Goal: Task Accomplishment & Management: Manage account settings

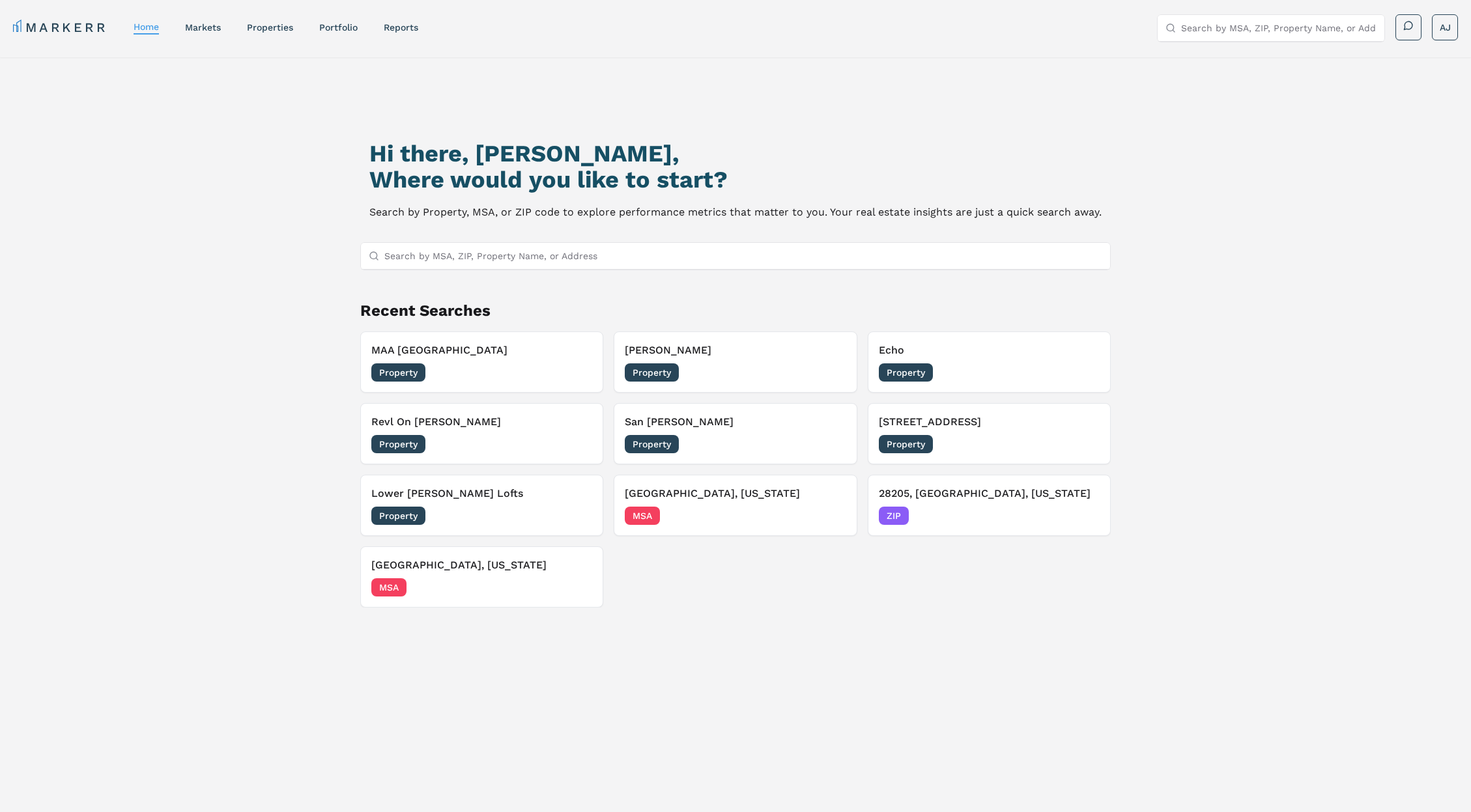
drag, startPoint x: 226, startPoint y: 295, endPoint x: 243, endPoint y: 288, distance: 18.4
click at [233, 292] on div "Hi there, [PERSON_NAME], Where would you like to start? Search by Property, MSA…" at bounding box center [736, 484] width 1030 height 812
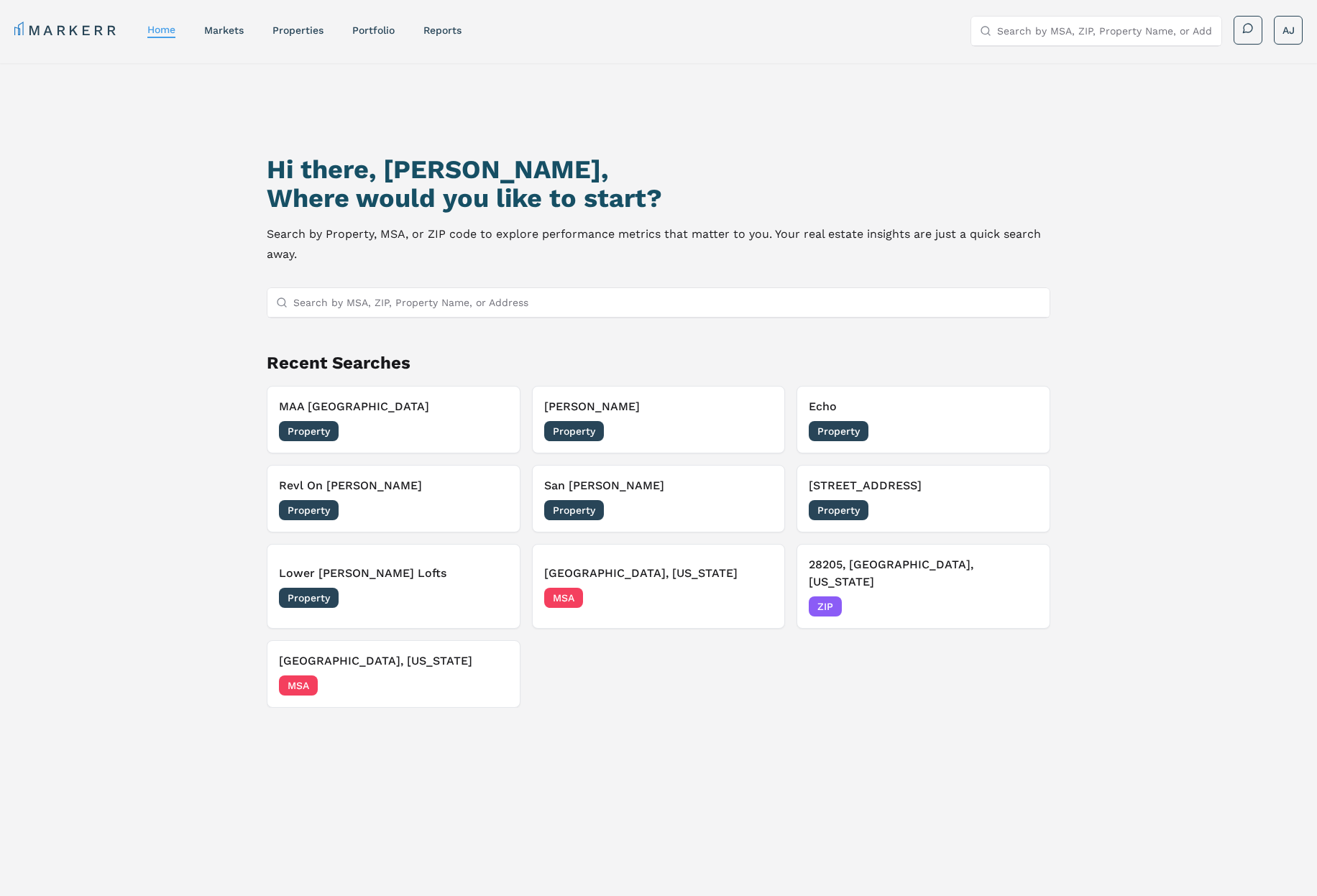
click at [385, 309] on input "Search by MSA, ZIP, Property Name, or Address" at bounding box center [667, 302] width 748 height 28
paste input "Lyra Apartments"
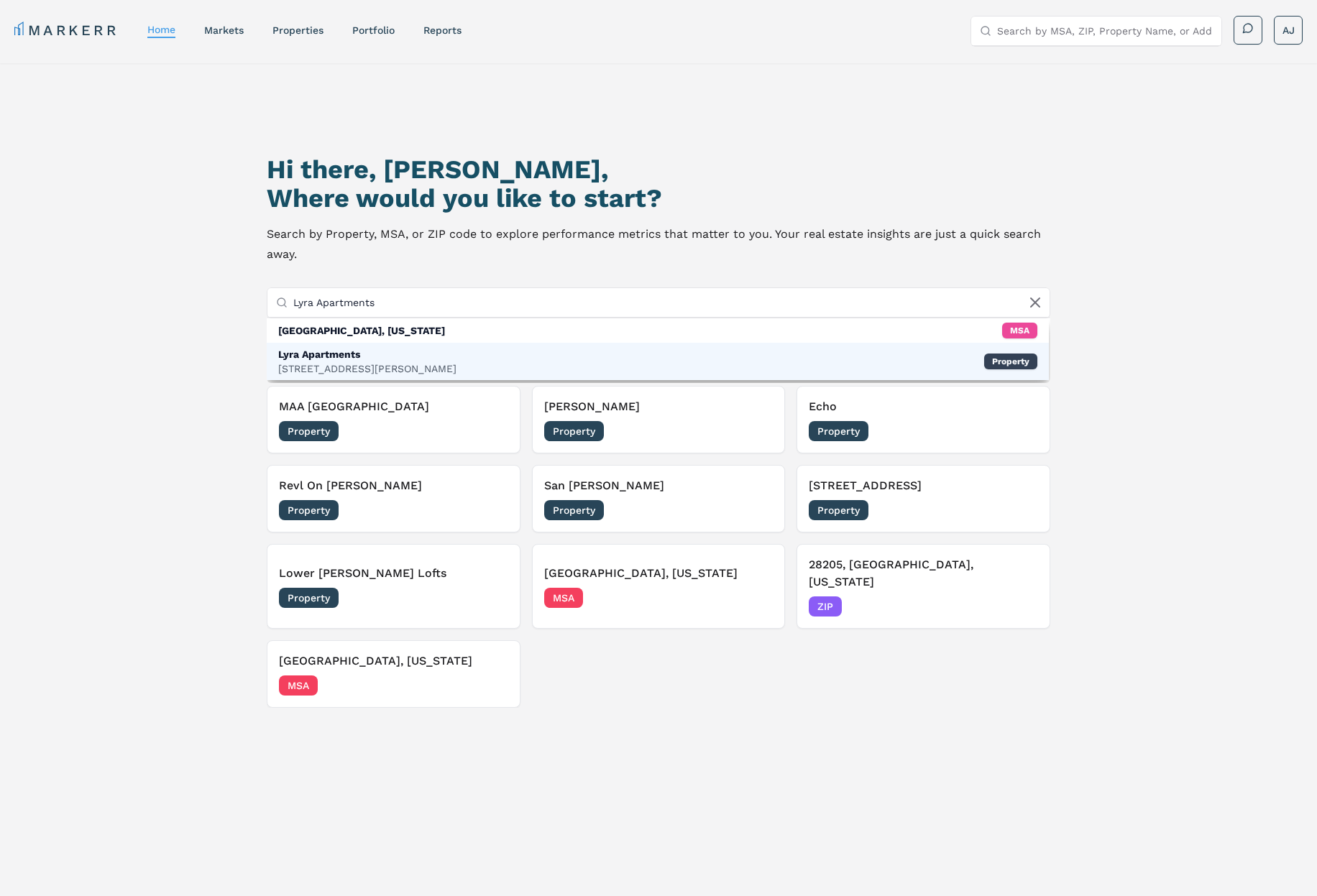
type input "Lyra Apartments"
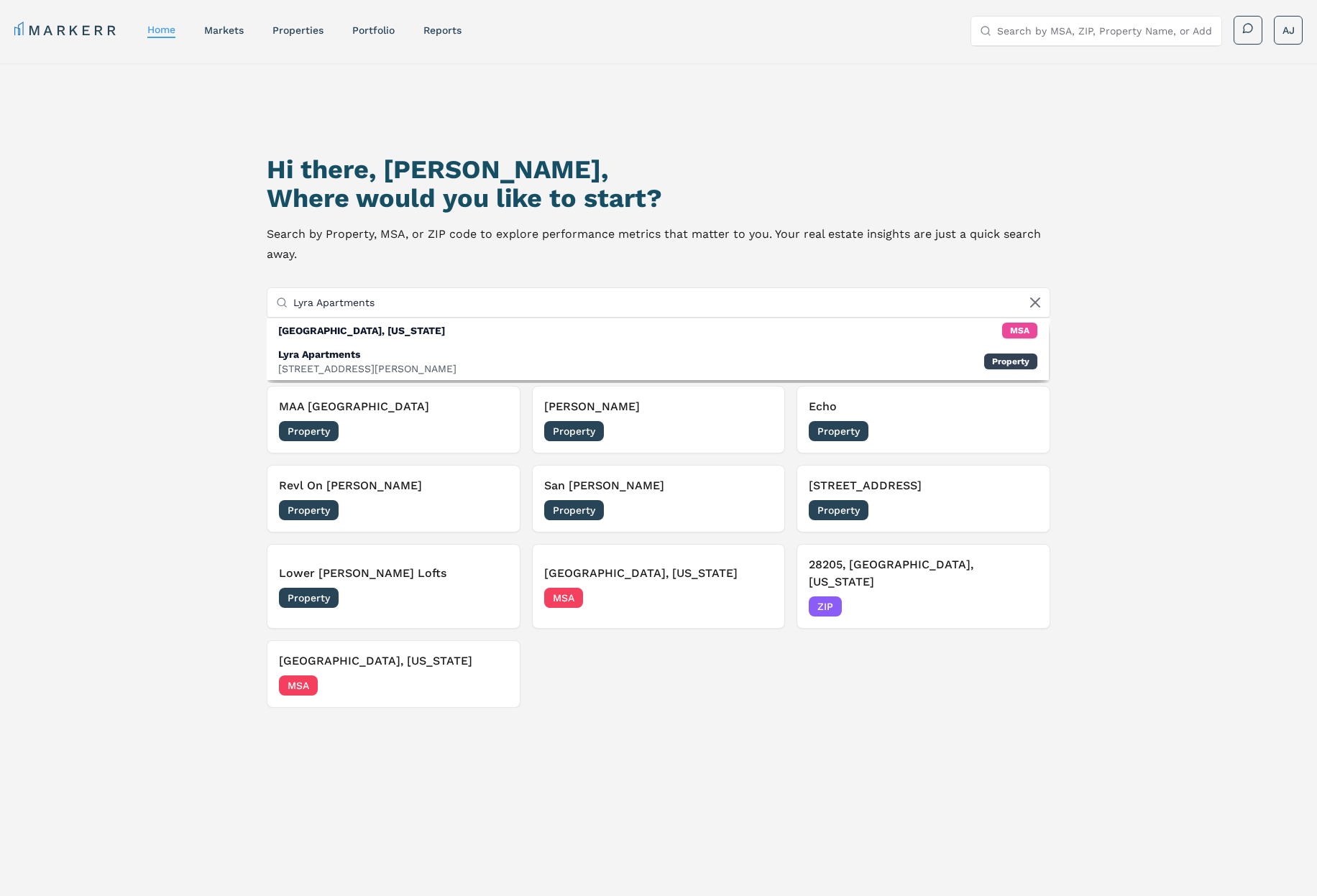
click at [354, 365] on div "[STREET_ADDRESS][PERSON_NAME]" at bounding box center [367, 369] width 178 height 14
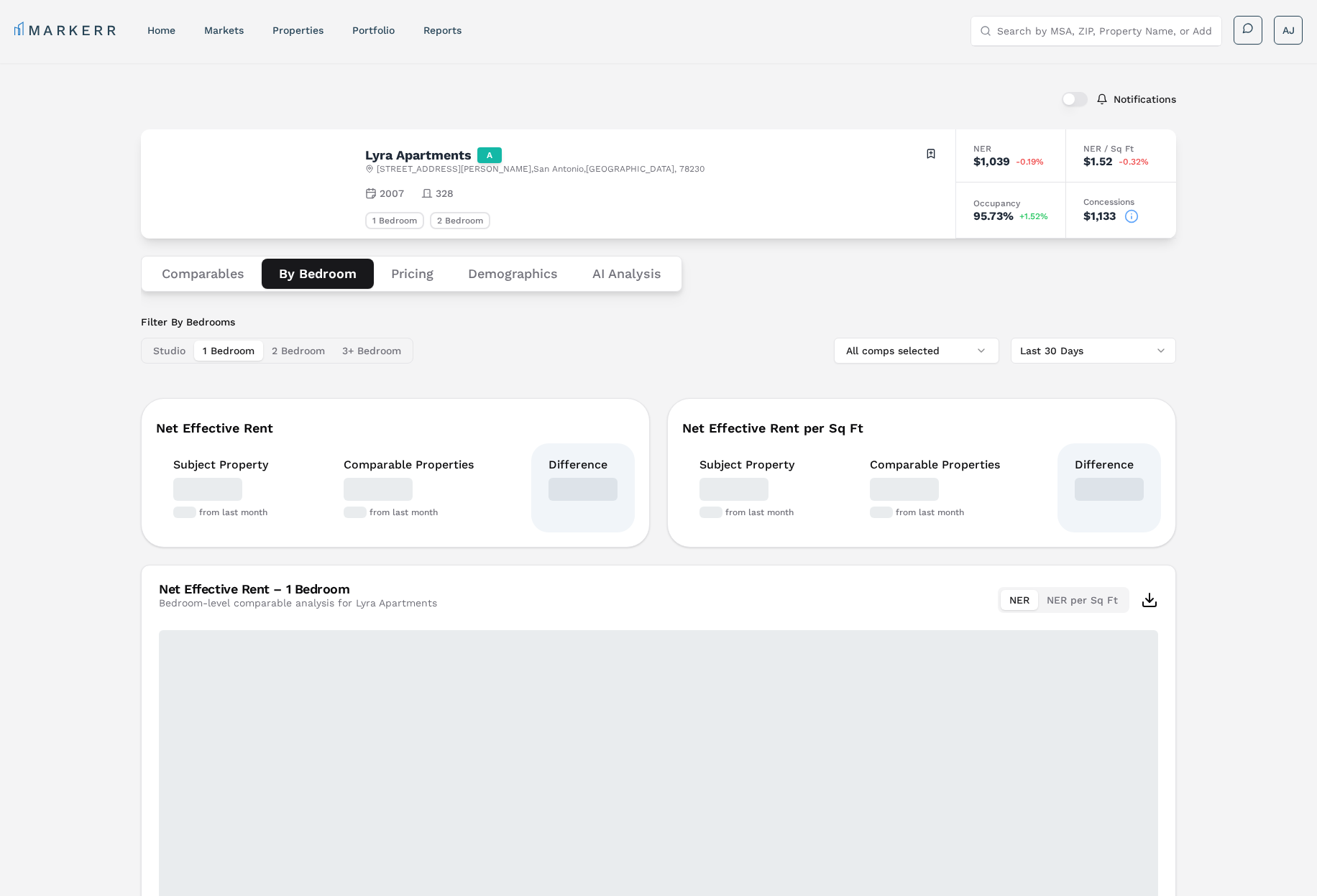
click at [289, 282] on button "By Bedroom" at bounding box center [317, 274] width 112 height 30
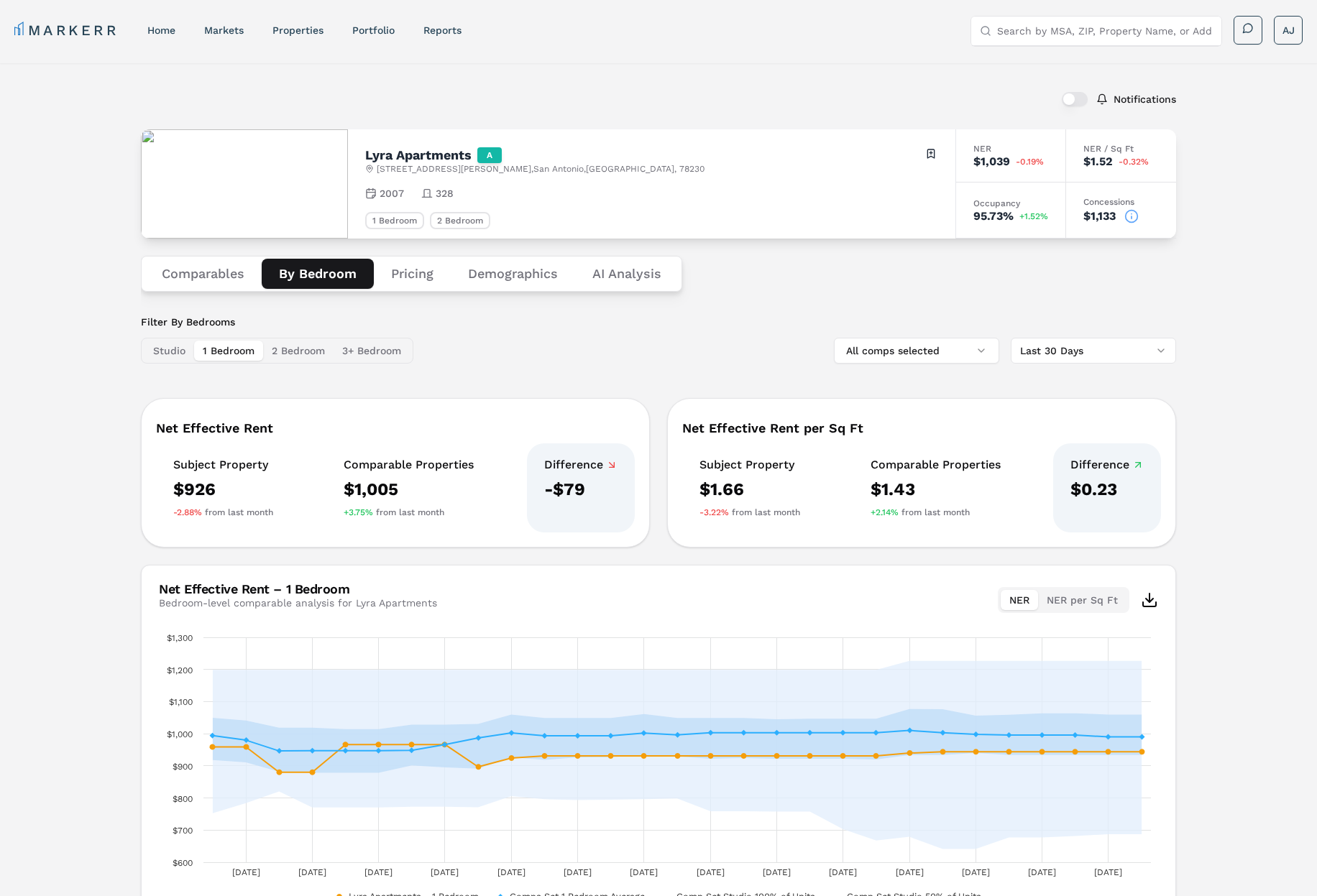
click at [1138, 220] on icon at bounding box center [1131, 216] width 14 height 14
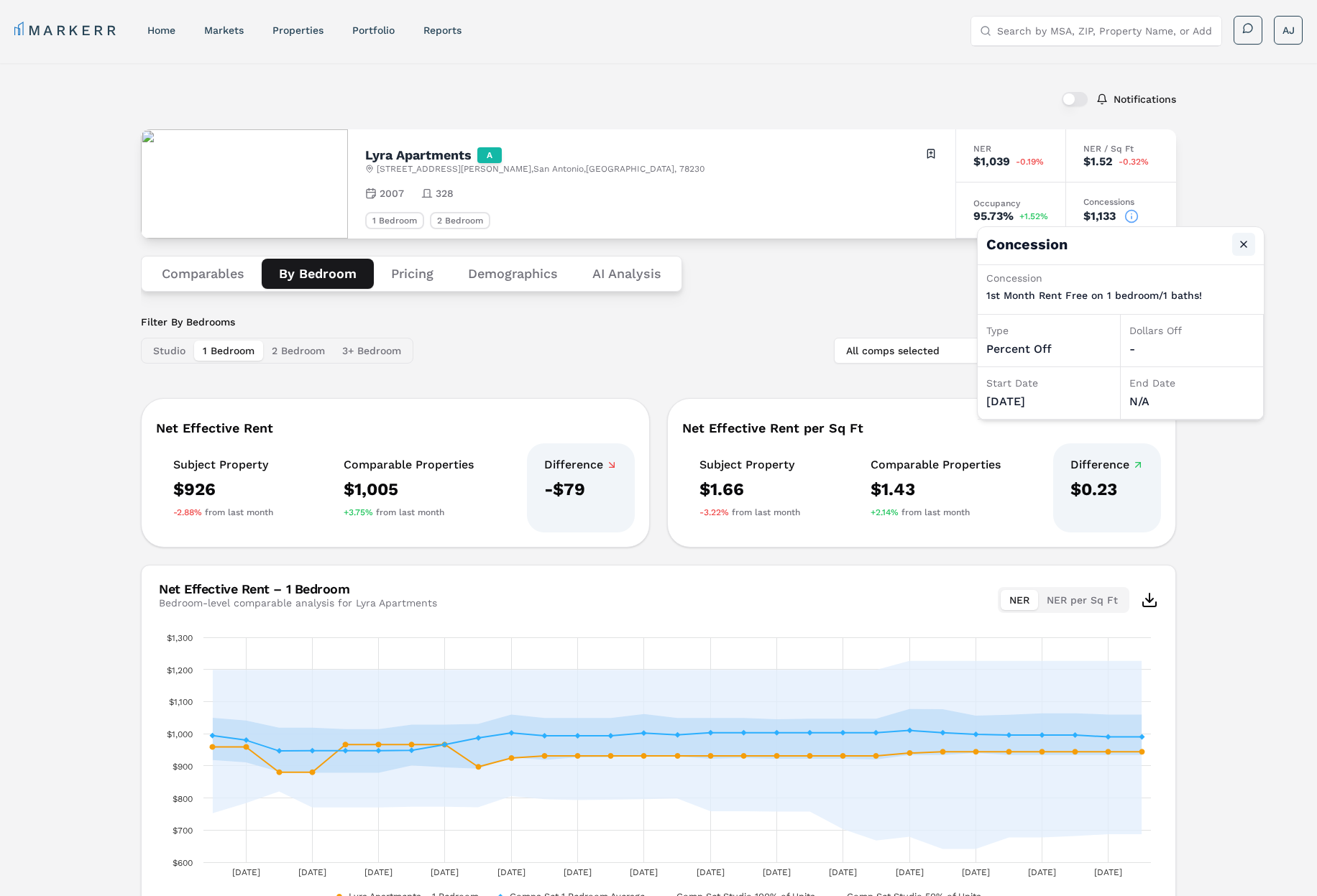
click at [1240, 239] on button "Close" at bounding box center [1244, 244] width 23 height 23
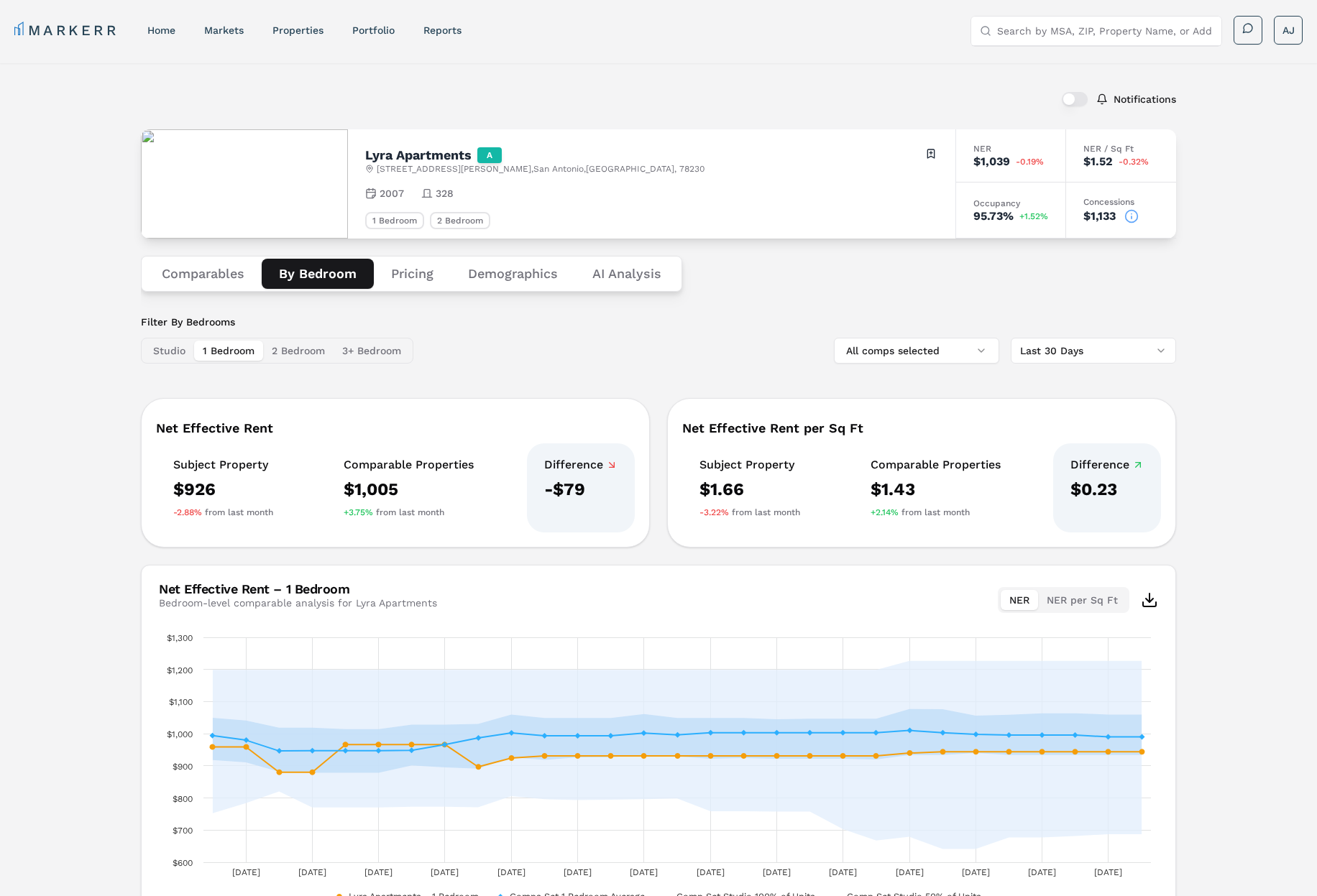
click at [1131, 216] on icon at bounding box center [1131, 217] width 0 height 2
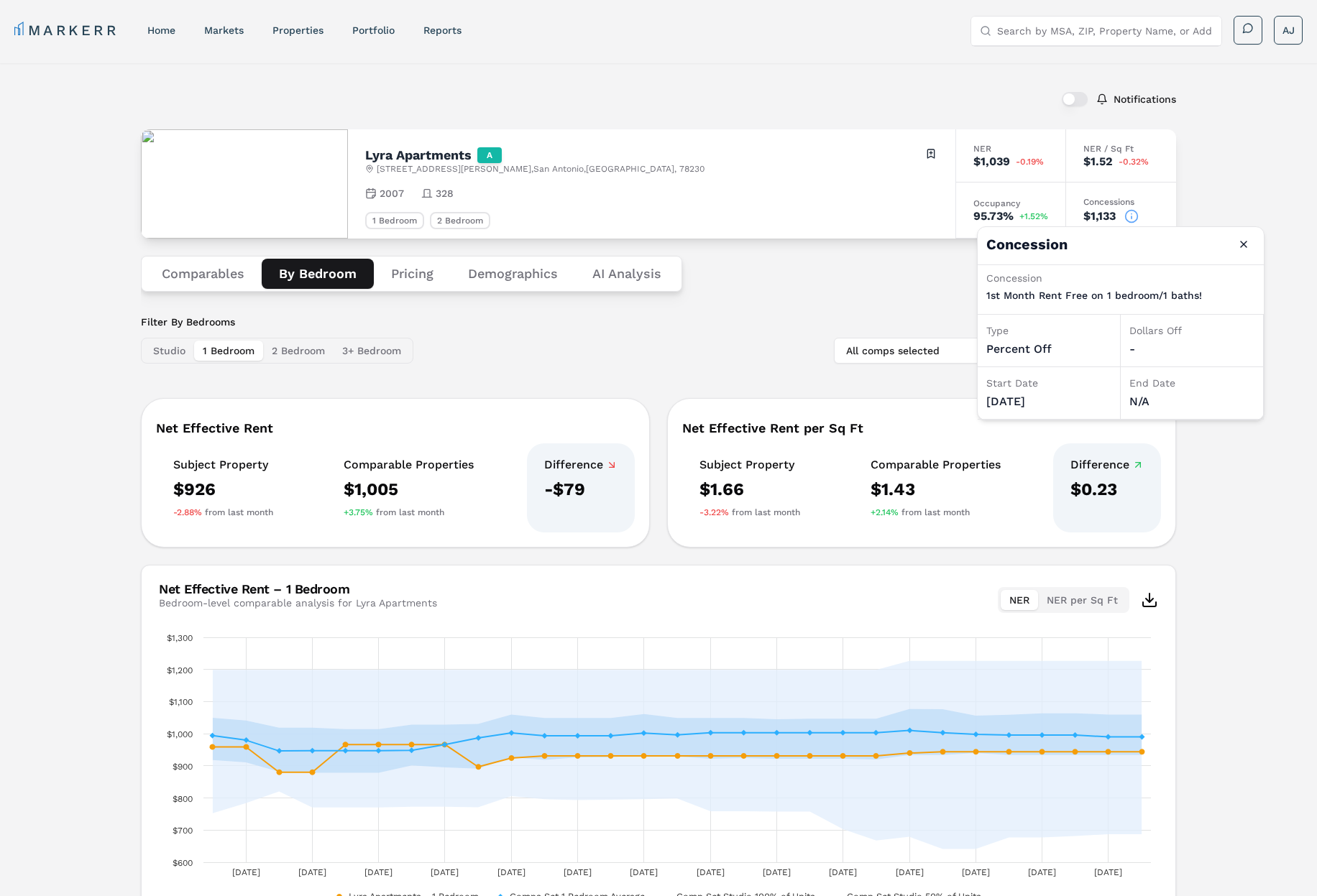
click at [1131, 216] on icon at bounding box center [1131, 217] width 0 height 2
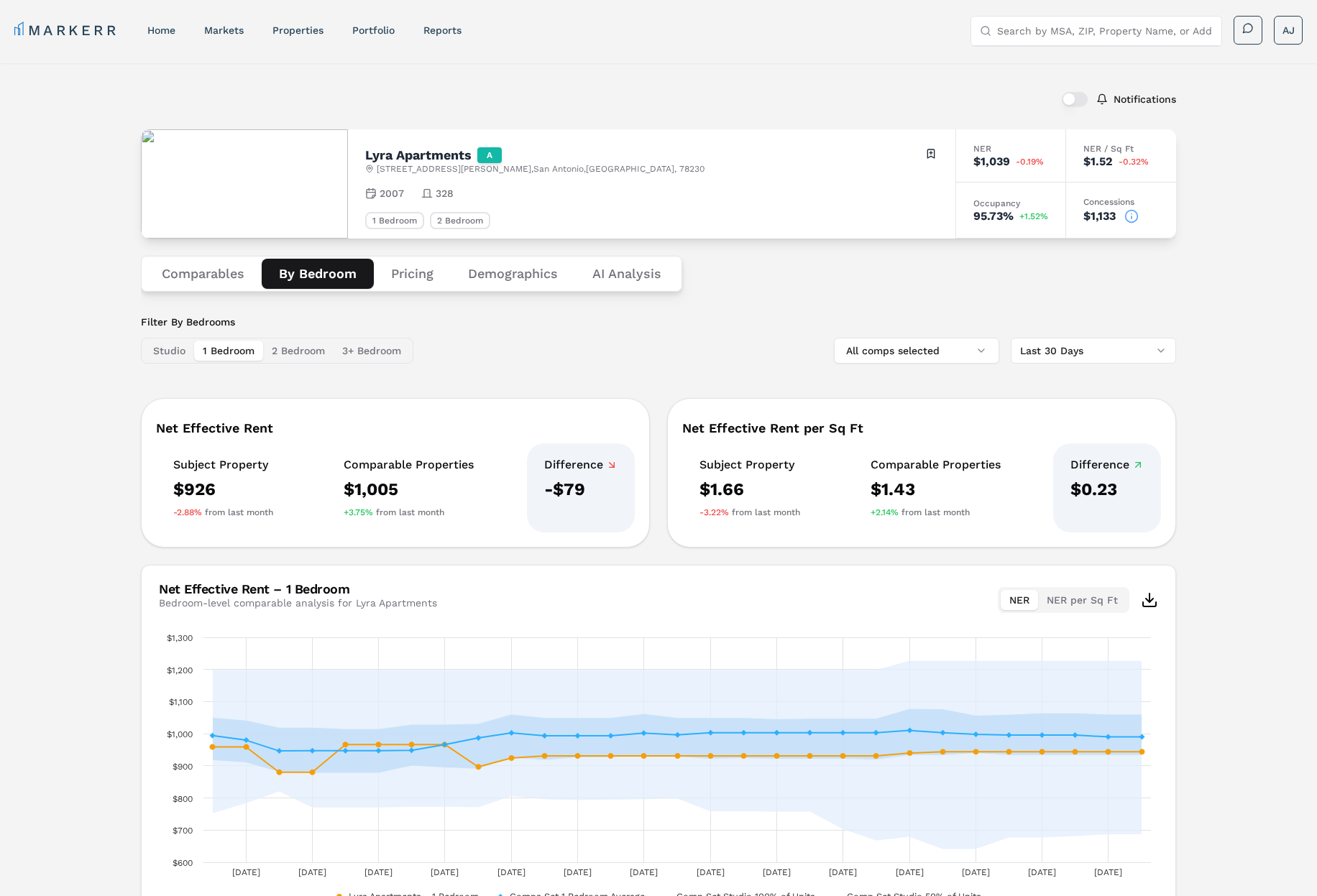
click at [1040, 23] on input "Search by MSA, ZIP, Property Name, or Address" at bounding box center [1104, 31] width 216 height 28
paste input "Lugano at [GEOGRAPHIC_DATA]"
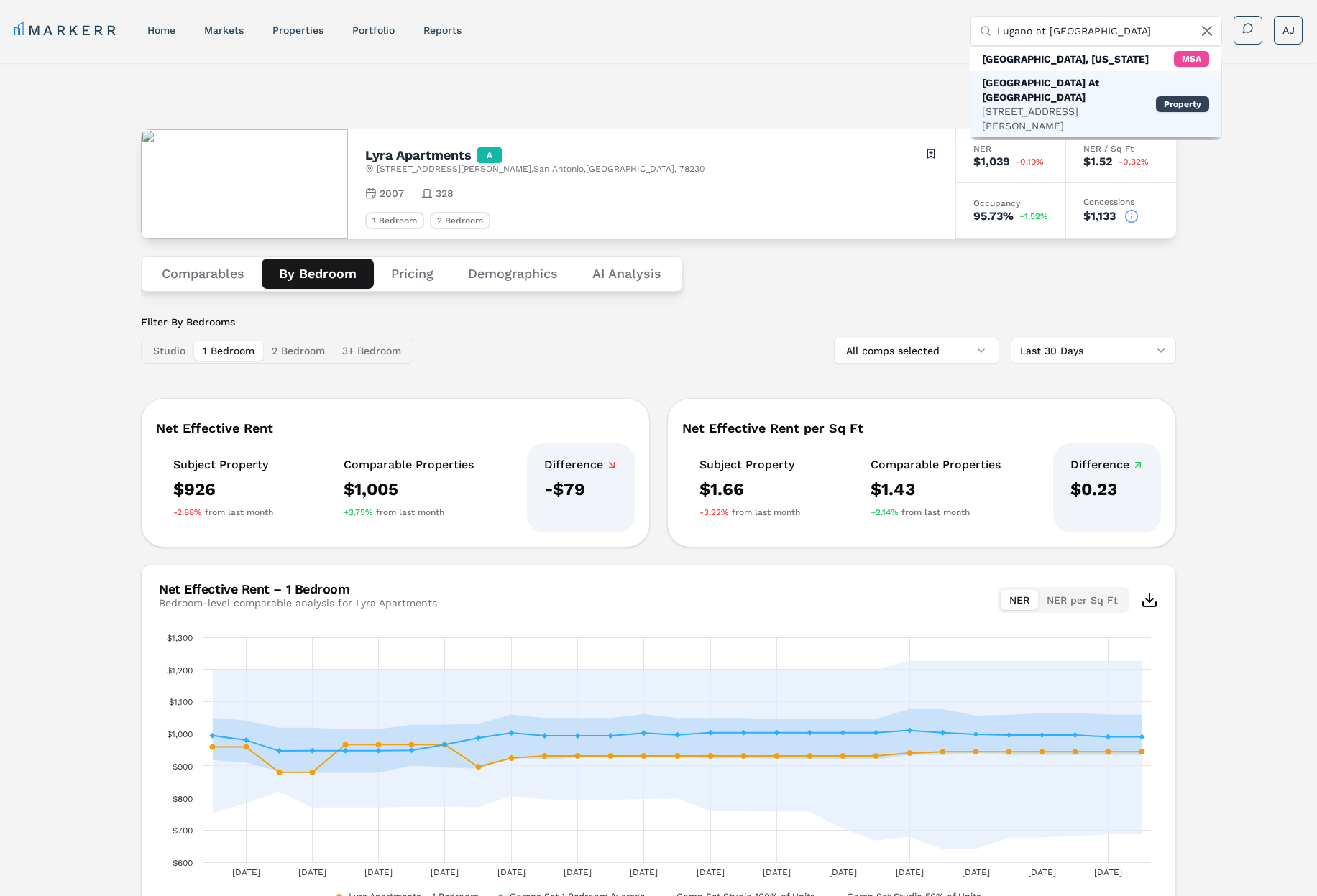
click at [1056, 104] on div "[STREET_ADDRESS][PERSON_NAME]" at bounding box center [1069, 118] width 174 height 28
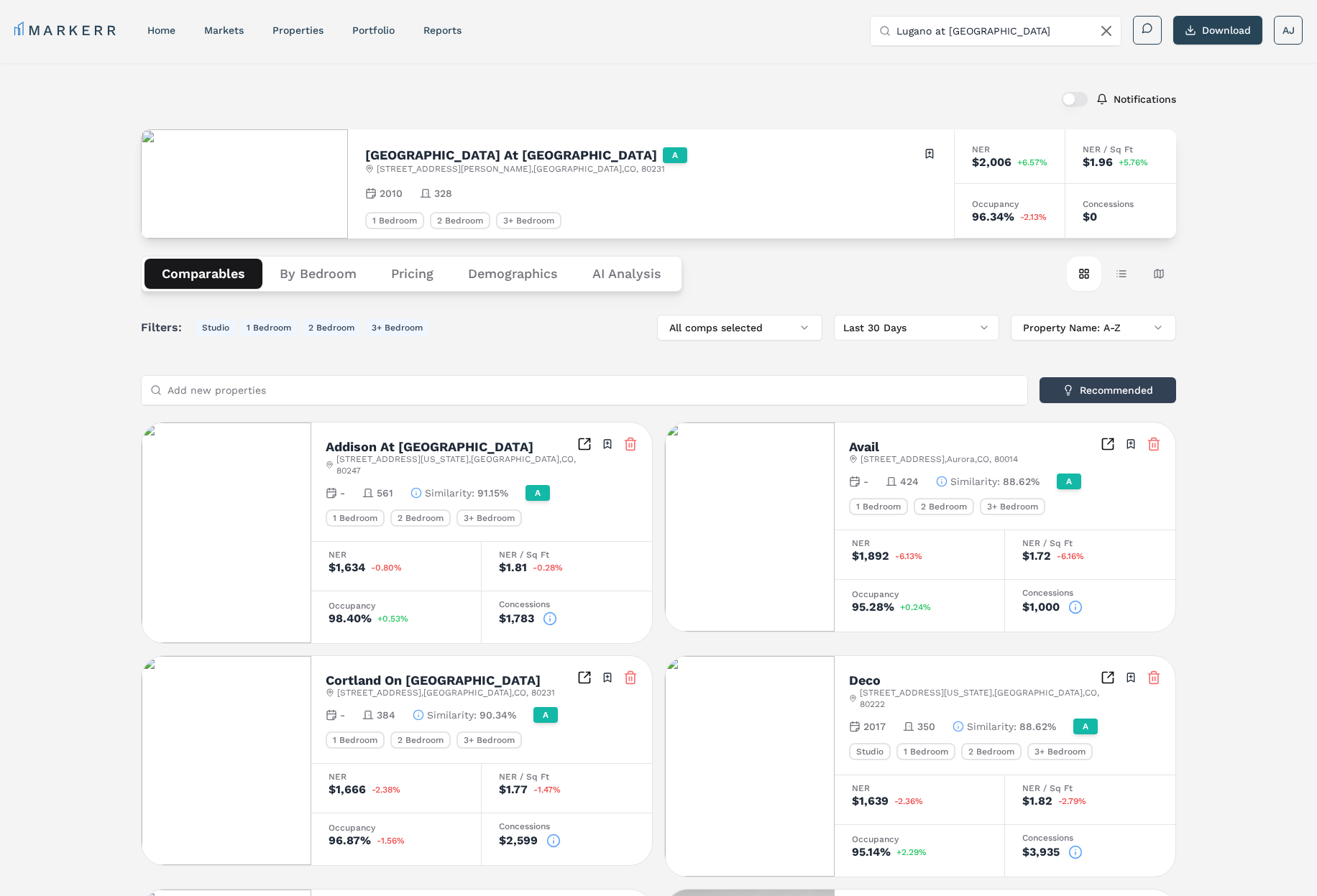
click at [1045, 31] on input "Lugano at [GEOGRAPHIC_DATA]" at bounding box center [1004, 31] width 216 height 28
paste input "Civic Lofts"
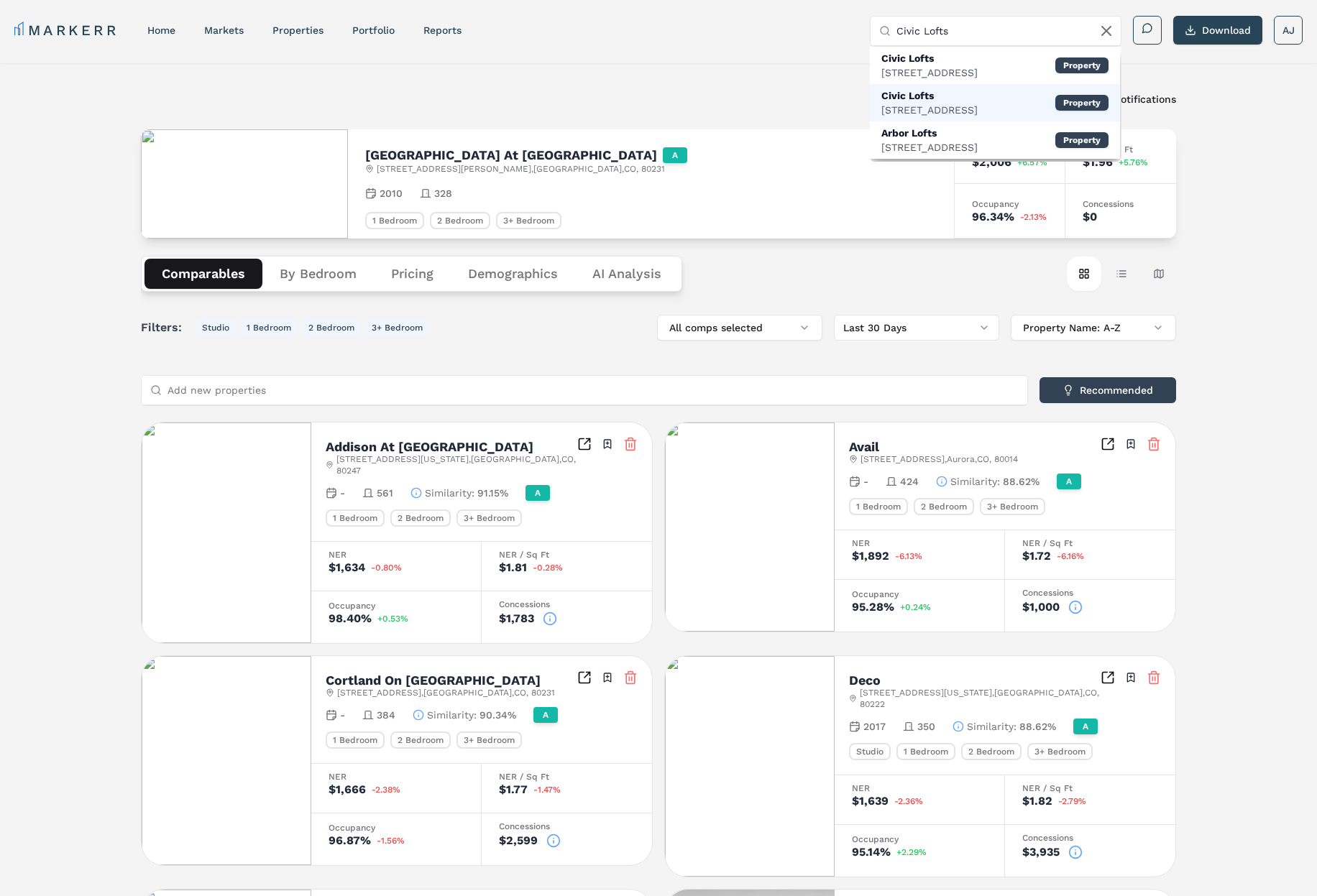
type input "Civic Lofts"
click at [972, 100] on div "Civic Lofts" at bounding box center [929, 95] width 96 height 14
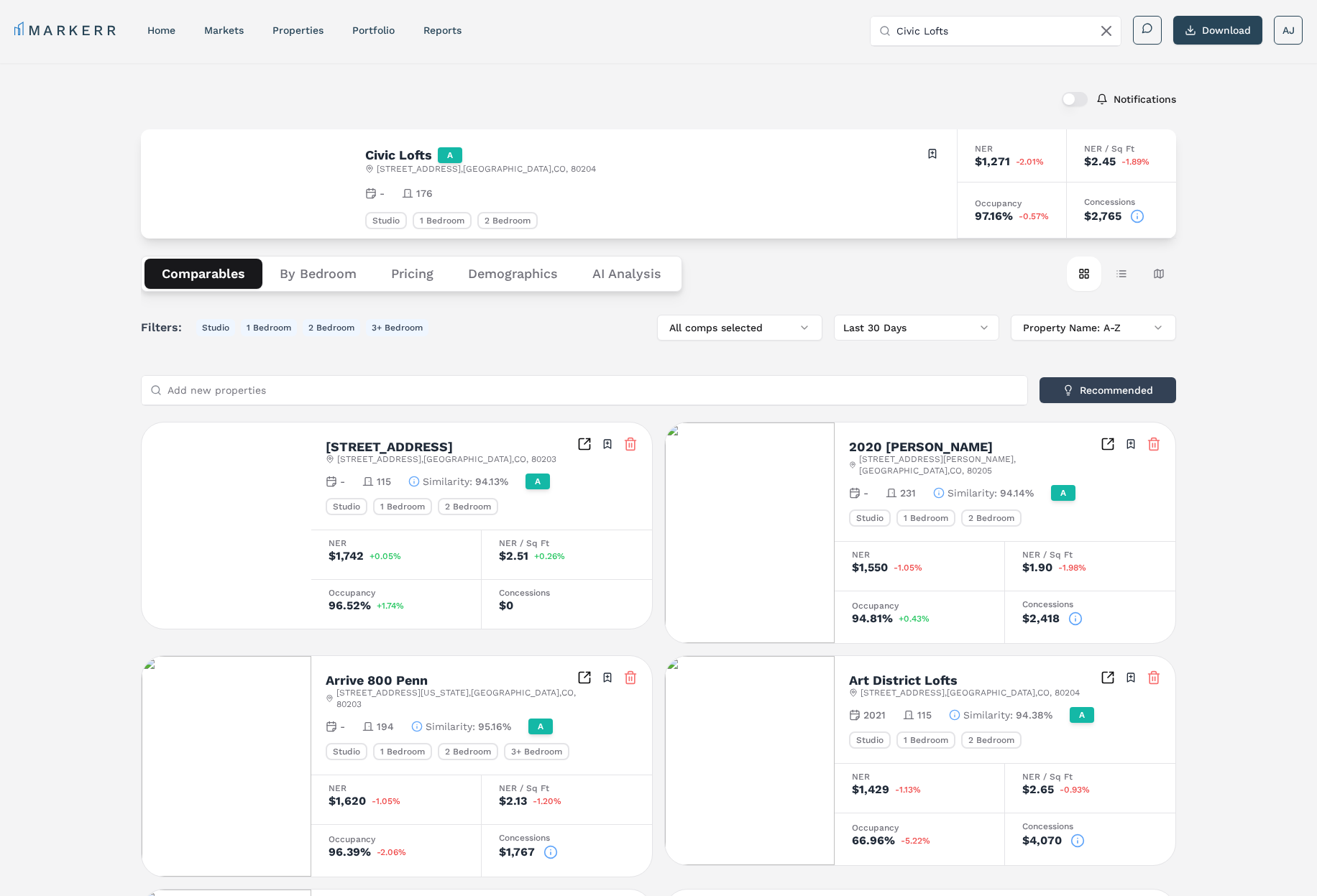
drag, startPoint x: 1129, startPoint y: 216, endPoint x: 1137, endPoint y: 215, distance: 8.1
click at [1130, 215] on div "$2,765" at bounding box center [1121, 216] width 75 height 14
click at [1137, 216] on icon at bounding box center [1137, 217] width 0 height 2
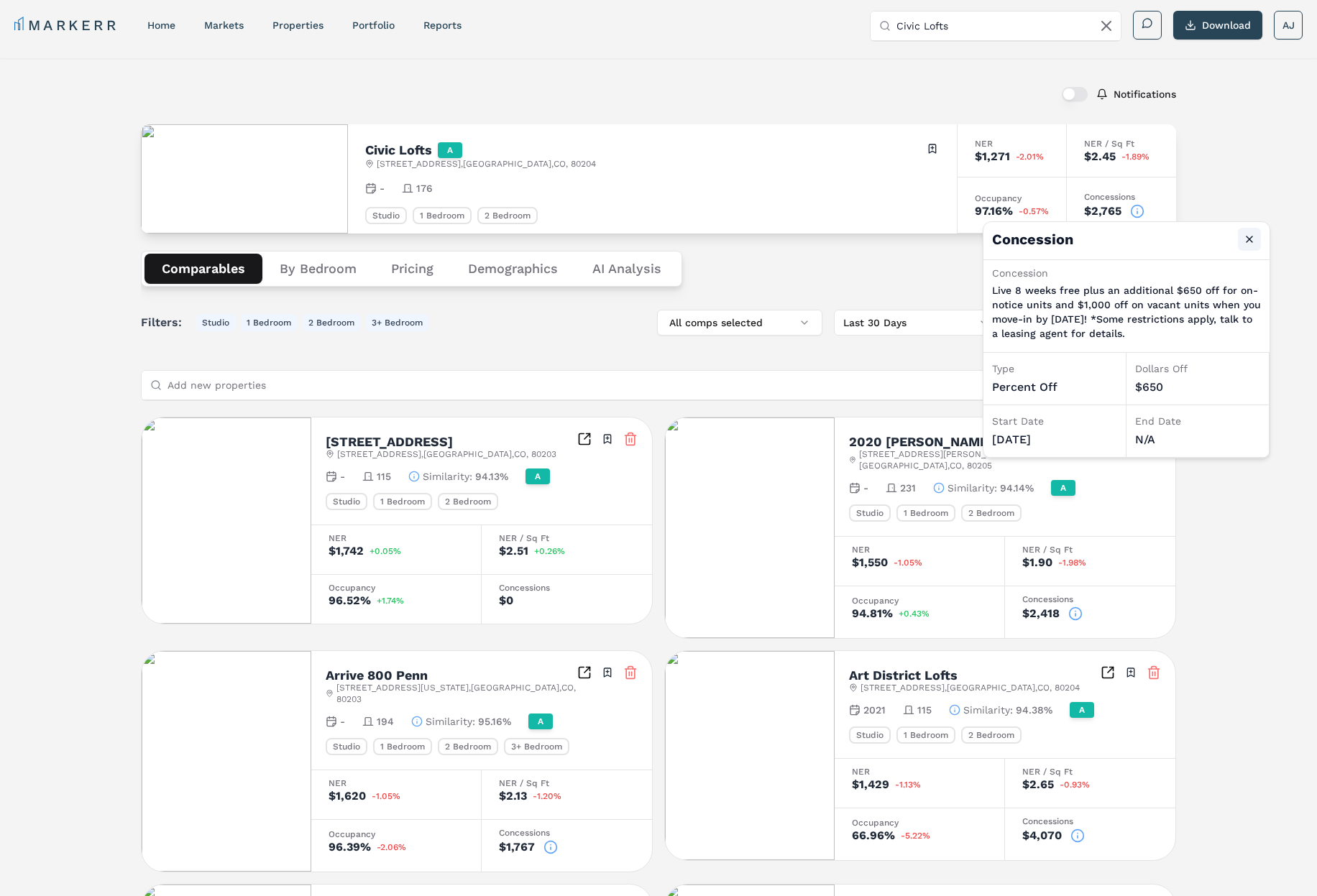
click at [1256, 242] on button "Close" at bounding box center [1249, 239] width 23 height 23
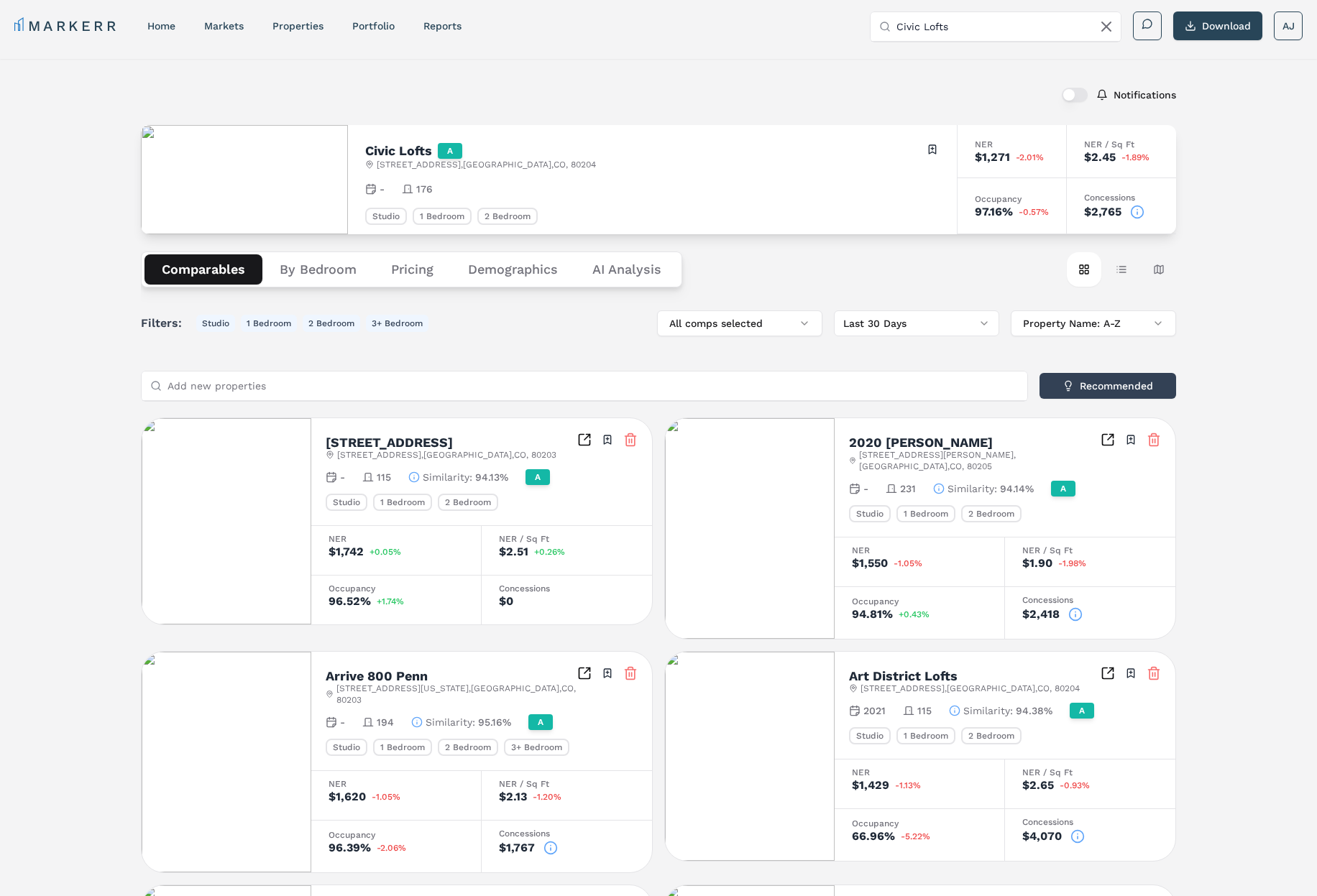
click at [402, 149] on h2 "Civic Lofts" at bounding box center [398, 150] width 67 height 13
drag, startPoint x: 402, startPoint y: 149, endPoint x: 447, endPoint y: 156, distance: 45.5
click at [402, 149] on h2 "Civic Lofts" at bounding box center [398, 150] width 67 height 13
click at [331, 276] on button "By Bedroom" at bounding box center [317, 269] width 111 height 30
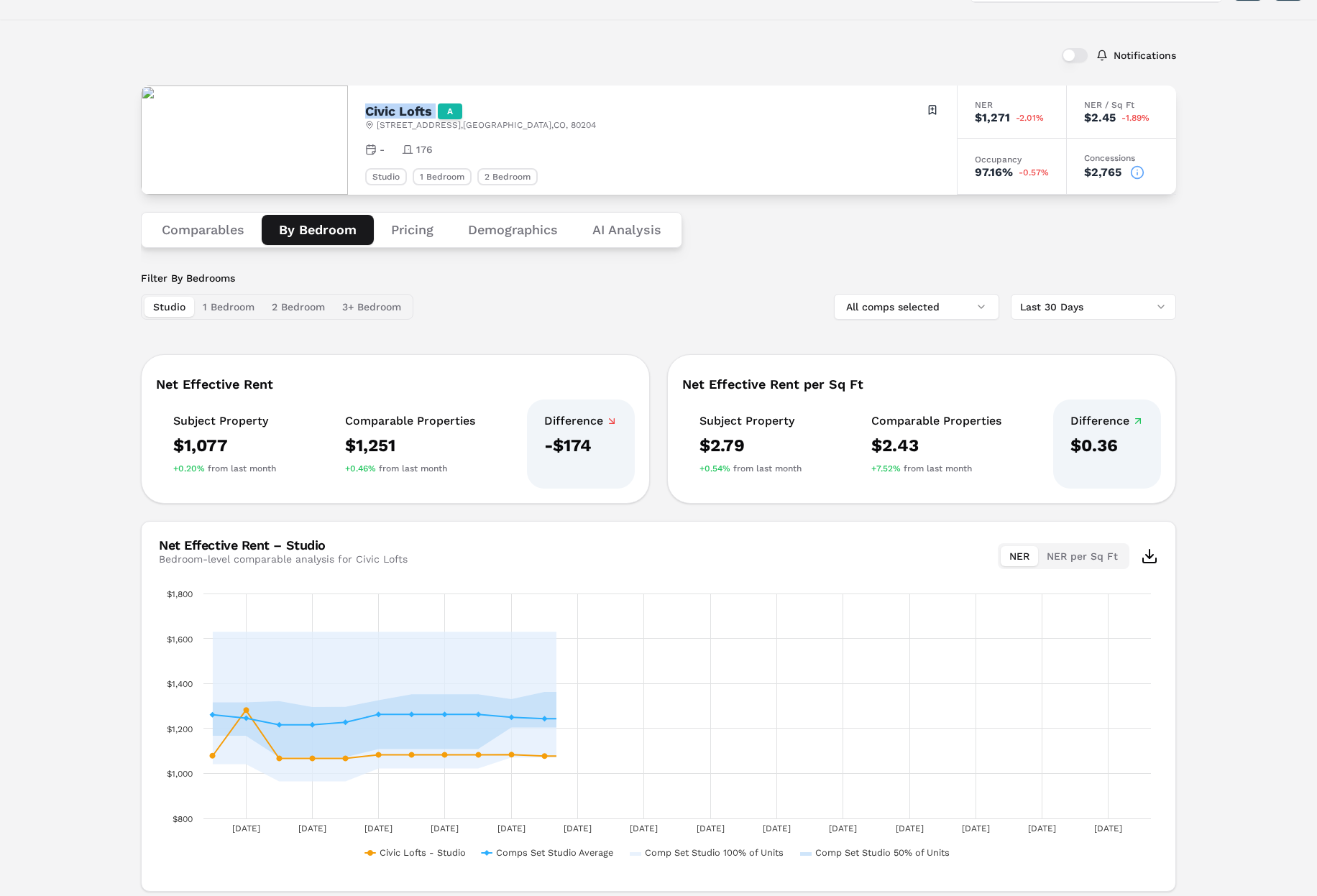
scroll to position [94, 0]
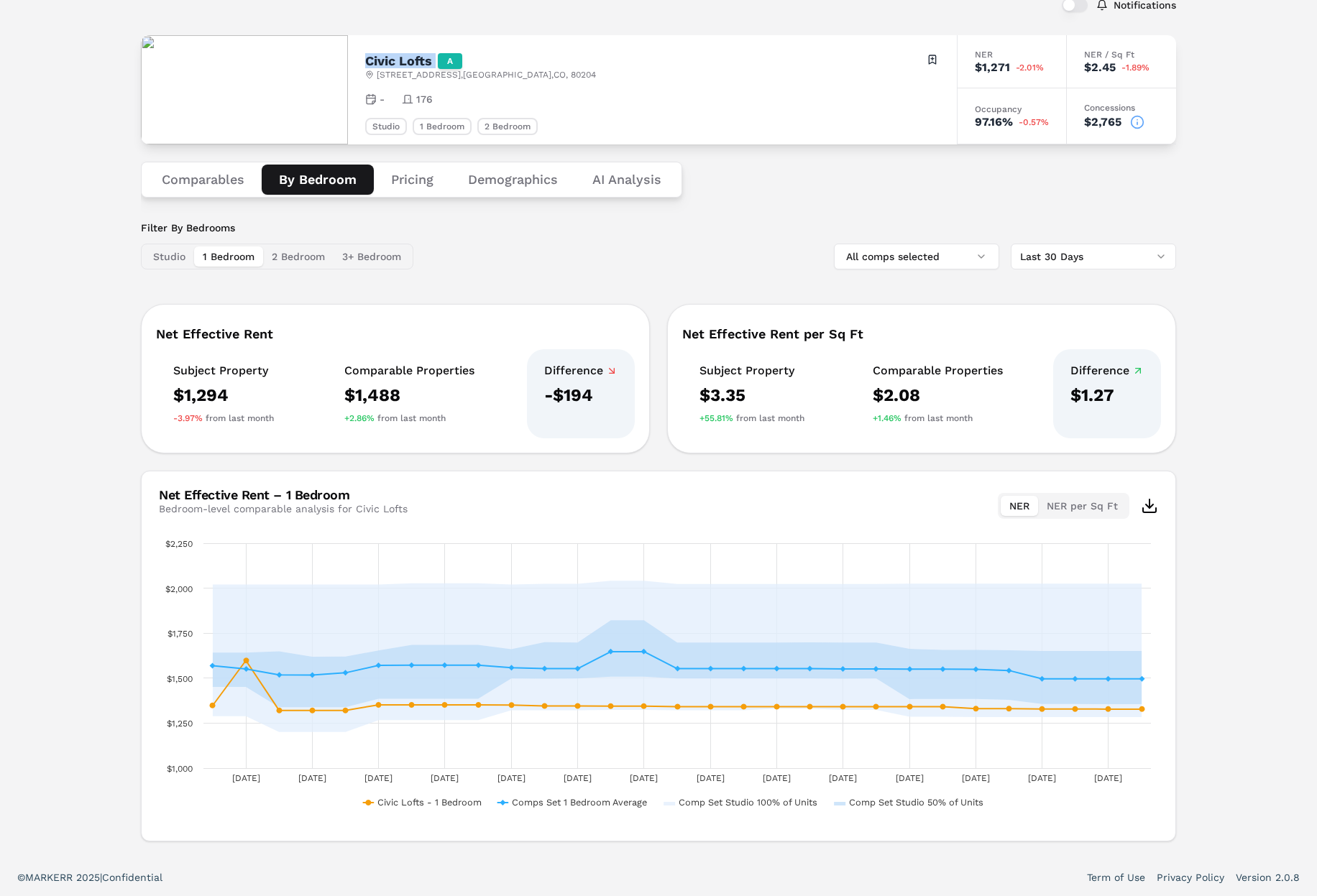
drag, startPoint x: 258, startPoint y: 257, endPoint x: 279, endPoint y: 255, distance: 21.1
click at [261, 257] on button "1 Bedroom" at bounding box center [229, 256] width 69 height 20
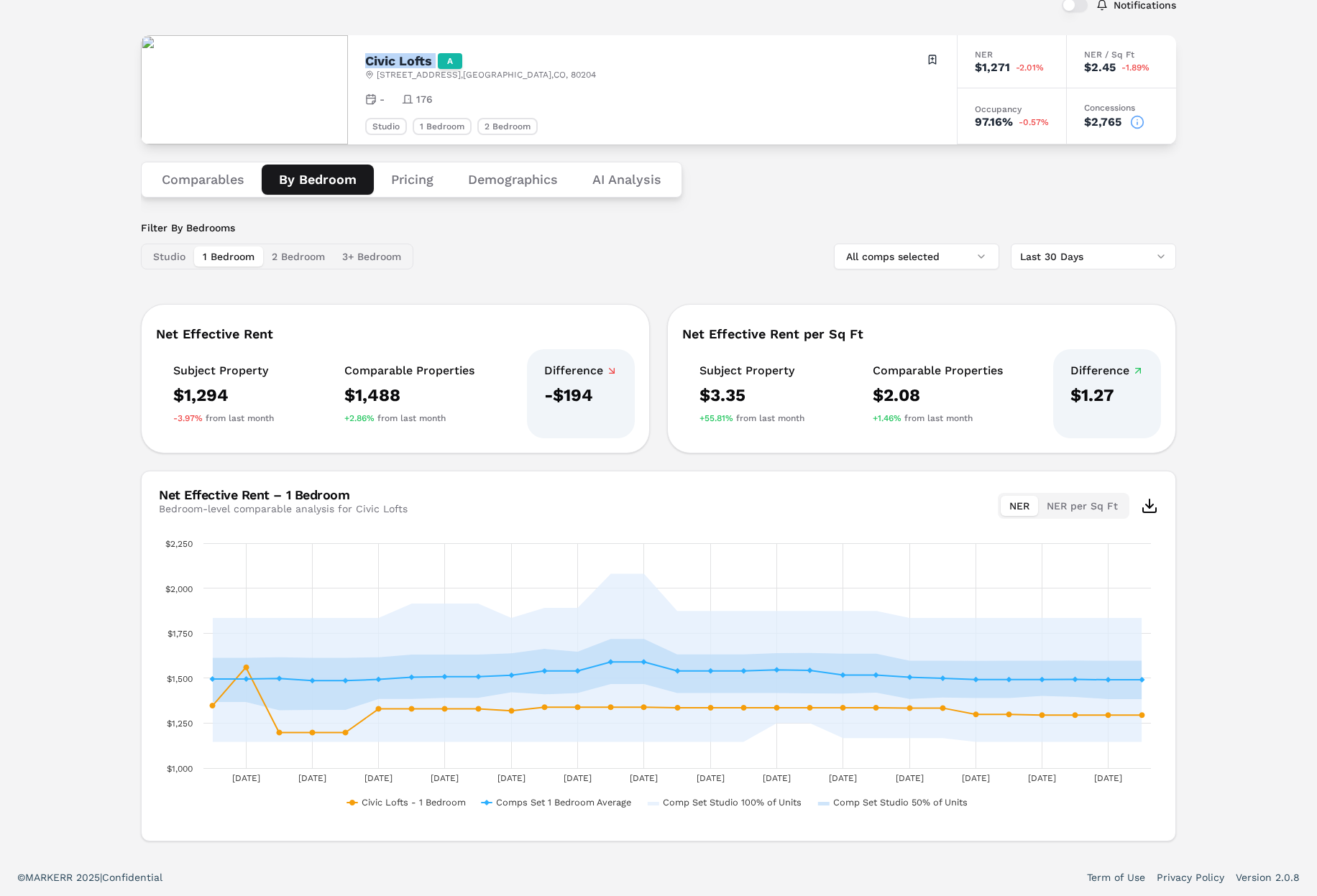
drag, startPoint x: 235, startPoint y: 257, endPoint x: 362, endPoint y: 253, distance: 127.1
click at [246, 257] on button "1 Bedroom" at bounding box center [229, 256] width 69 height 20
drag, startPoint x: 362, startPoint y: 253, endPoint x: 291, endPoint y: 254, distance: 71.0
click at [356, 253] on button "3+ Bedroom" at bounding box center [372, 256] width 76 height 20
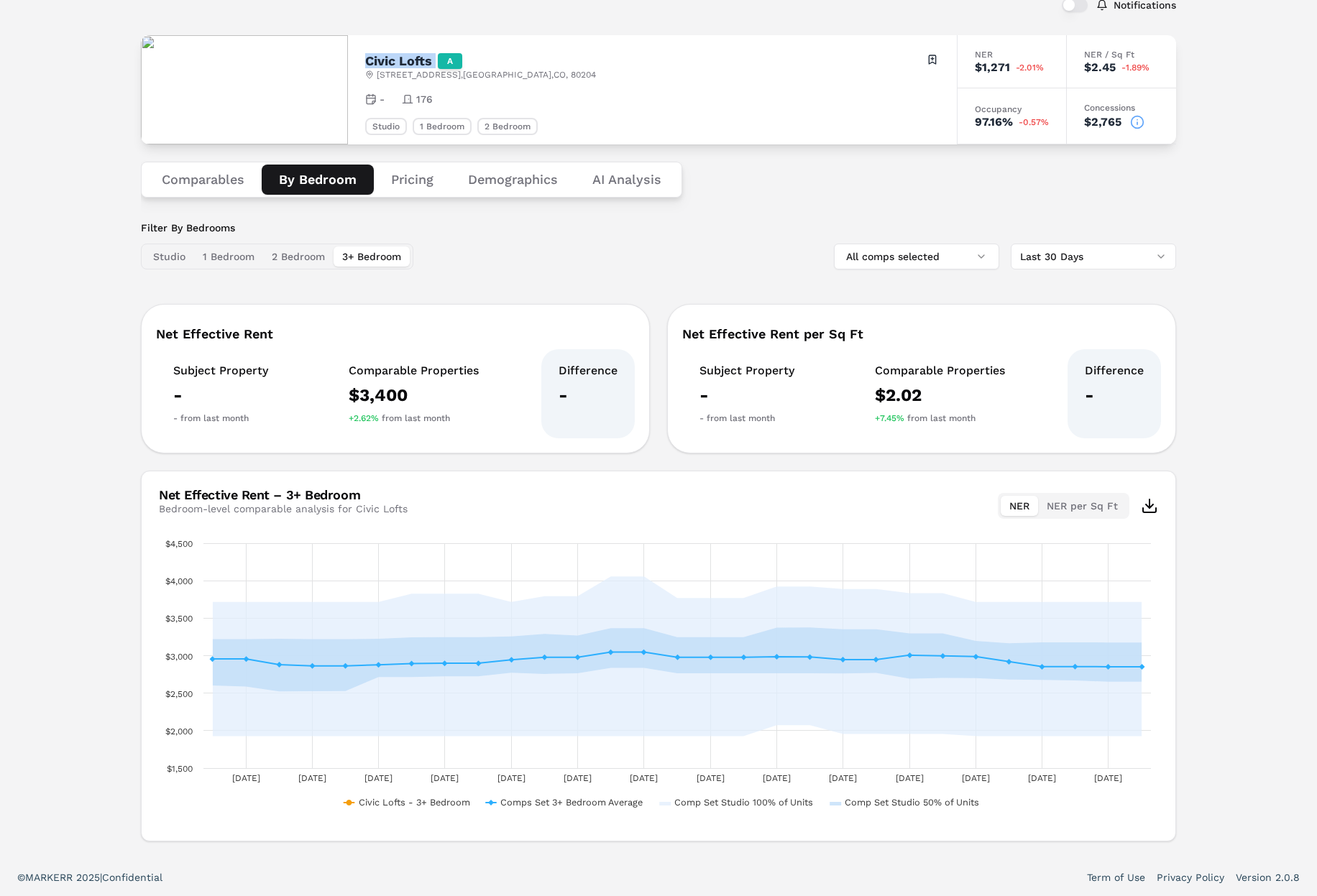
drag, startPoint x: 285, startPoint y: 254, endPoint x: 216, endPoint y: 254, distance: 69.0
click at [278, 255] on button "2 Bedroom" at bounding box center [298, 256] width 70 height 20
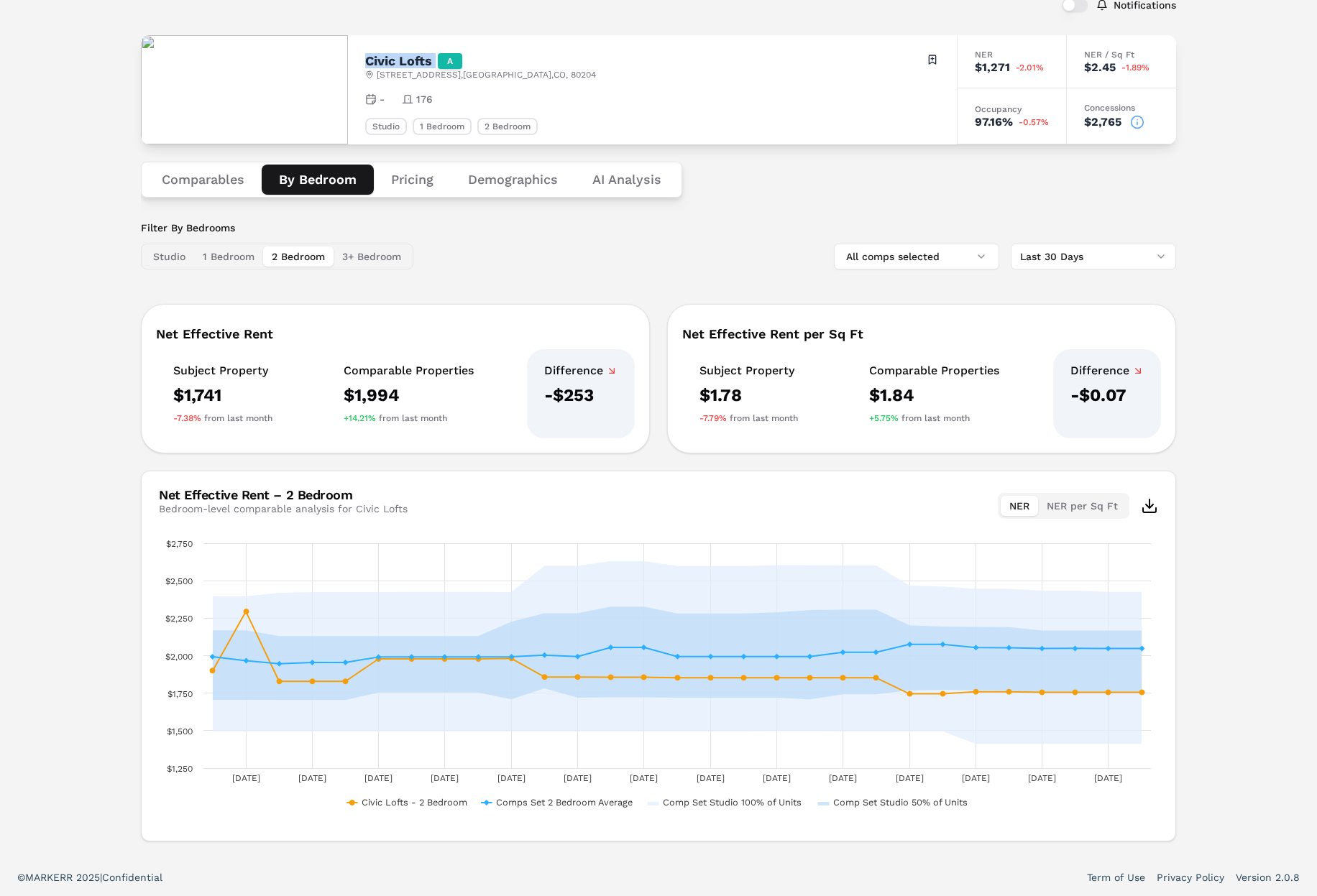
drag, startPoint x: 172, startPoint y: 253, endPoint x: 187, endPoint y: 235, distance: 23.4
click at [179, 246] on button "Studio" at bounding box center [169, 256] width 50 height 20
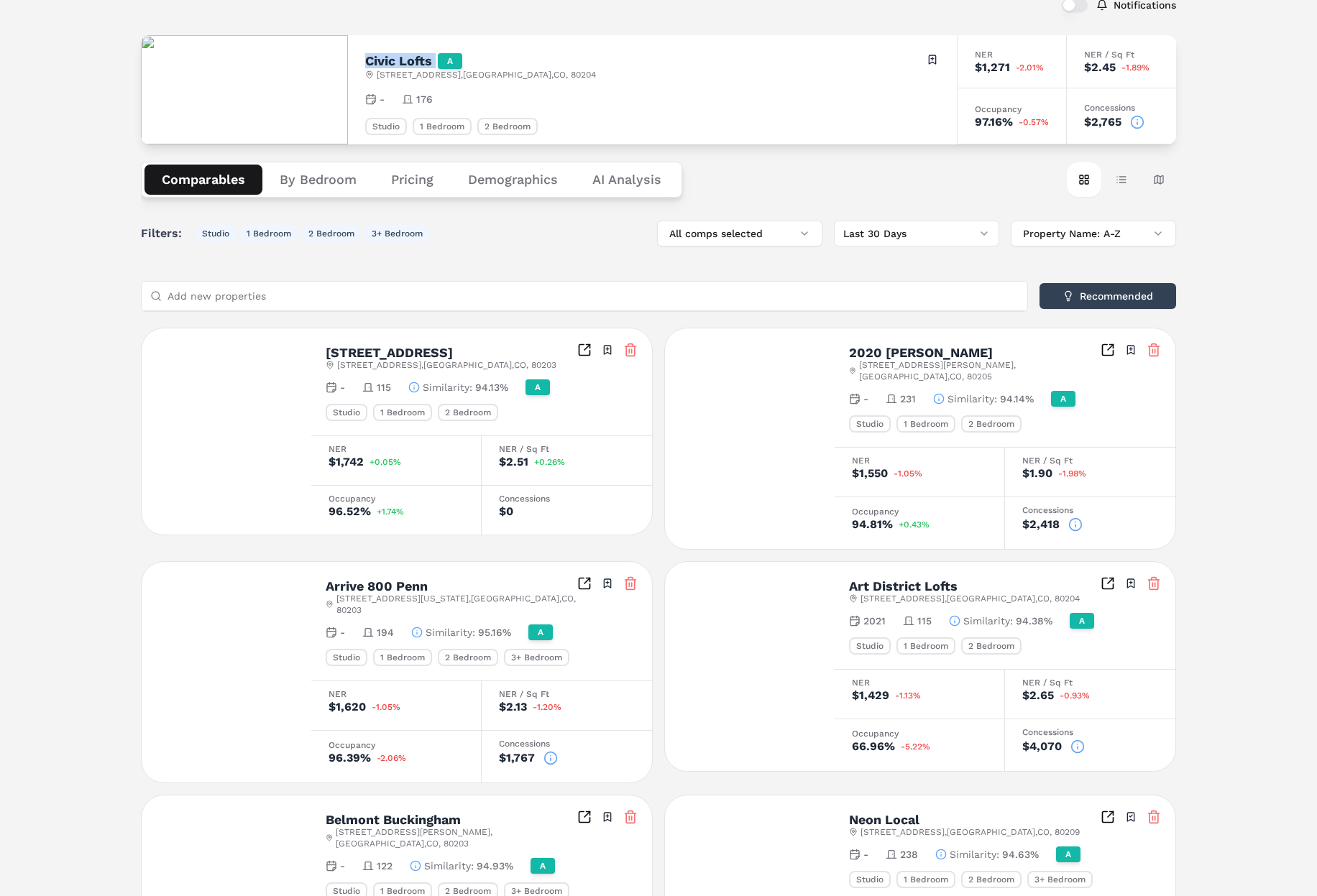
drag, startPoint x: 219, startPoint y: 180, endPoint x: 319, endPoint y: 199, distance: 101.8
click at [220, 180] on button "Comparables" at bounding box center [203, 180] width 118 height 30
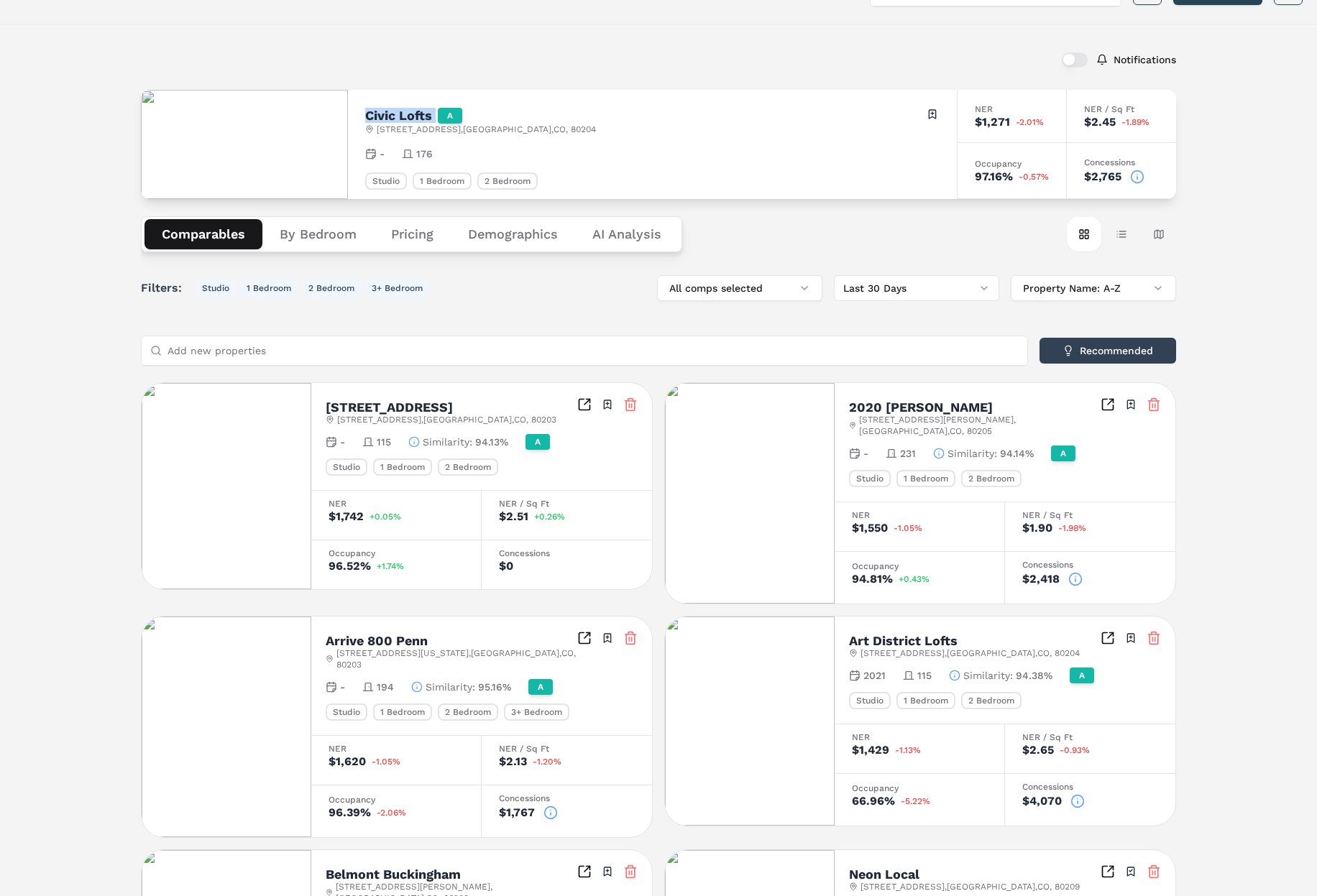
scroll to position [0, 0]
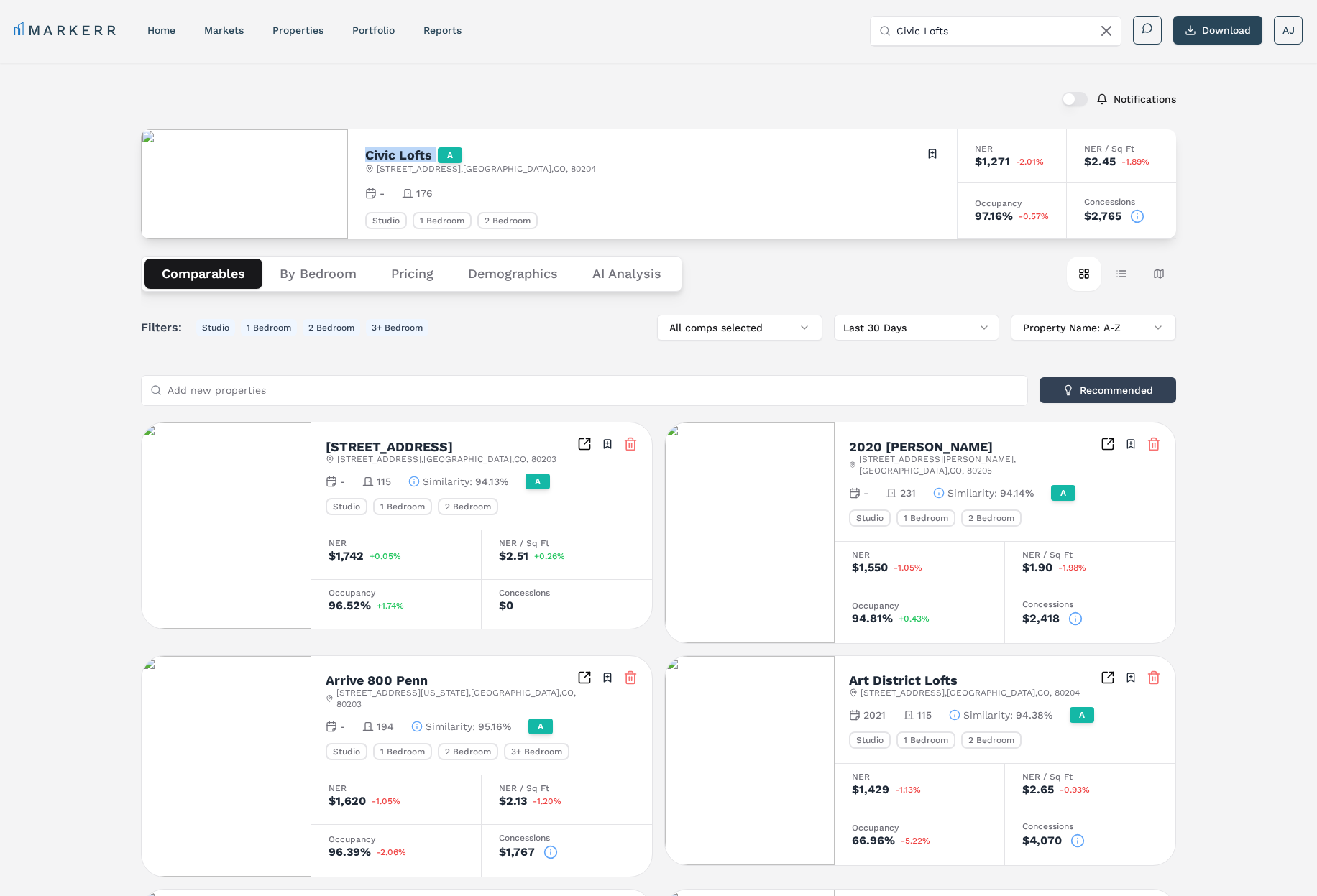
click at [377, 150] on h2 "Civic Lofts" at bounding box center [398, 155] width 67 height 13
drag, startPoint x: 508, startPoint y: 92, endPoint x: 475, endPoint y: 87, distance: 33.4
click at [508, 92] on div "Notifications" at bounding box center [658, 100] width 1035 height 37
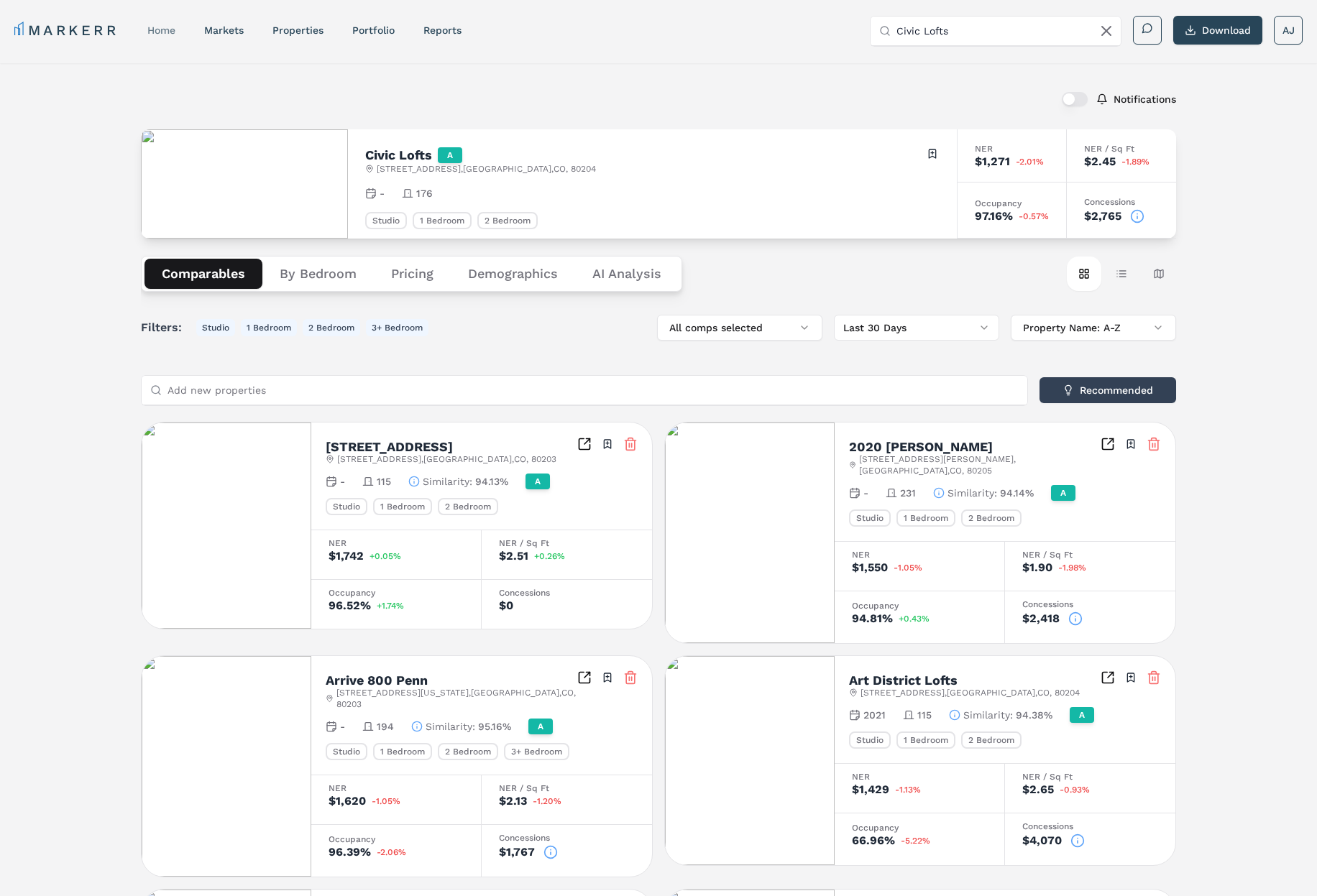
click at [173, 26] on link "home" at bounding box center [162, 29] width 28 height 12
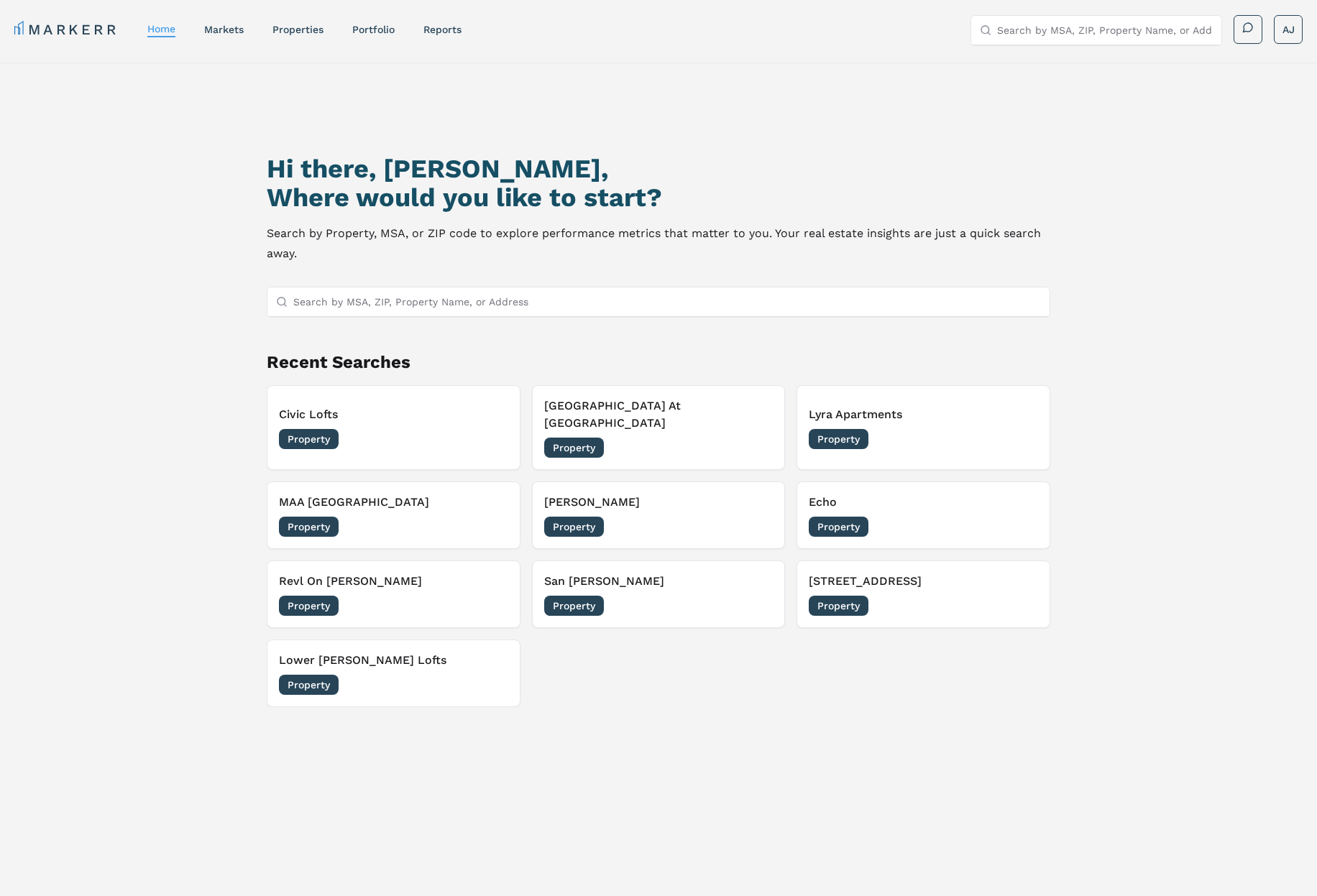
scroll to position [4, 0]
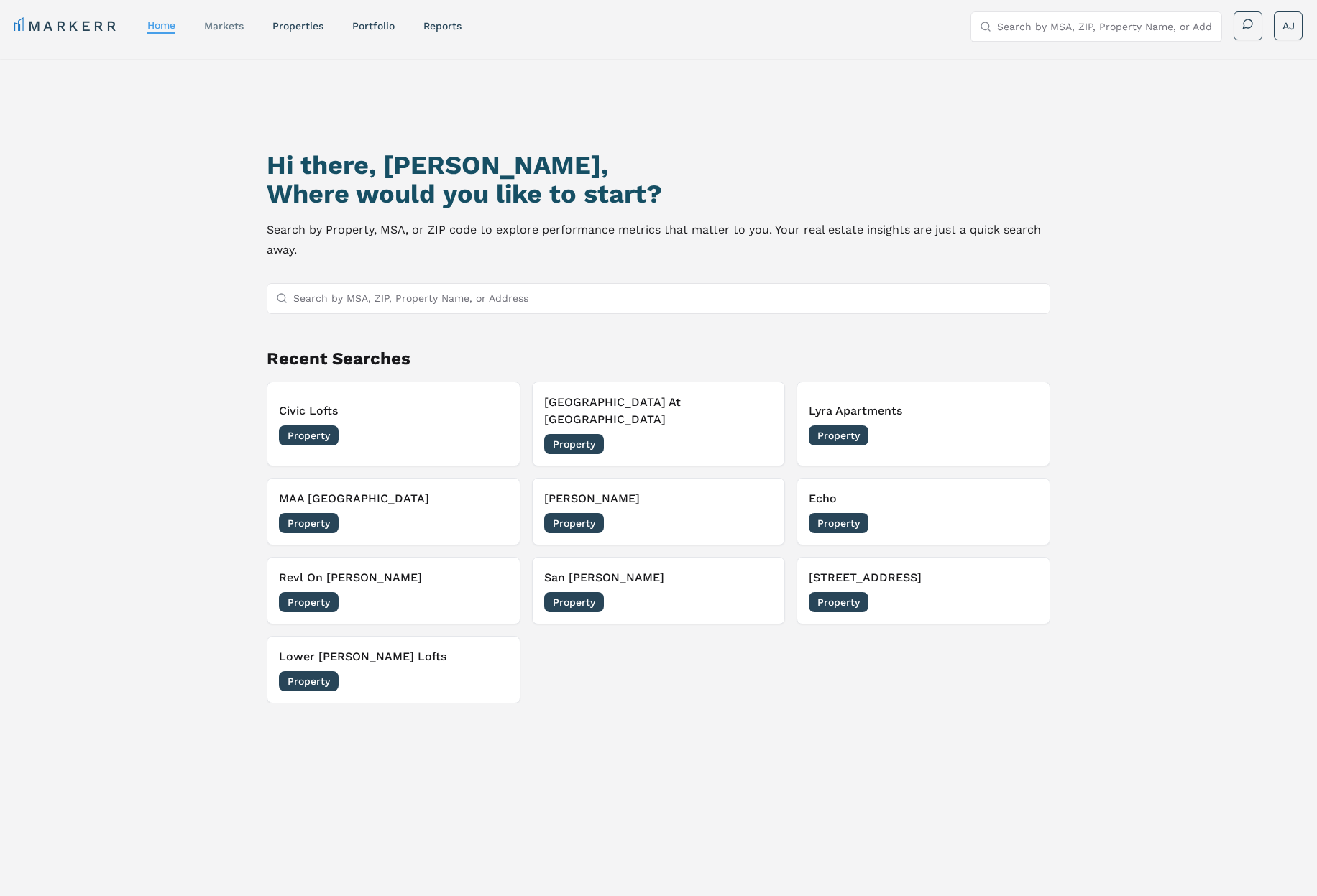
click at [244, 28] on link "markets" at bounding box center [224, 26] width 39 height 12
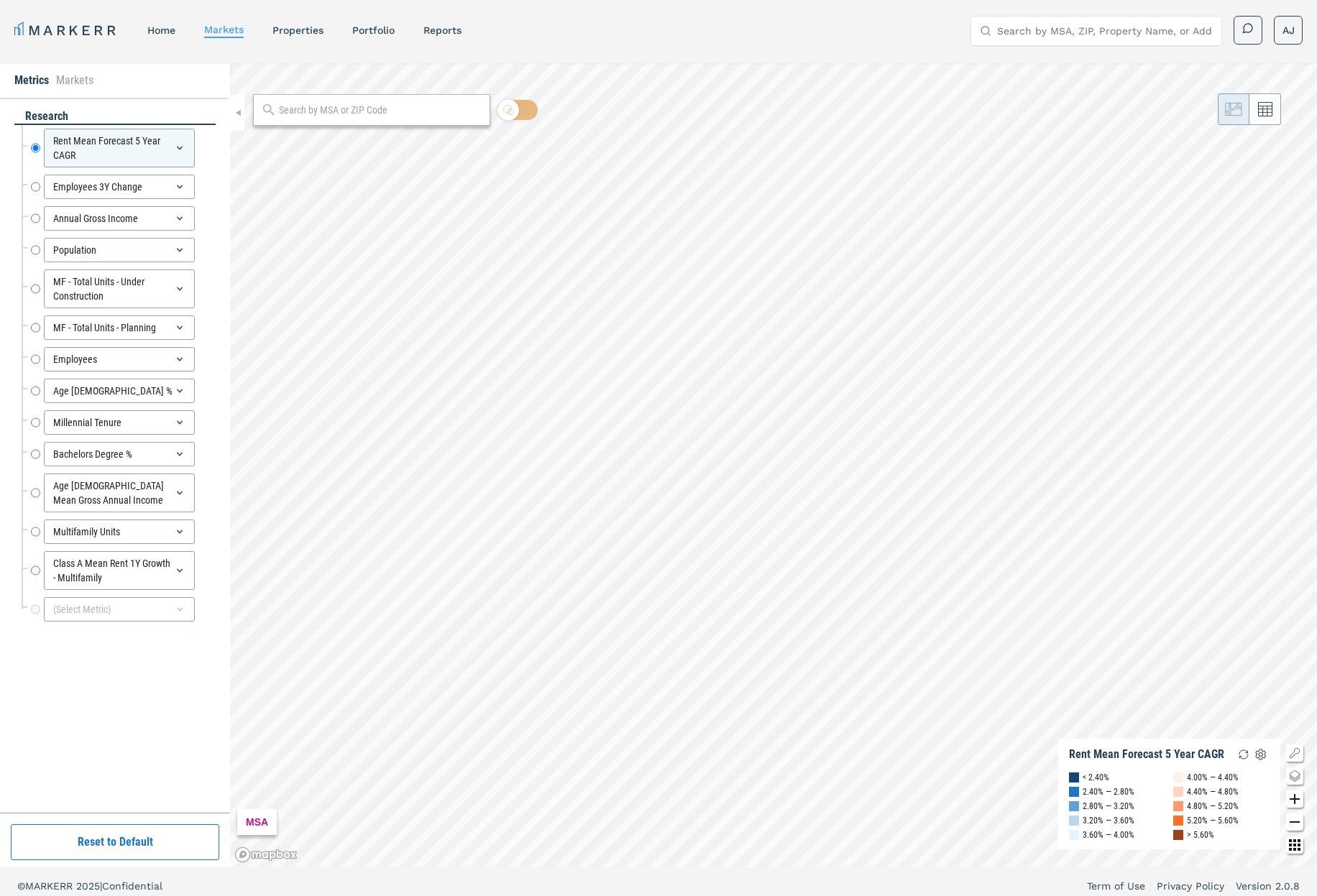
click at [309, 113] on input "text" at bounding box center [381, 110] width 204 height 15
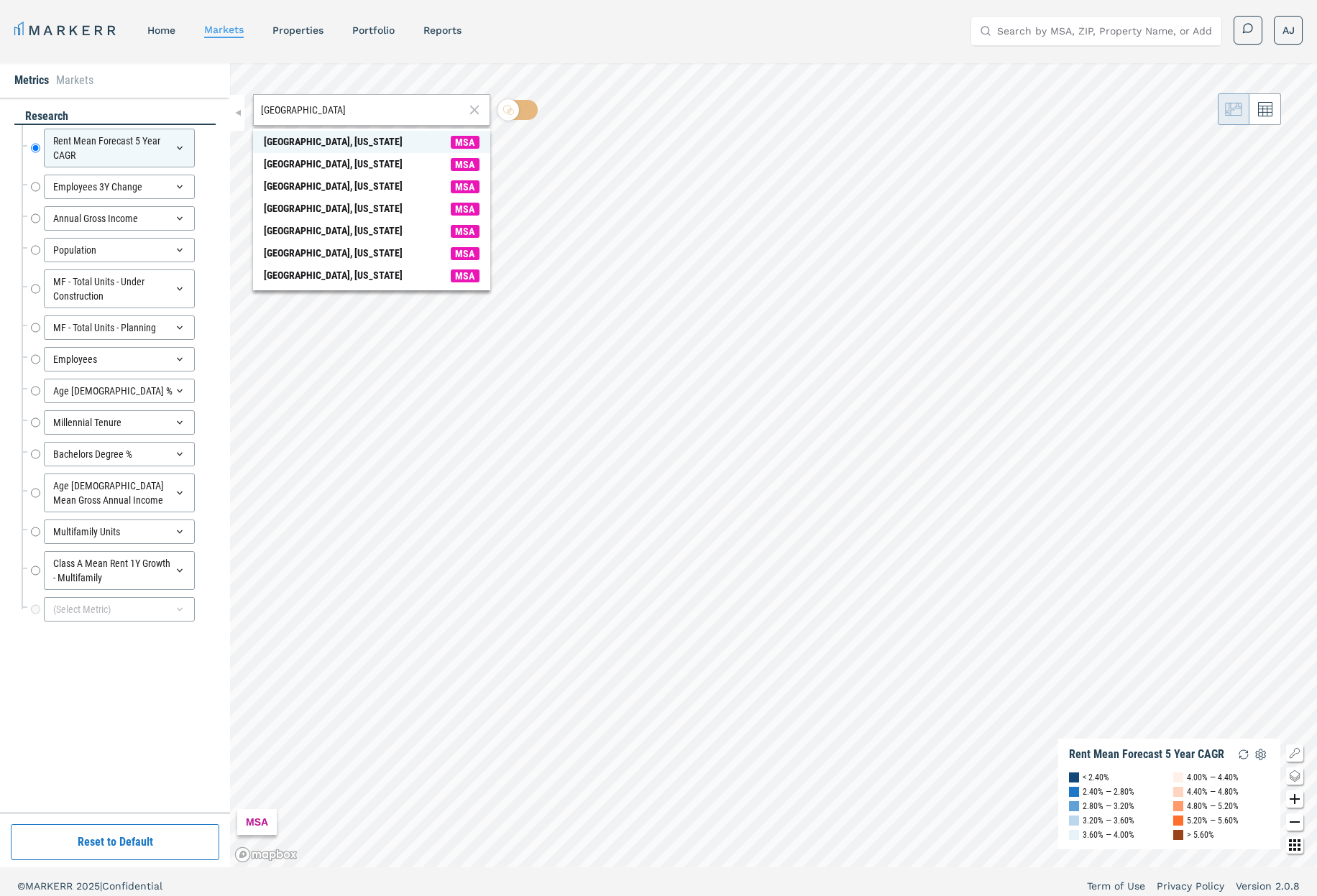
type input "[GEOGRAPHIC_DATA]"
click at [341, 140] on span "[GEOGRAPHIC_DATA], [US_STATE] MSA" at bounding box center [372, 141] width 237 height 22
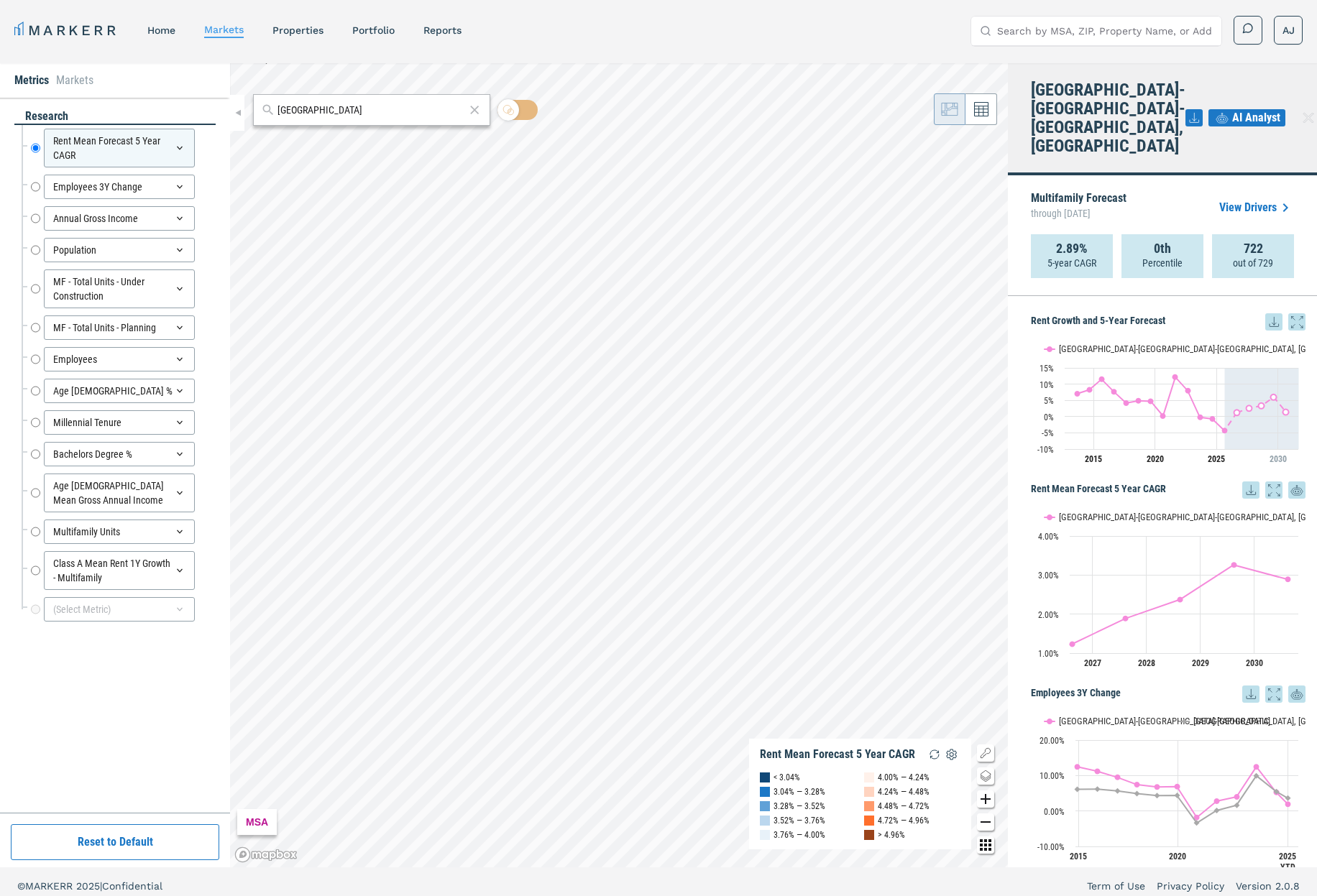
click at [160, 33] on link "home" at bounding box center [162, 29] width 28 height 12
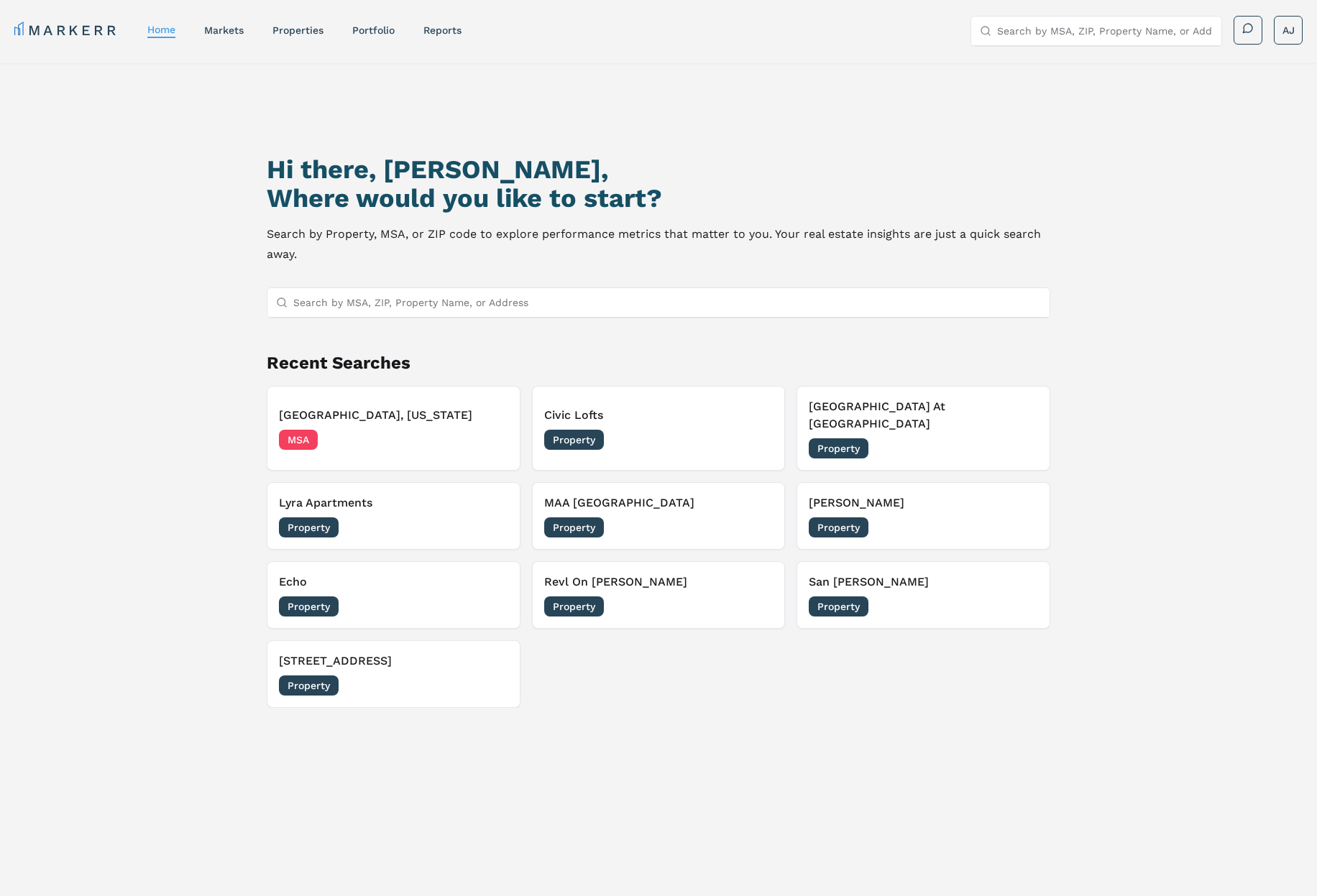
click at [191, 198] on div "Hi there, [PERSON_NAME], Where would you like to start? Search by Property, MSA…" at bounding box center [658, 523] width 1317 height 919
click at [426, 176] on h1 "Hi there, [PERSON_NAME]," at bounding box center [658, 170] width 783 height 28
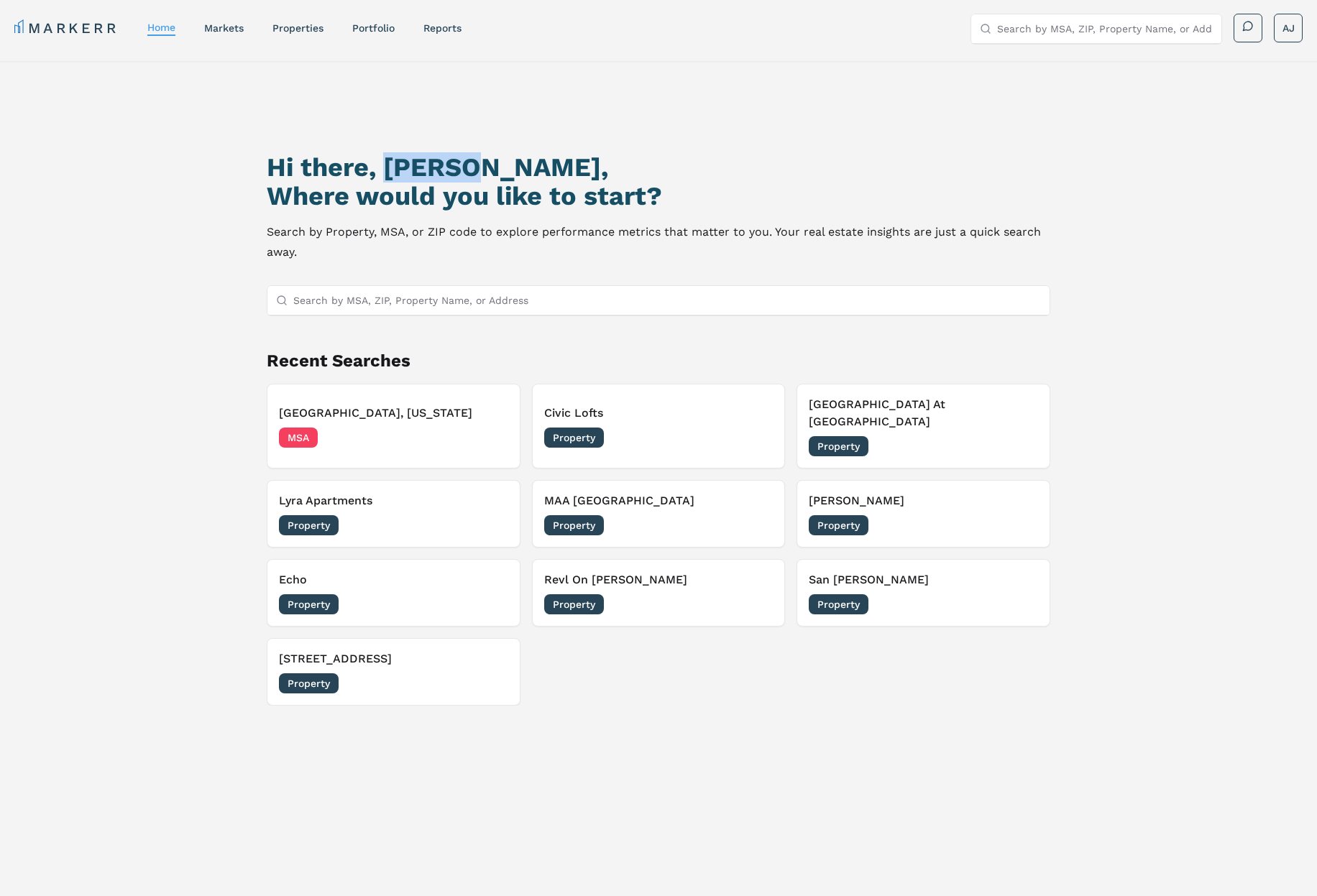
click at [426, 176] on h1 "Hi there, [PERSON_NAME]," at bounding box center [658, 167] width 783 height 28
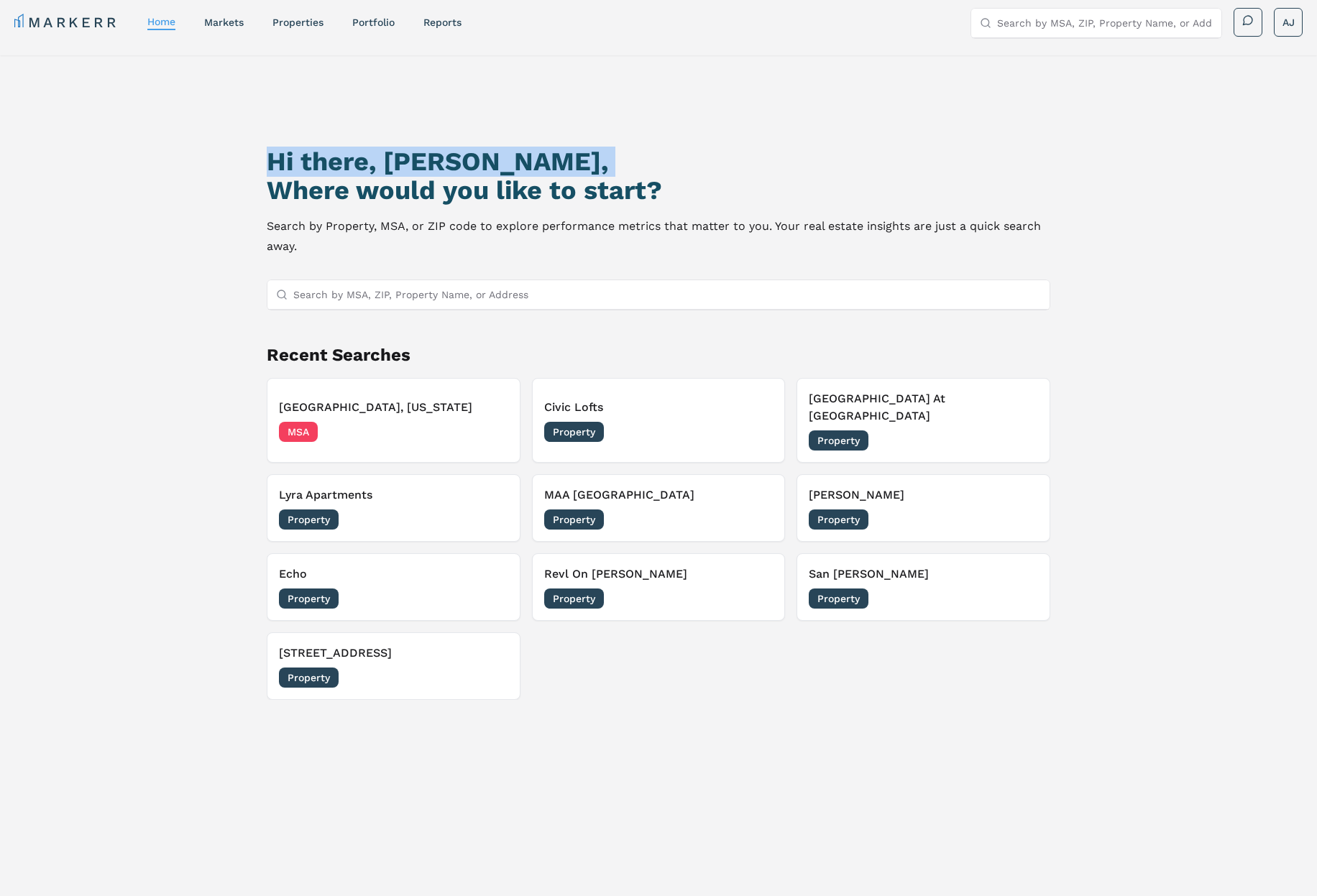
click at [426, 176] on div "Hi there, [PERSON_NAME], Where would you like to start?" at bounding box center [658, 176] width 783 height 58
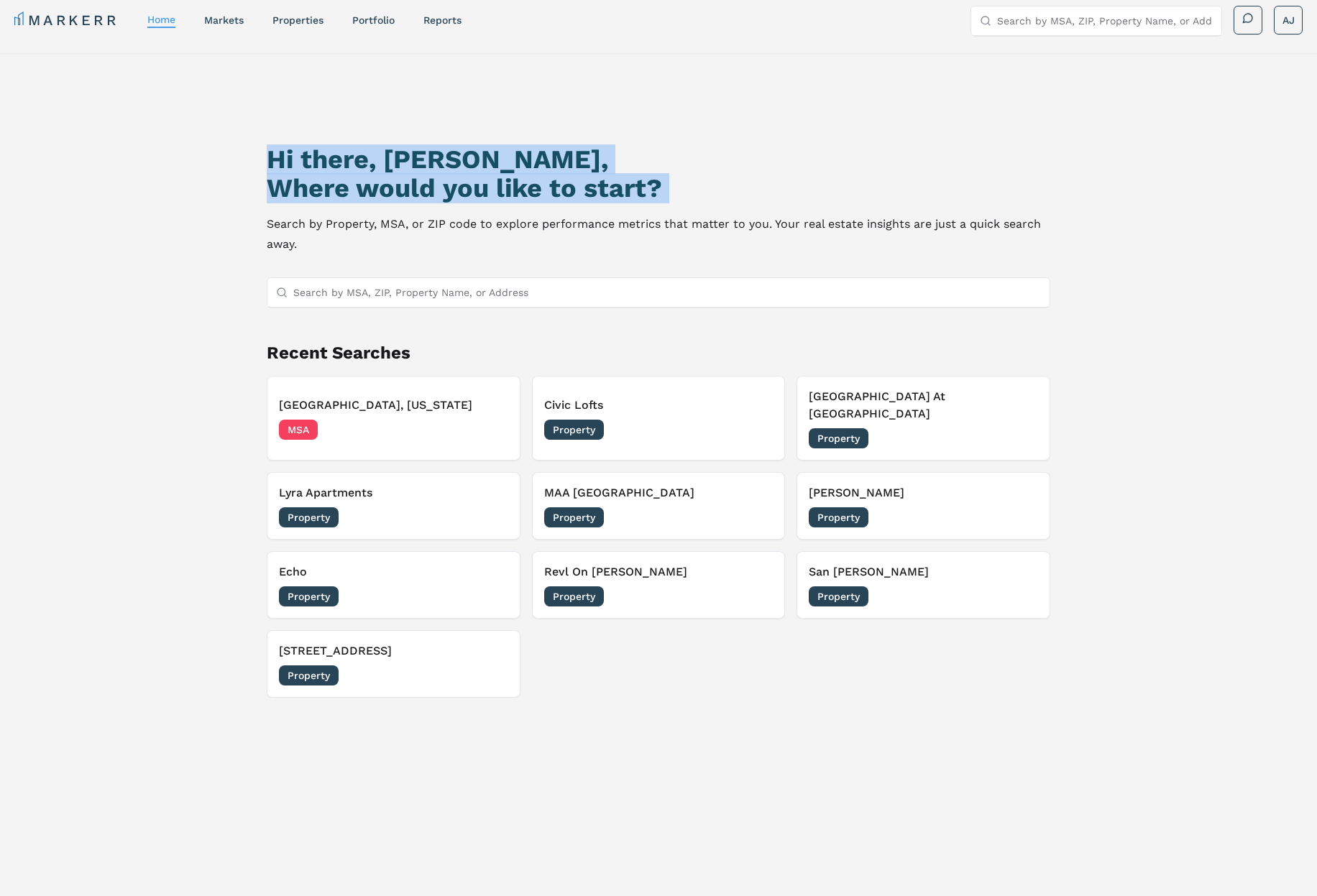
drag, startPoint x: 430, startPoint y: 177, endPoint x: 469, endPoint y: 181, distance: 39.2
click at [430, 177] on h2 "Where would you like to start?" at bounding box center [658, 188] width 783 height 28
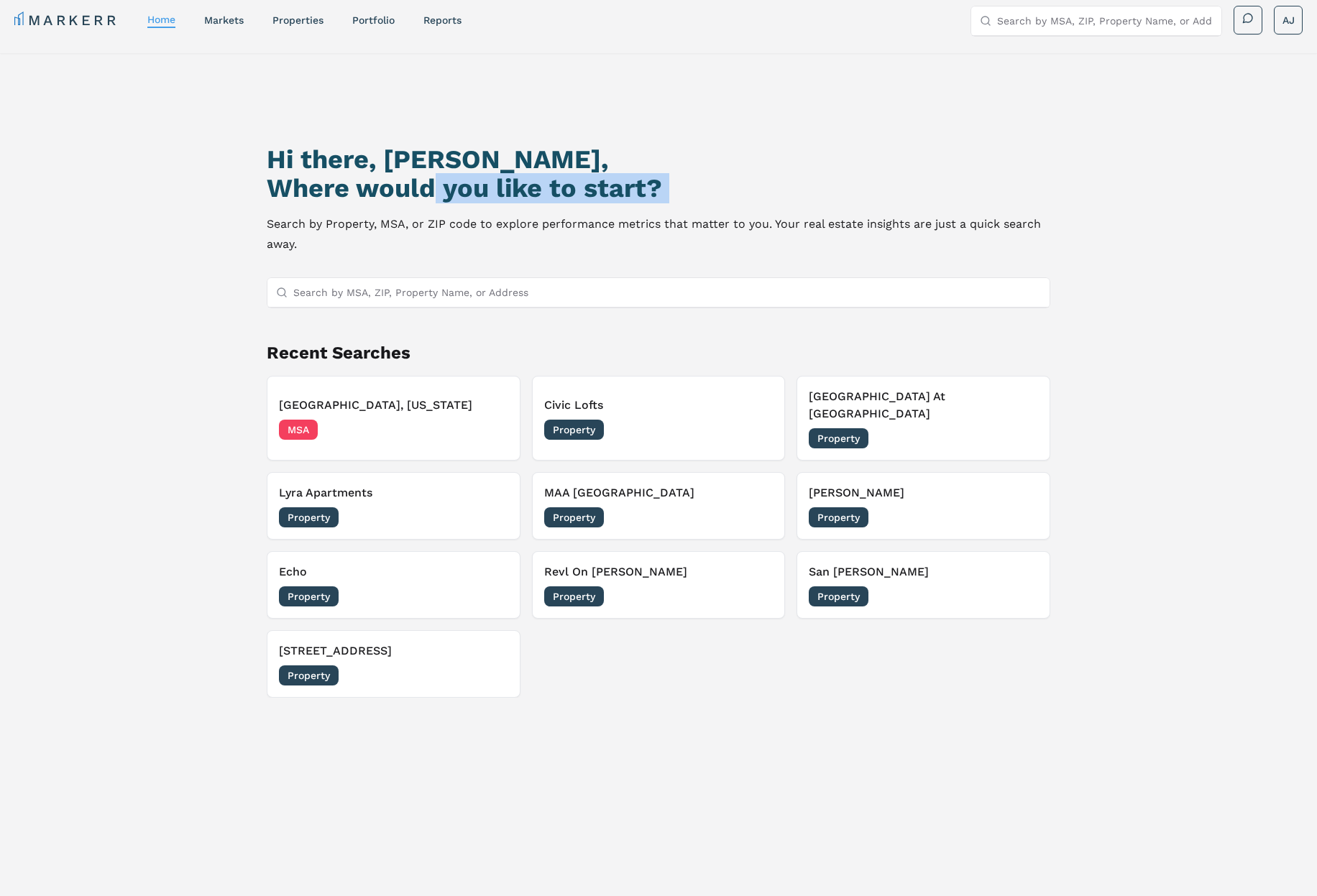
click at [636, 191] on h2 "Where would you like to start?" at bounding box center [658, 188] width 783 height 28
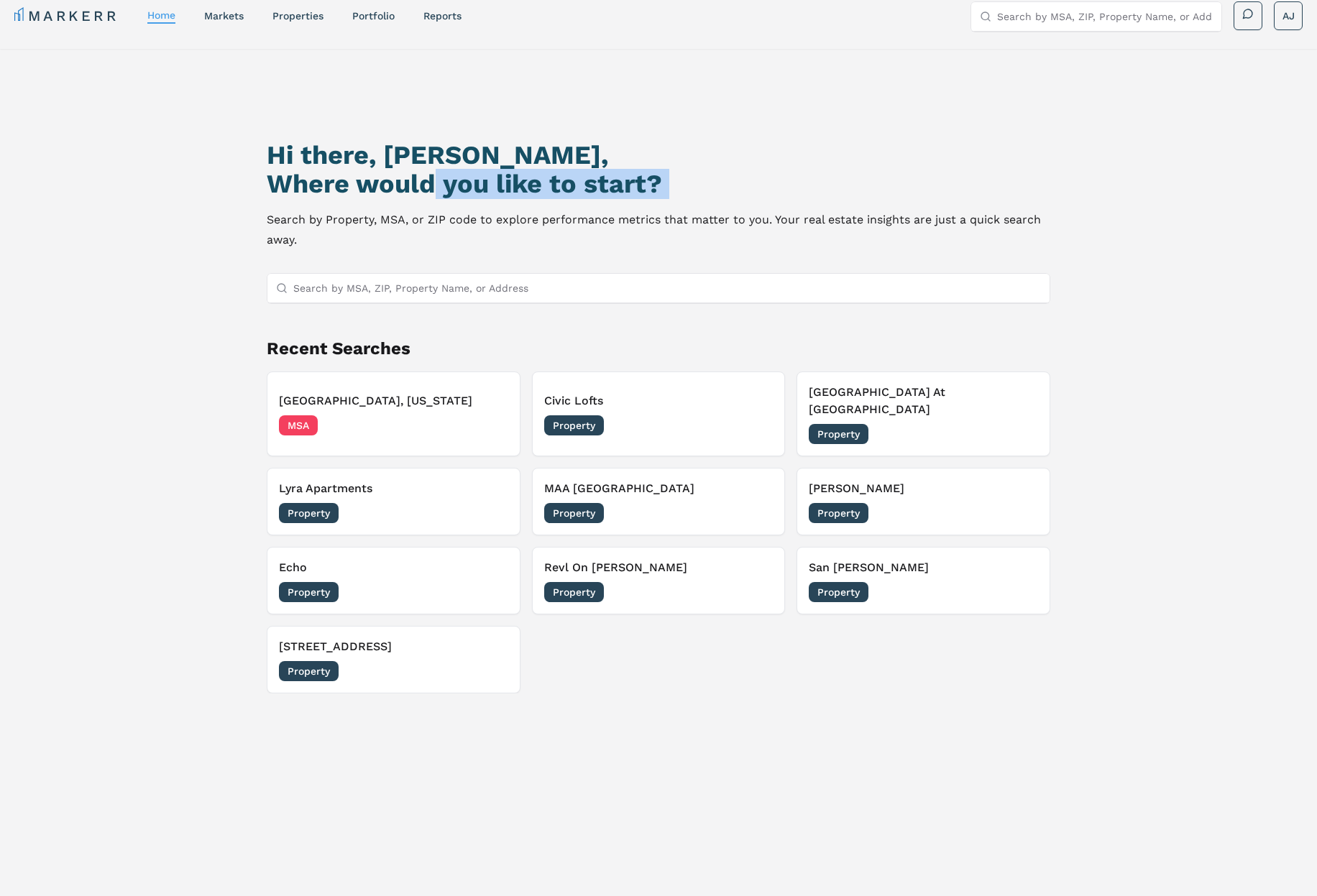
click at [636, 191] on h2 "Where would you like to start?" at bounding box center [658, 184] width 783 height 28
drag, startPoint x: 503, startPoint y: 186, endPoint x: 265, endPoint y: 143, distance: 241.9
click at [501, 185] on h2 "Where would you like to start?" at bounding box center [658, 184] width 783 height 28
click at [325, 140] on h1 "Hi there, [PERSON_NAME]," at bounding box center [658, 155] width 783 height 28
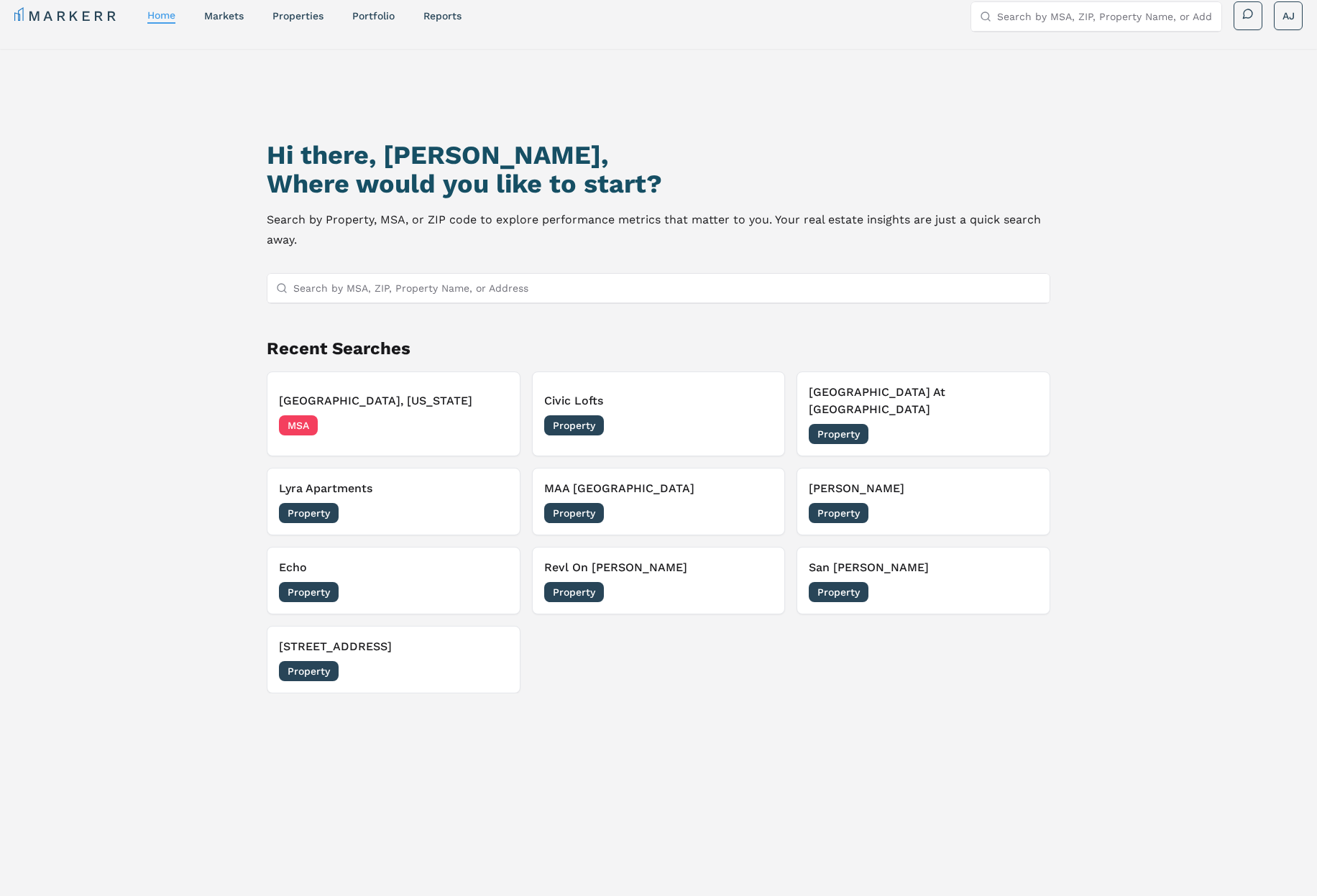
click at [578, 156] on h1 "Hi there, [PERSON_NAME]," at bounding box center [658, 155] width 783 height 28
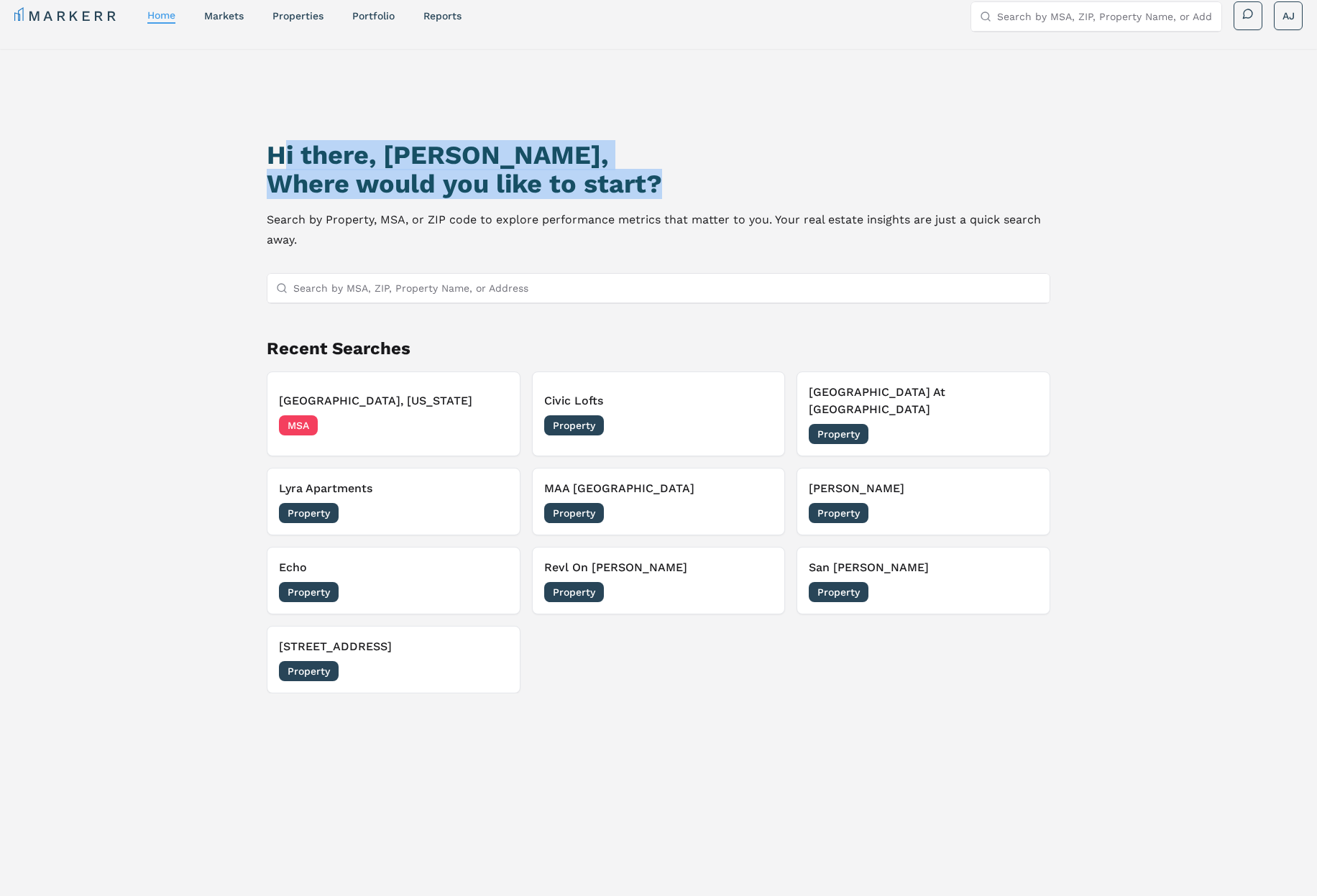
drag, startPoint x: 712, startPoint y: 195, endPoint x: 370, endPoint y: 156, distance: 344.2
click at [289, 165] on div "Hi there, [PERSON_NAME], Where would you like to start?" at bounding box center [658, 169] width 783 height 58
click at [371, 156] on h1 "Hi there, [PERSON_NAME]," at bounding box center [658, 155] width 783 height 28
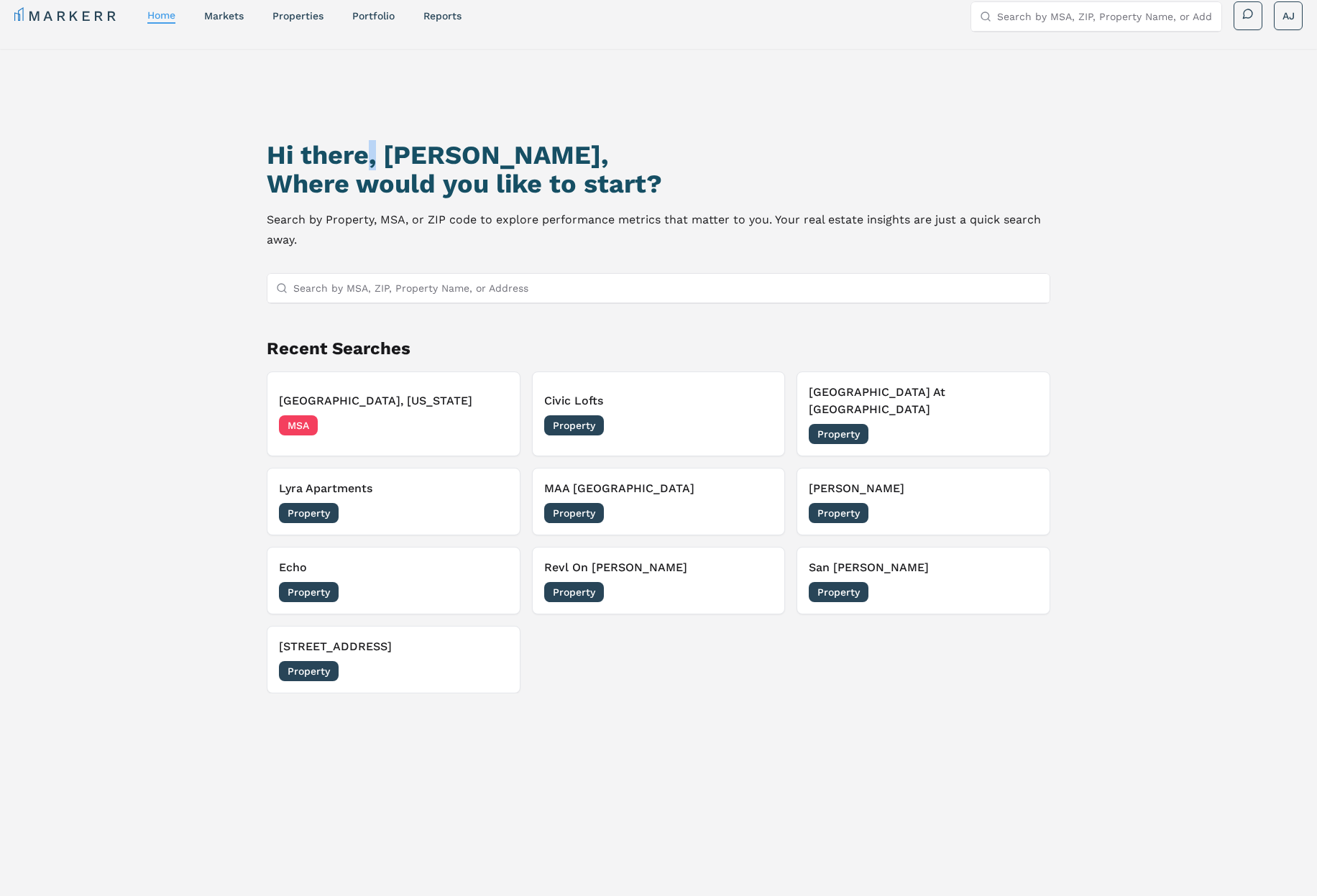
click at [371, 156] on h1 "Hi there, [PERSON_NAME]," at bounding box center [658, 155] width 783 height 28
drag, startPoint x: 371, startPoint y: 156, endPoint x: 599, endPoint y: 178, distance: 229.1
click at [372, 157] on h1 "Hi there, [PERSON_NAME]," at bounding box center [658, 155] width 783 height 28
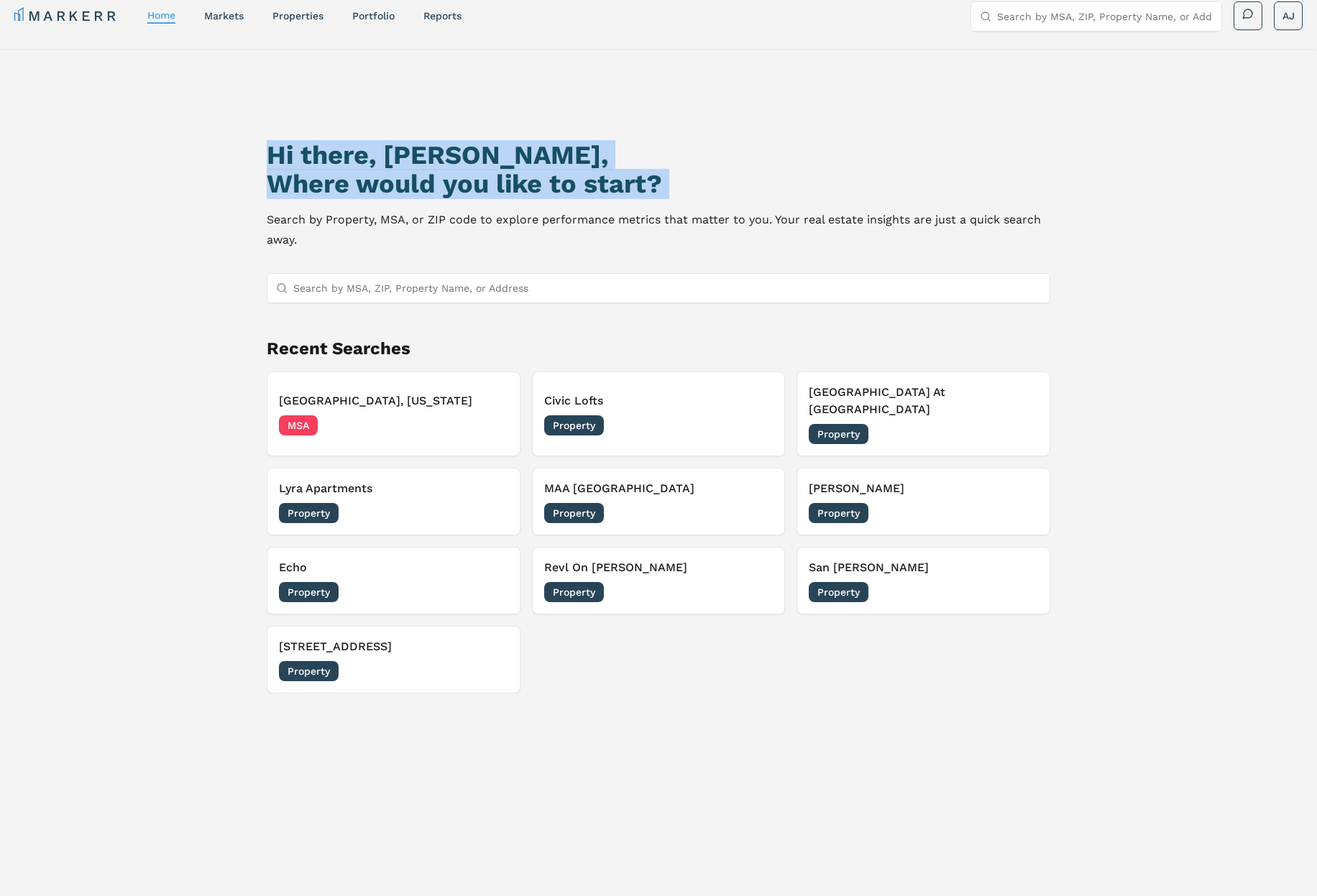
click at [660, 182] on h2 "Where would you like to start?" at bounding box center [658, 184] width 783 height 28
click at [697, 186] on h2 "Where would you like to start?" at bounding box center [658, 184] width 783 height 28
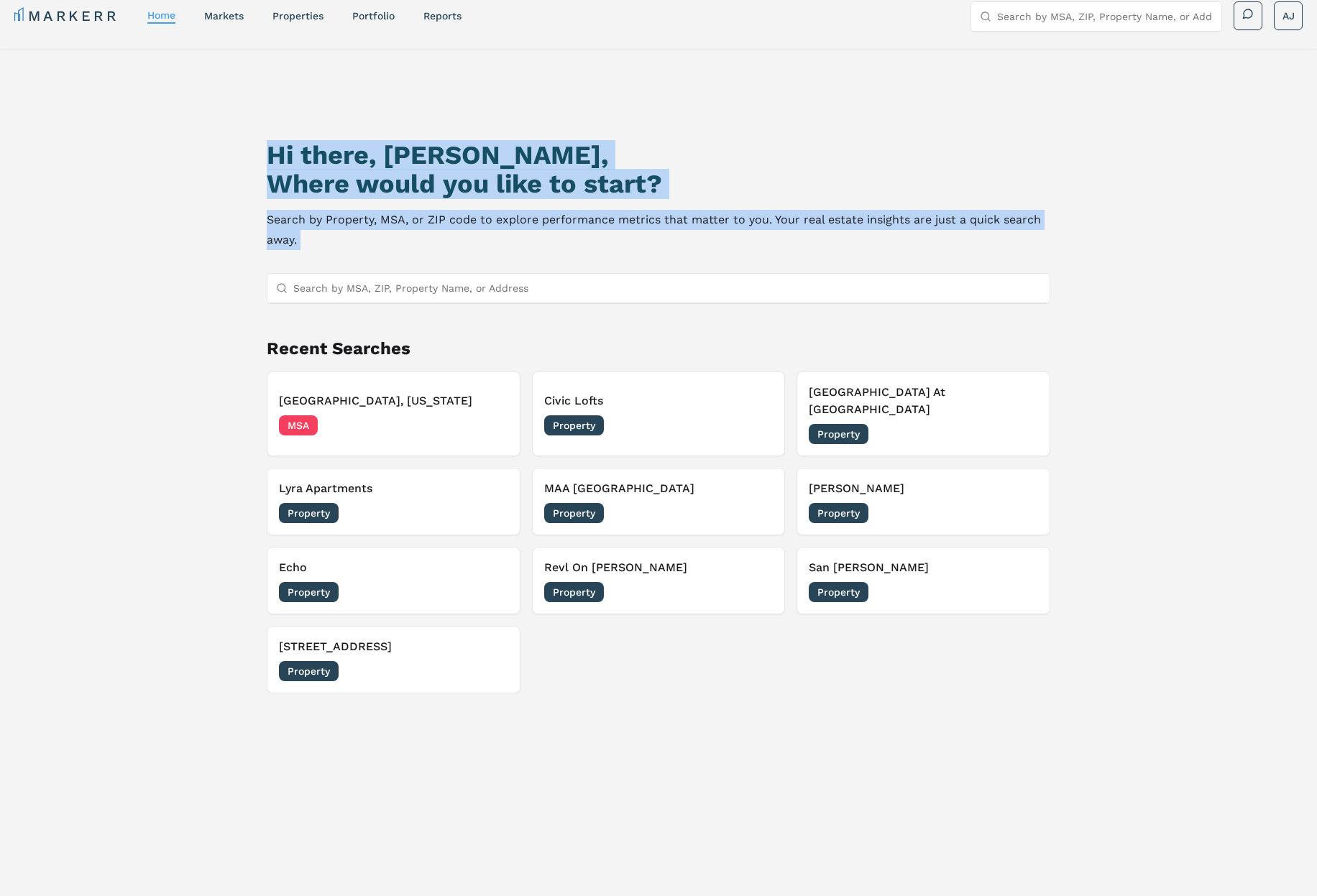
click at [590, 236] on p "Search by Property, MSA, or ZIP code to explore performance metrics that matter…" at bounding box center [658, 229] width 783 height 40
click at [612, 218] on p "Search by Property, MSA, or ZIP code to explore performance metrics that matter…" at bounding box center [658, 229] width 783 height 40
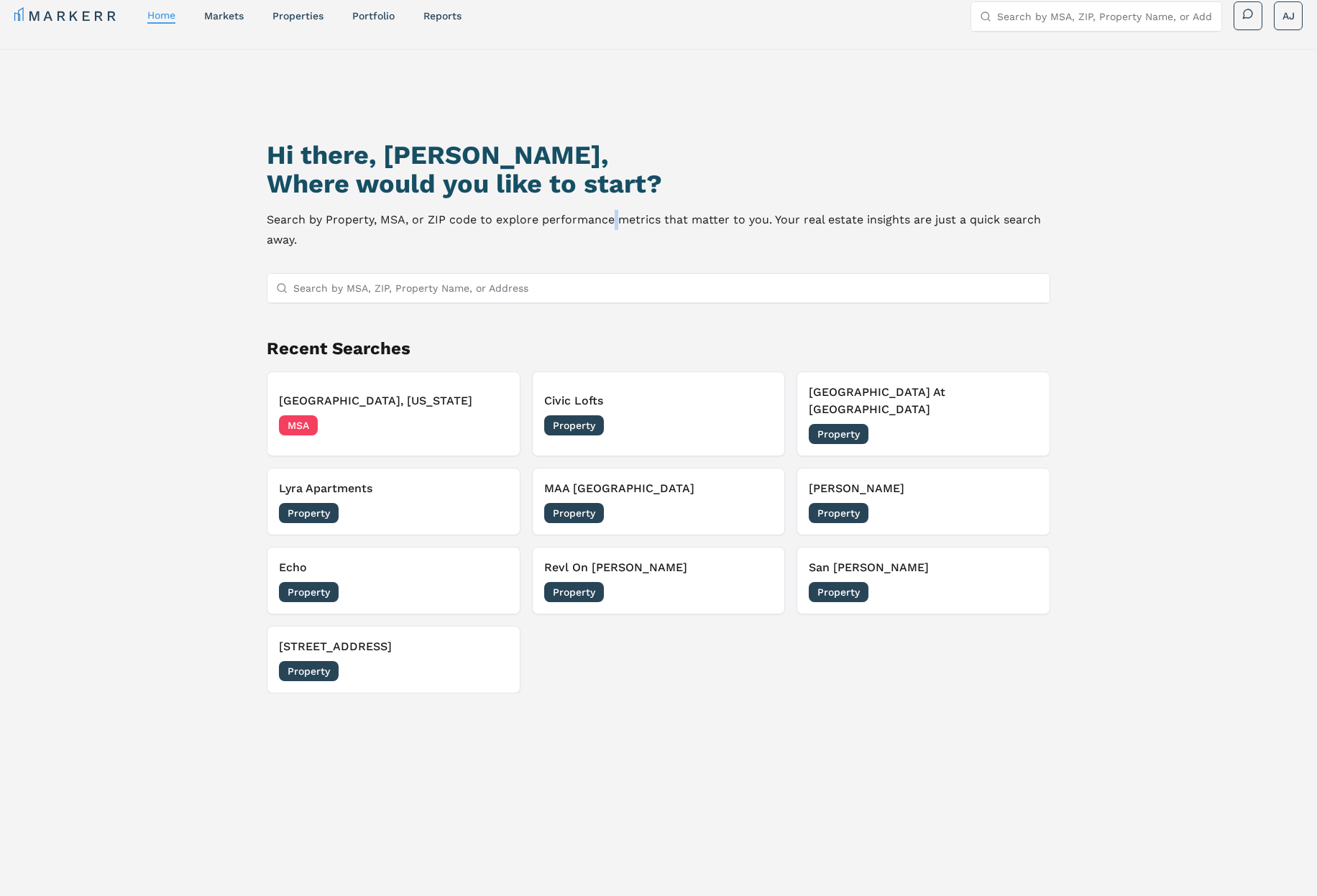
click at [612, 218] on p "Search by Property, MSA, or ZIP code to explore performance metrics that matter…" at bounding box center [658, 229] width 783 height 40
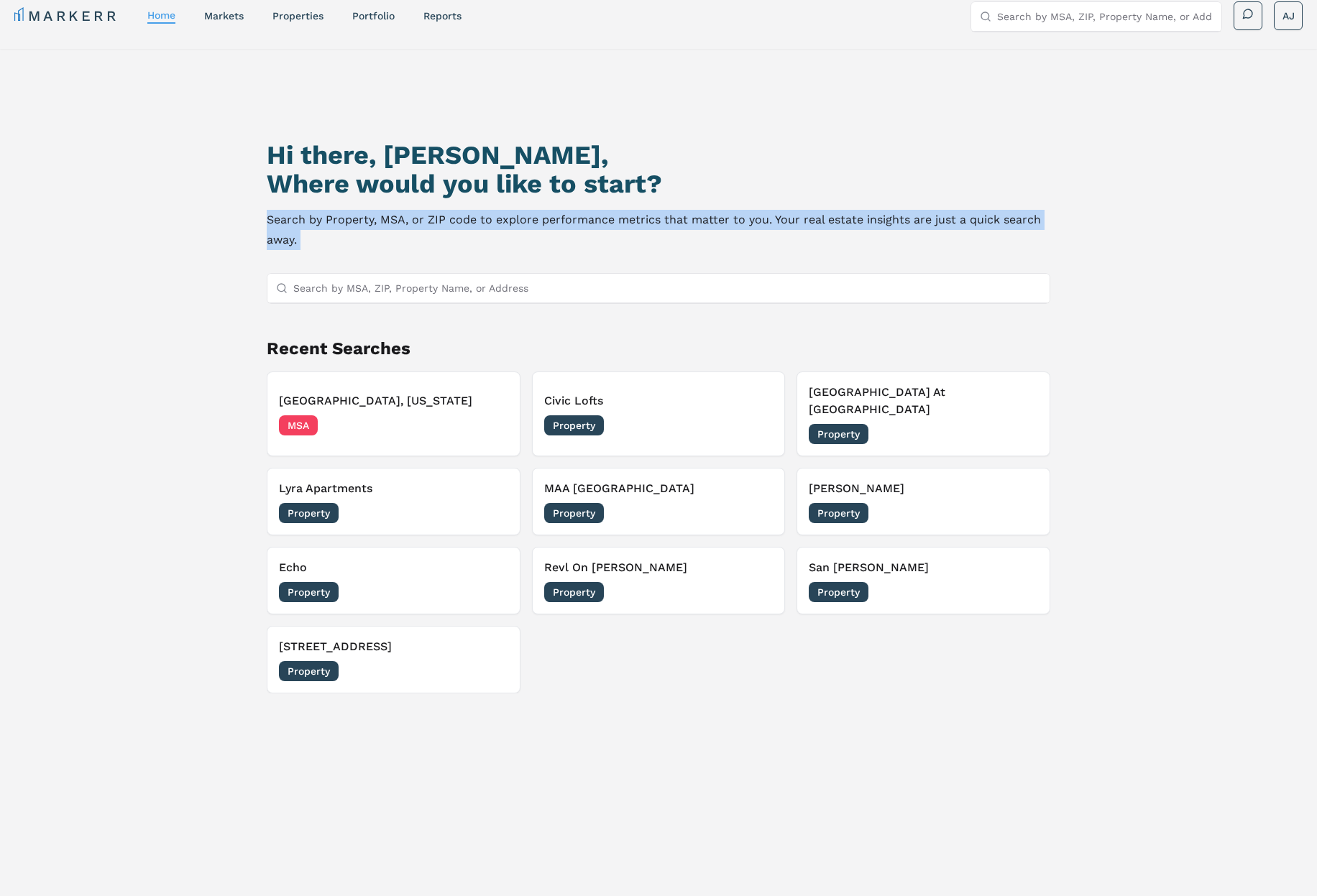
click at [612, 218] on p "Search by Property, MSA, or ZIP code to explore performance metrics that matter…" at bounding box center [658, 229] width 783 height 40
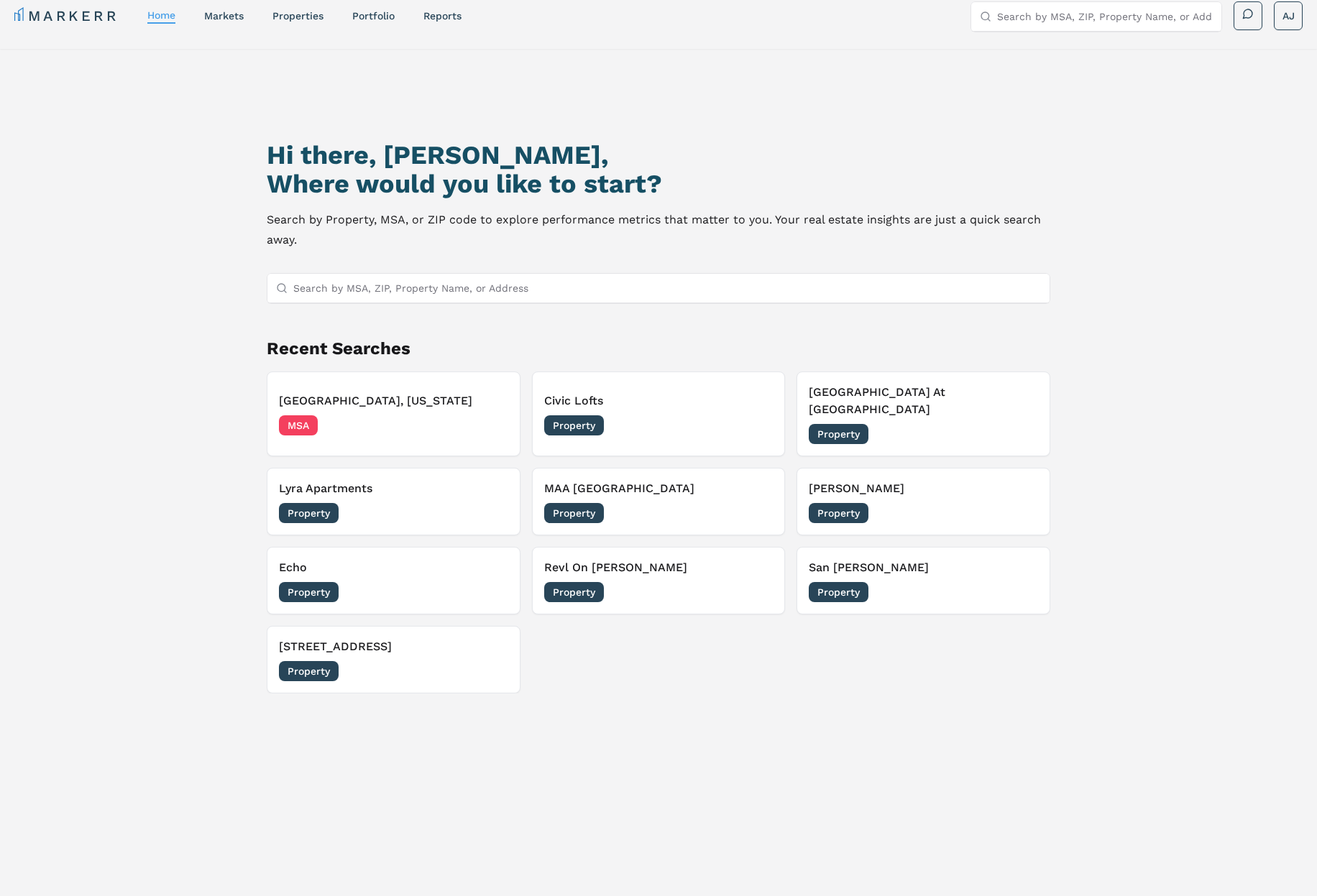
click at [561, 238] on p "Search by Property, MSA, or ZIP code to explore performance metrics that matter…" at bounding box center [658, 229] width 783 height 40
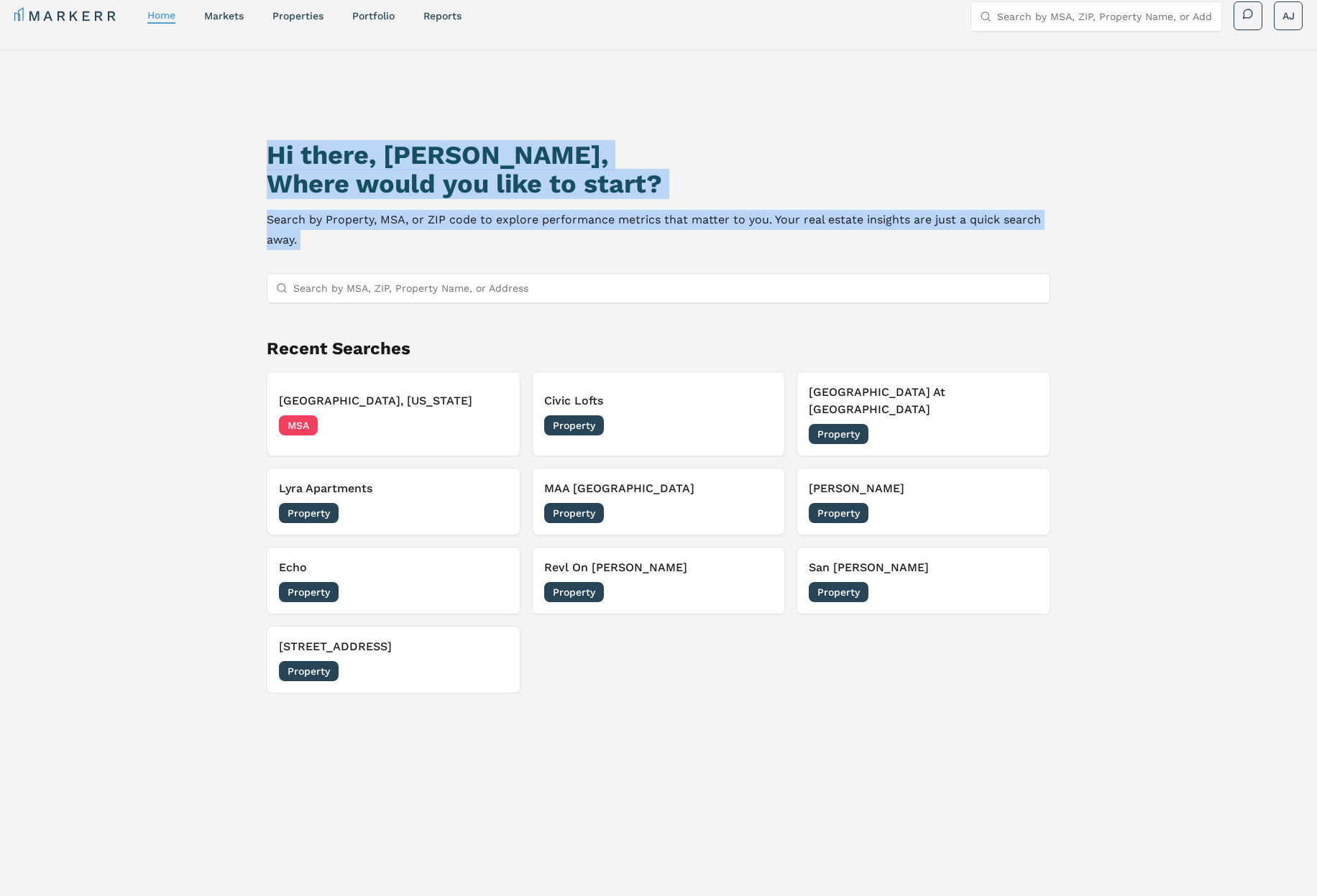
drag, startPoint x: 557, startPoint y: 235, endPoint x: 253, endPoint y: 146, distance: 316.8
click at [240, 151] on div "Hi there, [PERSON_NAME], Where would you like to start? Search by Property, MSA…" at bounding box center [658, 520] width 921 height 896
click at [403, 164] on h1 "Hi there, [PERSON_NAME]," at bounding box center [658, 155] width 783 height 28
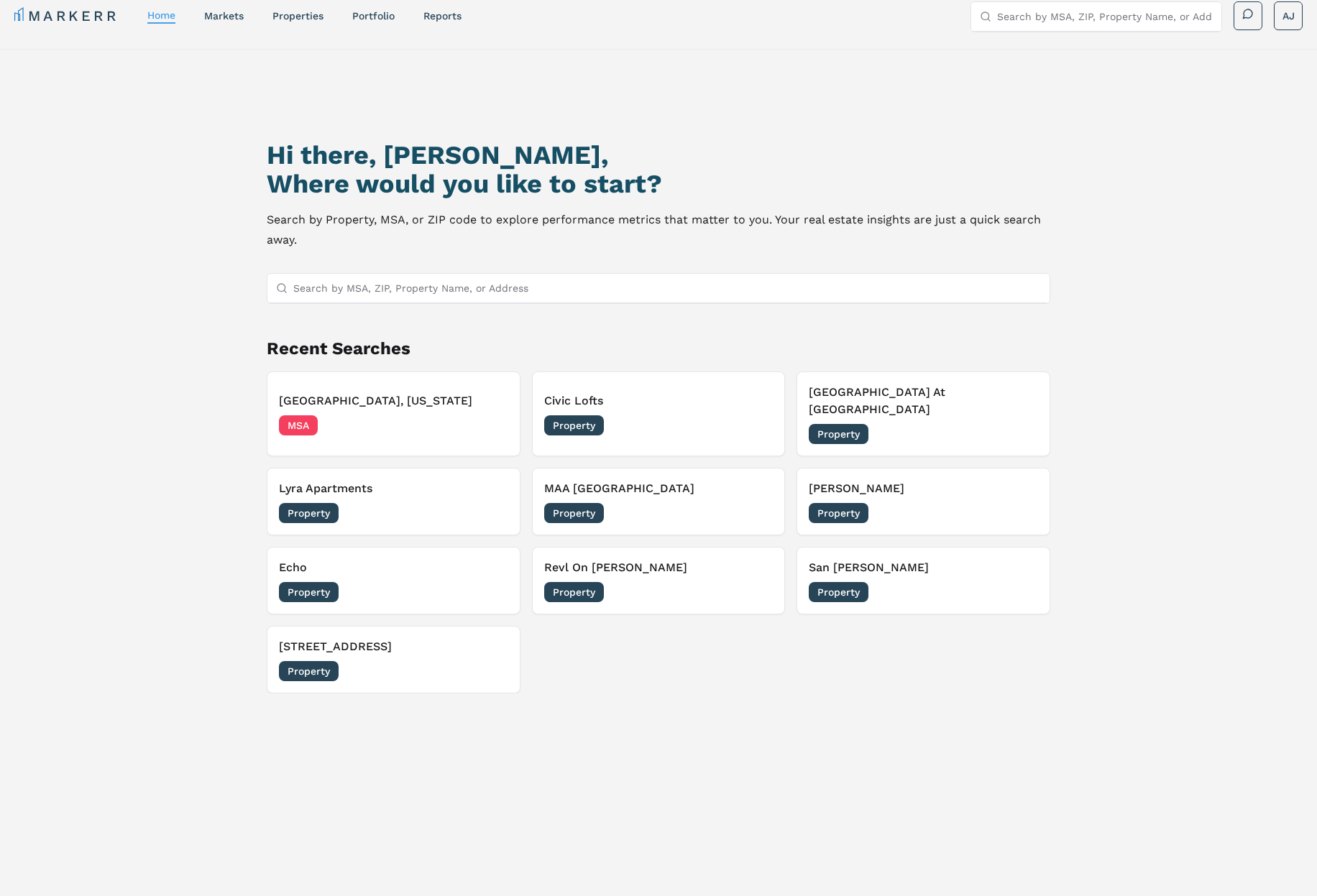
drag, startPoint x: 393, startPoint y: 180, endPoint x: 128, endPoint y: 108, distance: 274.6
click at [393, 180] on h2 "Where would you like to start?" at bounding box center [658, 184] width 783 height 28
drag, startPoint x: 453, startPoint y: 89, endPoint x: 396, endPoint y: 17, distance: 91.8
click at [452, 87] on div "Hi there, [PERSON_NAME], Where would you like to start? Search by Property, MSA…" at bounding box center [658, 520] width 921 height 896
click at [227, 11] on link "markets" at bounding box center [224, 15] width 39 height 12
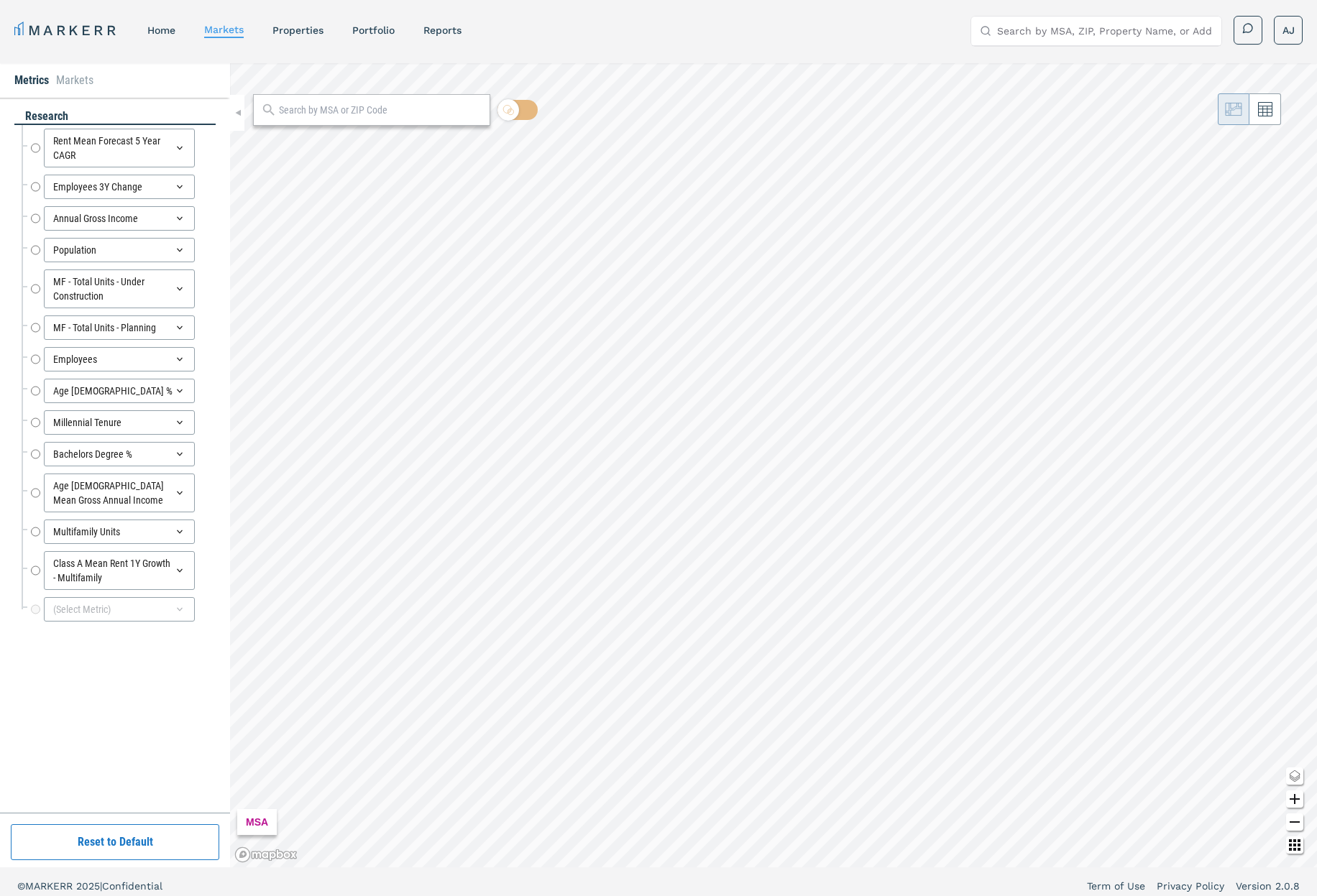
radio input "true"
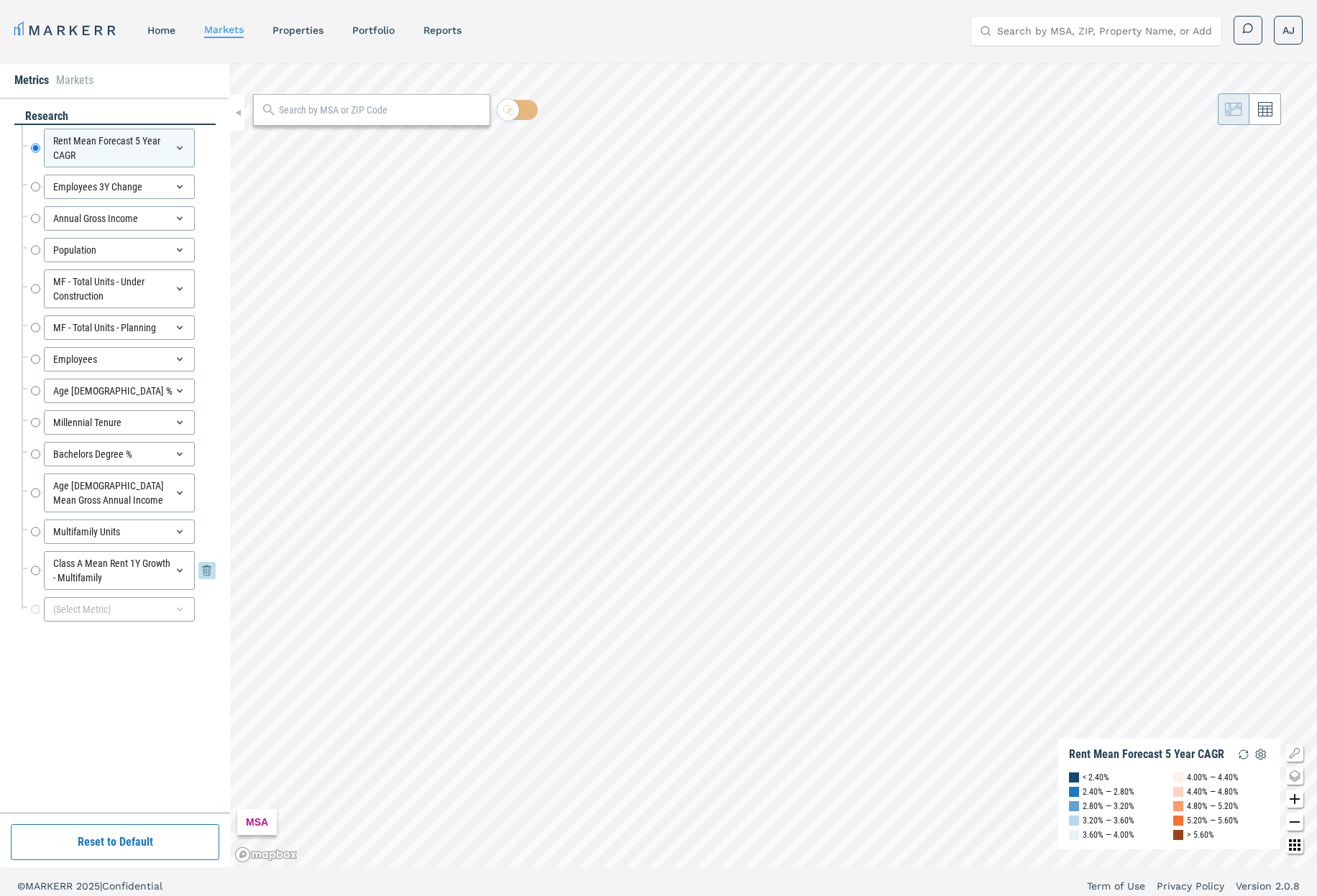
click at [204, 570] on icon at bounding box center [207, 572] width 7 height 9
click at [123, 557] on div "(Select Metric)" at bounding box center [119, 563] width 151 height 24
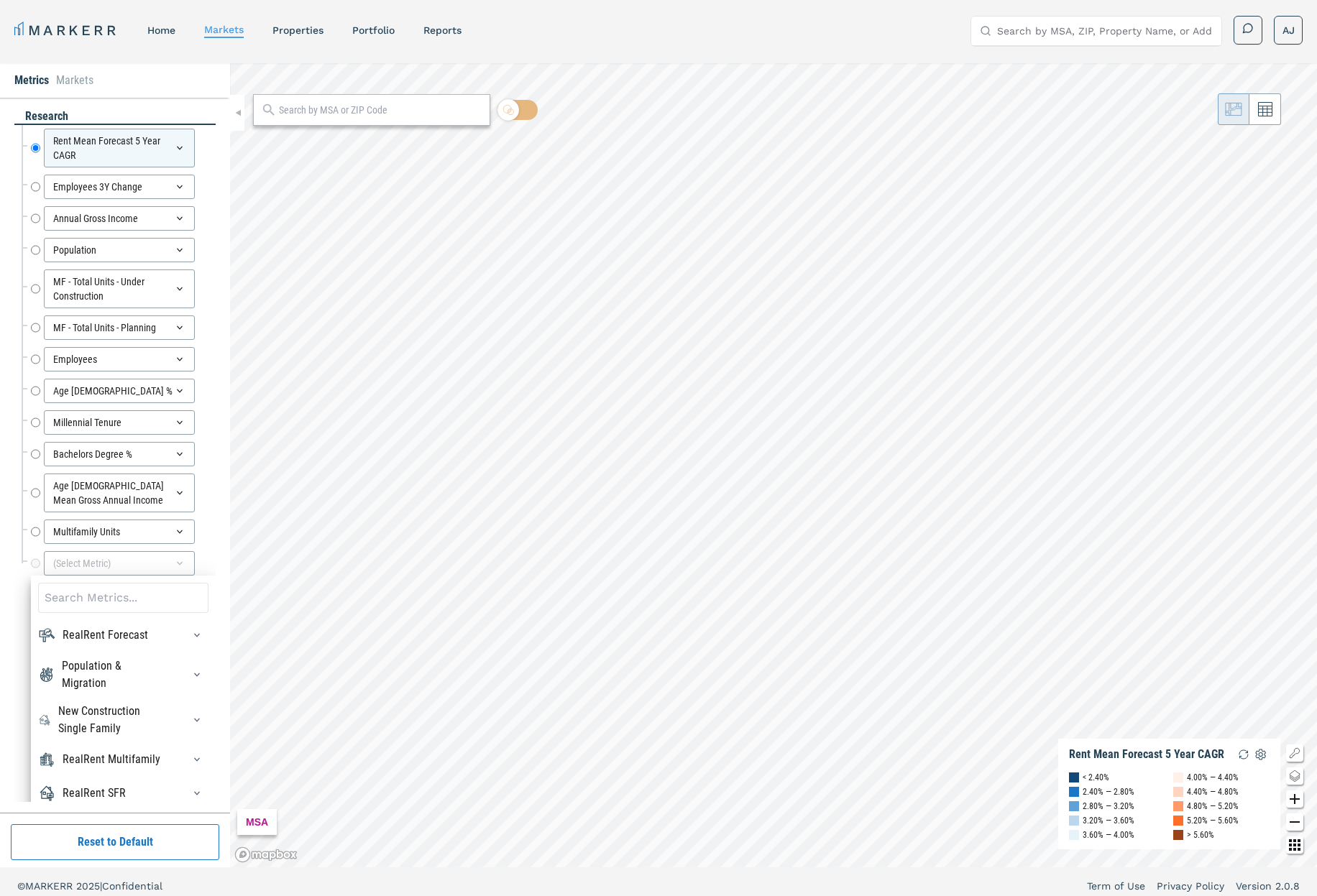
click at [96, 592] on input at bounding box center [124, 598] width 171 height 30
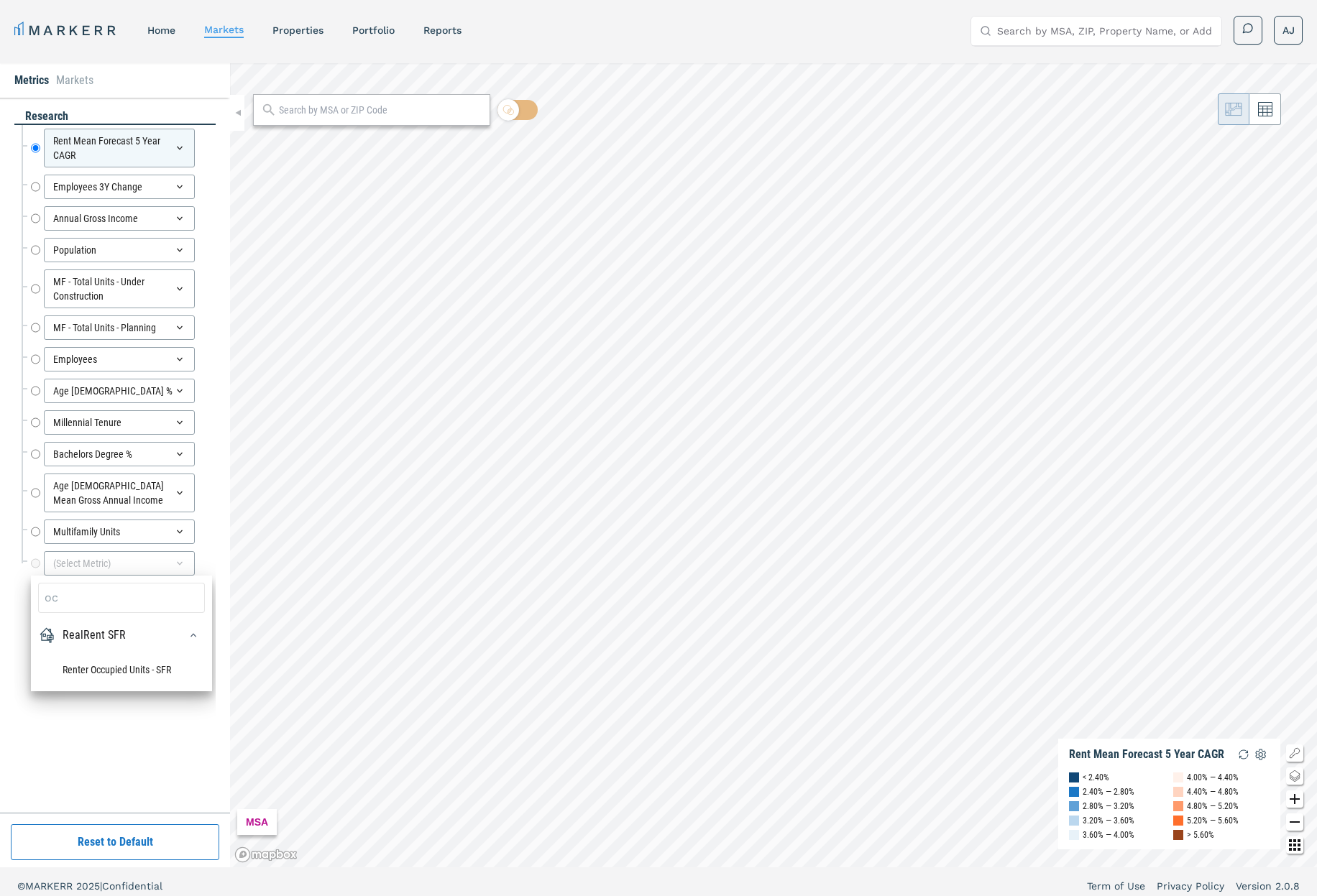
type input "o"
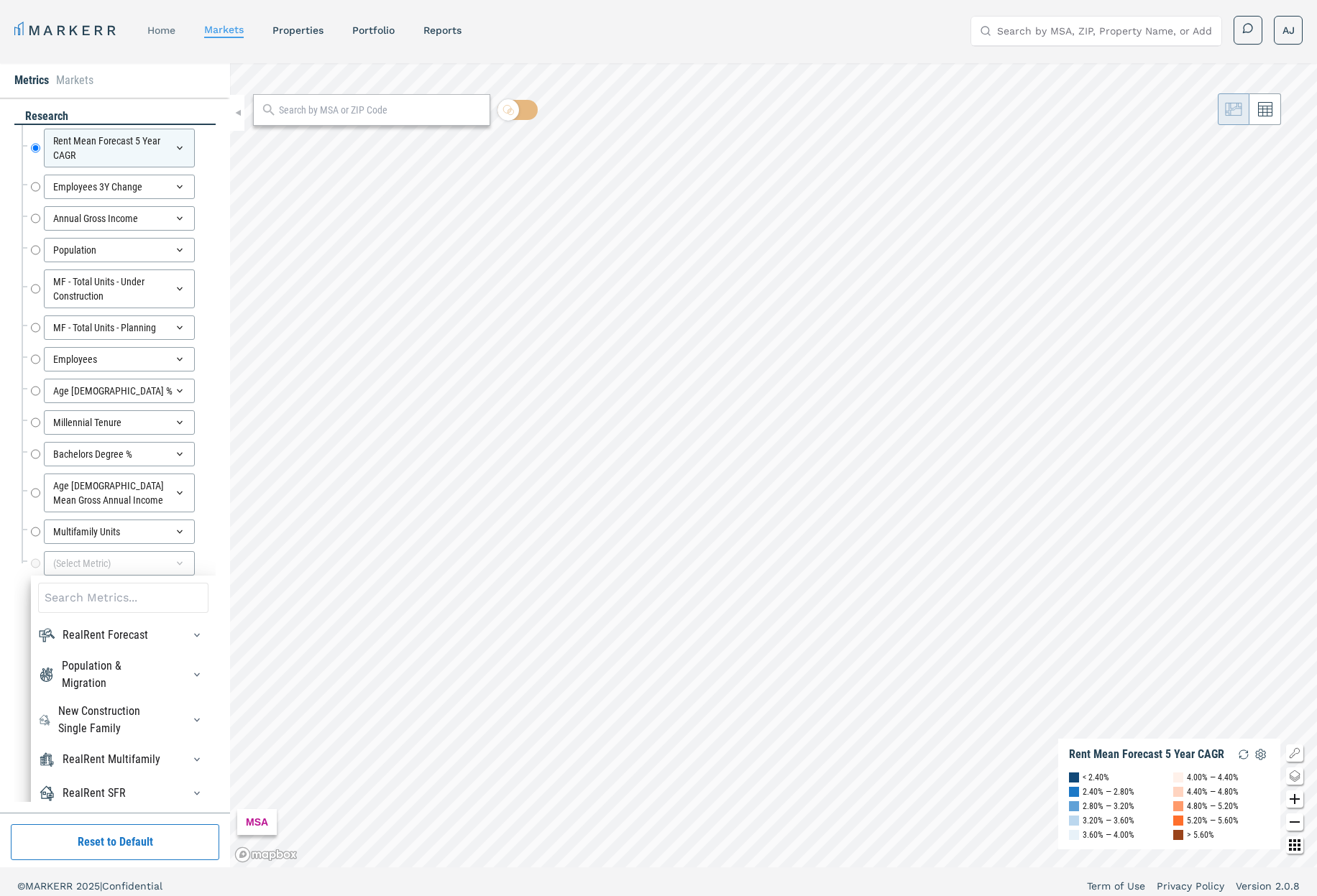
drag, startPoint x: 143, startPoint y: 55, endPoint x: 150, endPoint y: 36, distance: 20.2
click at [144, 52] on div "MARKERR home markets properties Portfolio reports Search by MSA, ZIP, Property …" at bounding box center [658, 28] width 1317 height 58
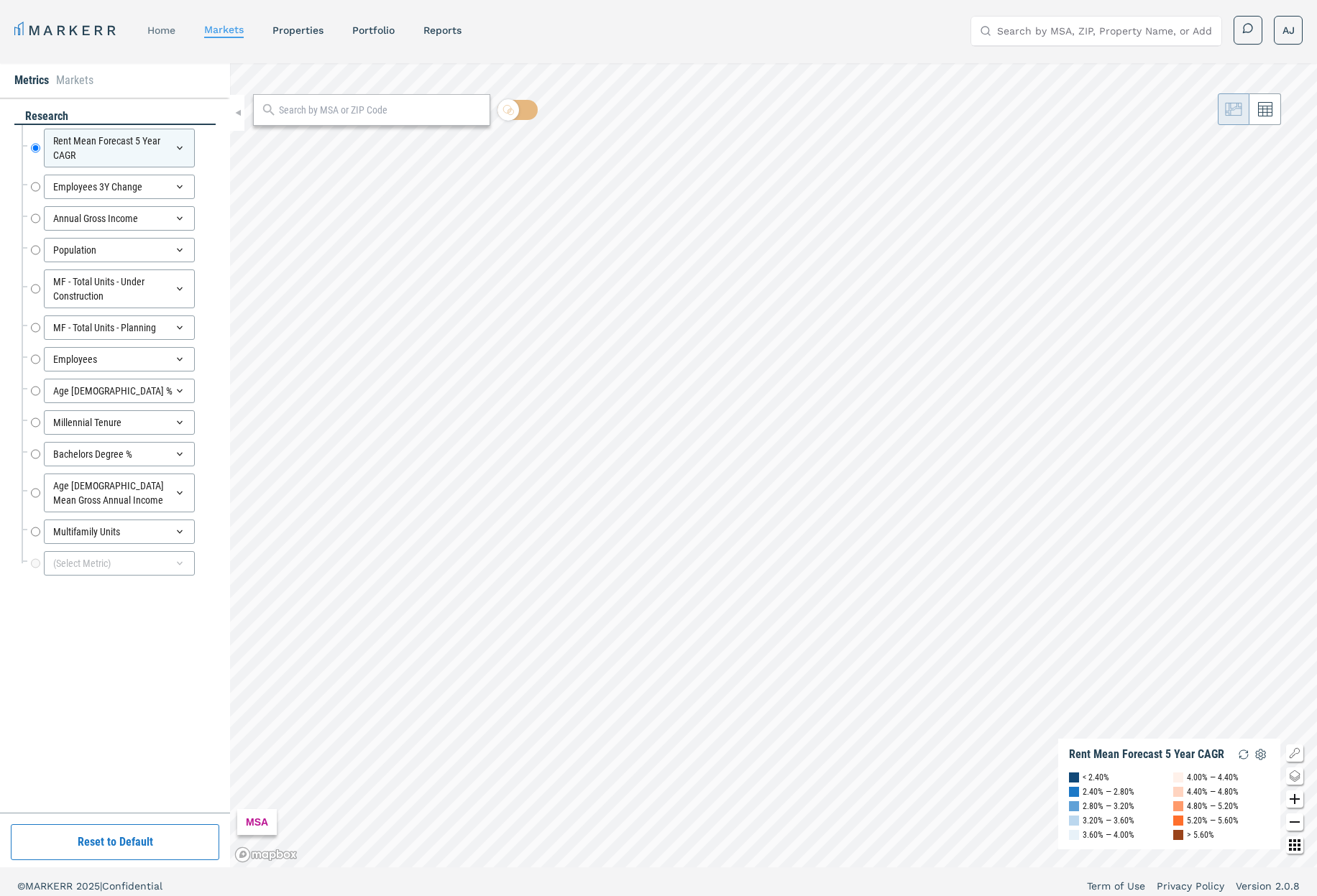
click at [152, 28] on link "home" at bounding box center [162, 29] width 28 height 12
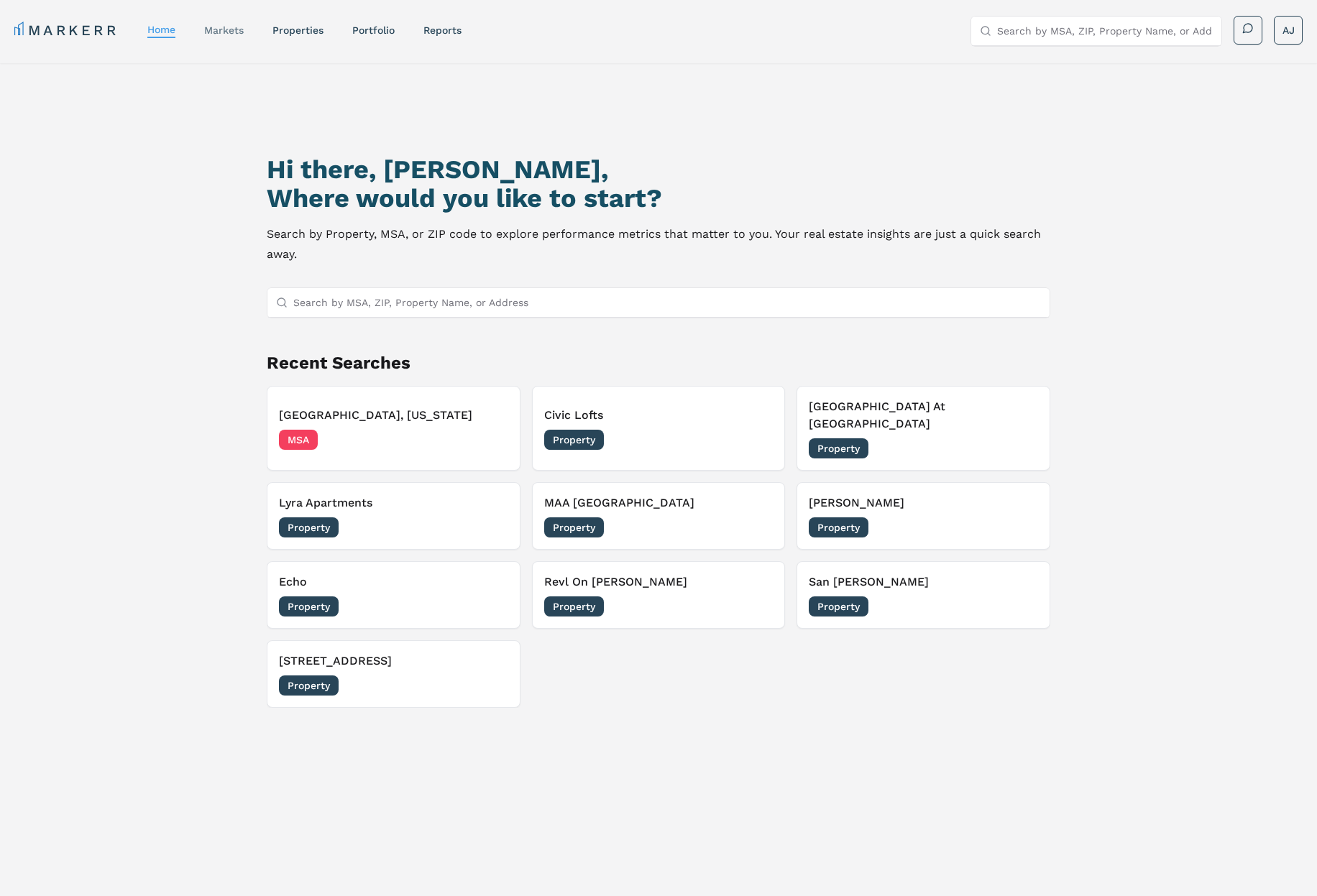
click at [223, 33] on link "markets" at bounding box center [224, 29] width 39 height 12
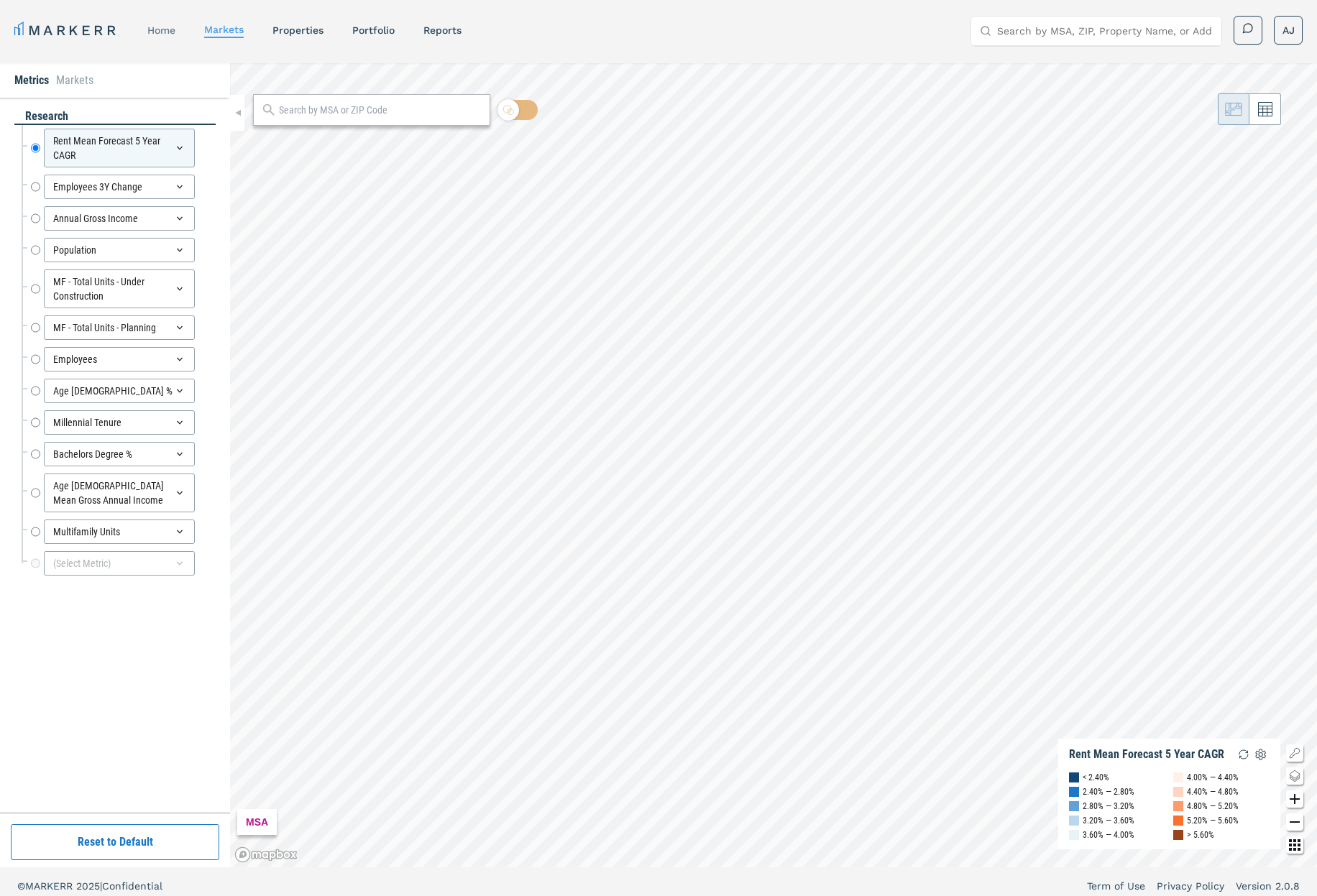
click at [165, 31] on link "home" at bounding box center [162, 29] width 28 height 12
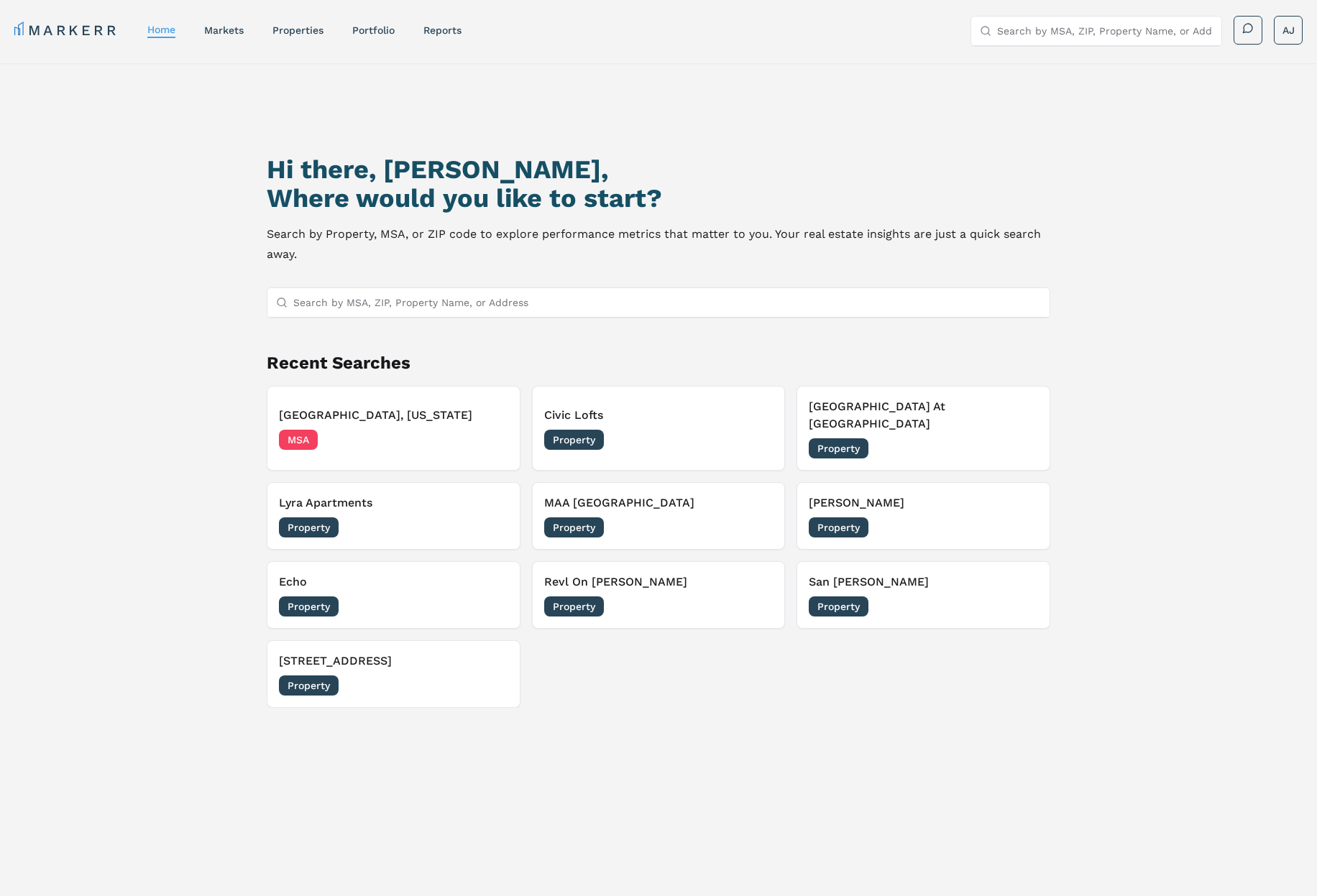
click at [527, 204] on h2 "Where would you like to start?" at bounding box center [658, 198] width 783 height 28
drag, startPoint x: 527, startPoint y: 204, endPoint x: 561, endPoint y: 217, distance: 36.4
click at [527, 204] on h2 "Where would you like to start?" at bounding box center [658, 198] width 783 height 28
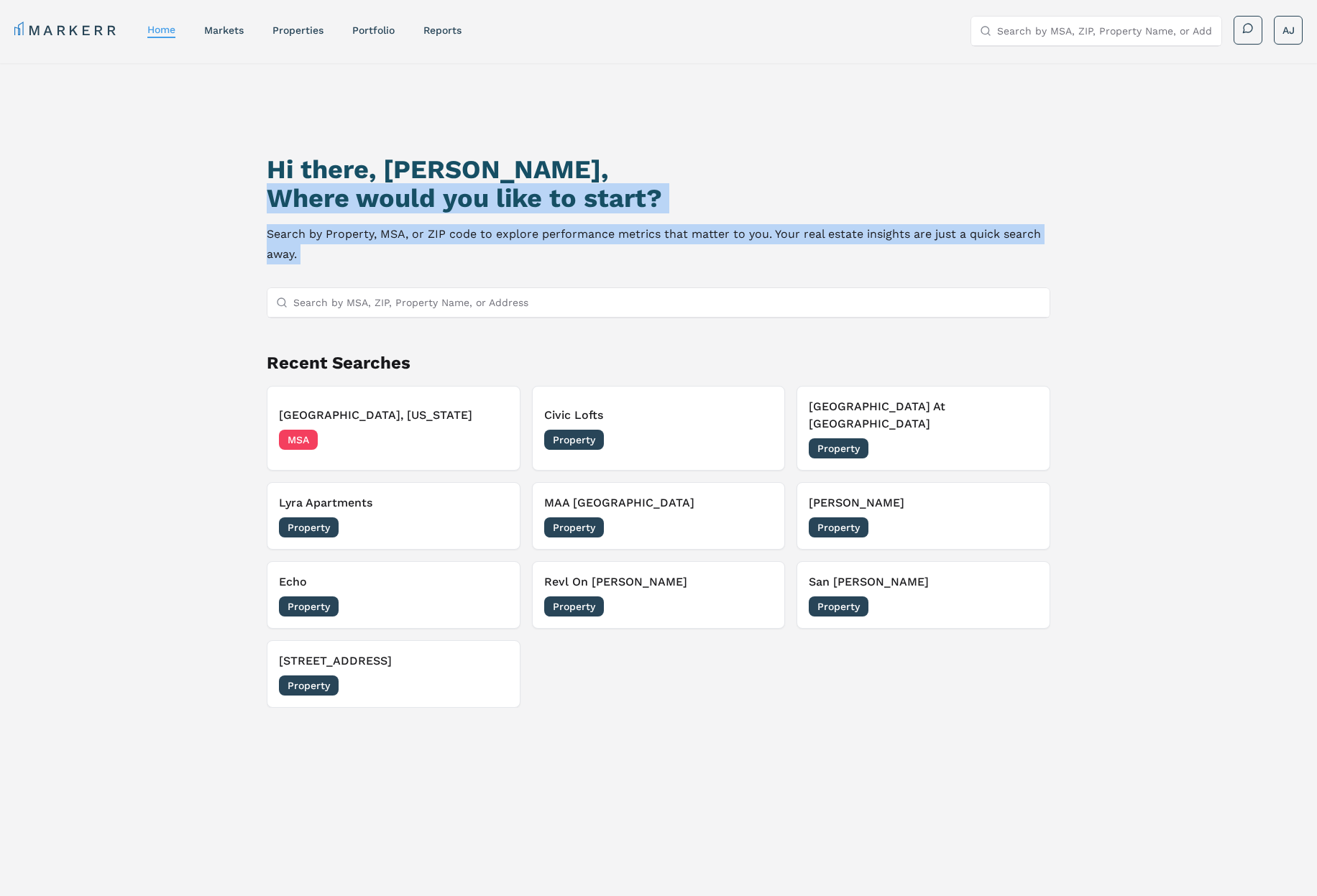
click at [576, 227] on p "Search by Property, MSA, or ZIP code to explore performance metrics that matter…" at bounding box center [658, 244] width 783 height 40
click at [664, 238] on p "Search by Property, MSA, or ZIP code to explore performance metrics that matter…" at bounding box center [658, 244] width 783 height 40
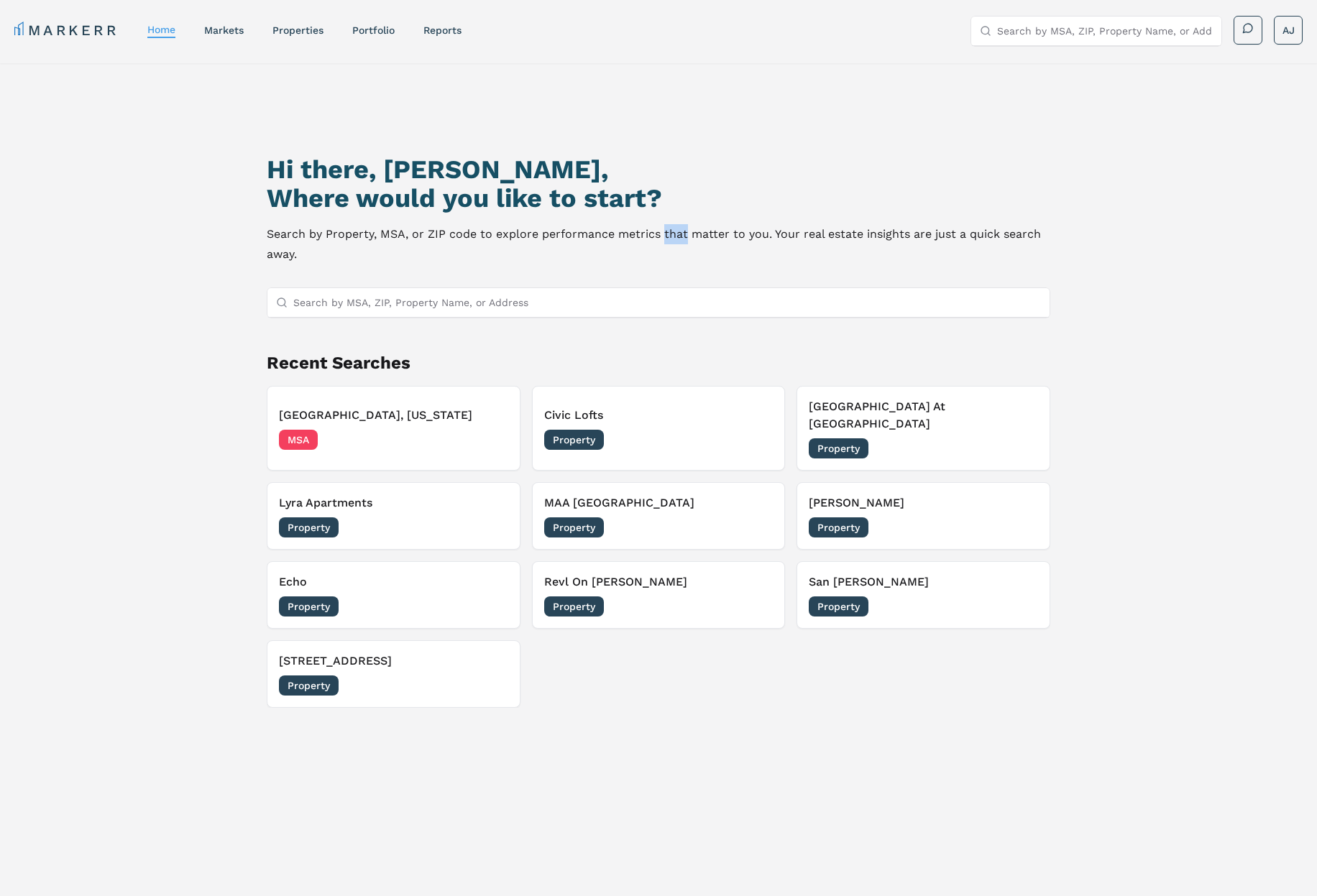
click at [664, 238] on p "Search by Property, MSA, or ZIP code to explore performance metrics that matter…" at bounding box center [658, 244] width 783 height 40
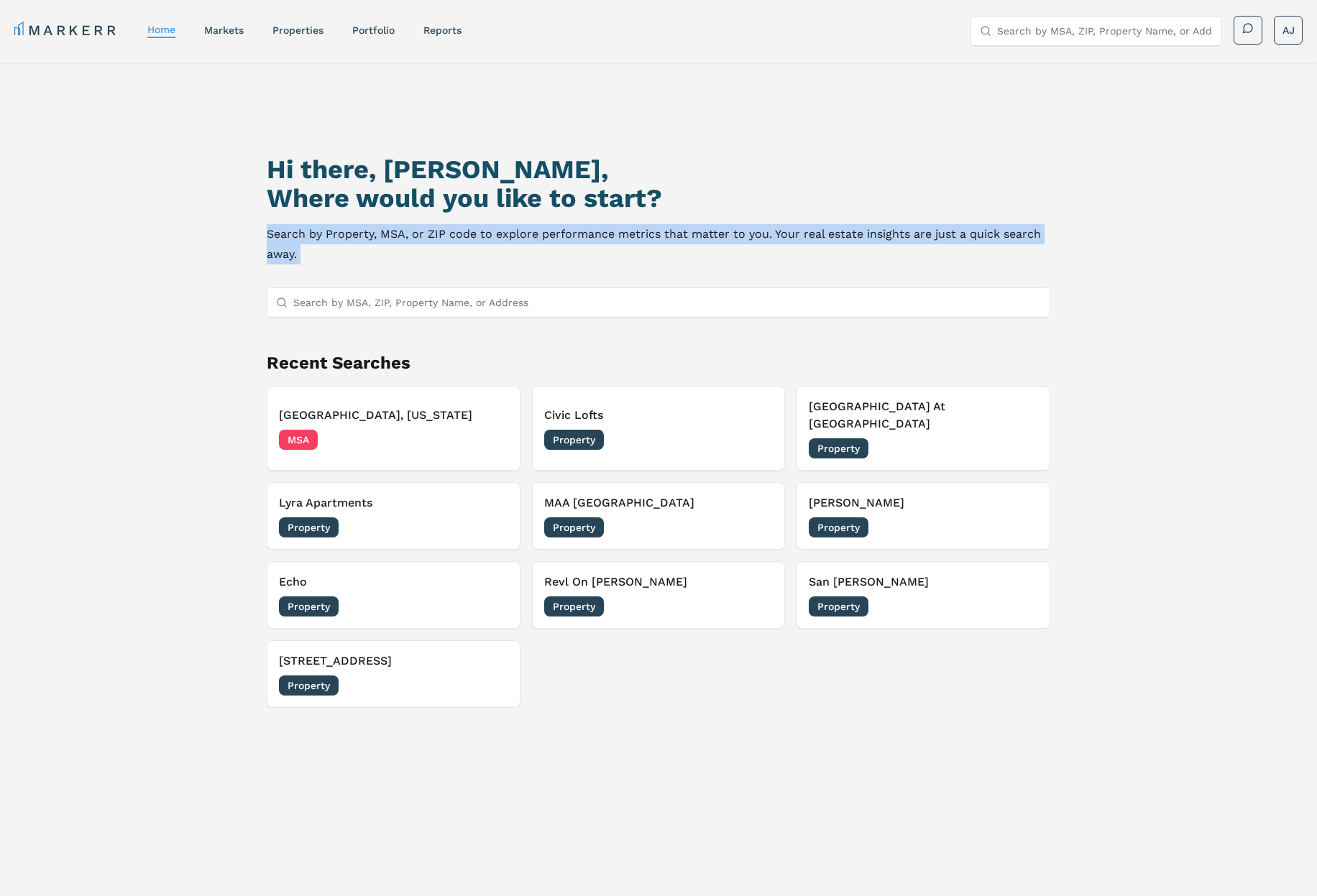
click at [664, 238] on p "Search by Property, MSA, or ZIP code to explore performance metrics that matter…" at bounding box center [658, 244] width 783 height 40
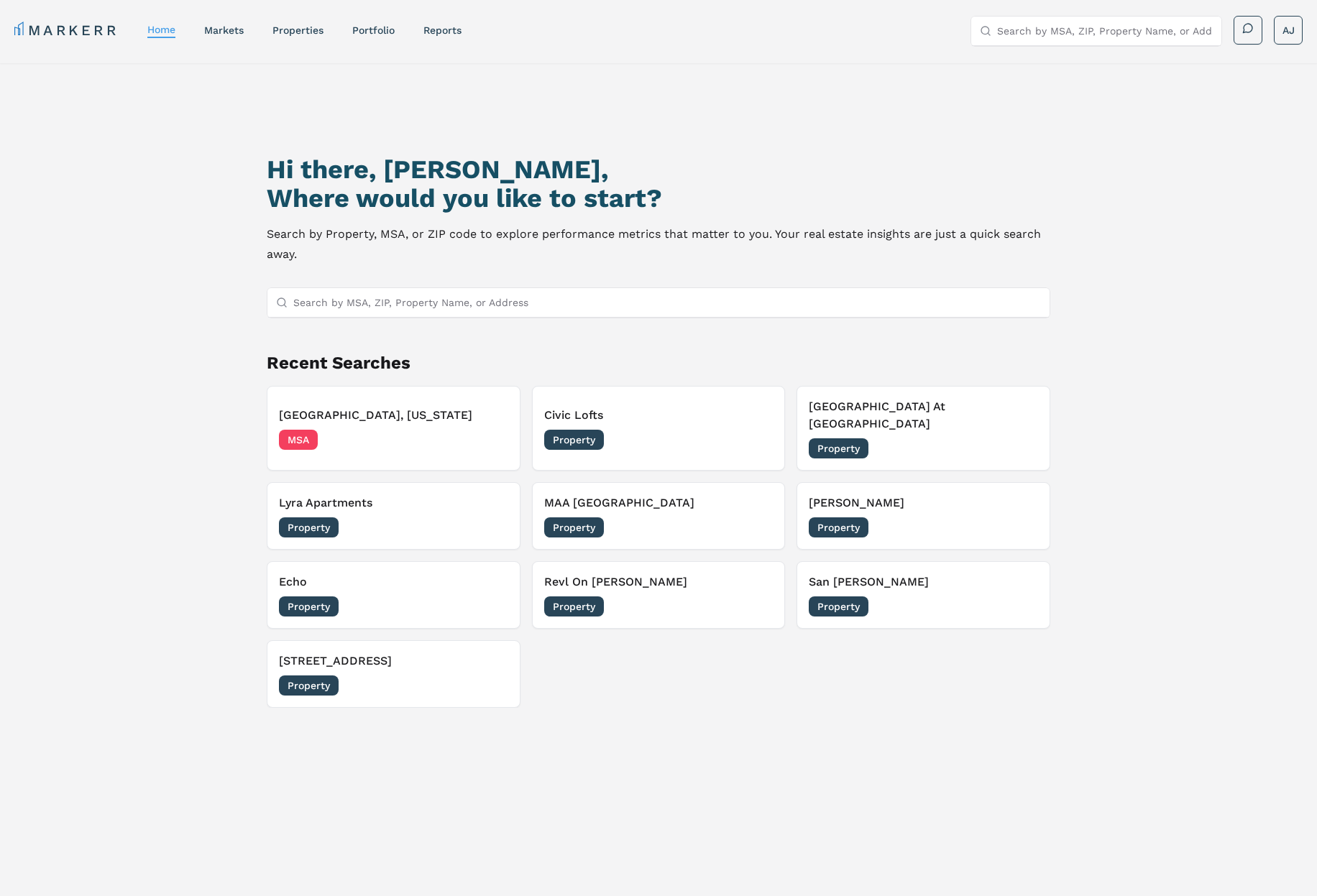
drag, startPoint x: 479, startPoint y: 195, endPoint x: 353, endPoint y: 163, distance: 130.0
click at [478, 194] on h2 "Where would you like to start?" at bounding box center [658, 198] width 783 height 28
click at [351, 163] on h1 "Hi there, [PERSON_NAME]," at bounding box center [658, 170] width 783 height 28
click at [356, 164] on h1 "Hi there, [PERSON_NAME]," at bounding box center [658, 170] width 783 height 28
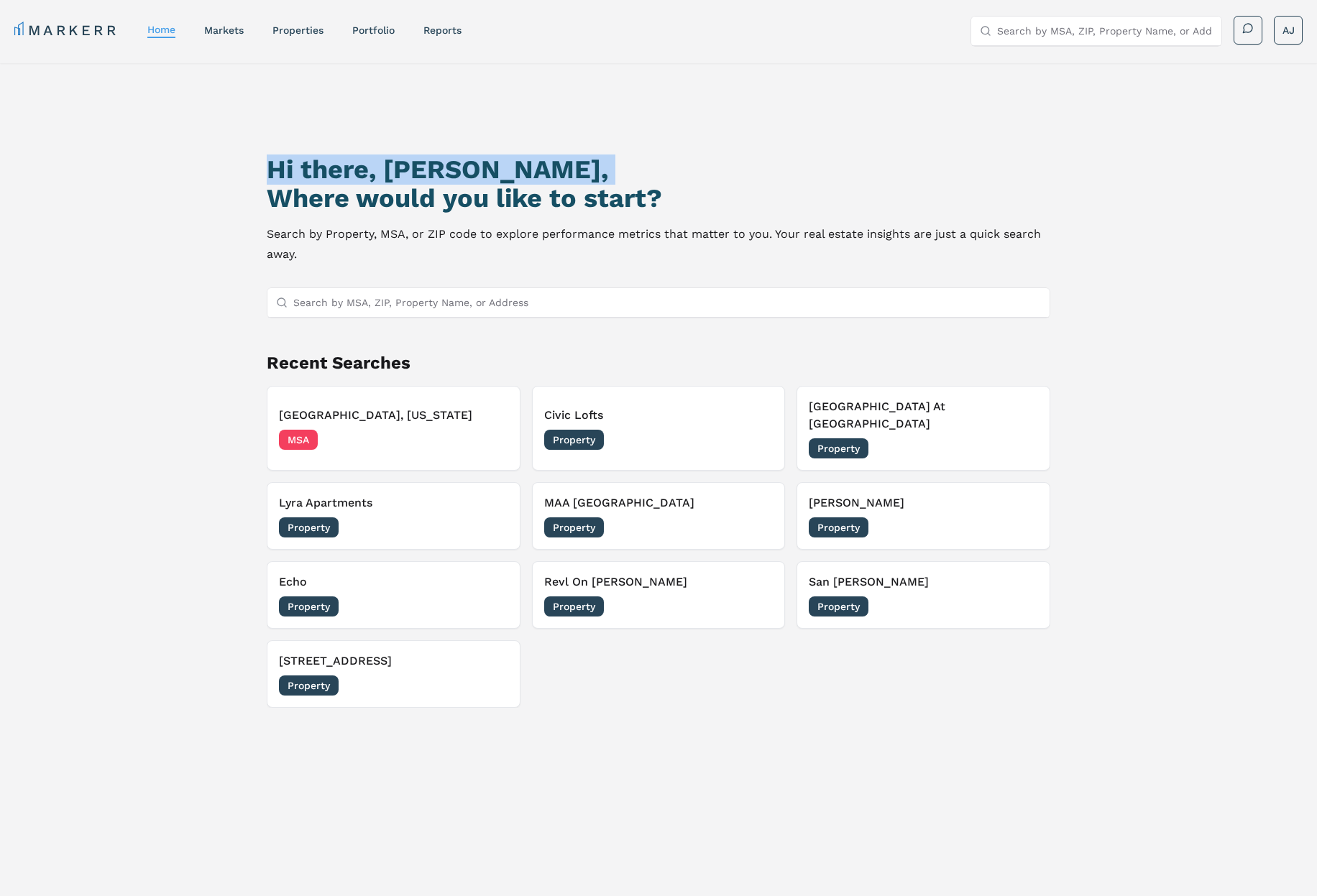
drag, startPoint x: 356, startPoint y: 164, endPoint x: 522, endPoint y: 193, distance: 168.5
click at [364, 164] on h1 "Hi there, [PERSON_NAME]," at bounding box center [658, 170] width 783 height 28
click at [591, 201] on h2 "Where would you like to start?" at bounding box center [658, 198] width 783 height 28
drag, startPoint x: 599, startPoint y: 248, endPoint x: 568, endPoint y: 180, distance: 74.7
click at [599, 247] on p "Search by Property, MSA, or ZIP code to explore performance metrics that matter…" at bounding box center [658, 244] width 783 height 40
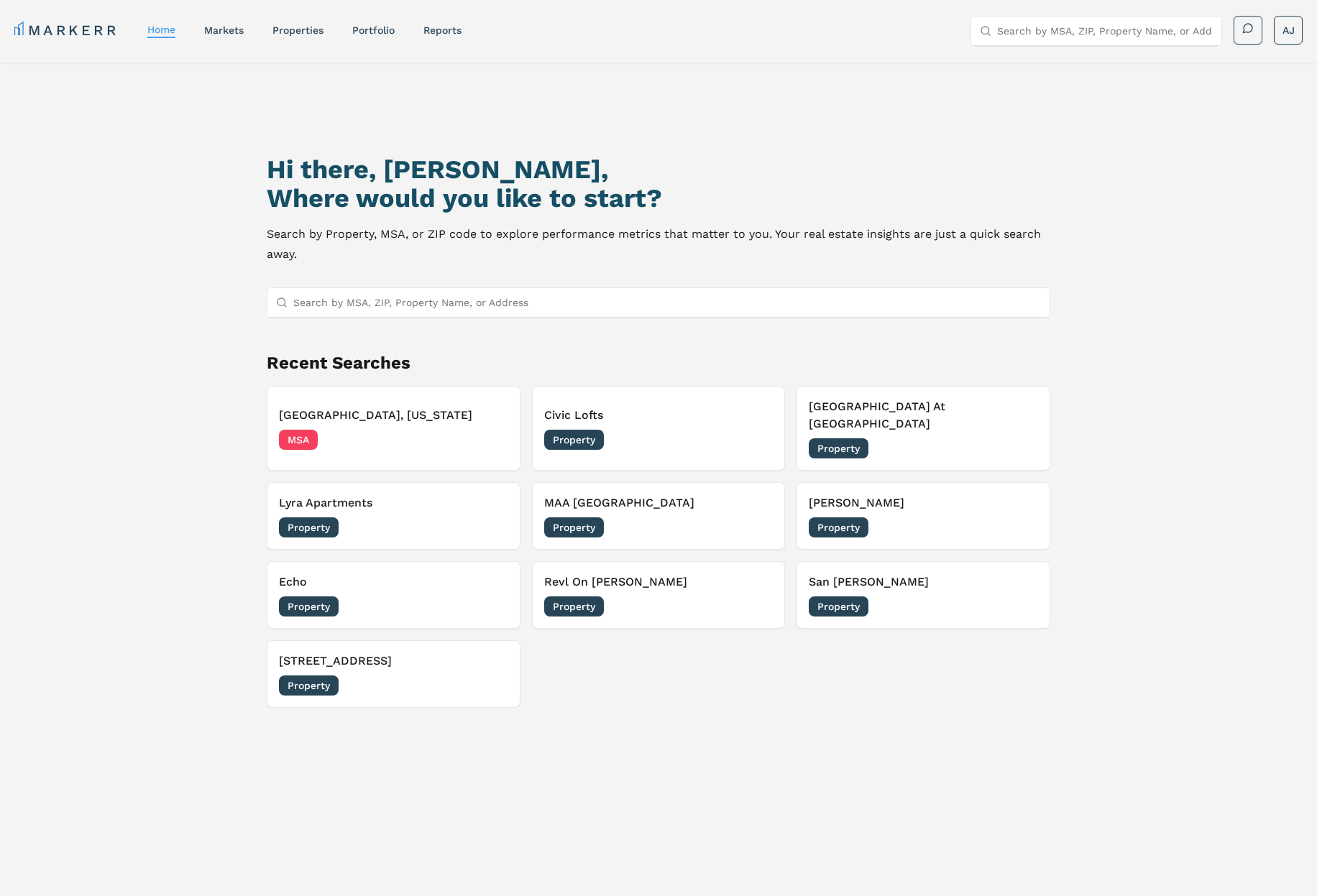
drag, startPoint x: 198, startPoint y: 110, endPoint x: 220, endPoint y: 99, distance: 24.6
click at [198, 110] on div "Hi there, [PERSON_NAME], Where would you like to start? Search by Property, MSA…" at bounding box center [658, 534] width 921 height 896
click at [229, 31] on link "markets" at bounding box center [224, 29] width 39 height 12
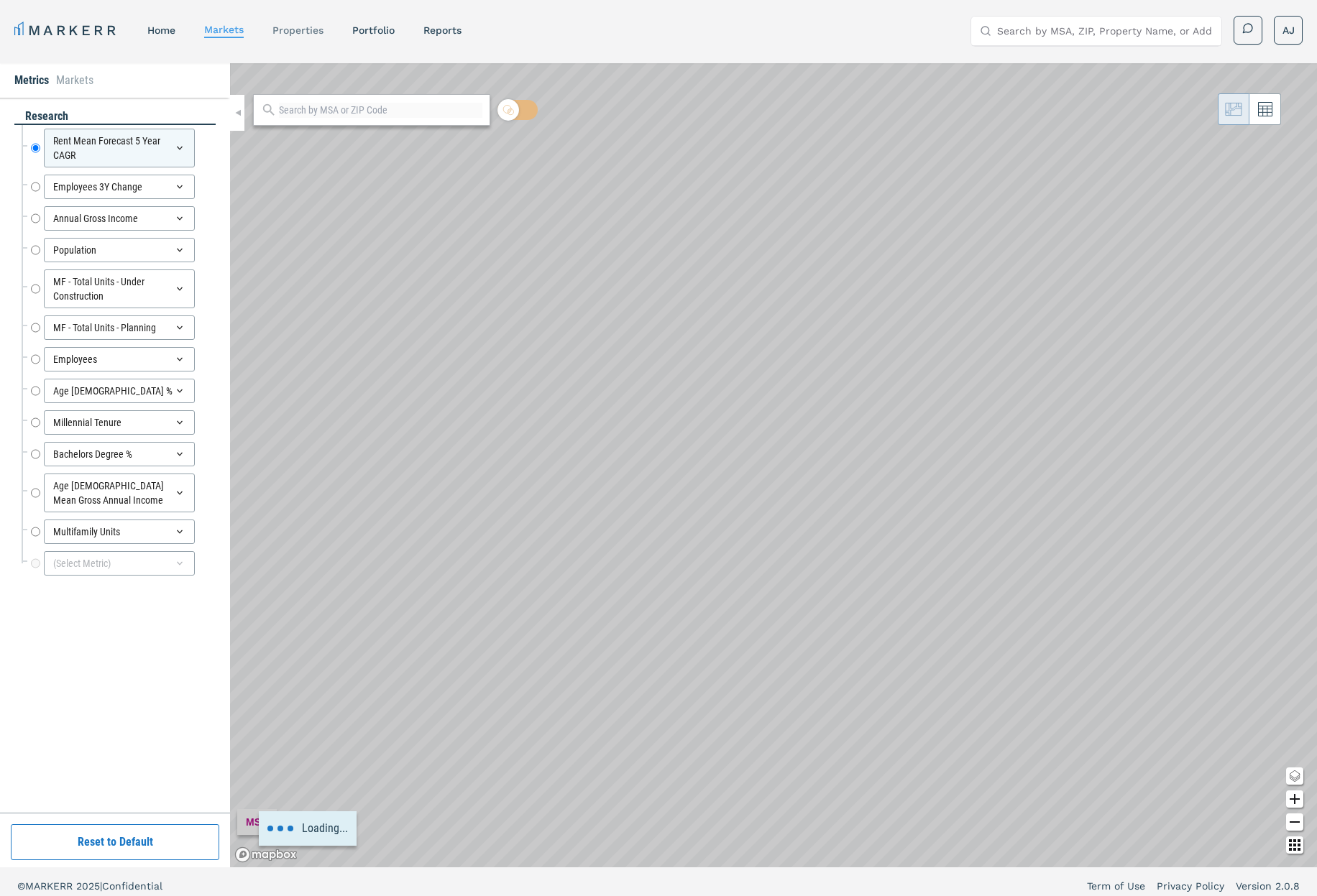
click at [313, 28] on link "properties" at bounding box center [297, 29] width 51 height 12
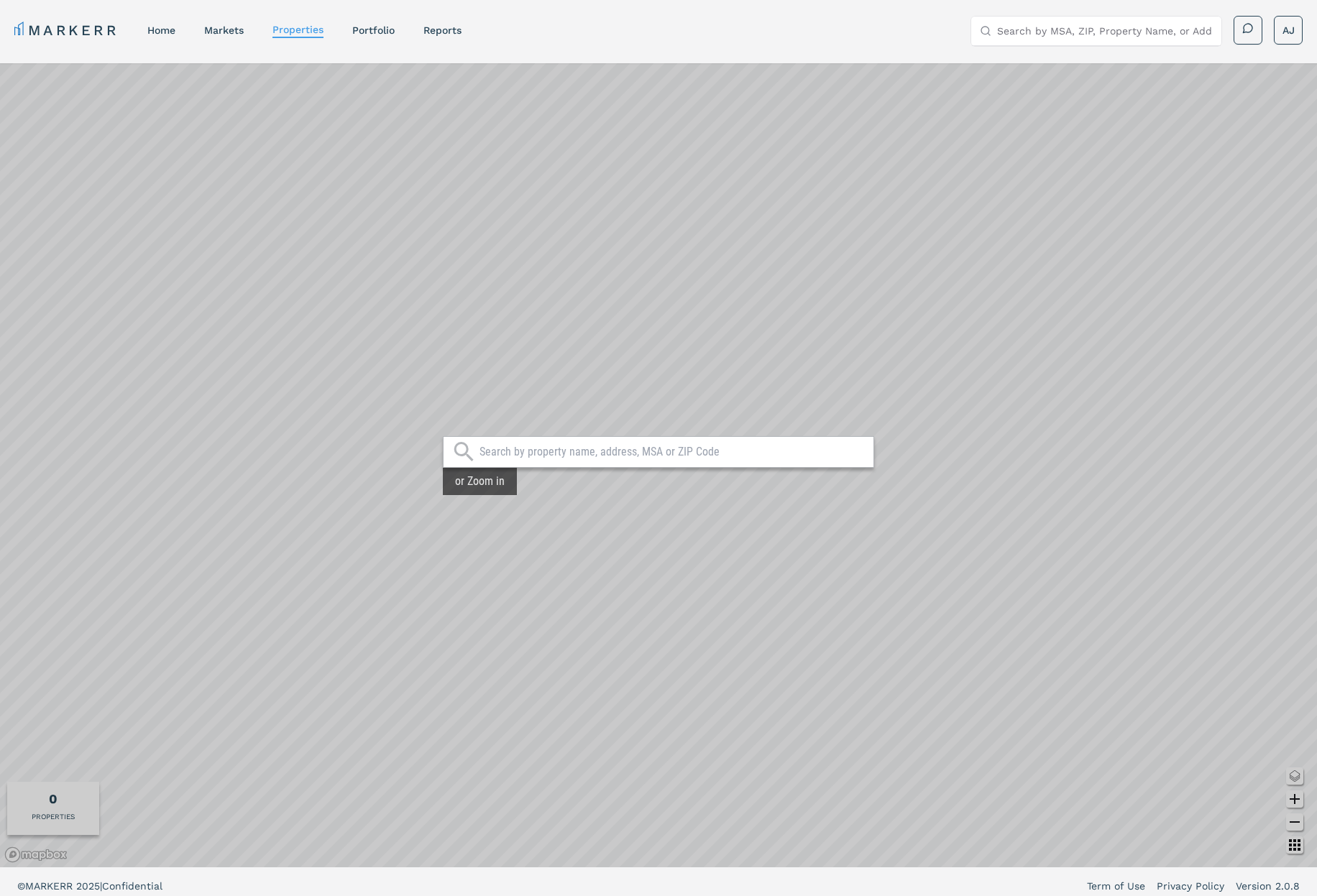
click at [377, 28] on link "Portfolio" at bounding box center [373, 29] width 43 height 12
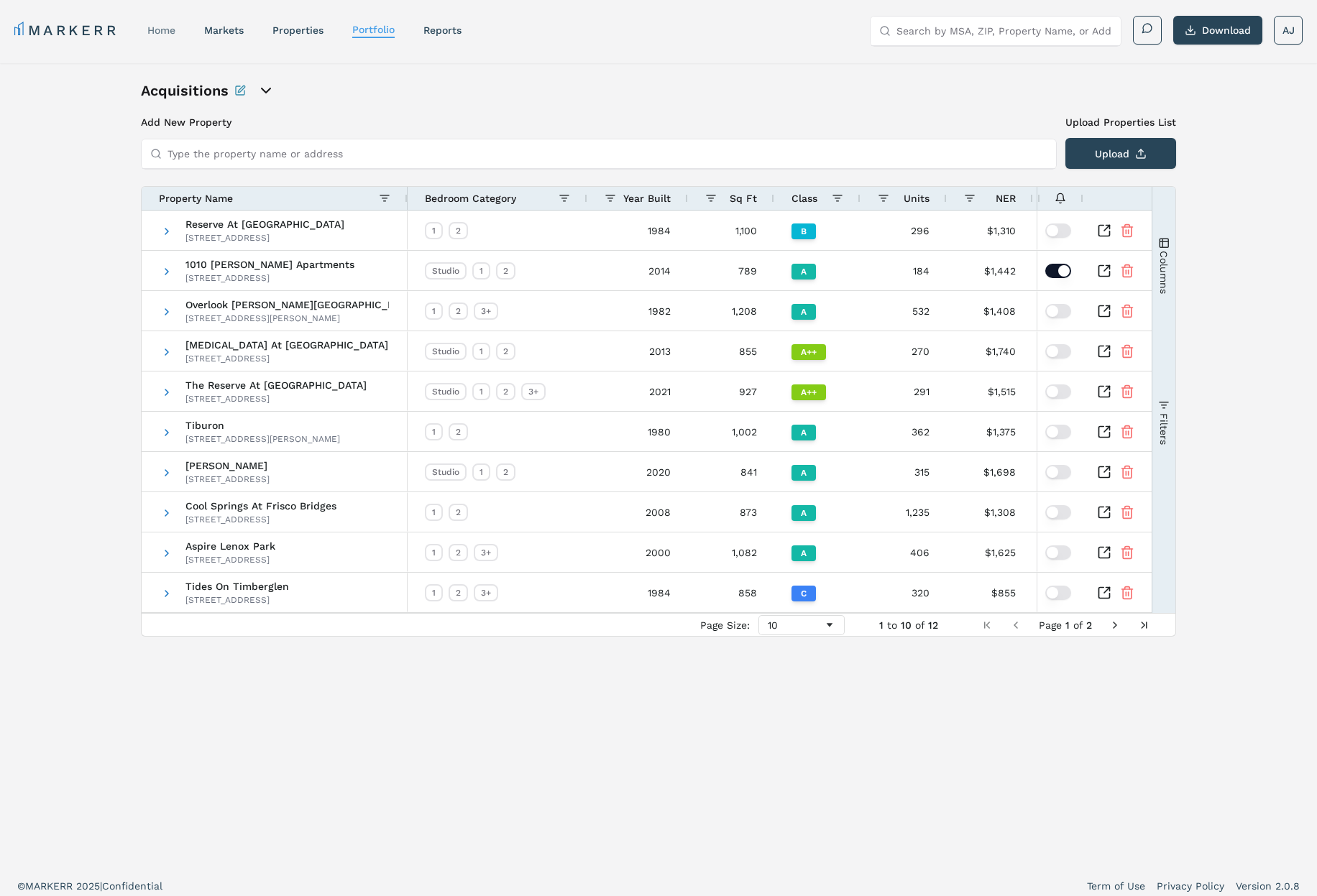
click at [163, 27] on link "home" at bounding box center [162, 29] width 28 height 12
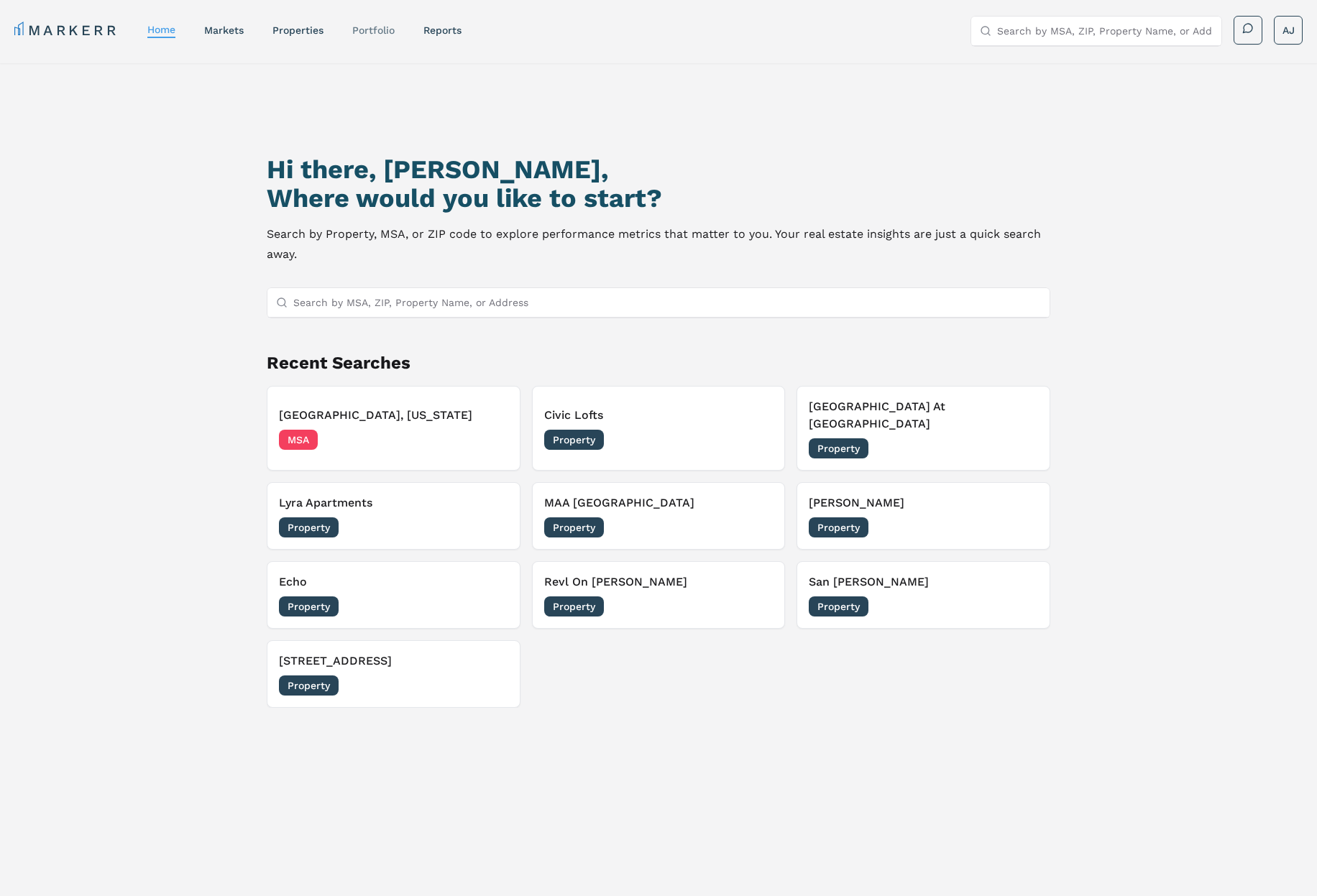
click at [377, 32] on link "Portfolio" at bounding box center [373, 29] width 43 height 12
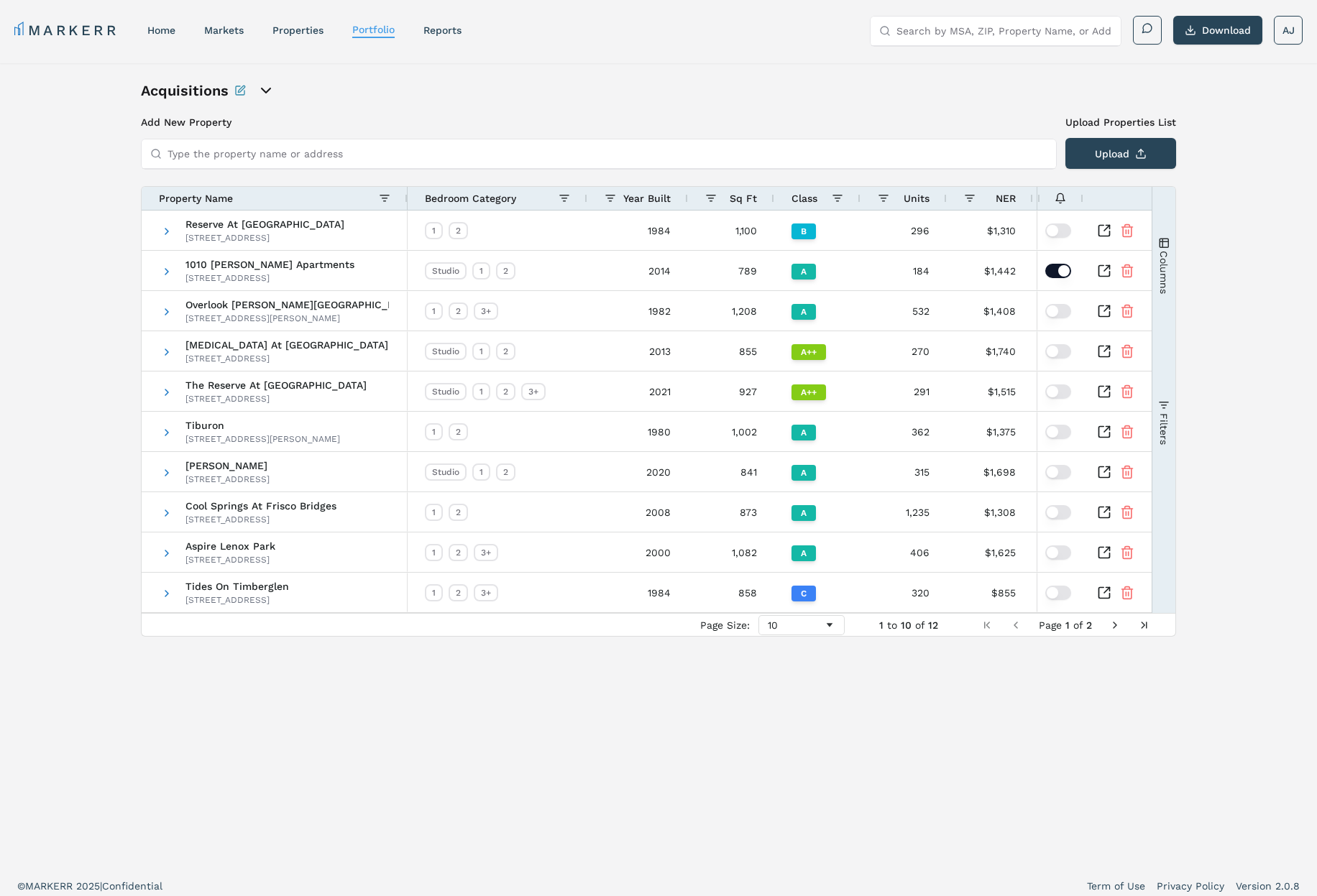
click at [164, 28] on link "home" at bounding box center [162, 29] width 28 height 12
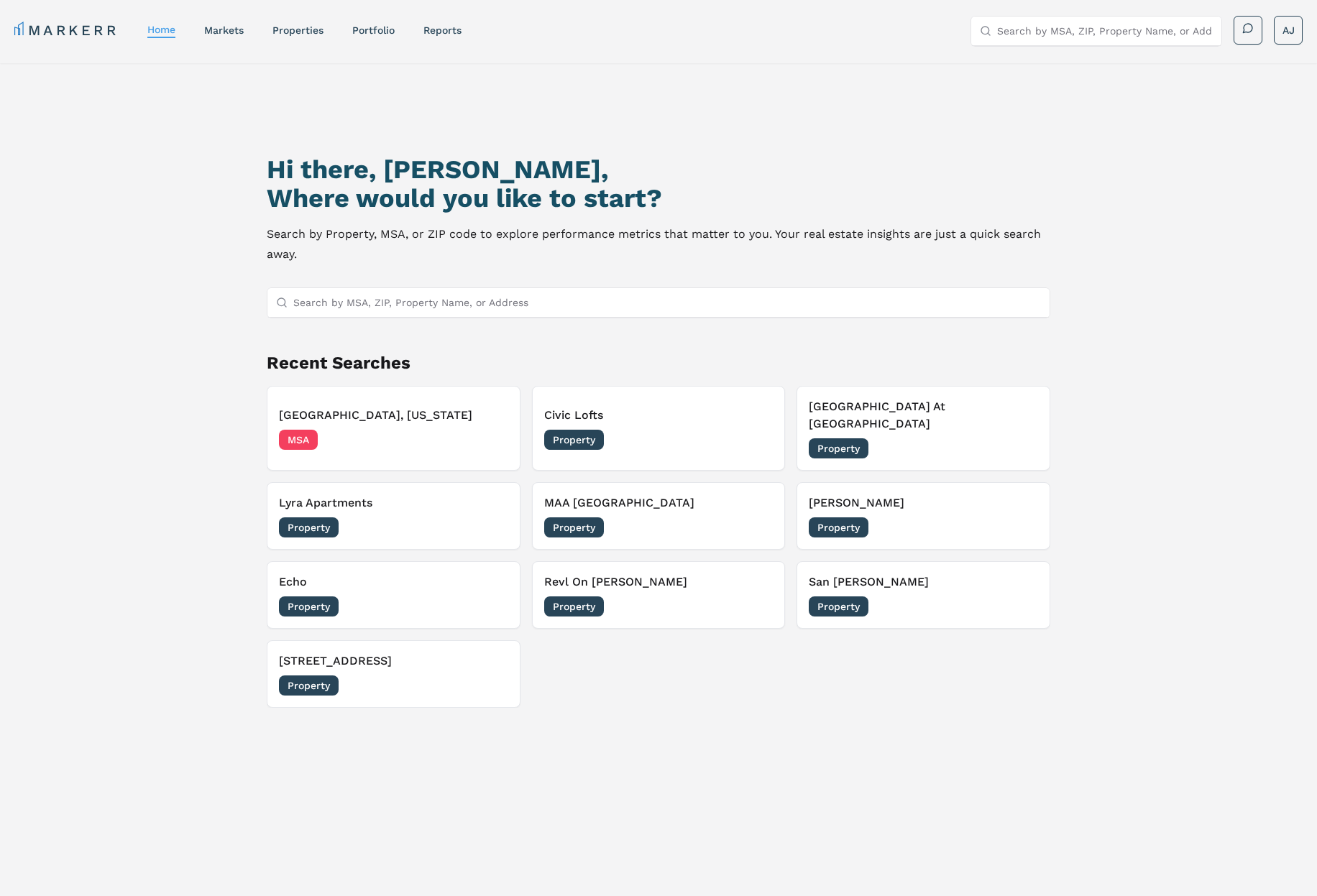
click at [356, 355] on h2 "Recent Searches" at bounding box center [658, 363] width 783 height 23
click at [354, 355] on h2 "Recent Searches" at bounding box center [658, 363] width 783 height 23
click at [301, 361] on h2 "Recent Searches" at bounding box center [658, 363] width 783 height 23
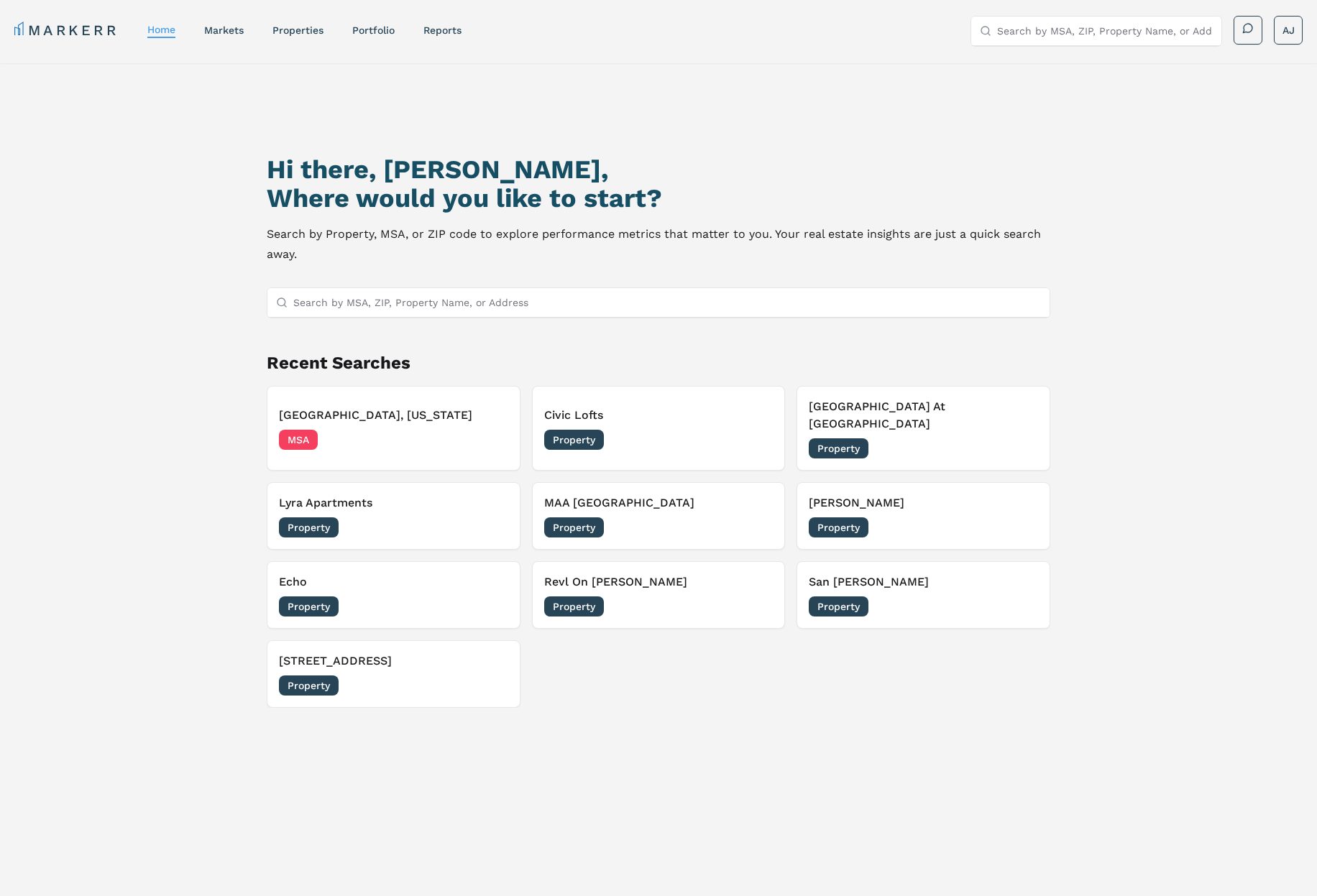
click at [366, 356] on h2 "Recent Searches" at bounding box center [658, 363] width 783 height 23
click at [363, 356] on h2 "Recent Searches" at bounding box center [658, 363] width 783 height 23
click at [291, 361] on h2 "Recent Searches" at bounding box center [658, 363] width 783 height 23
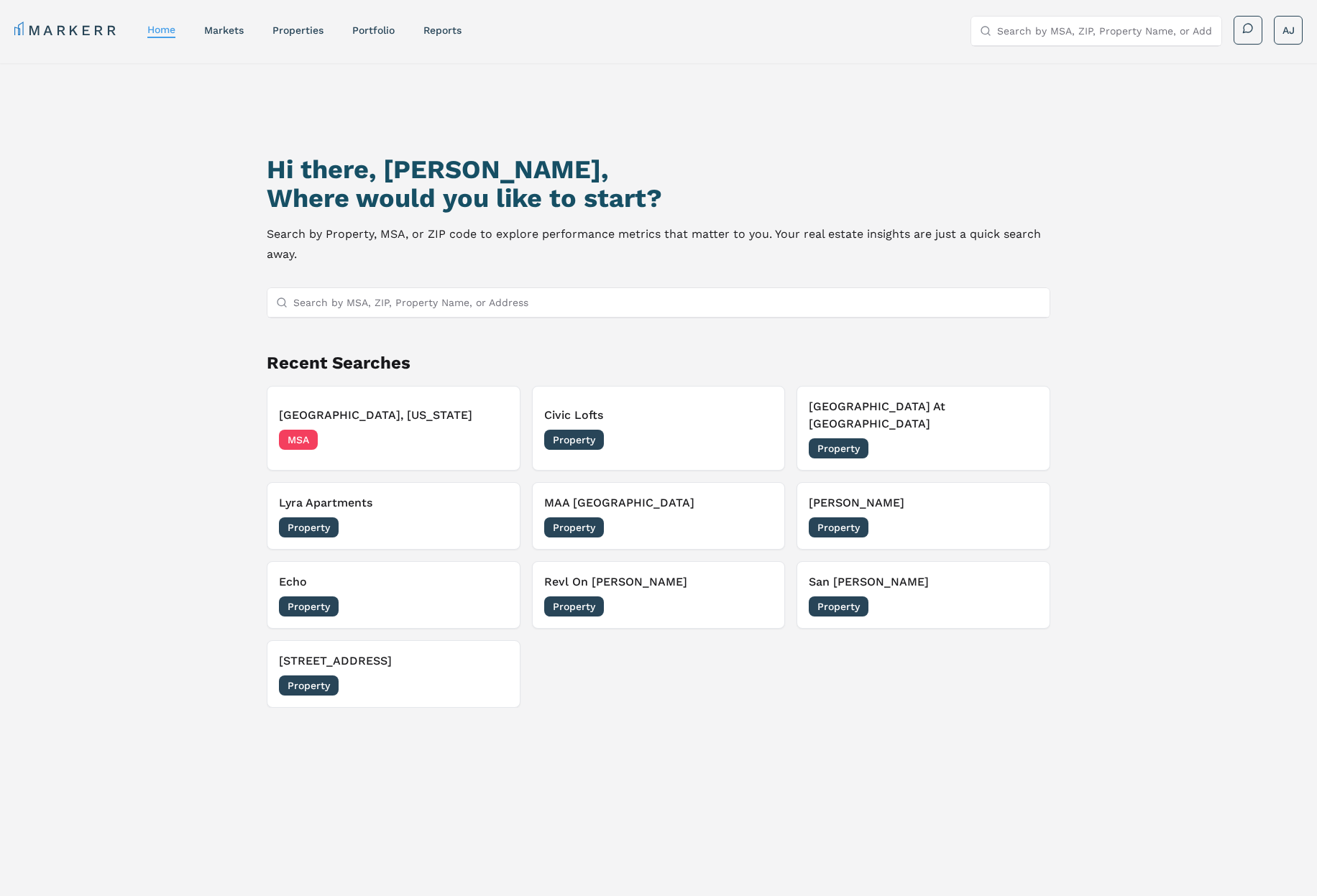
click at [286, 358] on h2 "Recent Searches" at bounding box center [658, 363] width 783 height 23
drag, startPoint x: 286, startPoint y: 358, endPoint x: 355, endPoint y: 356, distance: 69.0
click at [288, 358] on h2 "Recent Searches" at bounding box center [658, 363] width 783 height 23
click at [363, 356] on h2 "Recent Searches" at bounding box center [658, 363] width 783 height 23
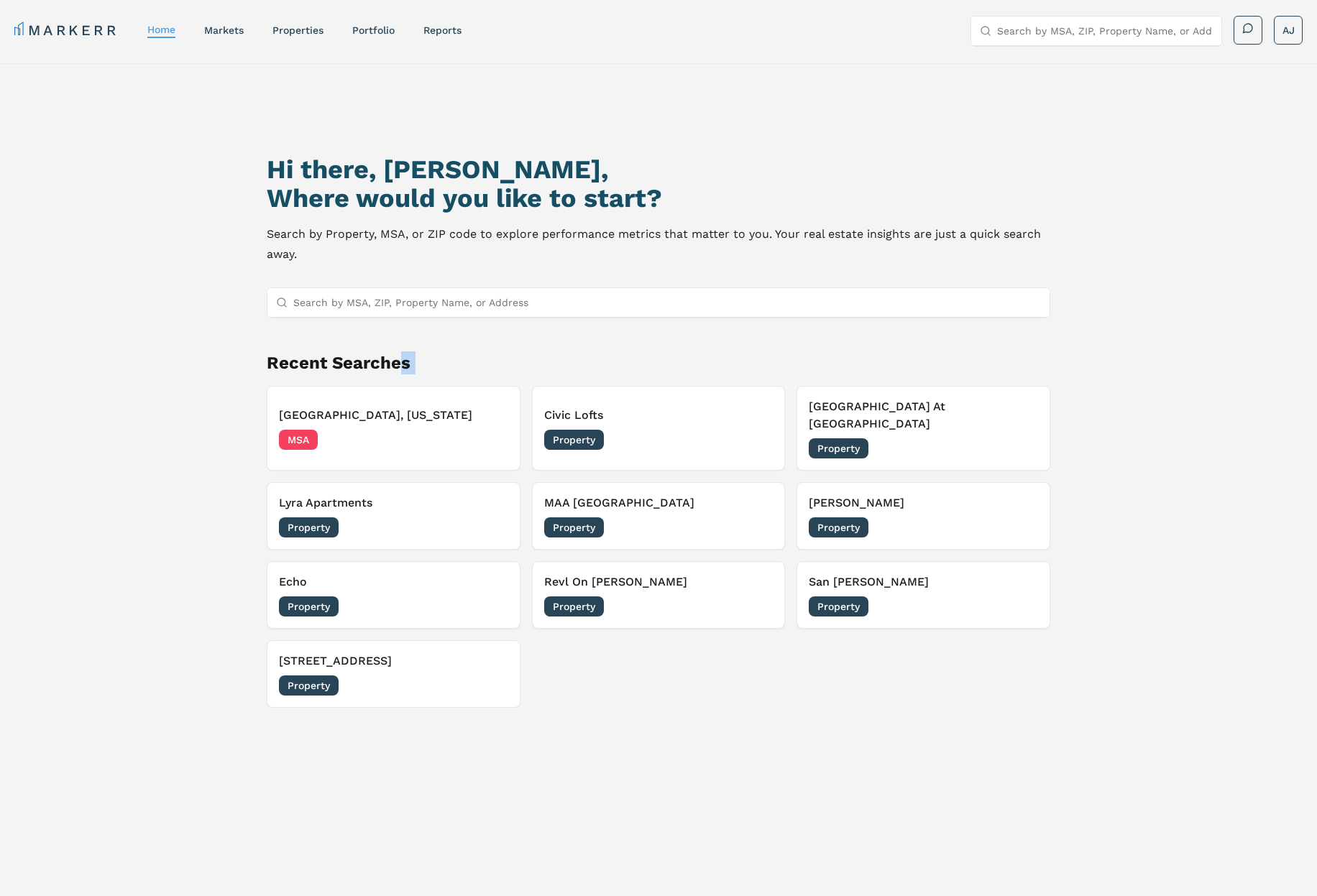
drag, startPoint x: 396, startPoint y: 362, endPoint x: 204, endPoint y: 353, distance: 192.2
click at [395, 362] on h2 "Recent Searches" at bounding box center [658, 363] width 783 height 23
click at [117, 357] on div "Hi there, [PERSON_NAME], Where would you like to start? Search by Property, MSA…" at bounding box center [658, 523] width 1317 height 919
click at [137, 341] on div "Hi there, [PERSON_NAME], Where would you like to start? Search by Property, MSA…" at bounding box center [658, 523] width 1317 height 919
click at [189, 228] on div "Hi there, [PERSON_NAME], Where would you like to start? Search by Property, MSA…" at bounding box center [658, 523] width 1317 height 919
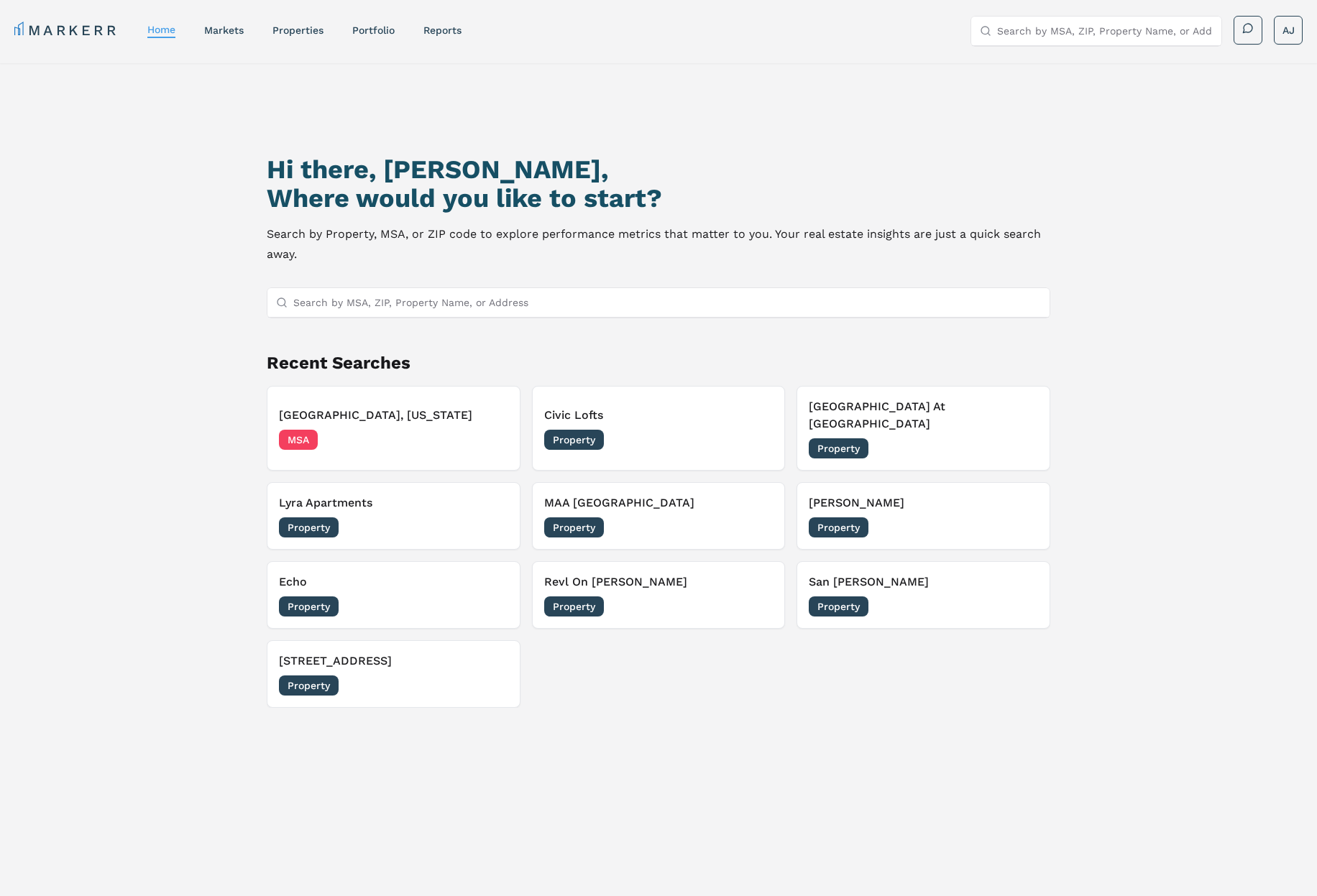
click at [302, 234] on p "Search by Property, MSA, or ZIP code to explore performance metrics that matter…" at bounding box center [658, 244] width 783 height 40
click at [309, 177] on h1 "Hi there, [PERSON_NAME]," at bounding box center [658, 170] width 783 height 28
click at [208, 160] on div "Hi there, [PERSON_NAME], Where would you like to start? Search by Property, MSA…" at bounding box center [658, 534] width 921 height 896
click at [173, 140] on div "Hi there, [PERSON_NAME], Where would you like to start? Search by Property, MSA…" at bounding box center [658, 523] width 1317 height 919
click at [544, 300] on input "Search by MSA, ZIP, Property Name, or Address" at bounding box center [667, 302] width 748 height 28
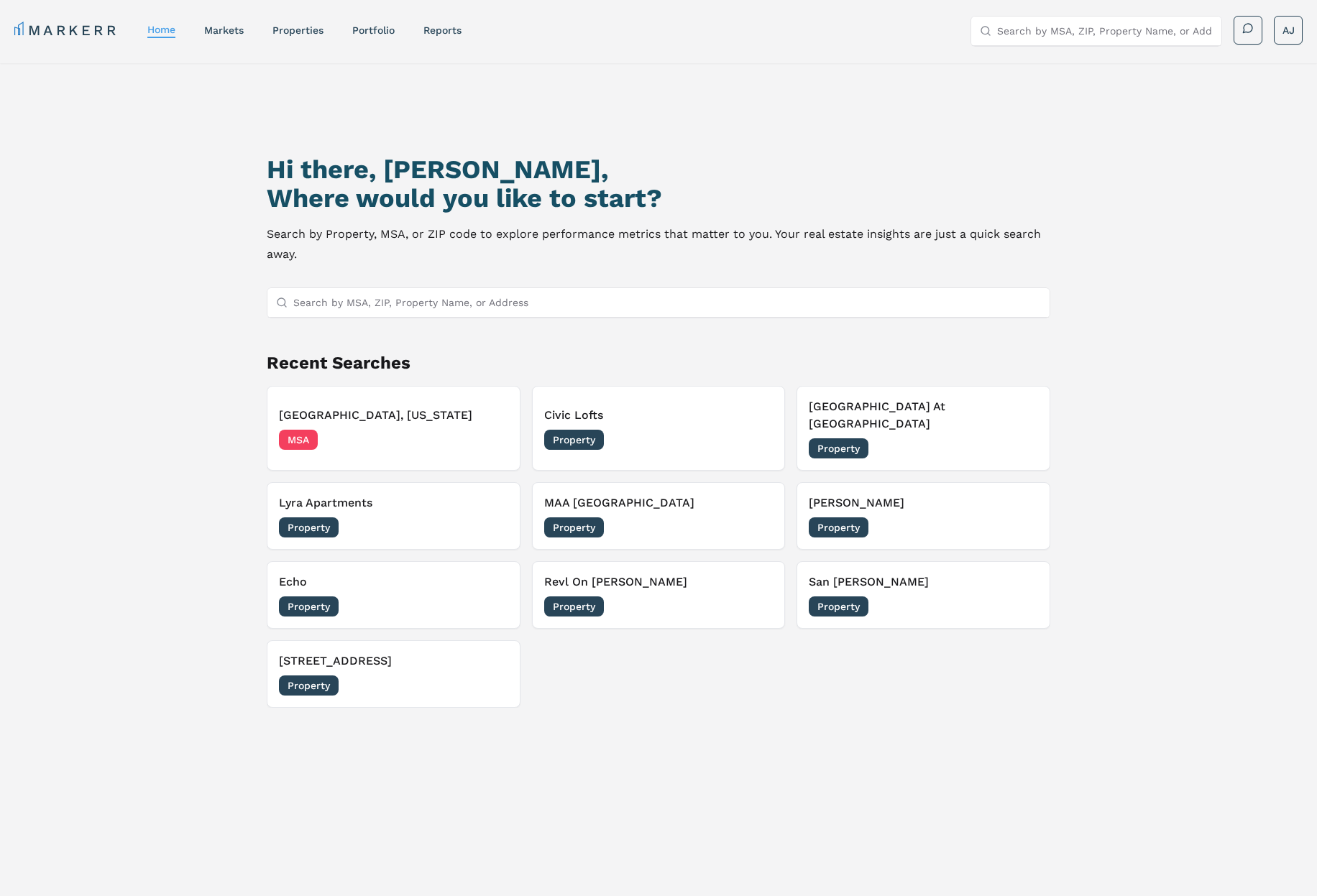
click at [537, 308] on input "Search by MSA, ZIP, Property Name, or Address" at bounding box center [667, 302] width 748 height 28
click at [225, 32] on link "markets" at bounding box center [224, 29] width 39 height 12
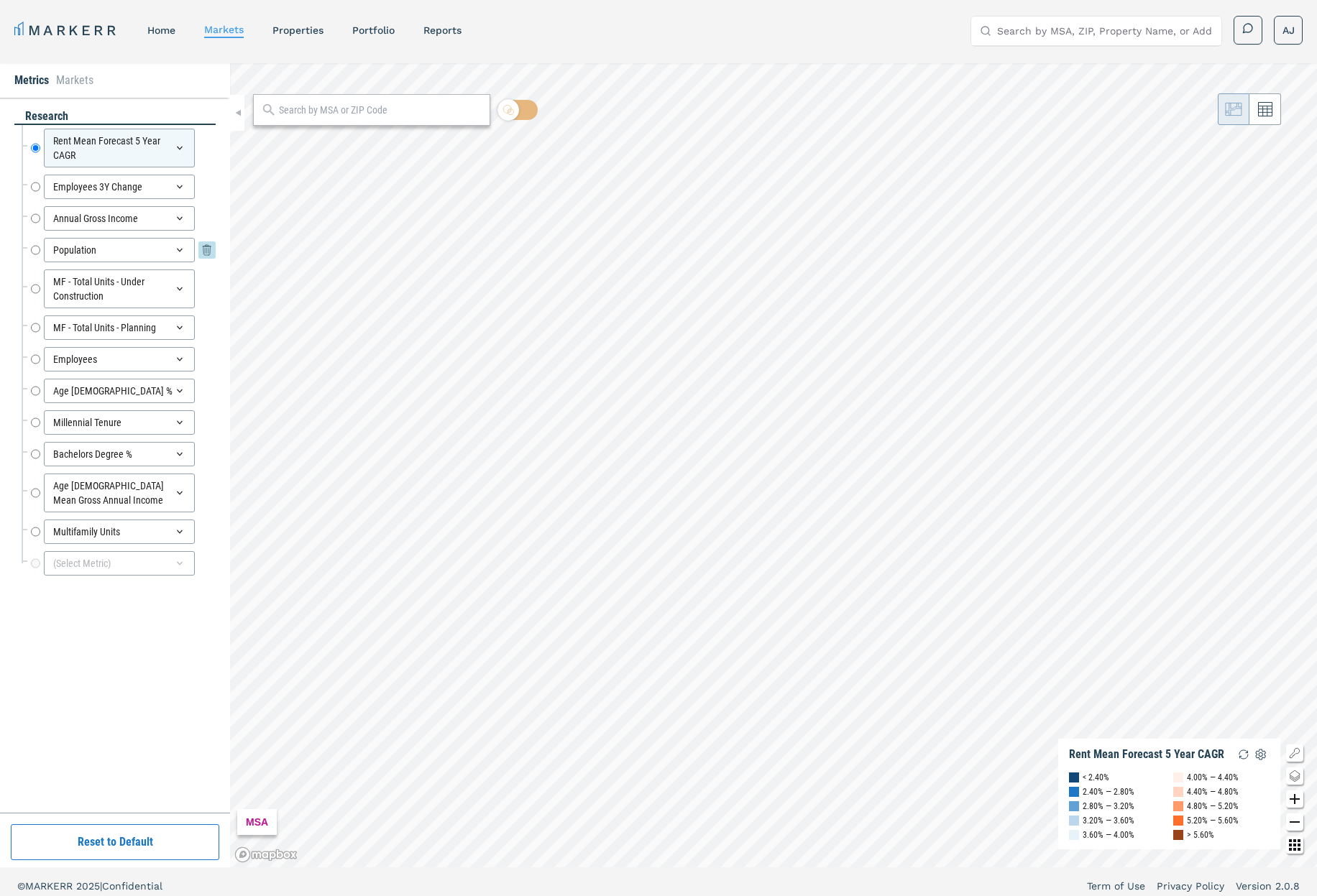
click at [34, 250] on input "Population" at bounding box center [36, 250] width 10 height 24
radio input "false"
radio input "true"
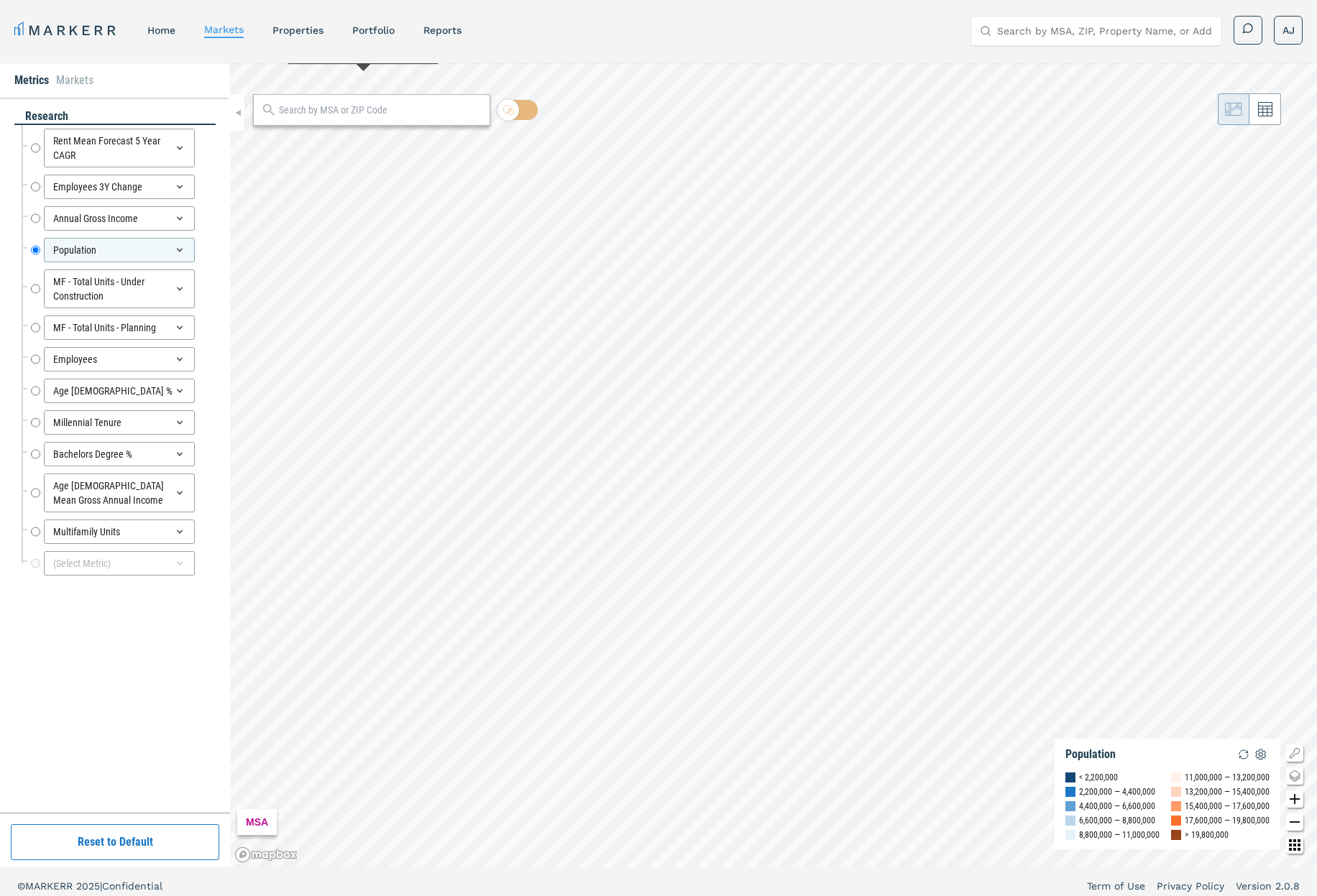
click at [350, 109] on input "text" at bounding box center [381, 110] width 204 height 15
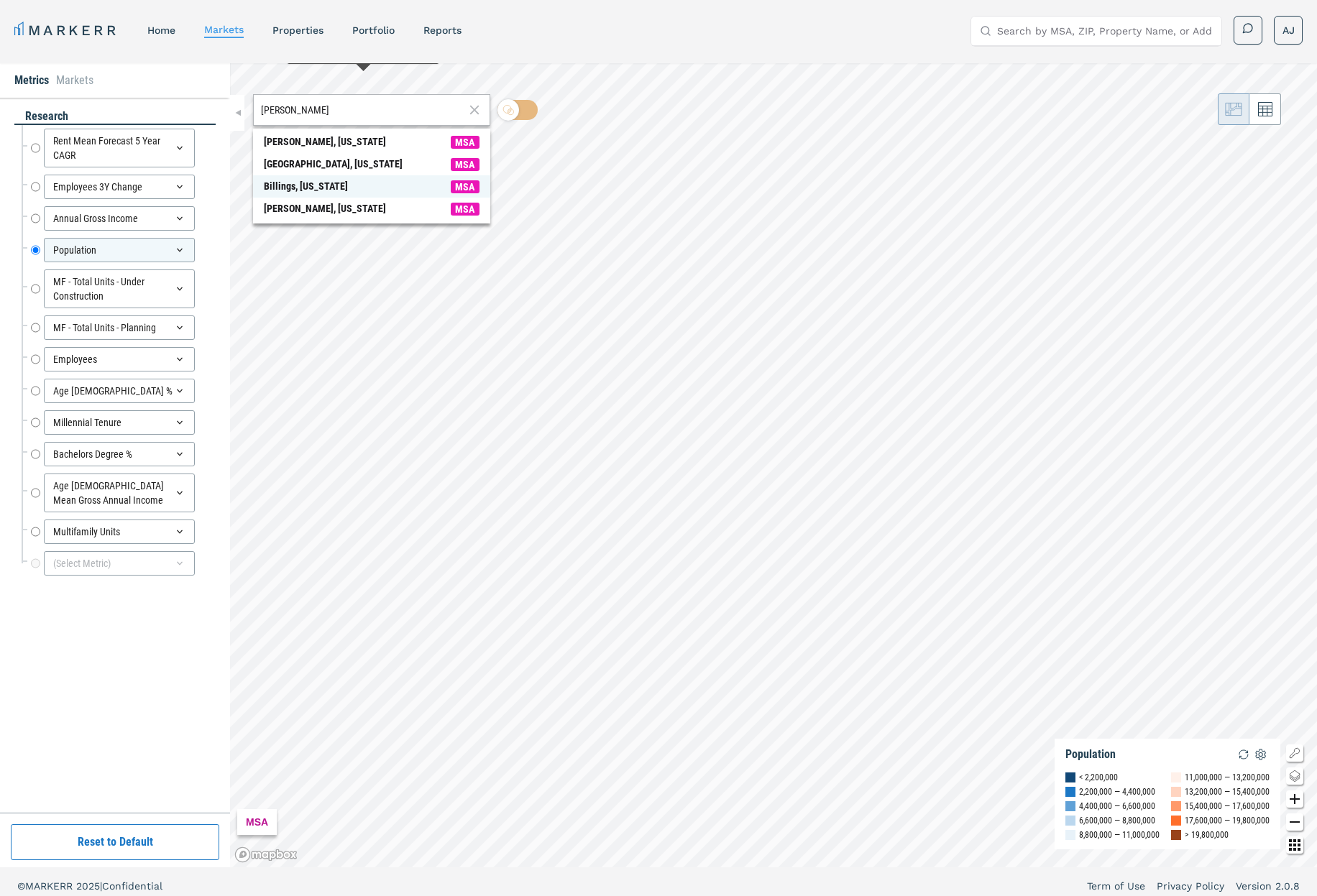
type input "[PERSON_NAME]"
click at [314, 179] on div "Billings, [US_STATE]" at bounding box center [306, 186] width 84 height 15
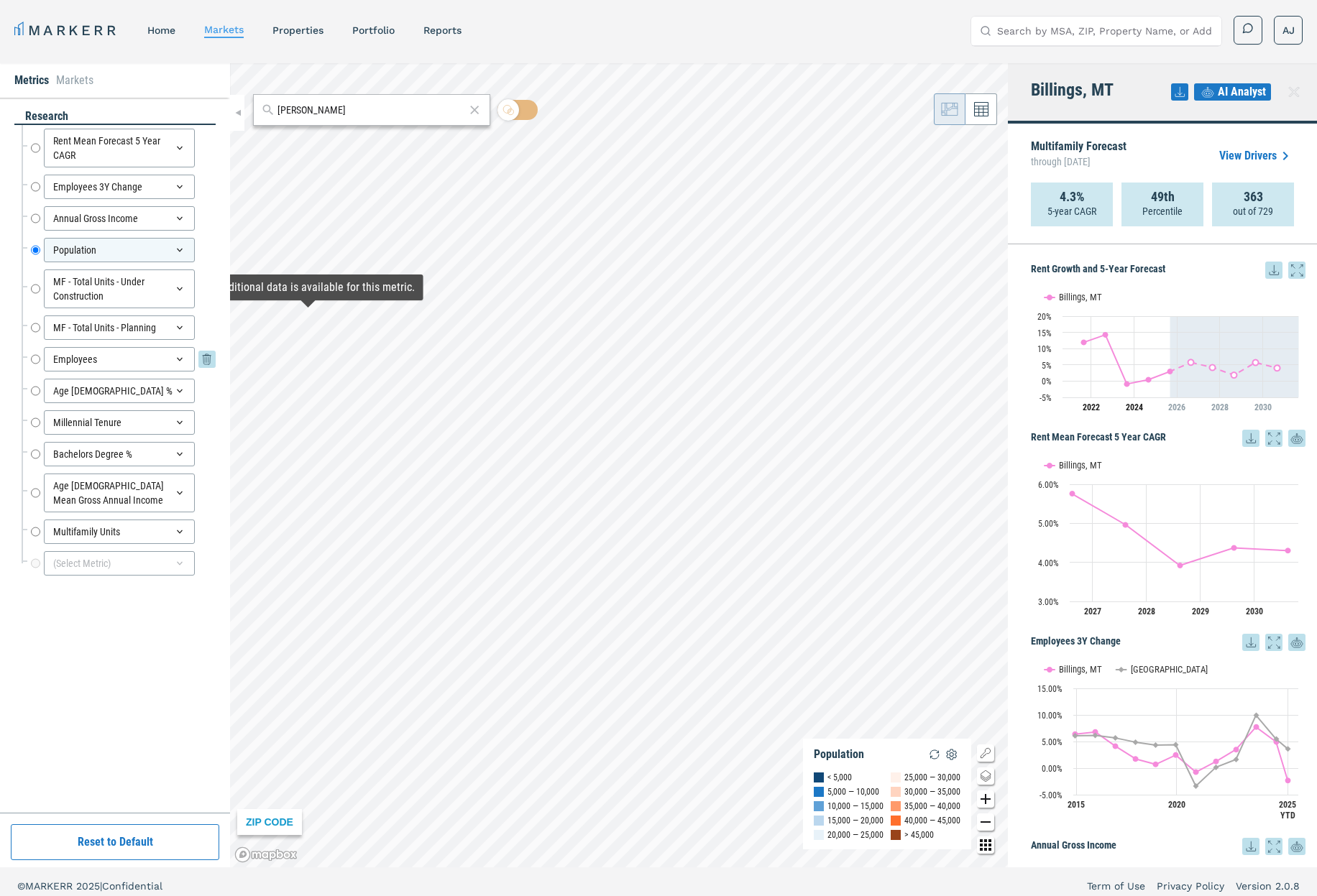
scroll to position [1, 0]
click at [36, 456] on input "Bachelors Degree %" at bounding box center [36, 452] width 10 height 24
radio input "false"
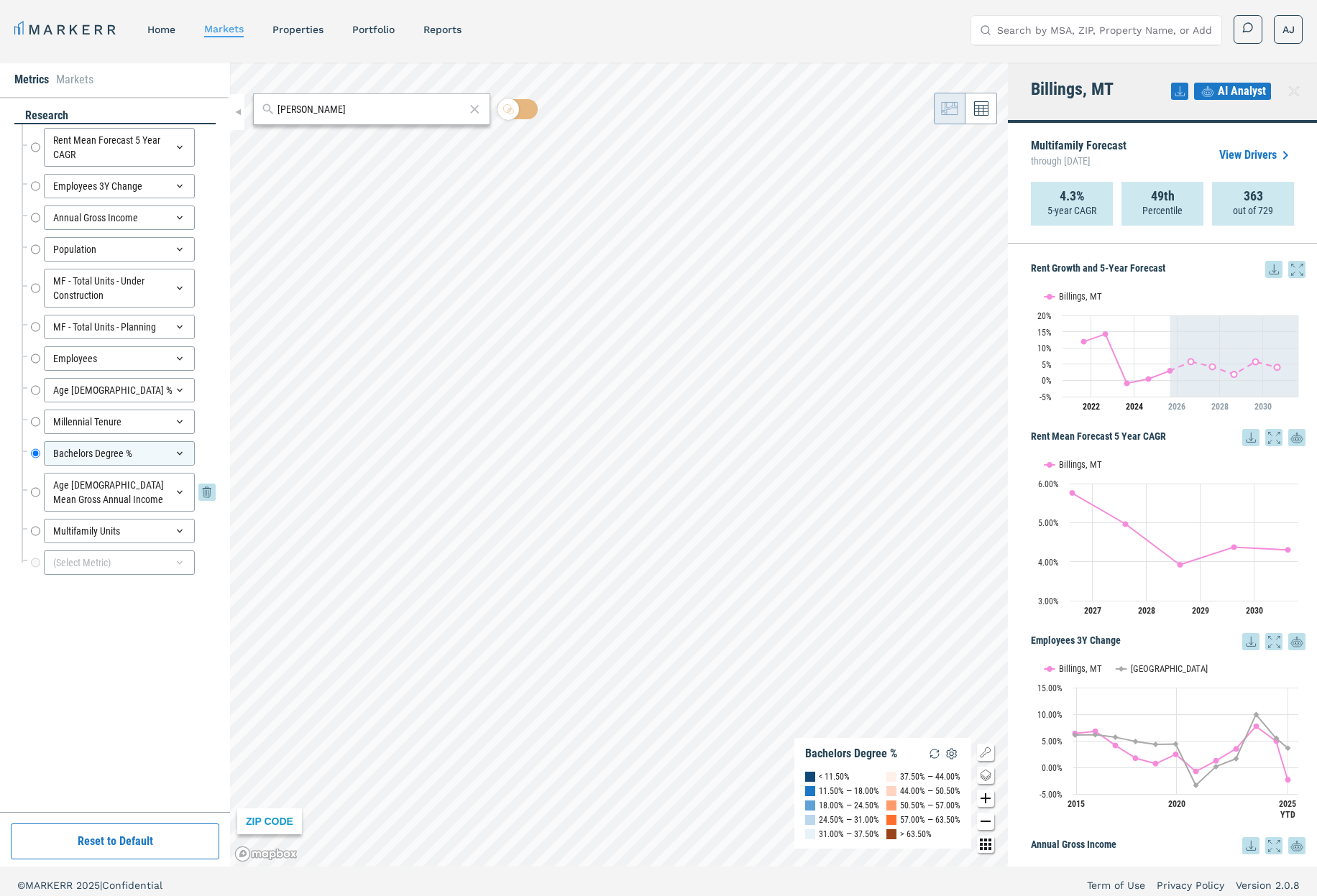
click at [35, 487] on input "Age [DEMOGRAPHIC_DATA] Mean Gross Annual Income" at bounding box center [36, 492] width 10 height 39
radio input "false"
radio input "true"
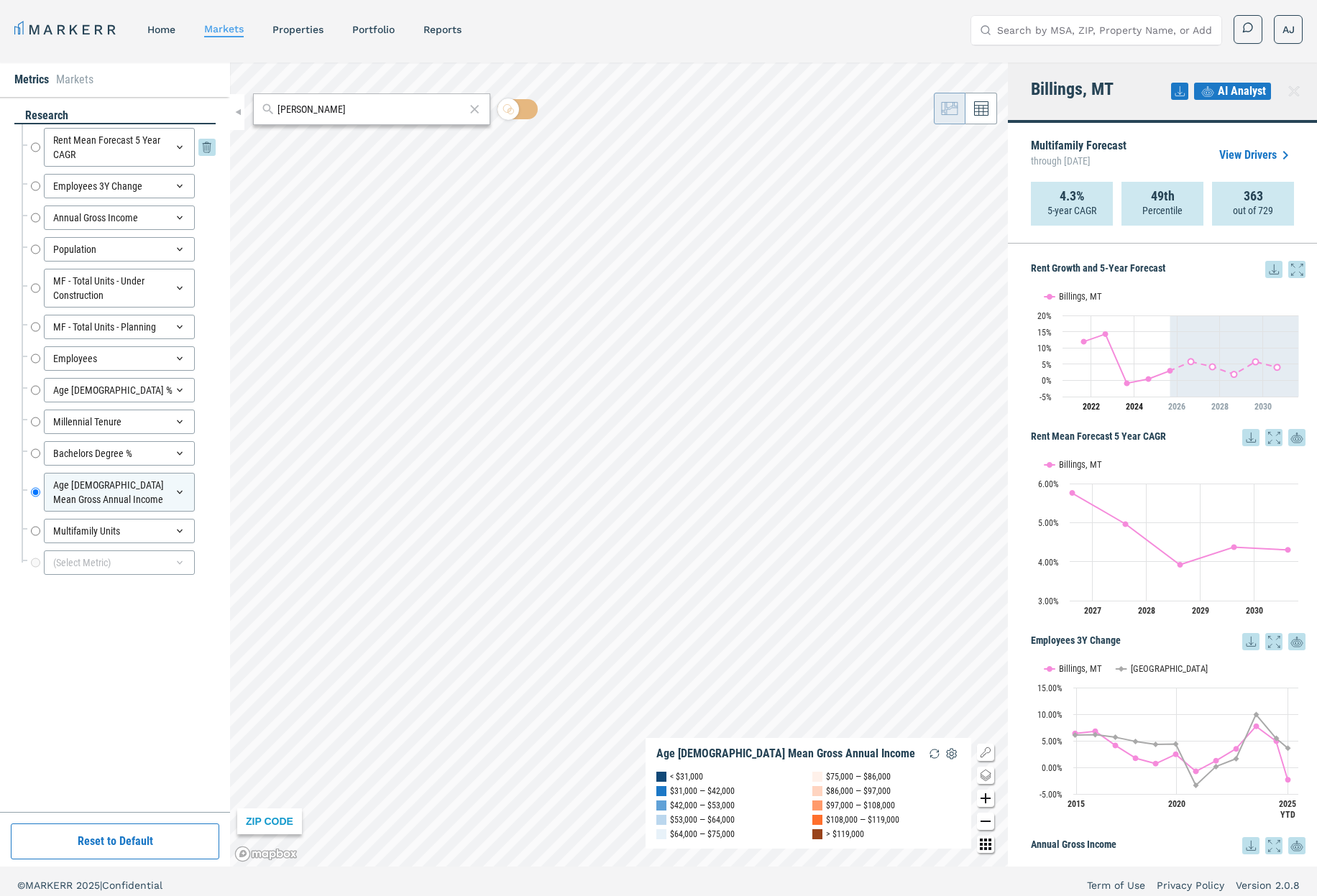
click at [40, 150] on div "Rent Mean Forecast 5 Year CAGR Rent Mean Forecast 5 Year CAGR" at bounding box center [124, 148] width 185 height 39
click at [34, 146] on input "Rent Mean Forecast 5 Year CAGR" at bounding box center [36, 148] width 10 height 39
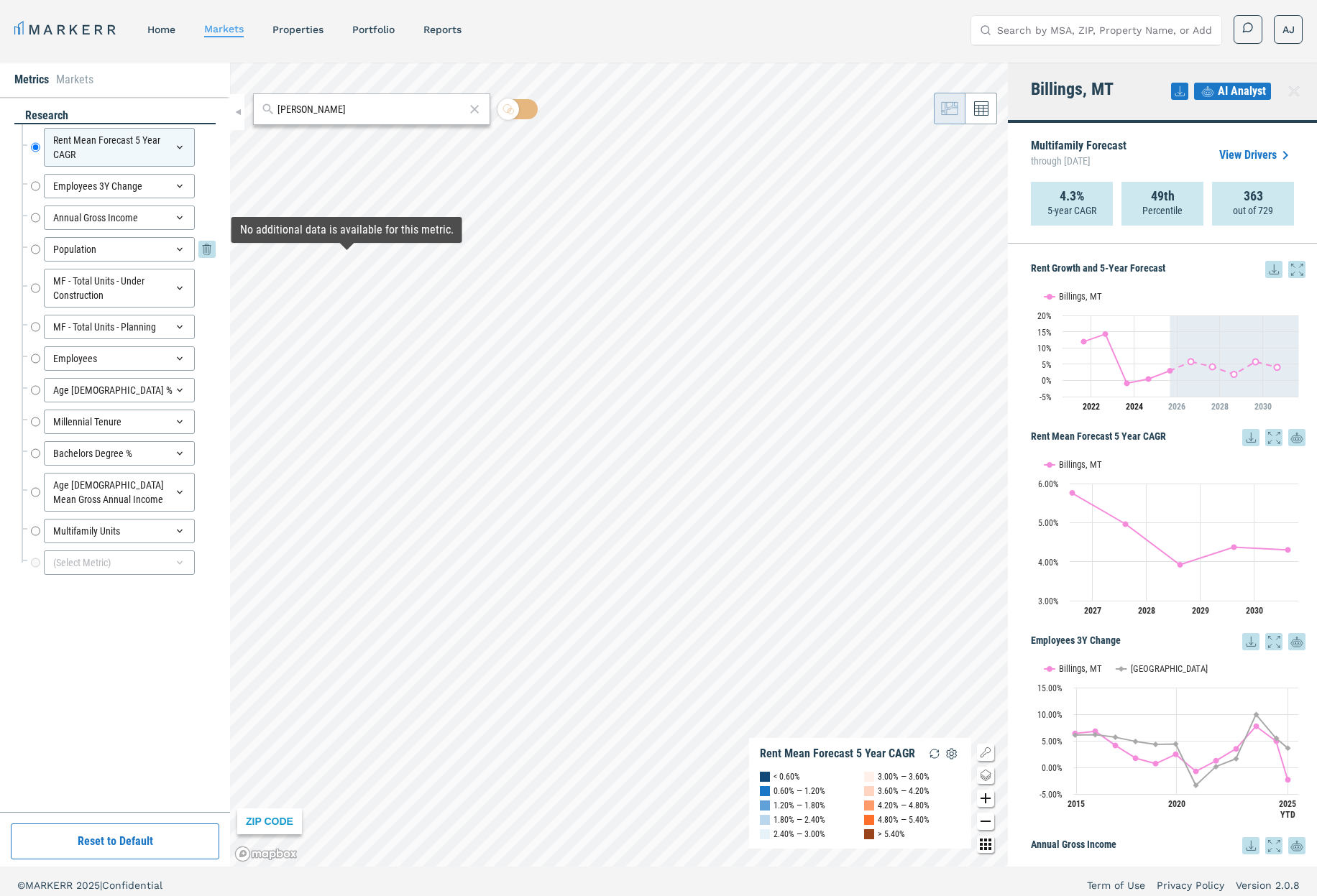
click at [36, 251] on input "Population" at bounding box center [36, 249] width 10 height 24
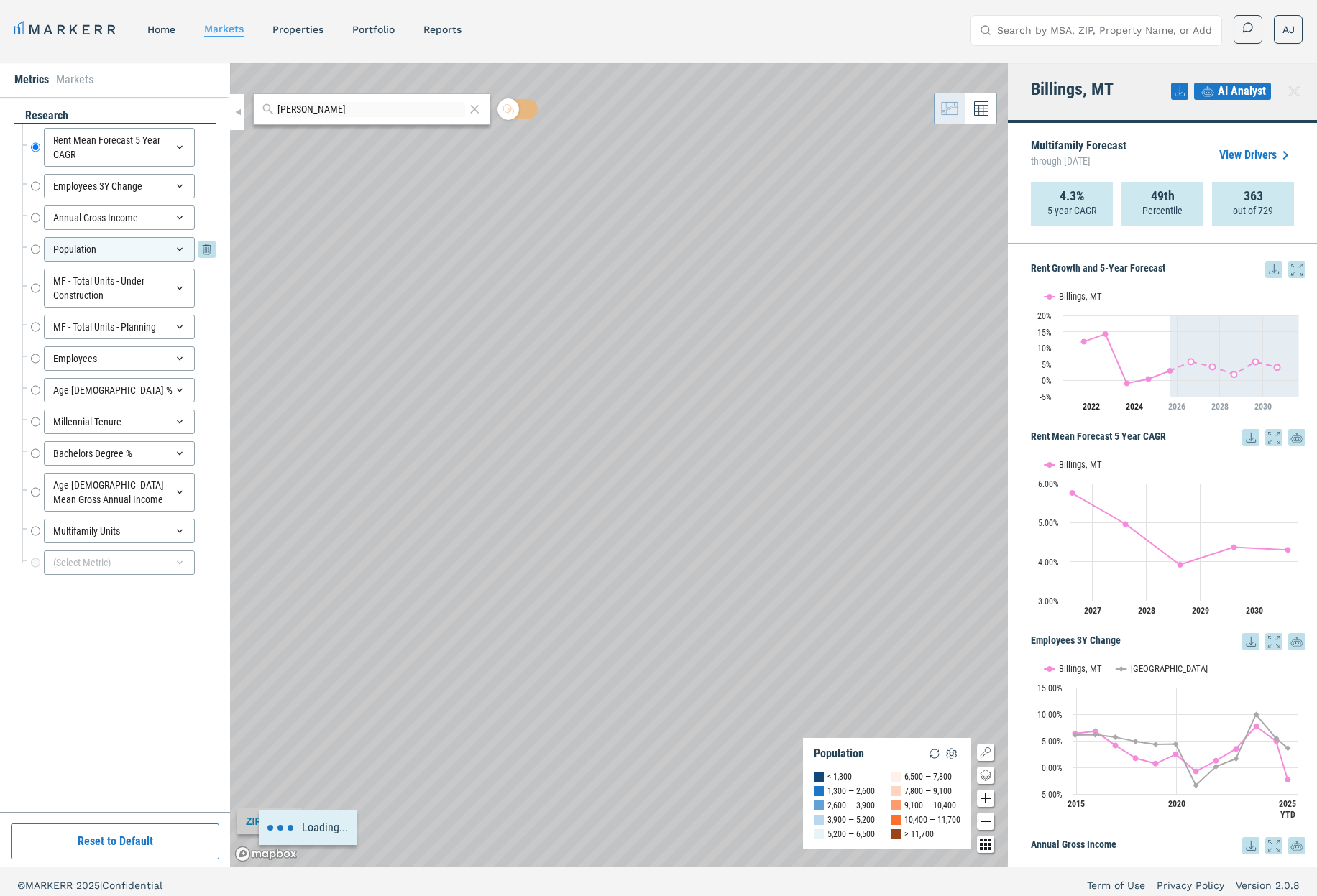
radio input "false"
radio input "true"
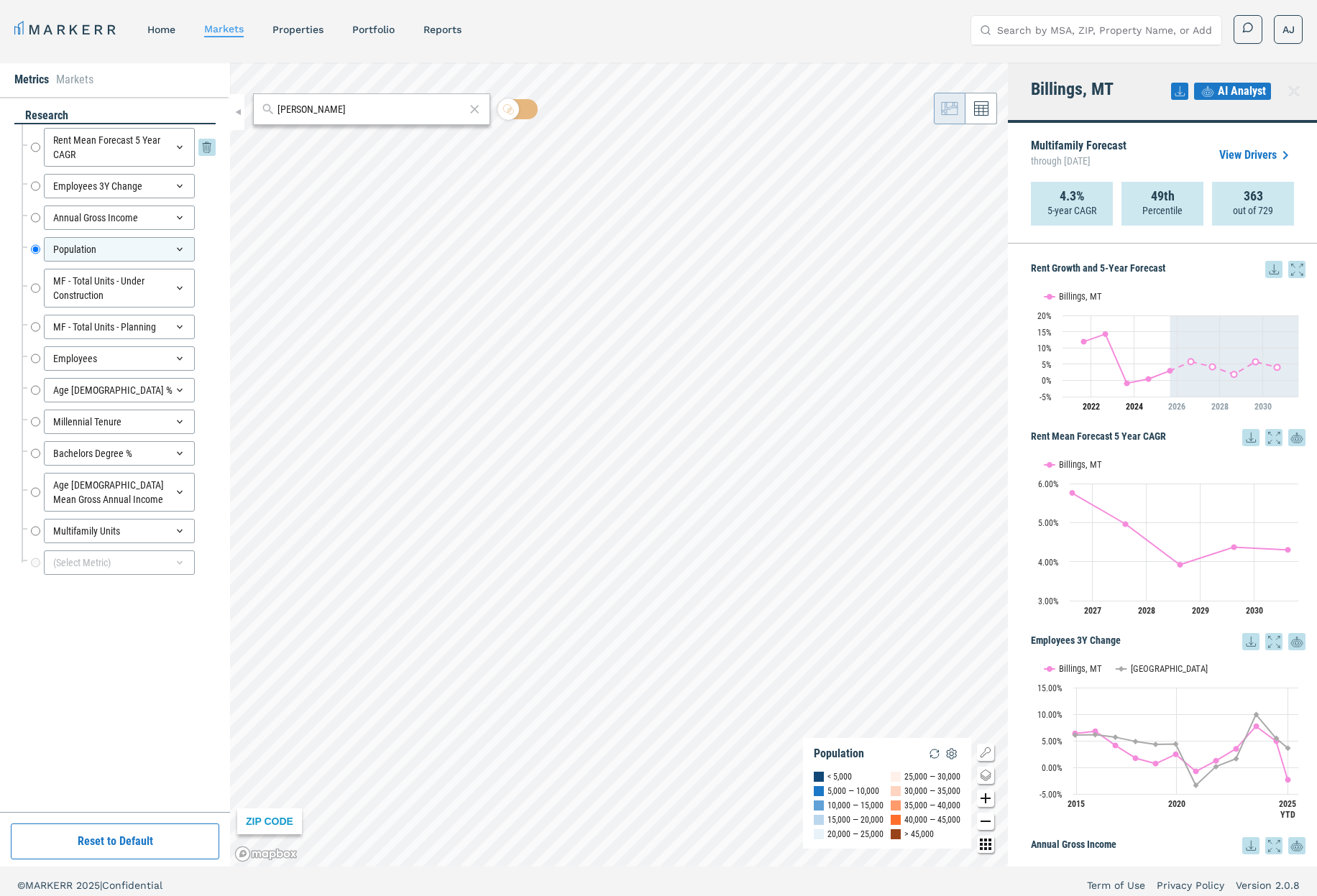
click at [33, 148] on input "Rent Mean Forecast 5 Year CAGR" at bounding box center [36, 148] width 10 height 39
radio input "true"
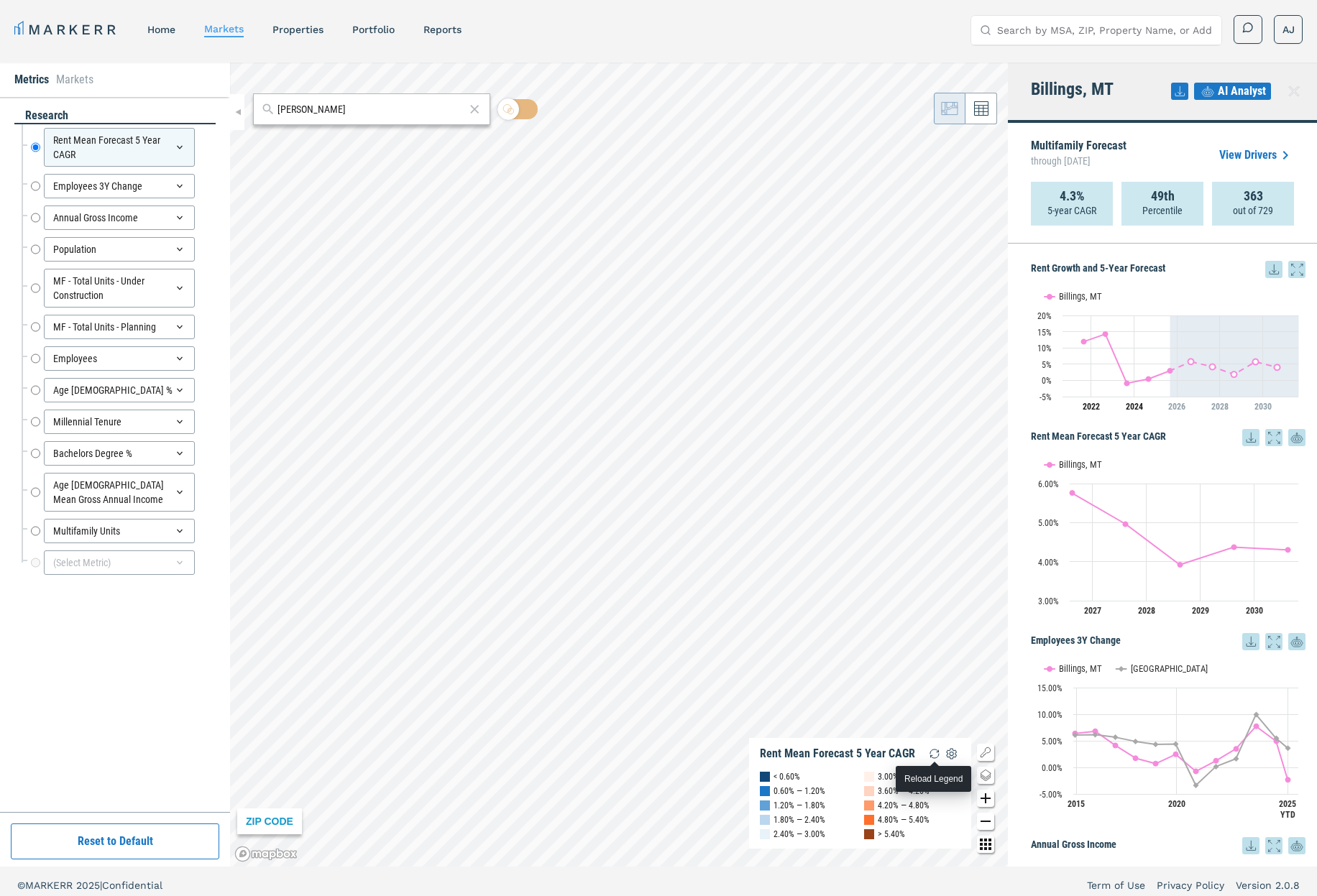
click at [934, 748] on img "button" at bounding box center [934, 753] width 17 height 17
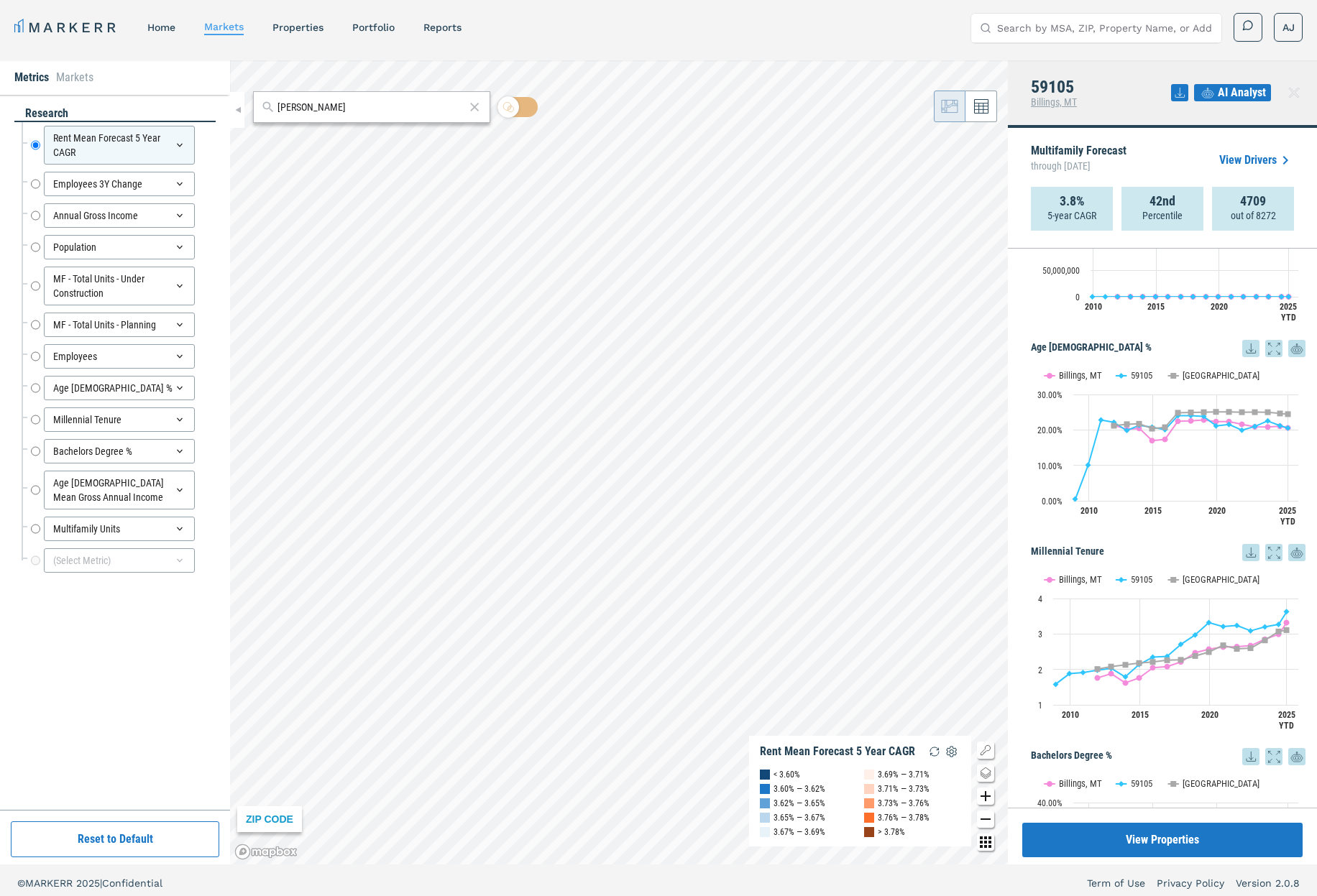
scroll to position [1517, 0]
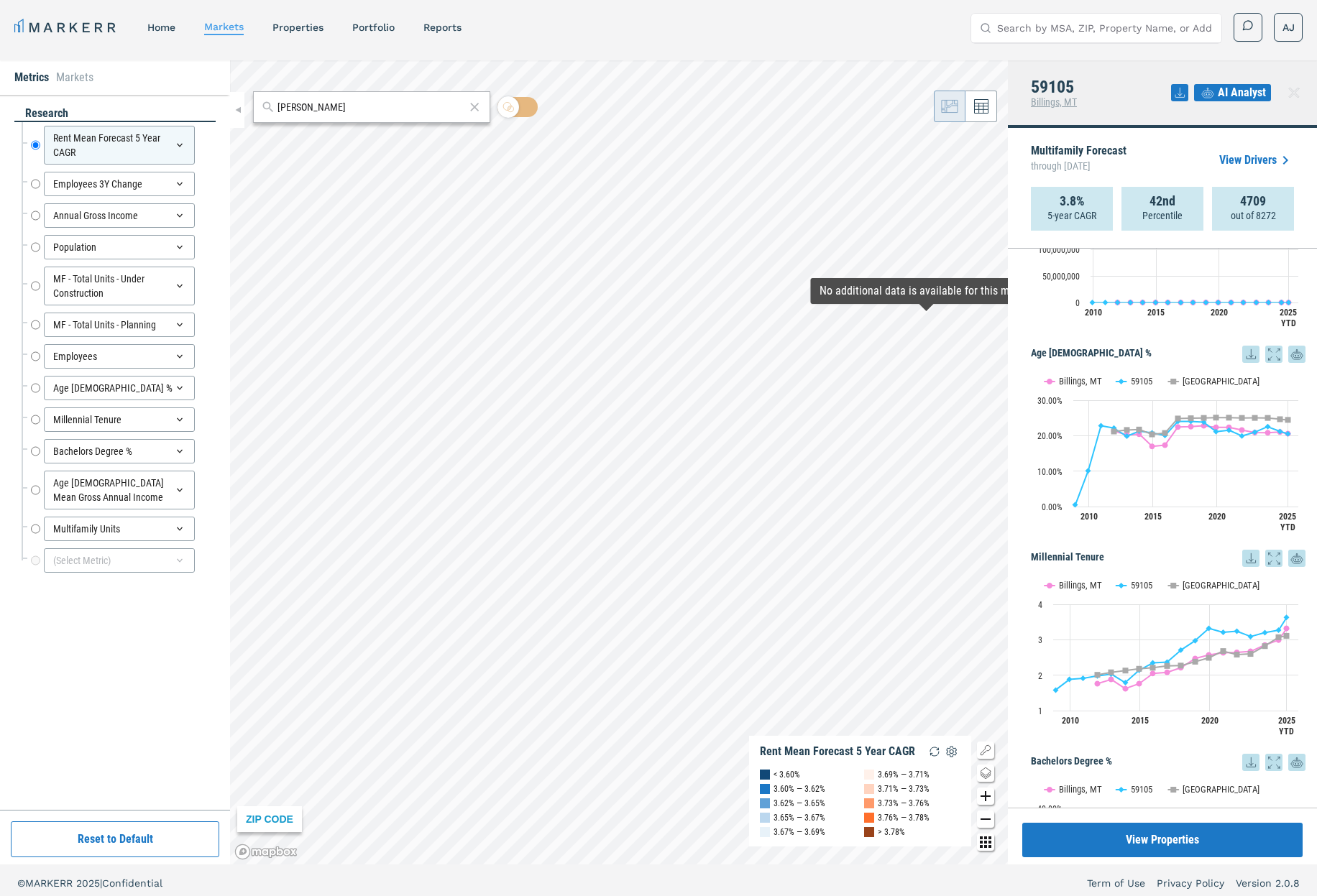
click at [1256, 162] on link "View Drivers" at bounding box center [1257, 160] width 75 height 17
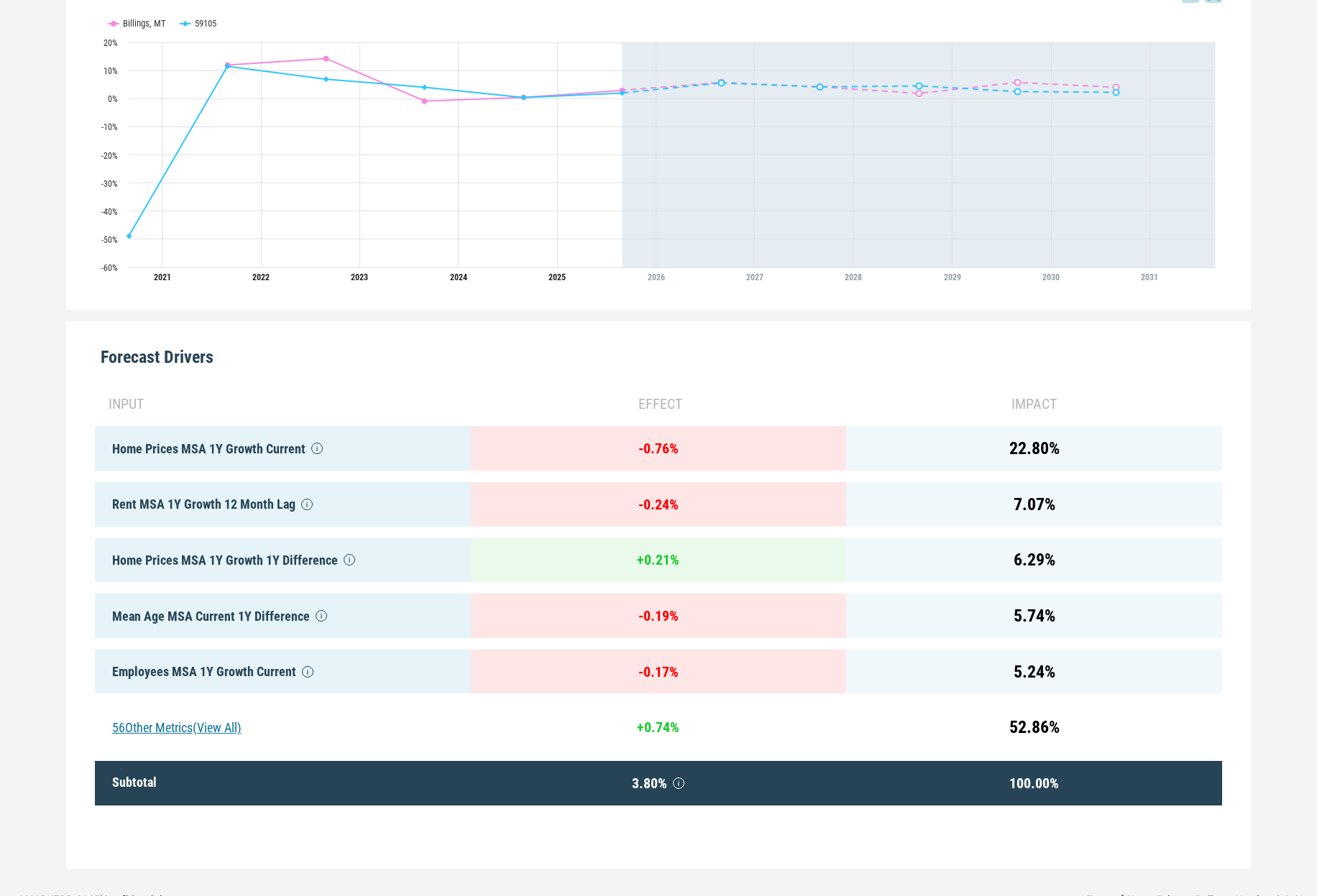
scroll to position [423, 0]
click at [206, 730] on div "56 Other Metrics (View All)" at bounding box center [283, 726] width 376 height 44
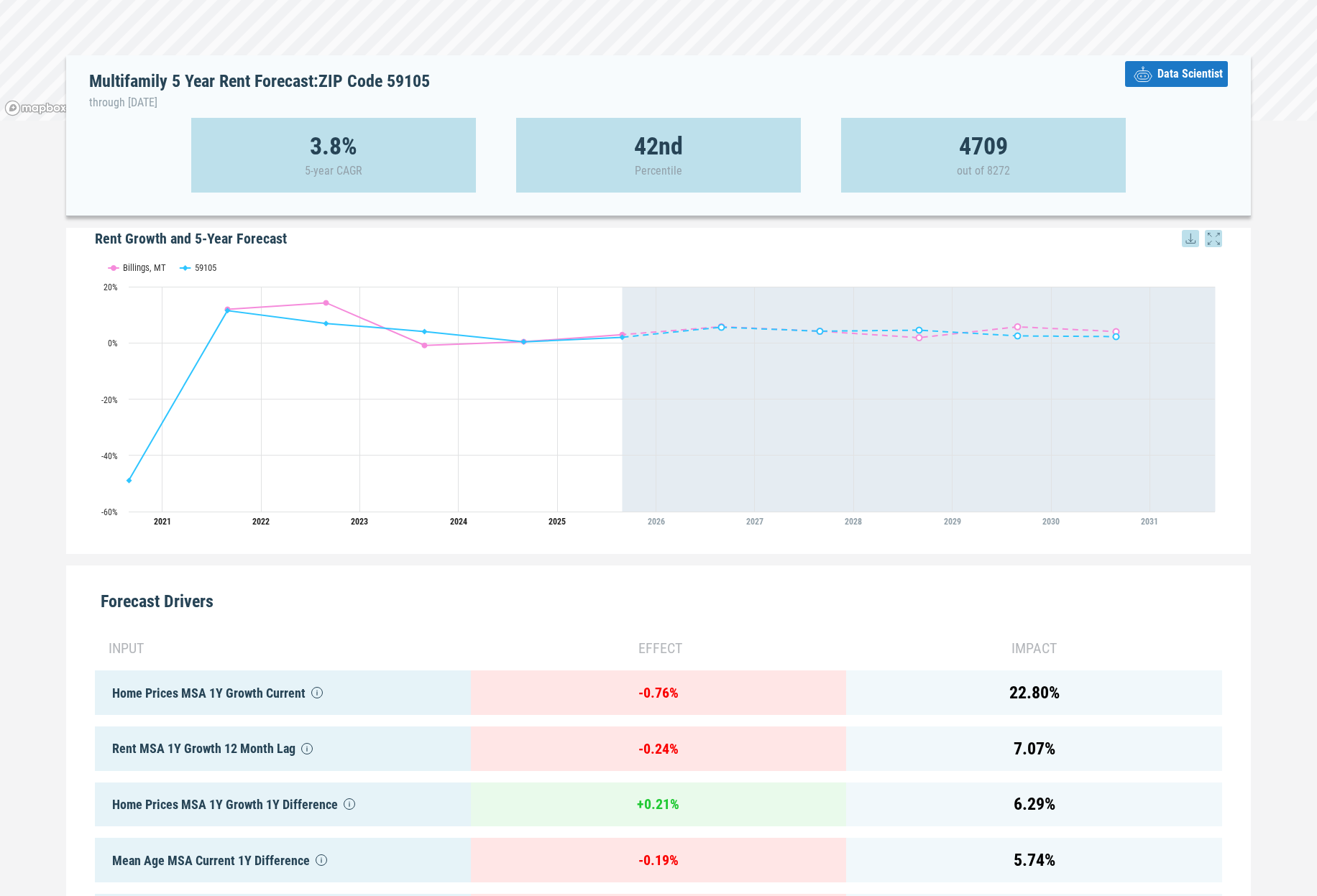
scroll to position [0, 0]
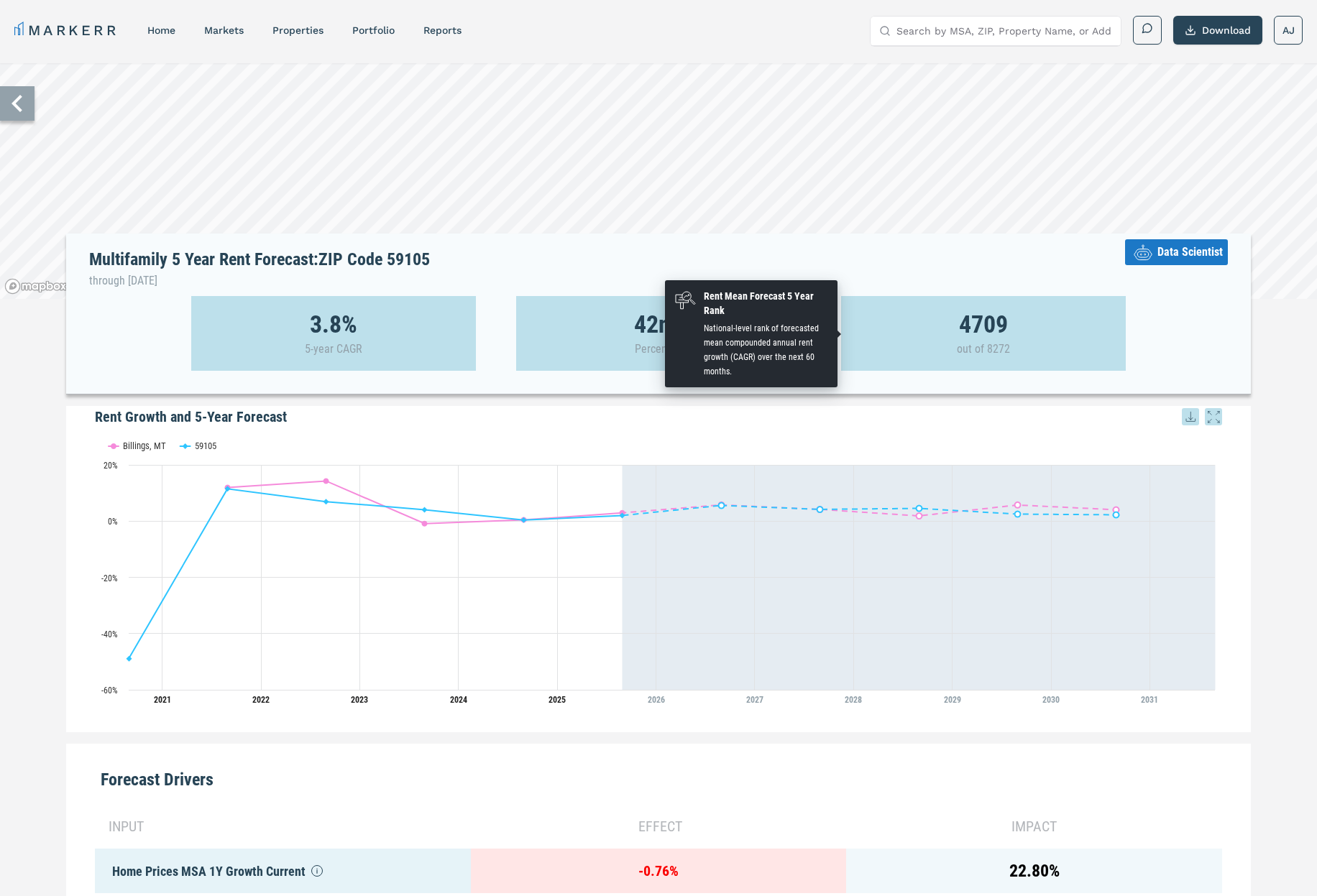
click at [1005, 348] on p "out of 8272" at bounding box center [984, 349] width 53 height 14
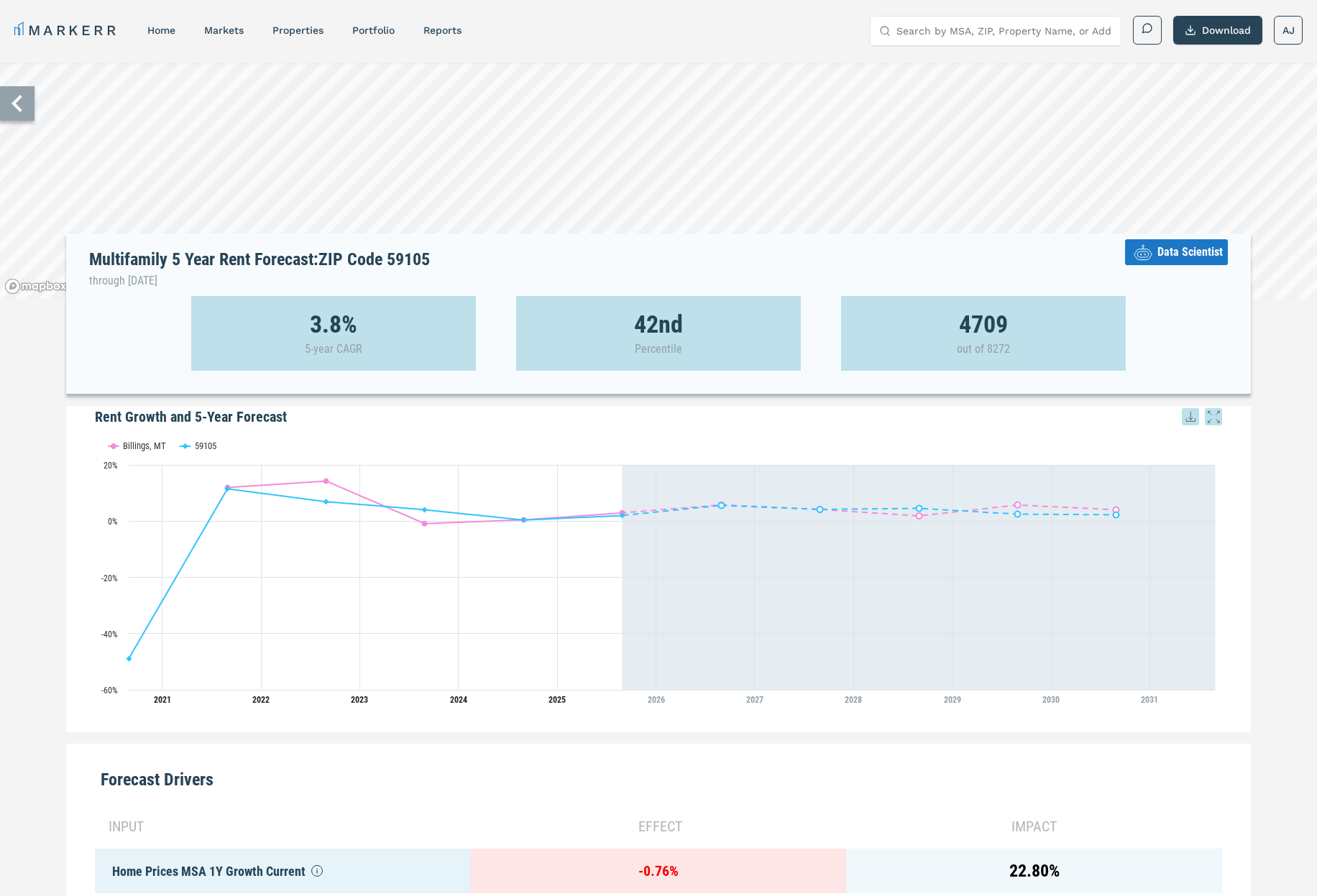
click at [22, 108] on icon at bounding box center [17, 103] width 35 height 35
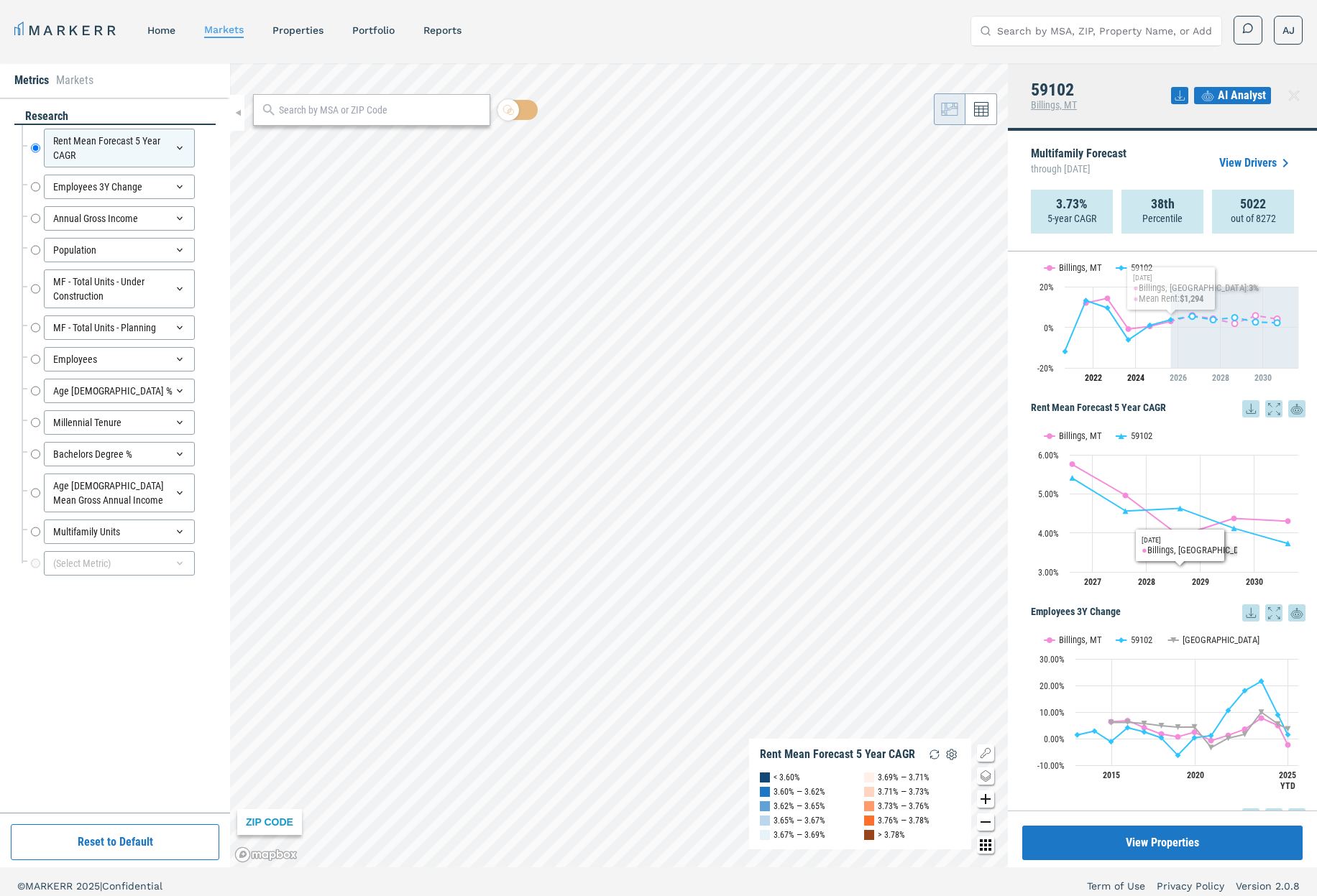
scroll to position [54, 0]
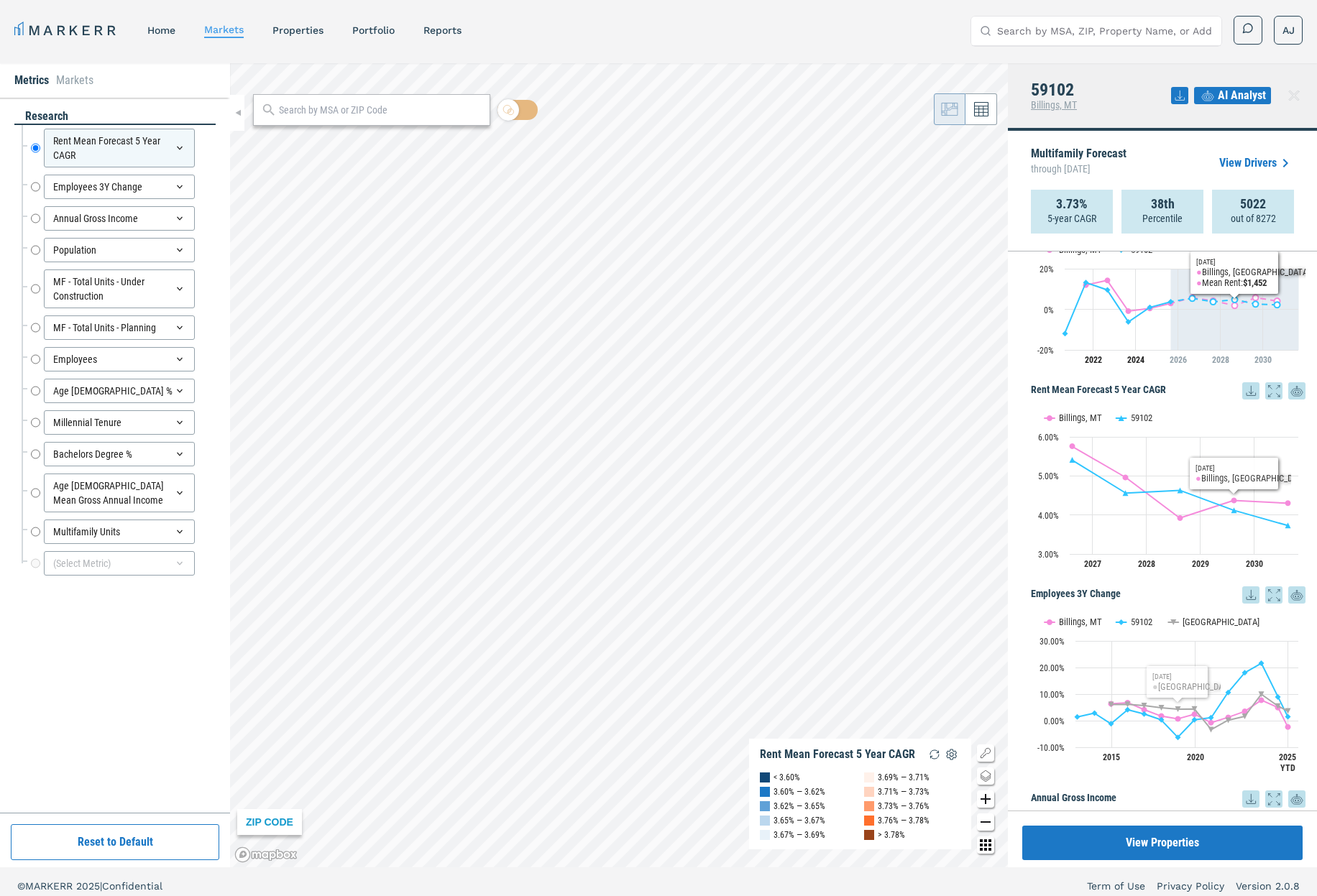
click at [1184, 100] on icon at bounding box center [1180, 95] width 10 height 10
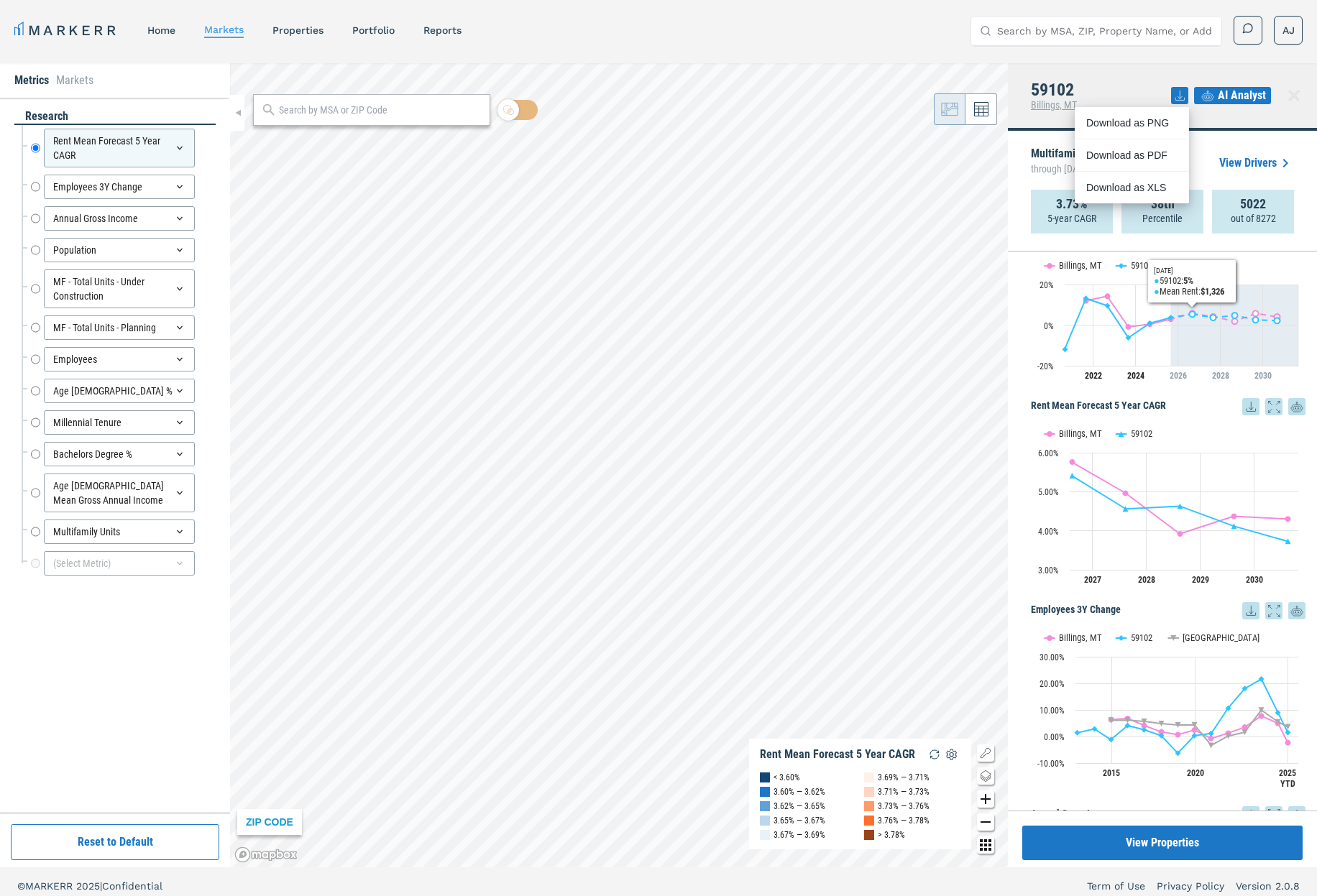
scroll to position [38, 0]
click at [1109, 417] on rect "Interactive chart" at bounding box center [1168, 506] width 275 height 180
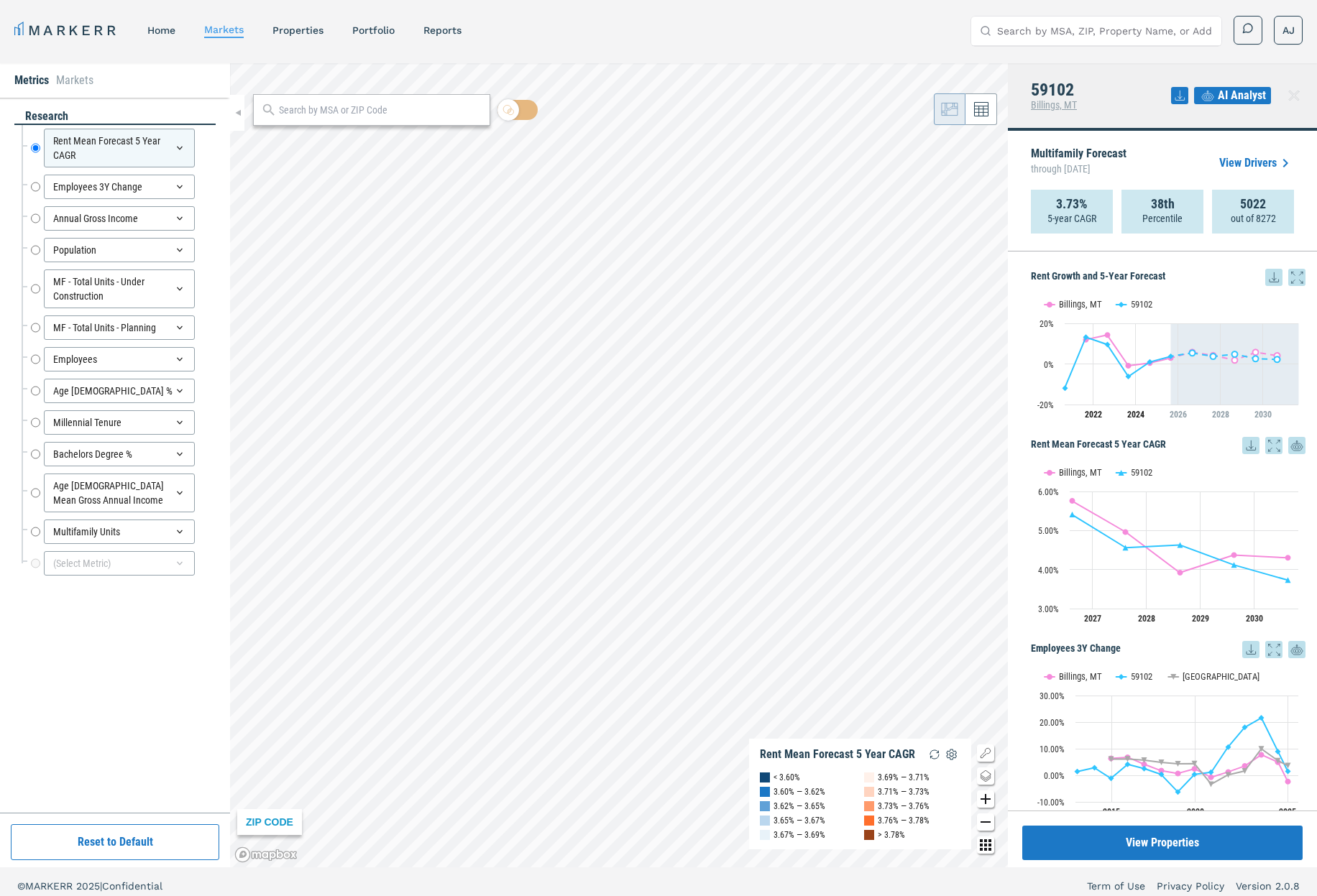
click at [1233, 99] on span "AI Analyst" at bounding box center [1241, 95] width 48 height 17
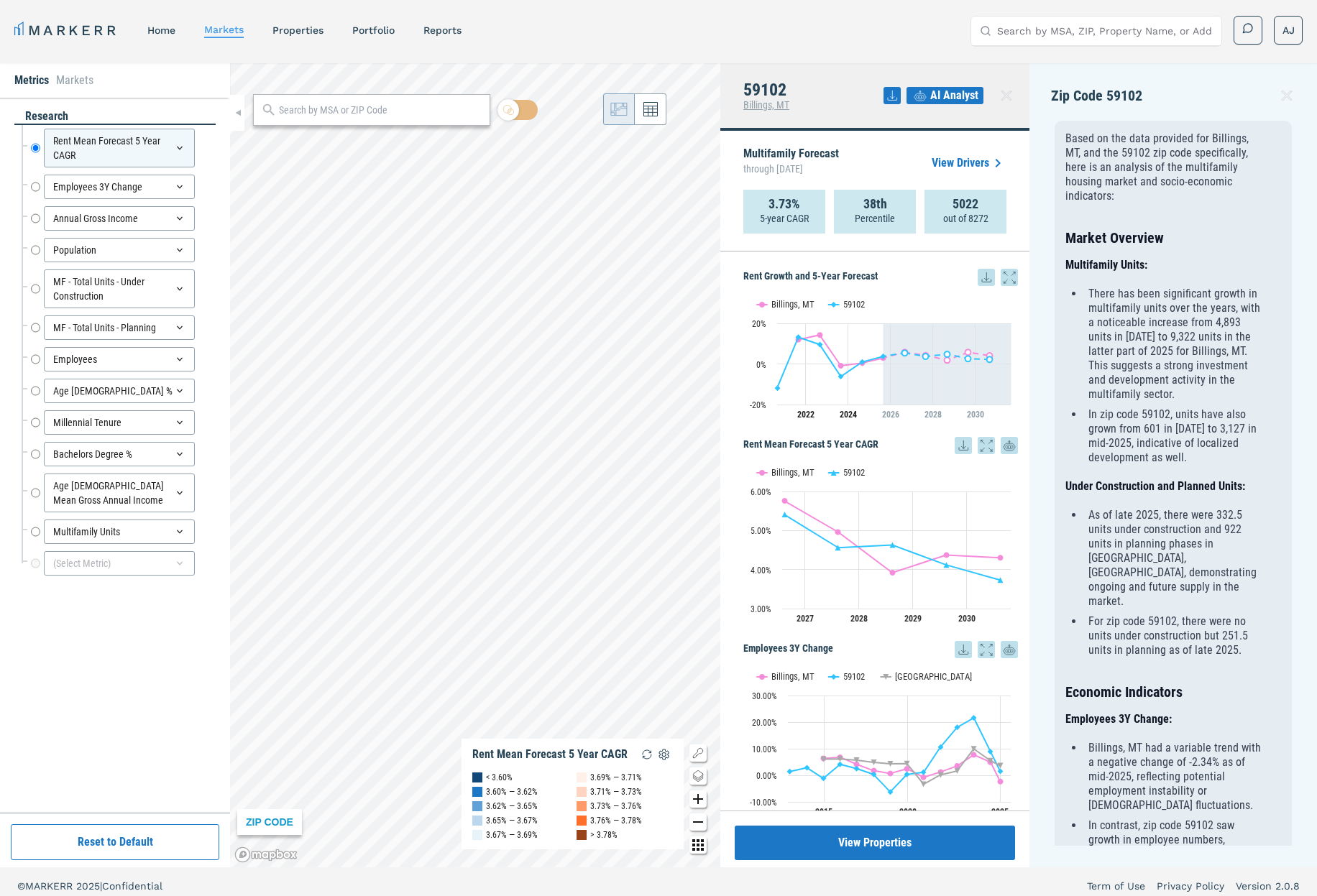
click at [1290, 92] on icon at bounding box center [1286, 95] width 10 height 10
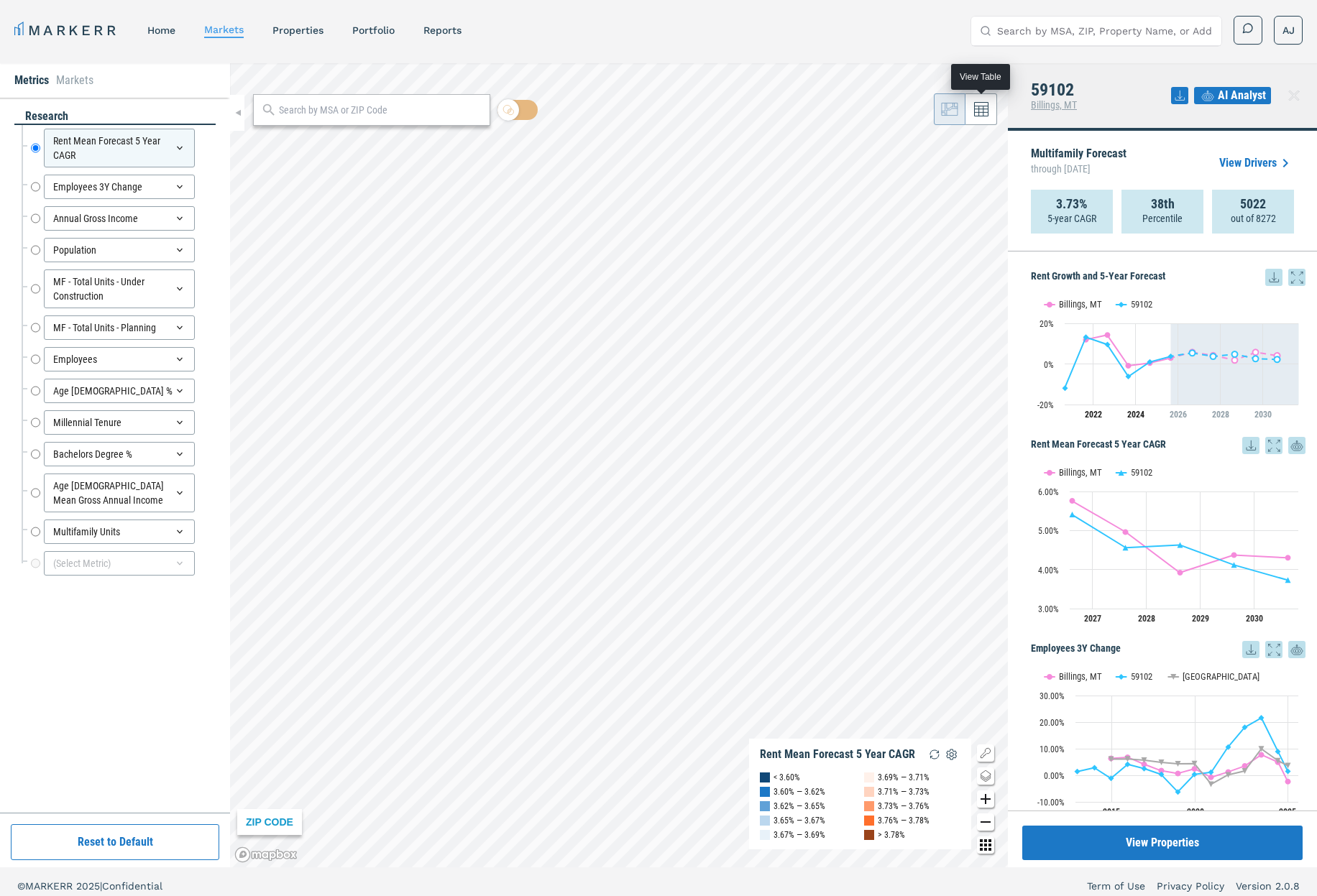
click at [977, 108] on icon at bounding box center [981, 110] width 14 height 14
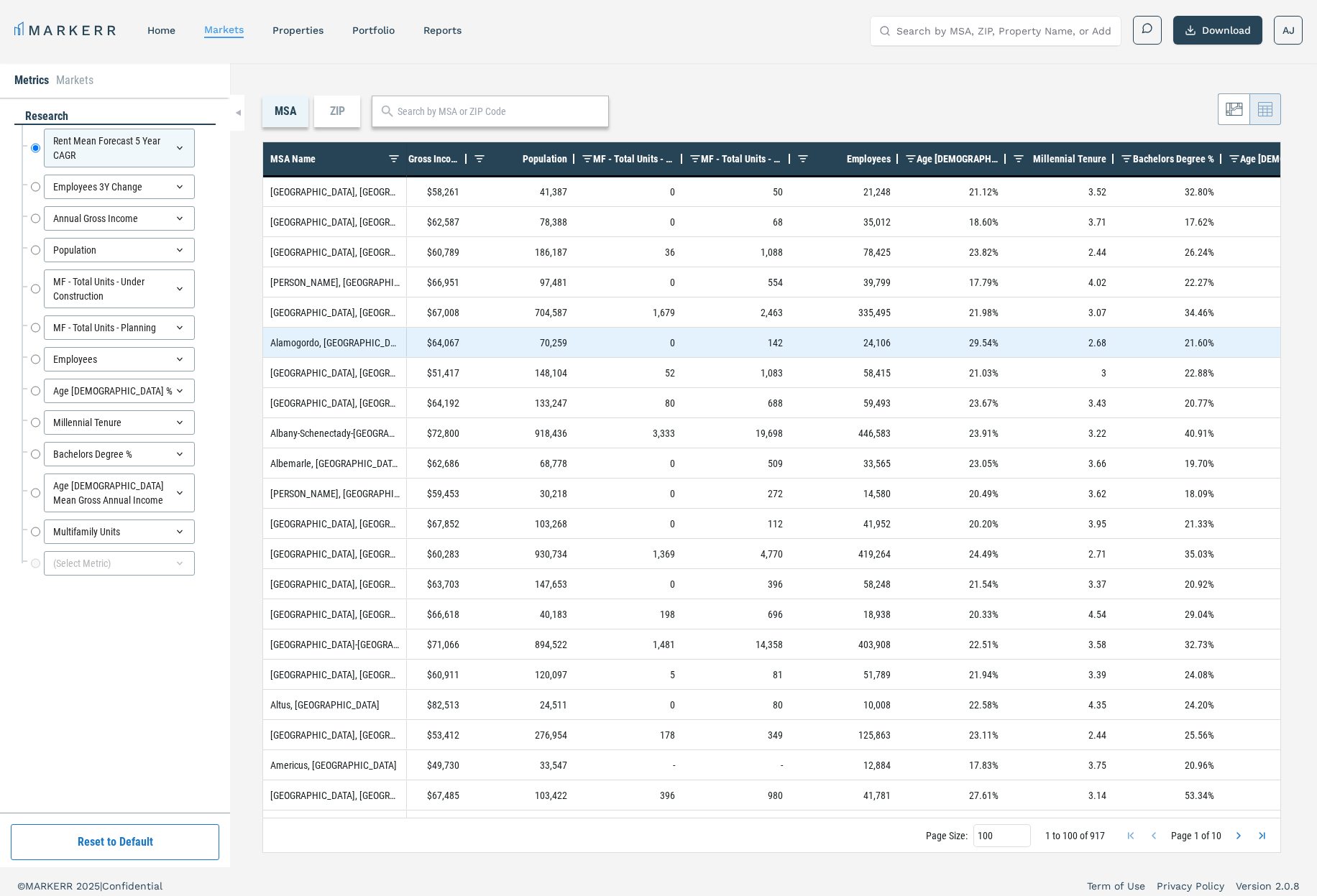
scroll to position [0, 125]
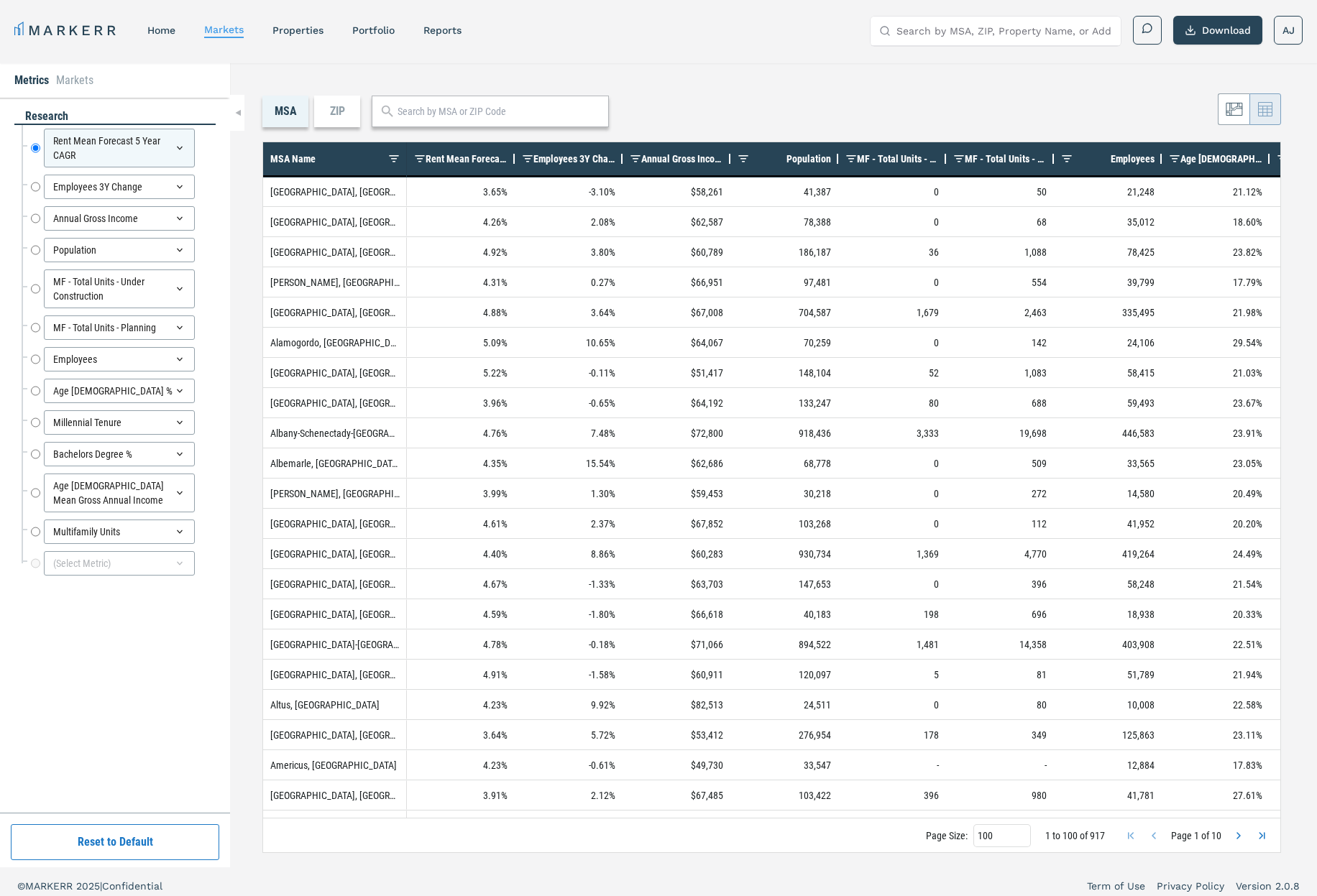
click at [670, 165] on div "Annual Gross Income" at bounding box center [682, 158] width 82 height 26
drag, startPoint x: 681, startPoint y: 164, endPoint x: 767, endPoint y: 161, distance: 86.1
click at [686, 164] on span "Annual Gross Income" at bounding box center [691, 158] width 65 height 12
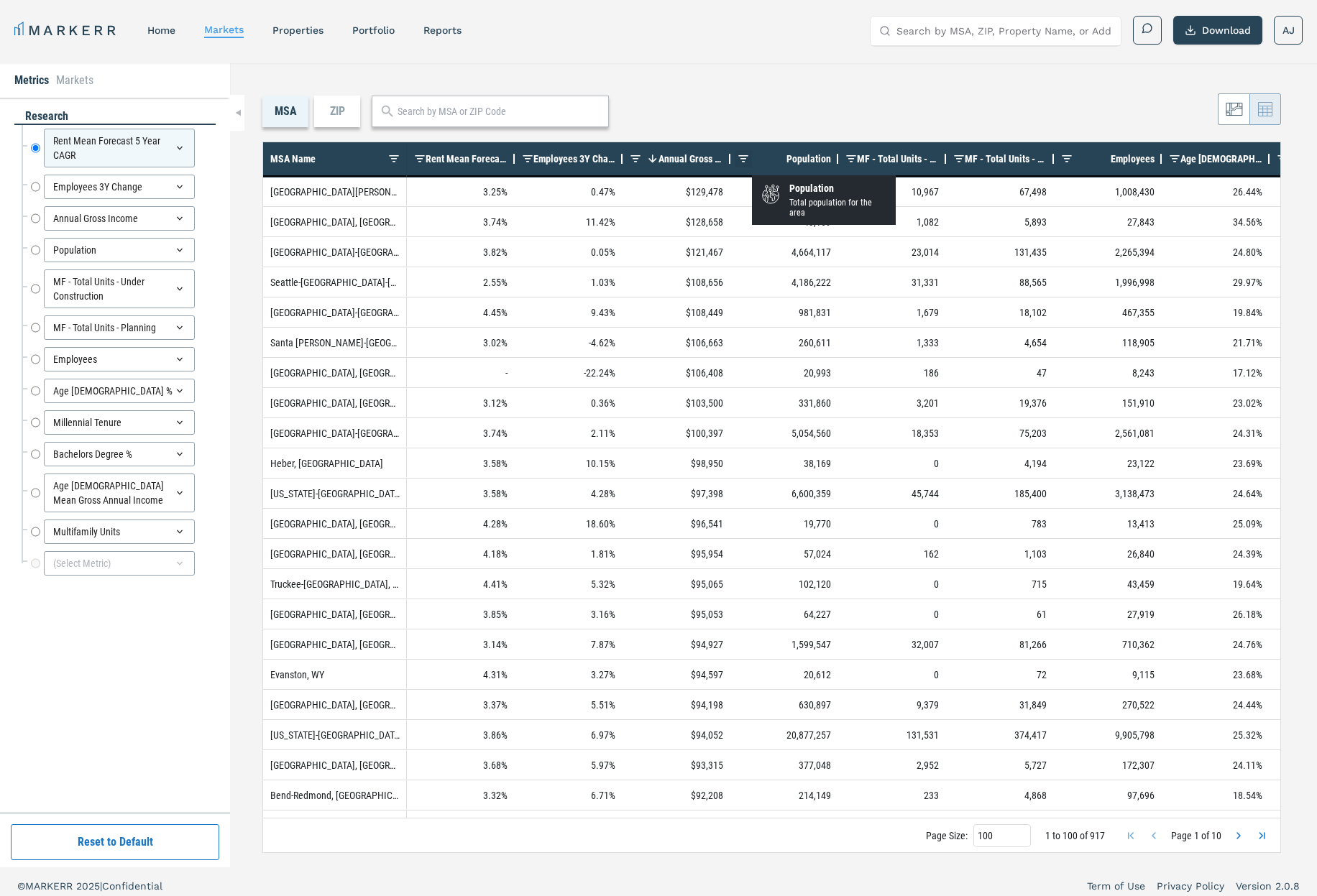
click at [742, 159] on span at bounding box center [743, 158] width 12 height 12
click at [336, 114] on div "ZIP" at bounding box center [337, 112] width 46 height 32
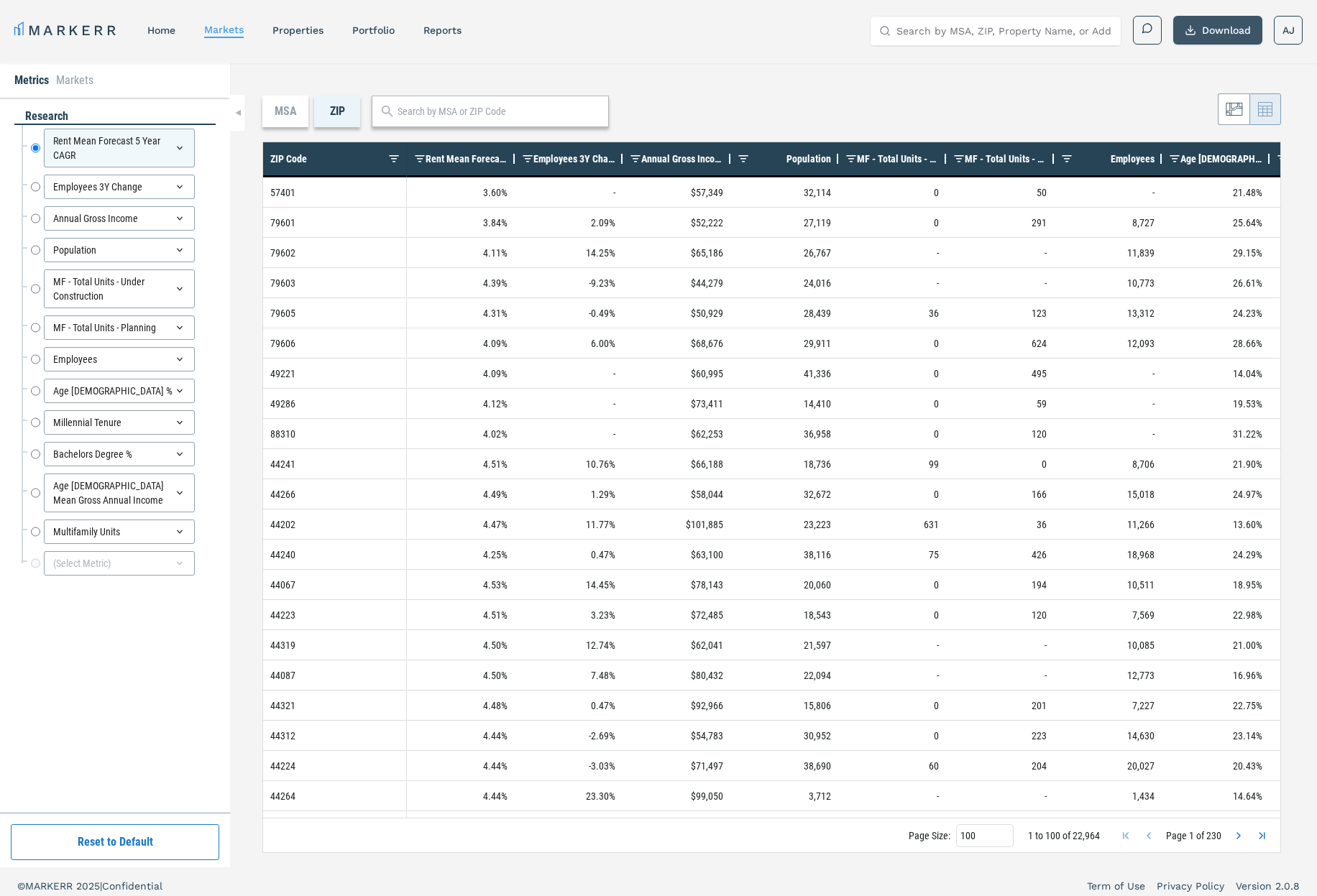
click at [1217, 40] on button "Download" at bounding box center [1217, 30] width 89 height 28
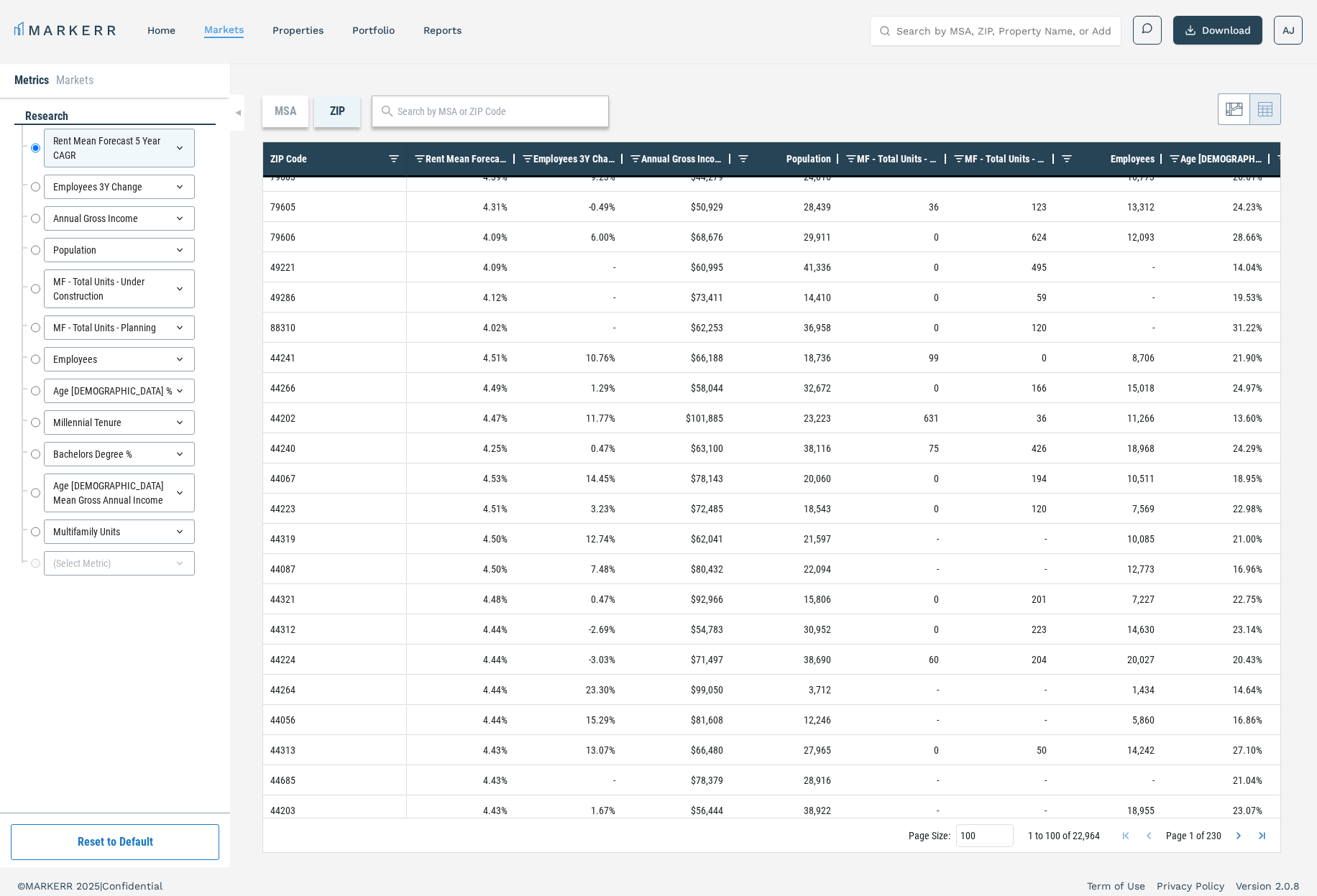
click at [724, 84] on div "MSA ZIP 1 to 100 of 22,964. Page 1 of 230 Drag here to set row groups Drag here…" at bounding box center [774, 465] width 1087 height 804
click at [285, 107] on div "MSA" at bounding box center [285, 112] width 46 height 32
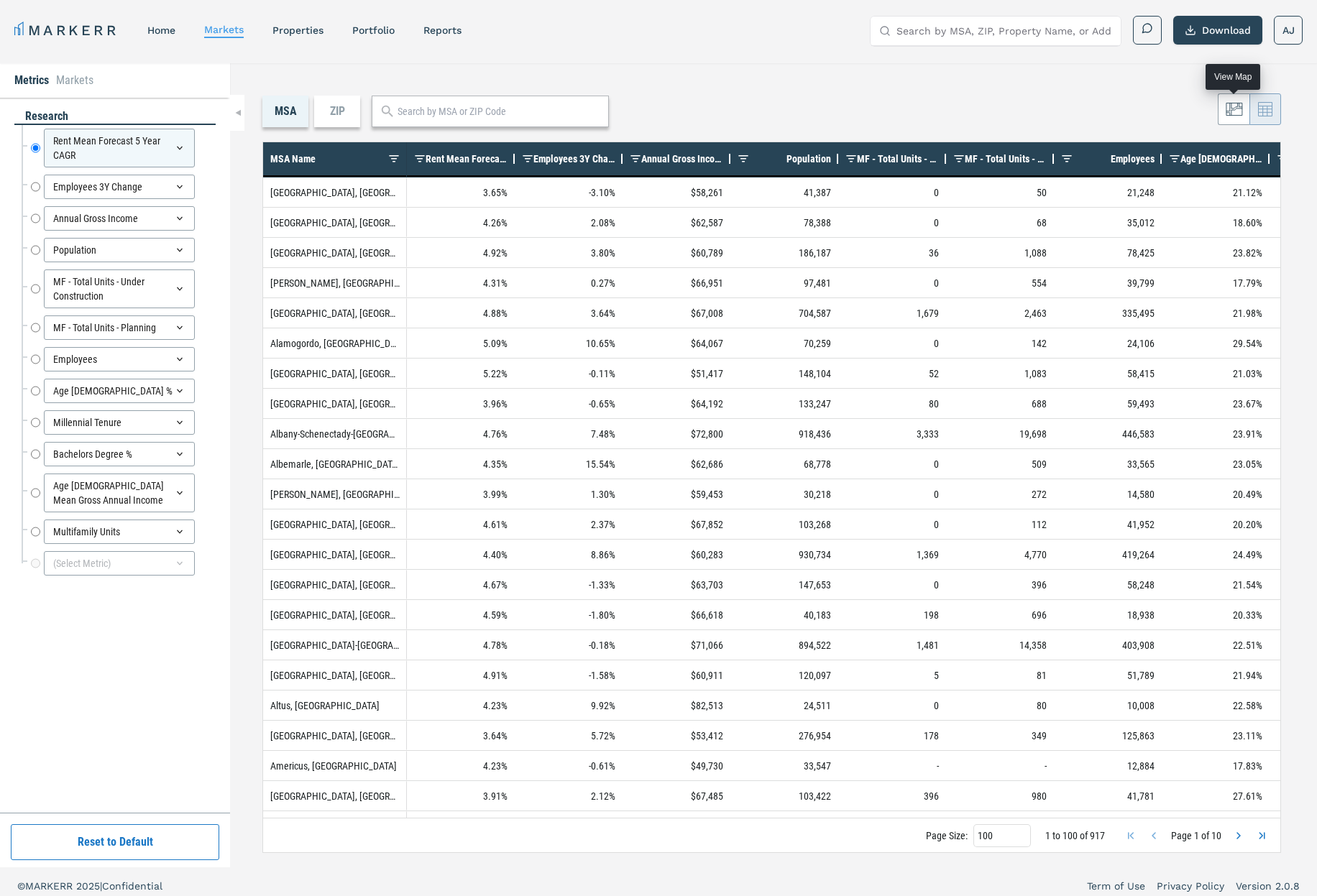
click at [1239, 111] on icon at bounding box center [1233, 108] width 17 height 17
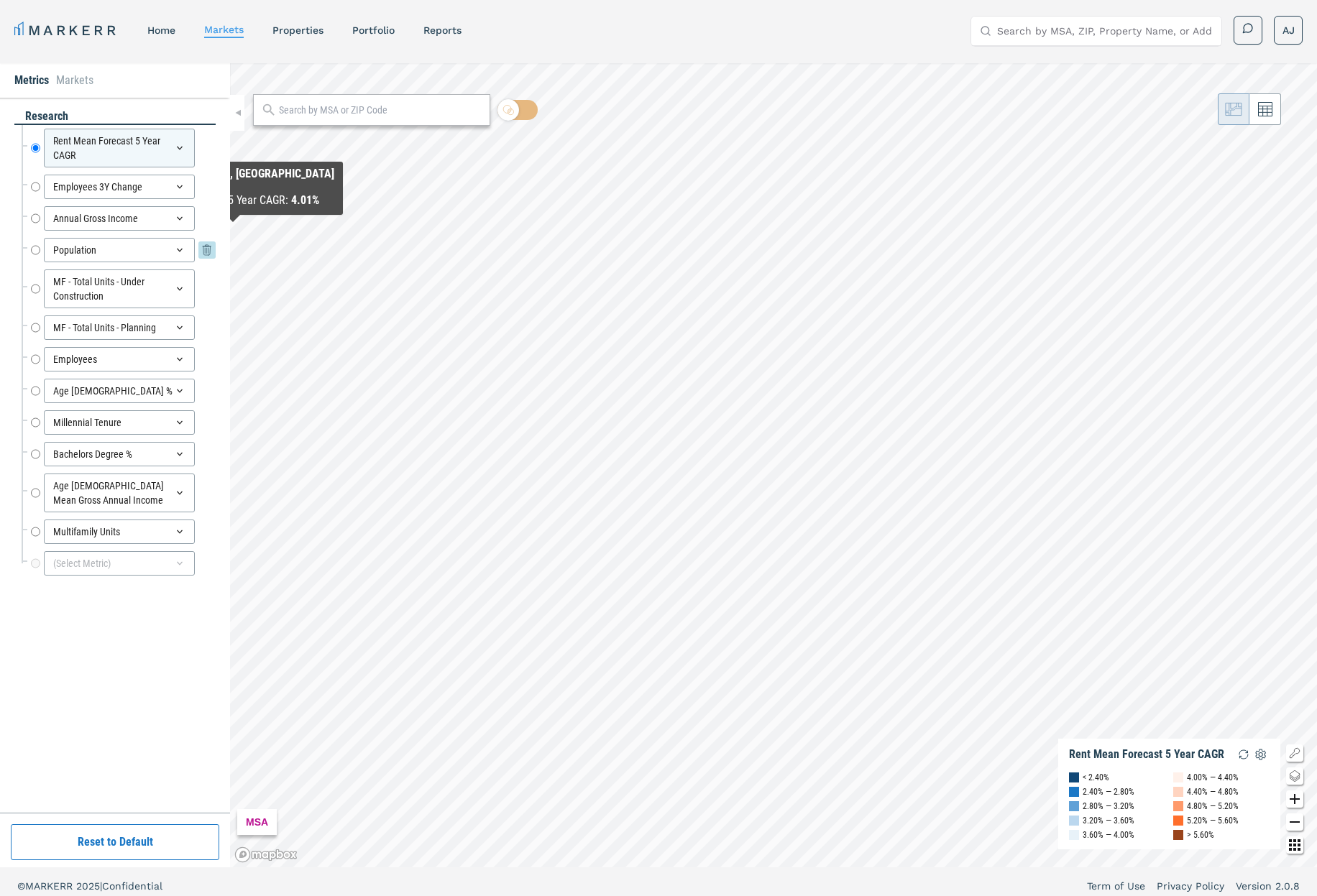
click at [36, 252] on input "Population" at bounding box center [36, 250] width 10 height 24
radio input "false"
radio input "true"
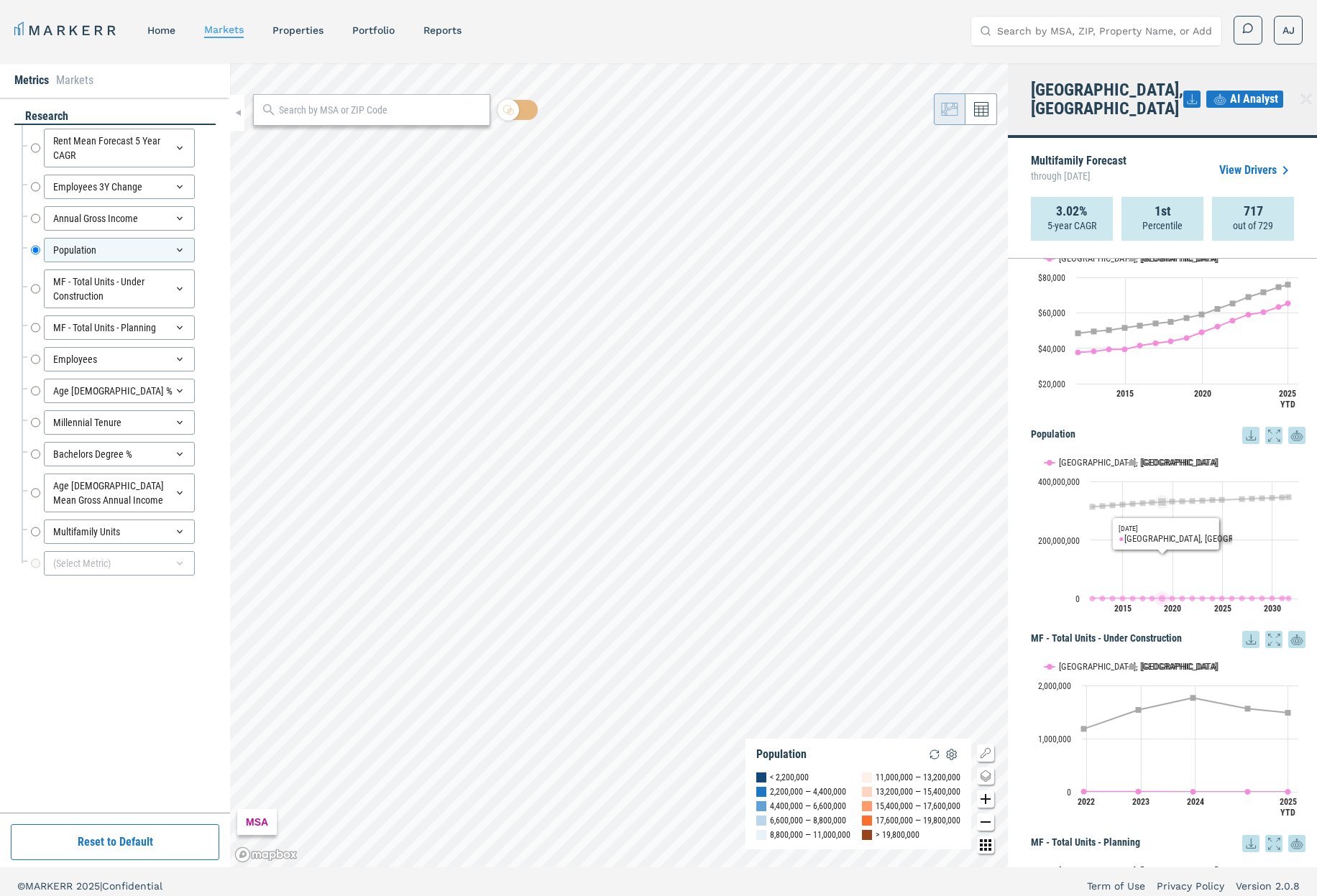
scroll to position [653, 0]
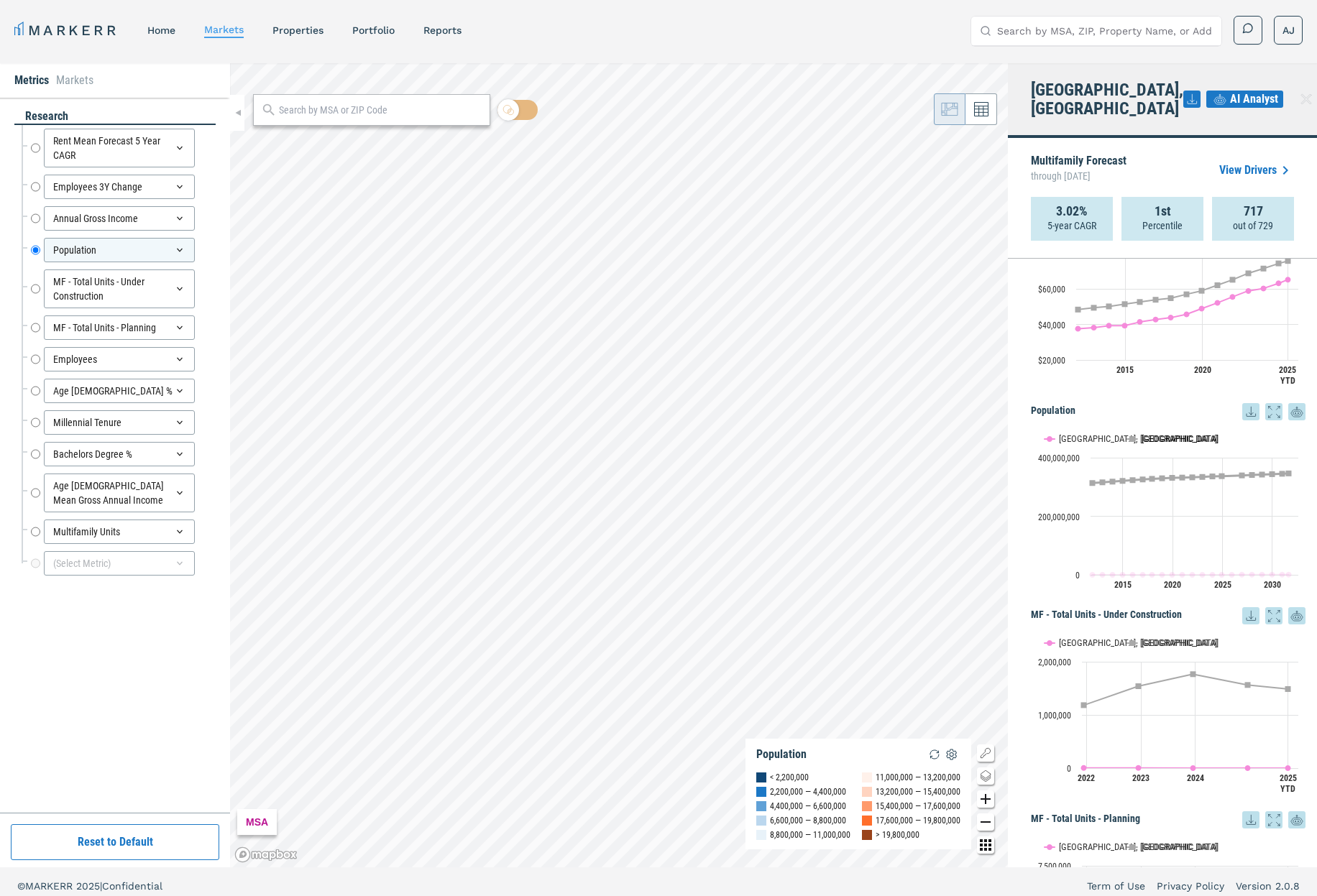
click at [1149, 433] on text "[GEOGRAPHIC_DATA]" at bounding box center [1180, 438] width 77 height 11
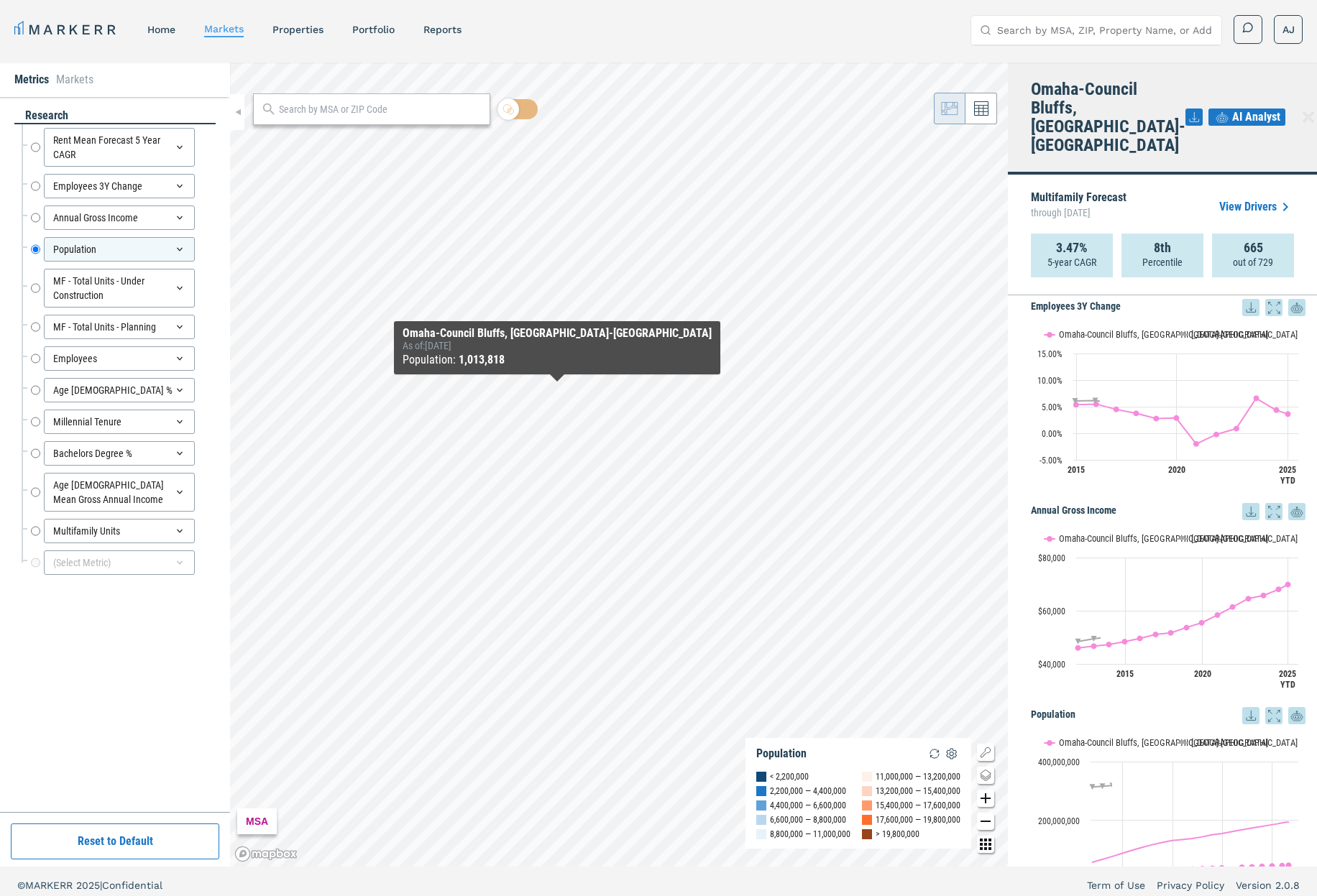
scroll to position [386, 0]
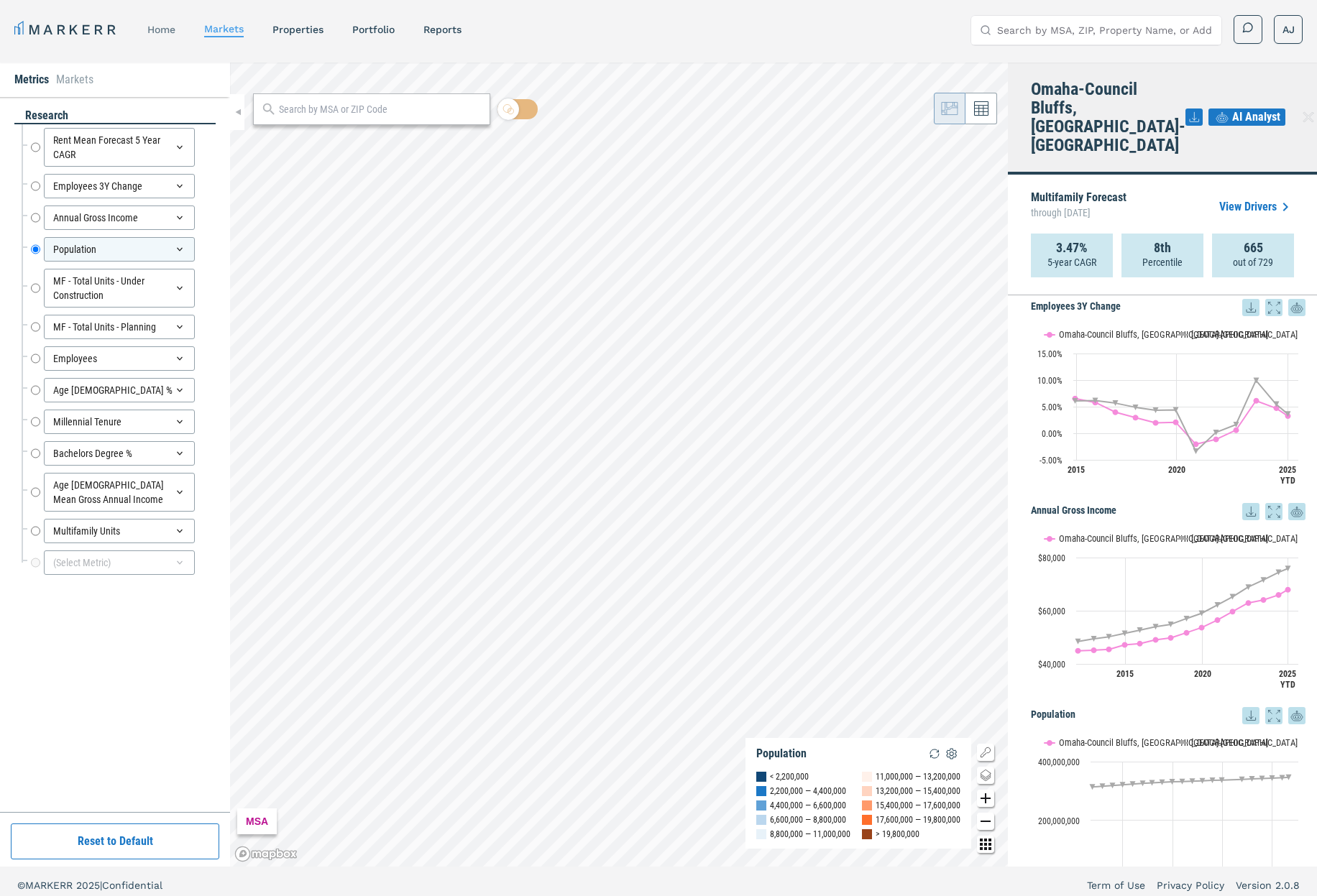
click at [168, 25] on link "home" at bounding box center [162, 29] width 28 height 12
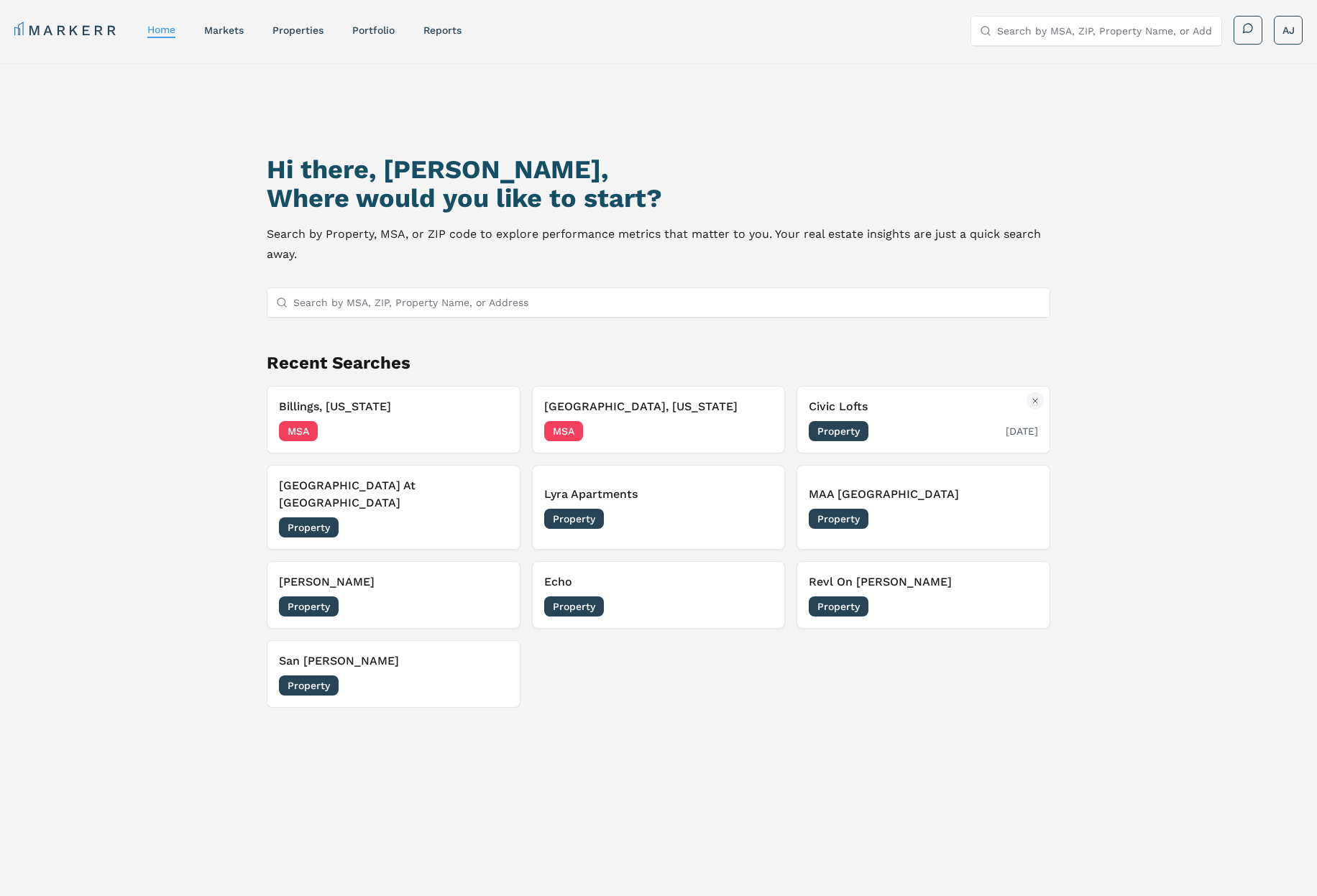
click at [901, 415] on div "Civic Lofts Property [DATE]" at bounding box center [923, 420] width 229 height 44
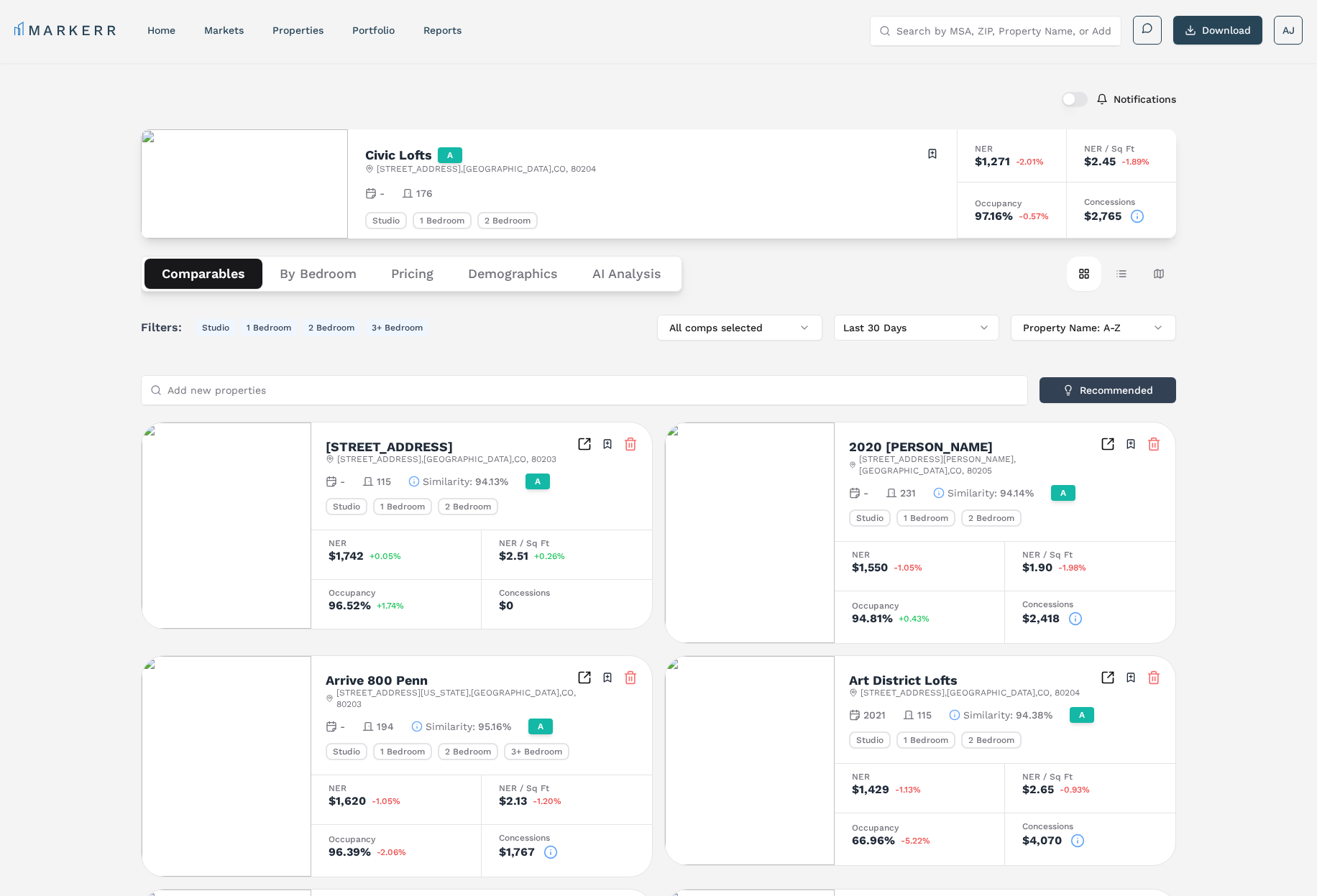
click at [914, 28] on input "Search by MSA, ZIP, Property Name, or Address" at bounding box center [1004, 31] width 216 height 28
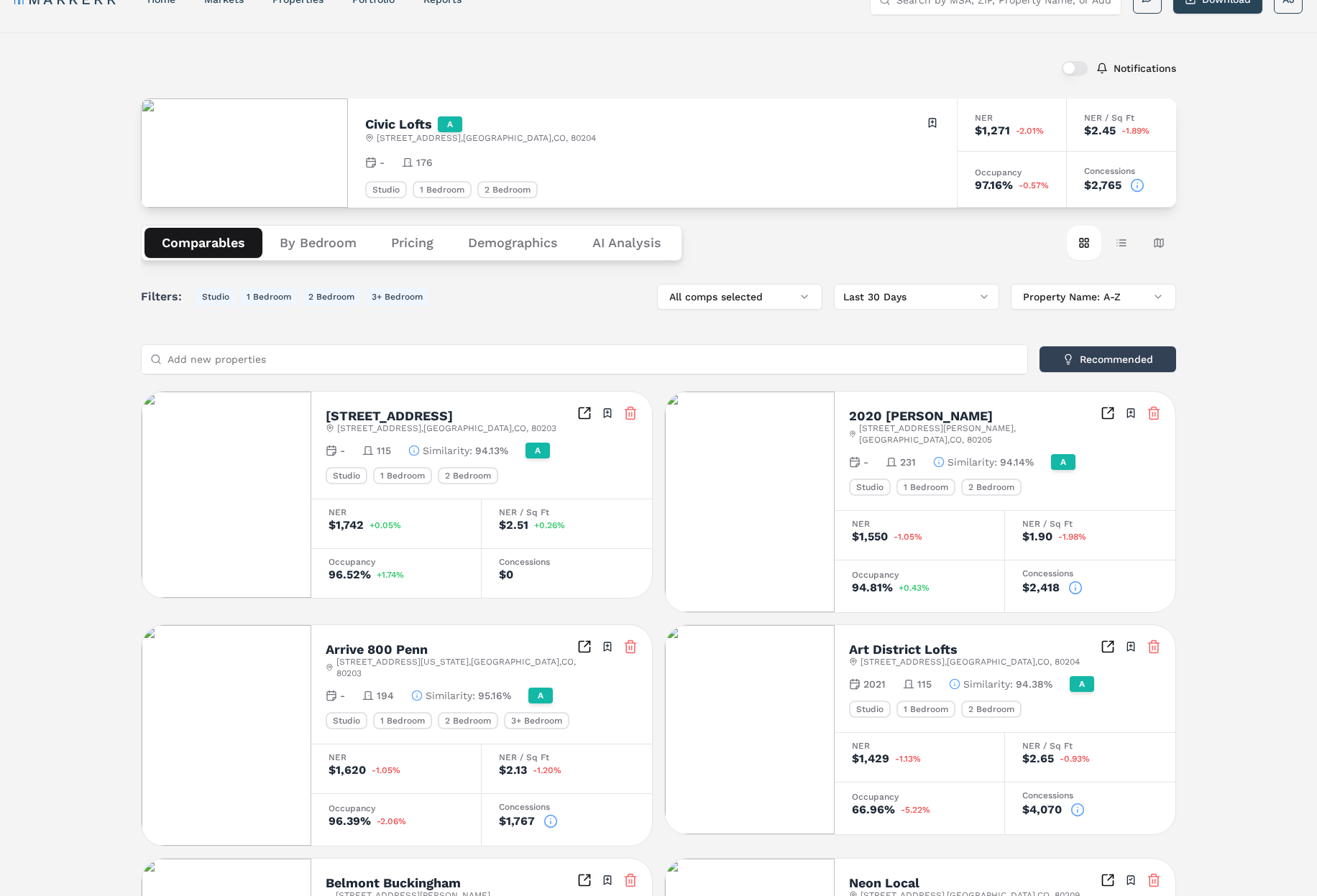
scroll to position [17, 0]
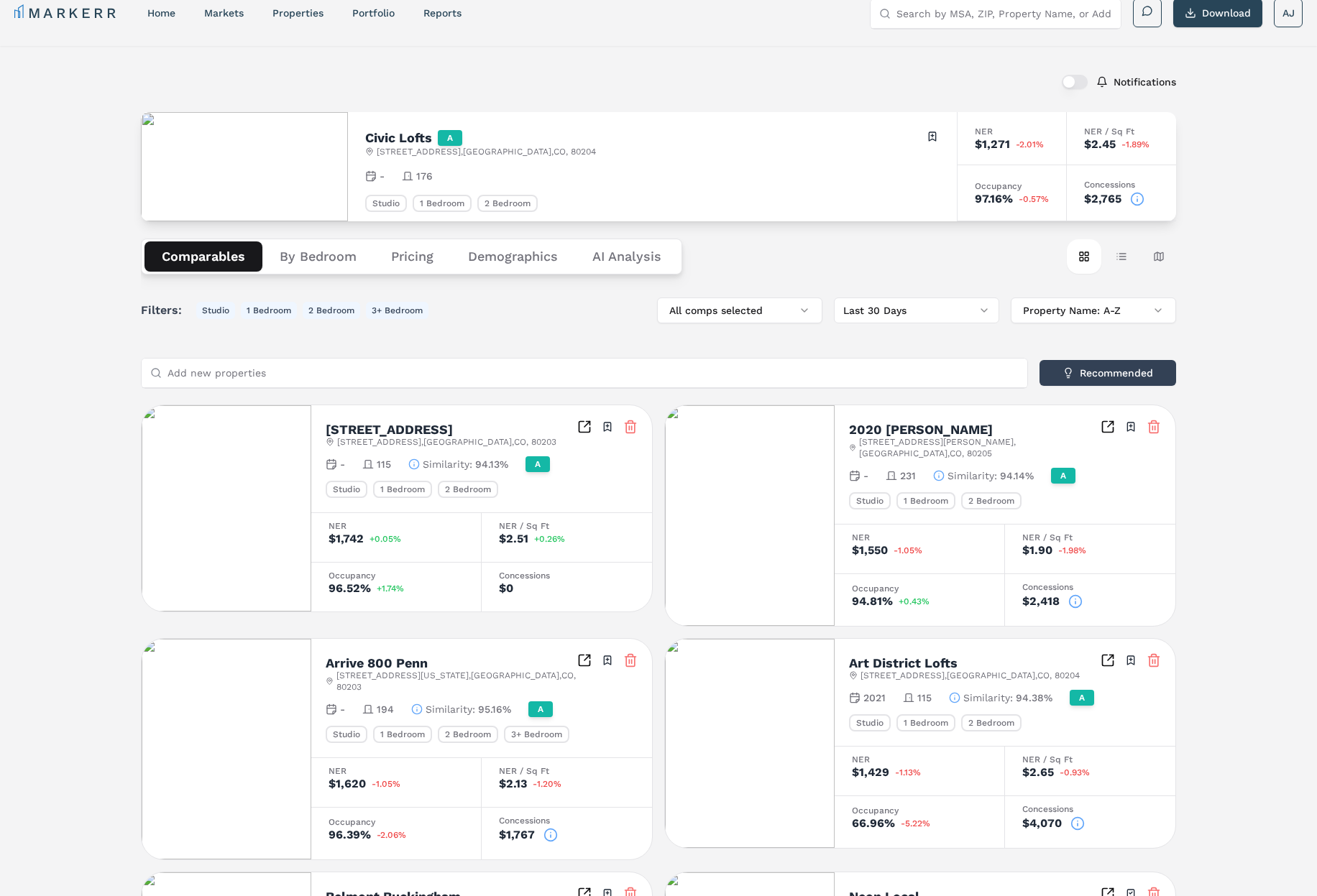
click at [1002, 148] on div "$1,271" at bounding box center [992, 144] width 36 height 12
click at [1112, 145] on div "$2.45" at bounding box center [1100, 144] width 32 height 12
click at [1002, 145] on div "$1,271" at bounding box center [992, 144] width 36 height 12
click at [1000, 170] on div "Occupancy 97.16% -0.57%" at bounding box center [1012, 193] width 109 height 56
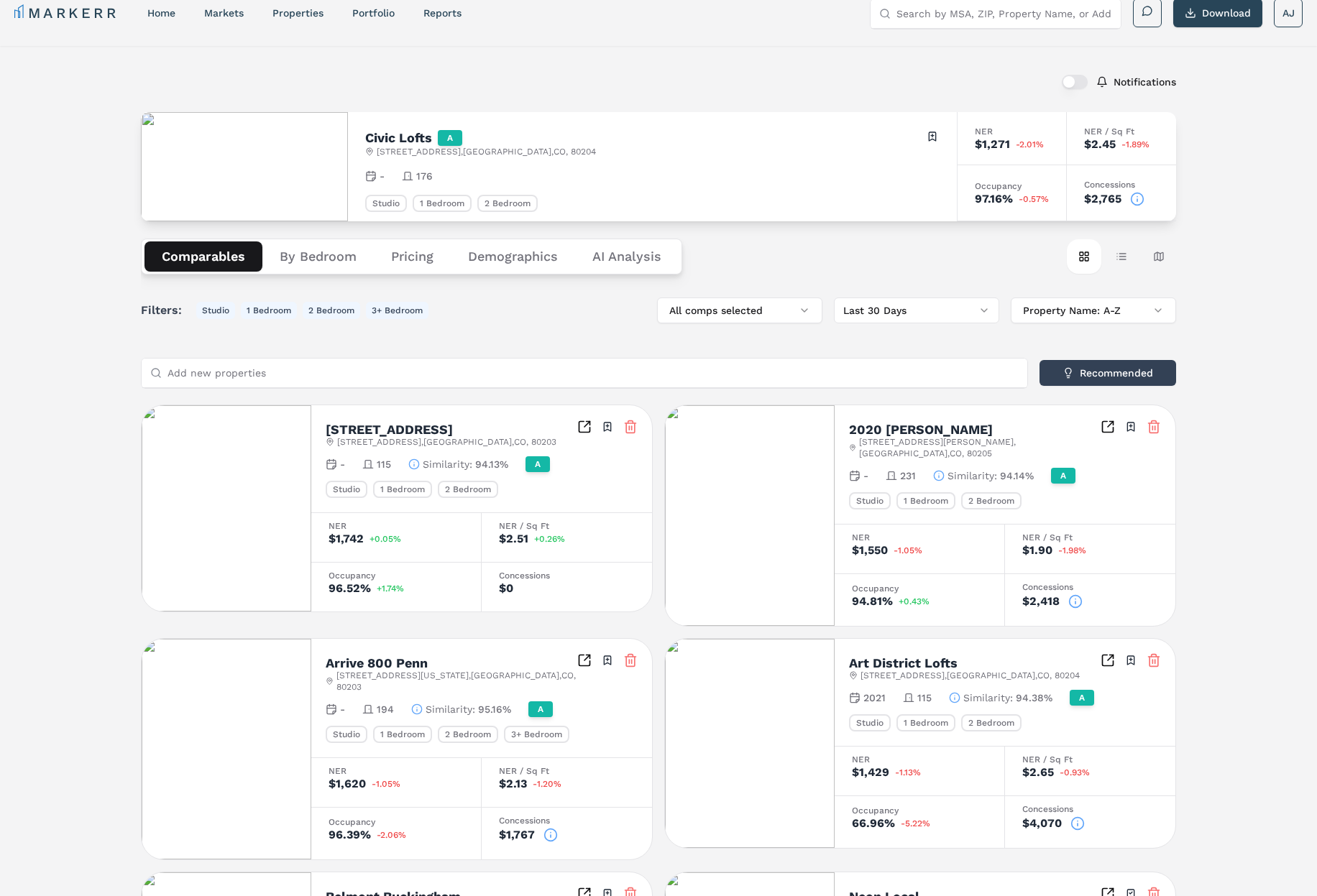
click at [1102, 201] on div "$2,765" at bounding box center [1103, 198] width 37 height 12
click at [1142, 199] on icon at bounding box center [1137, 199] width 14 height 14
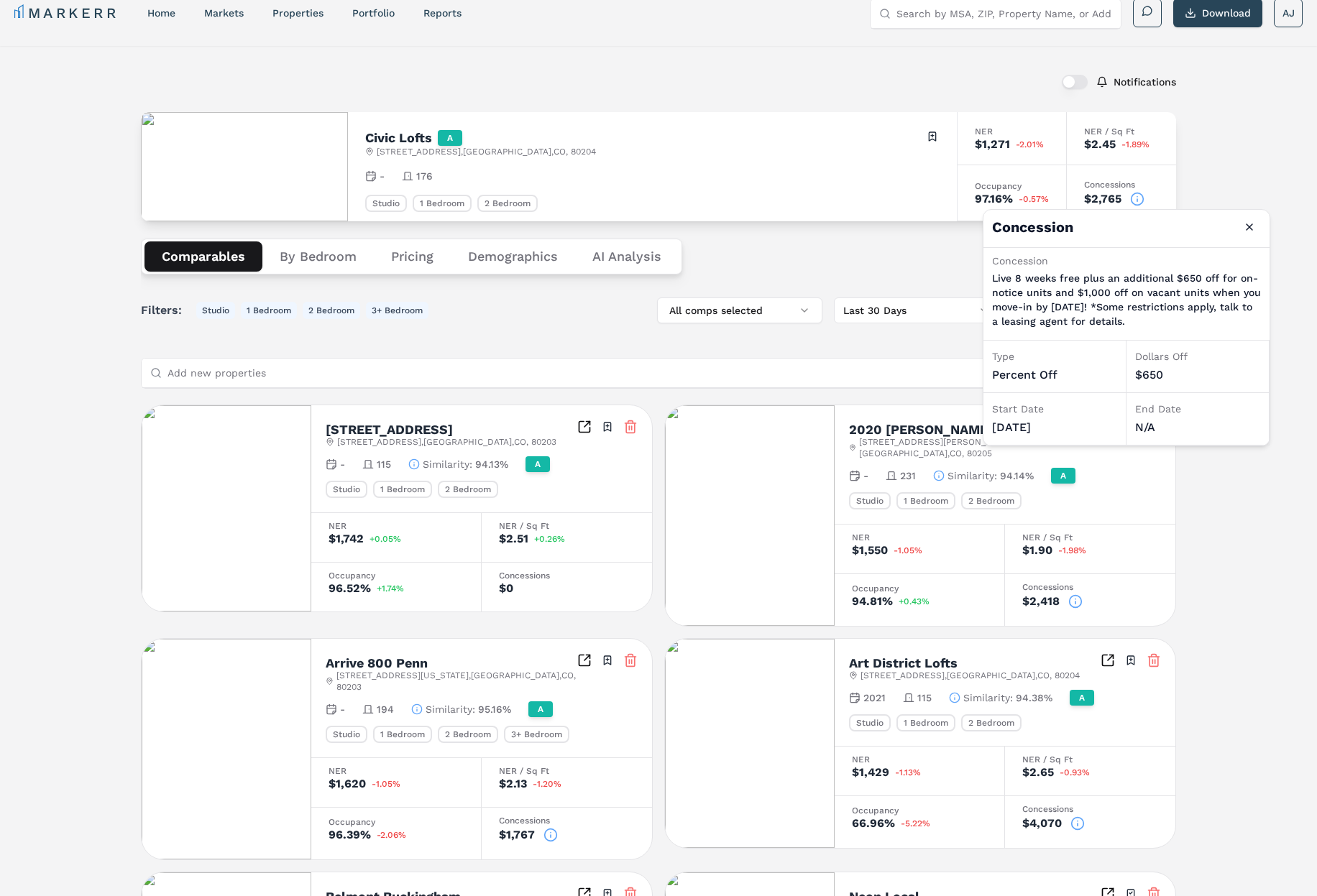
drag, startPoint x: 1052, startPoint y: 423, endPoint x: 1040, endPoint y: 428, distance: 13.0
click at [1040, 428] on div "[DATE]" at bounding box center [1055, 427] width 125 height 17
drag, startPoint x: 1112, startPoint y: 317, endPoint x: 1034, endPoint y: 287, distance: 83.6
click at [1028, 287] on p "Live 8 weeks free plus an additional $650 off for on-notice units and $1,000 of…" at bounding box center [1127, 300] width 269 height 58
click at [1119, 284] on p "Live 8 weeks free plus an additional $650 off for on-notice units and $1,000 of…" at bounding box center [1127, 300] width 269 height 58
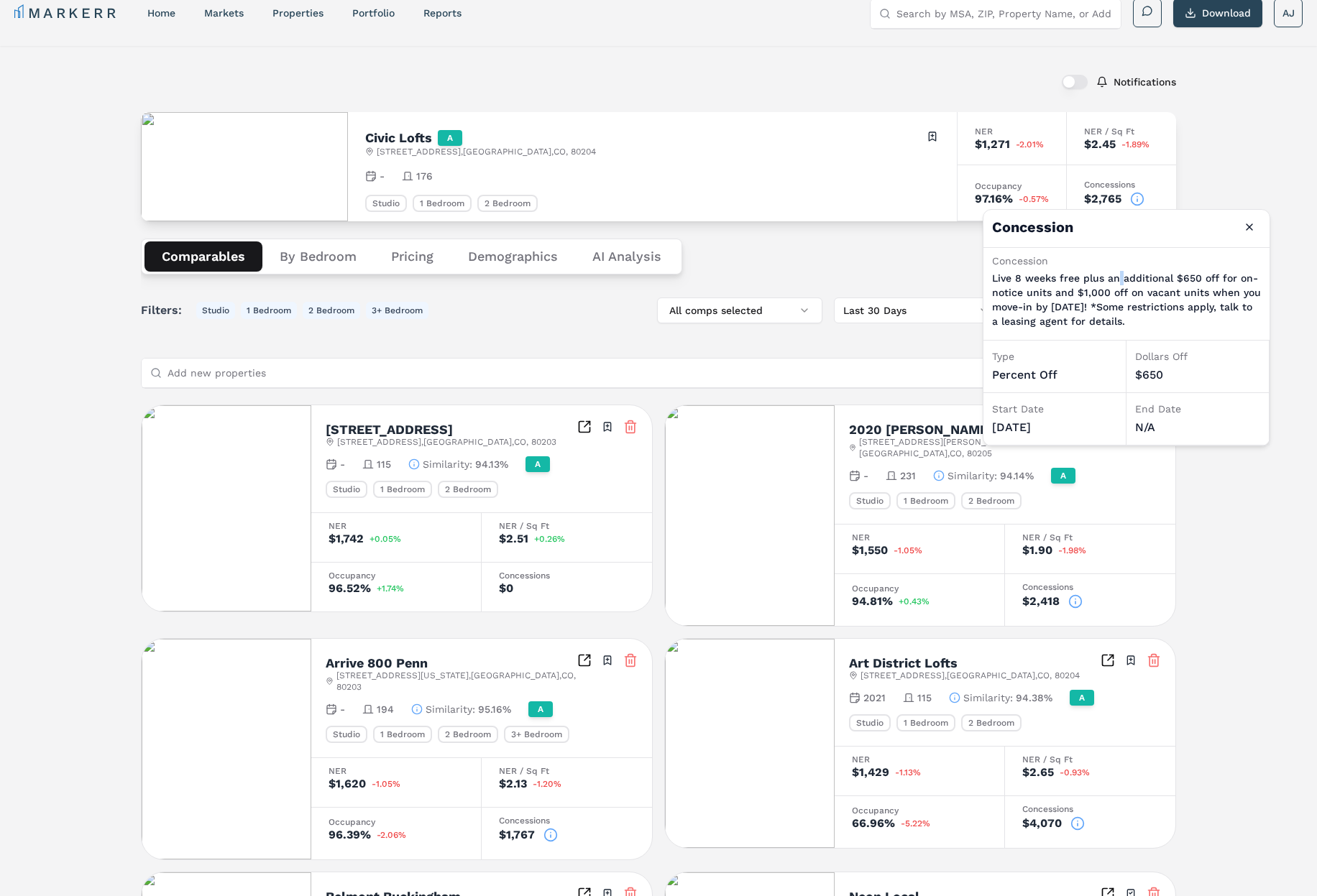
click at [1119, 284] on p "Live 8 weeks free plus an additional $650 off for on-notice units and $1,000 of…" at bounding box center [1127, 300] width 269 height 58
drag, startPoint x: 1176, startPoint y: 277, endPoint x: 1202, endPoint y: 294, distance: 31.1
click at [1202, 294] on p "Live 8 weeks free plus an additional $650 off for on-notice units and $1,000 of…" at bounding box center [1127, 300] width 269 height 58
click at [1165, 316] on p "Live 8 weeks free plus an additional $650 off for on-notice units and $1,000 of…" at bounding box center [1127, 300] width 269 height 58
click at [1122, 306] on p "Live 8 weeks free plus an additional $650 off for on-notice units and $1,000 of…" at bounding box center [1127, 300] width 269 height 58
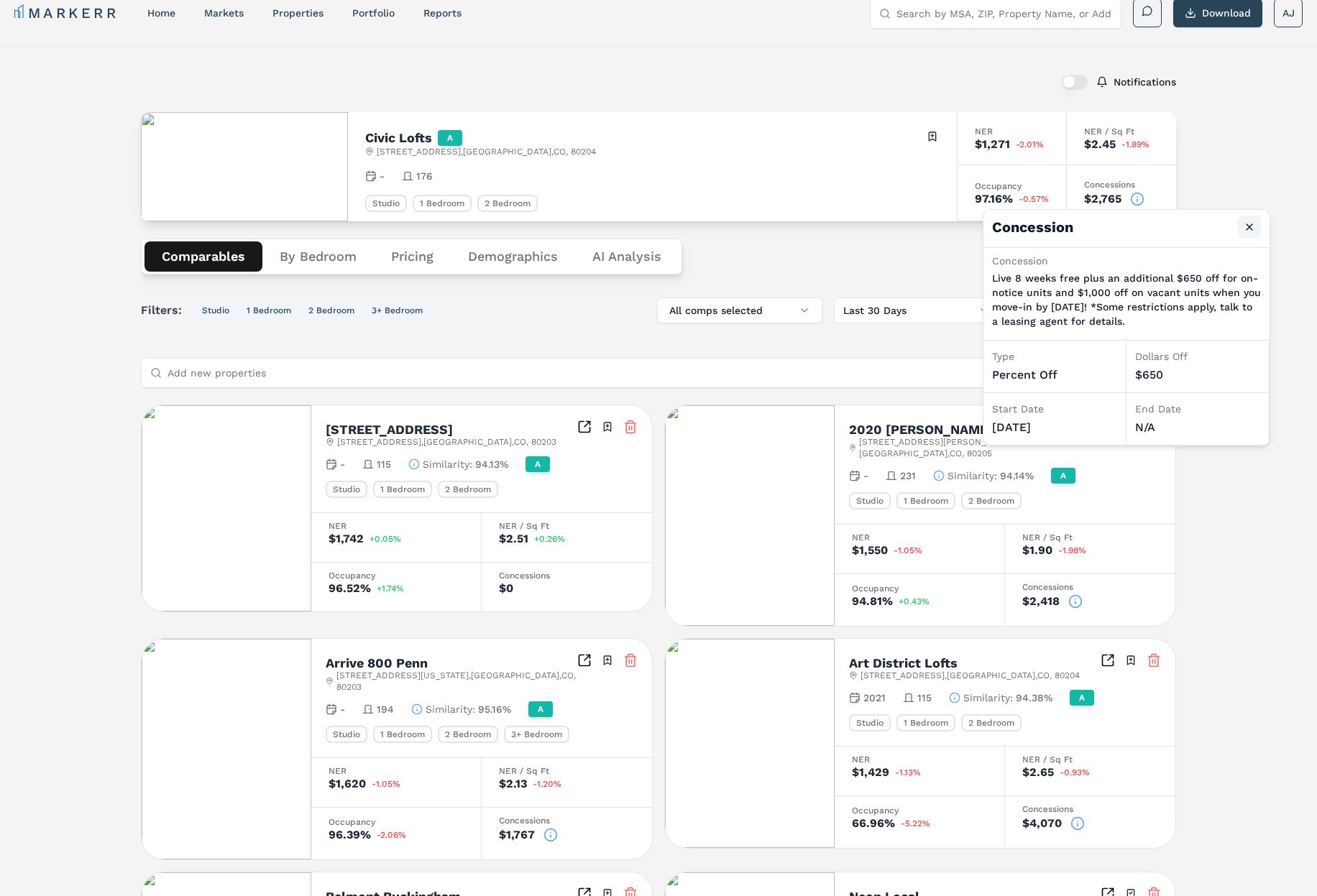
click at [1244, 227] on button "Close" at bounding box center [1249, 228] width 23 height 23
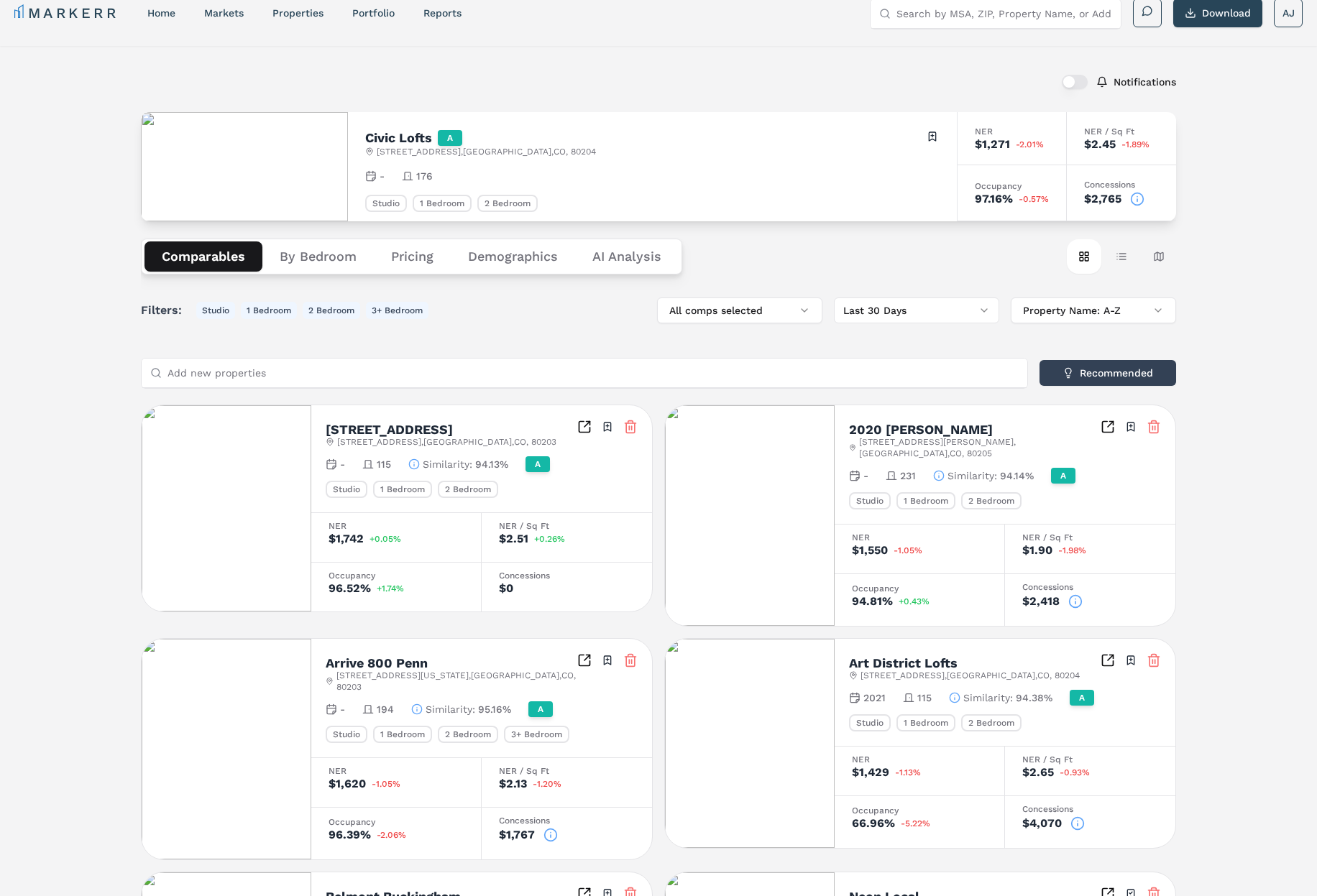
click at [999, 201] on div "97.16%" at bounding box center [993, 198] width 38 height 12
click at [998, 221] on div "Comparables By Bedroom Pricing Demographics AI Analysis Card view Table view Ma…" at bounding box center [658, 256] width 1035 height 70
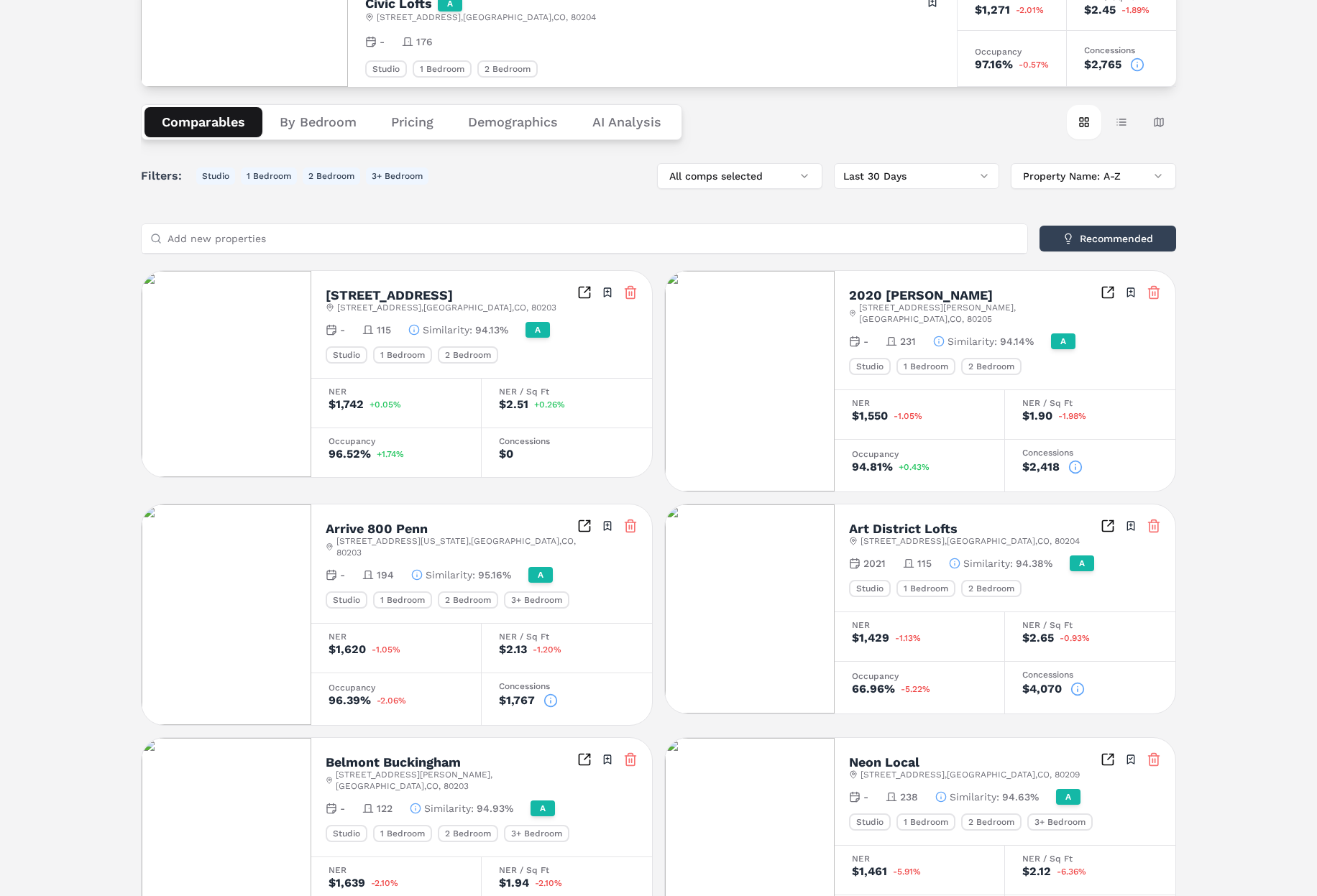
scroll to position [150, 0]
click at [1116, 250] on button "Recommended" at bounding box center [1108, 239] width 137 height 26
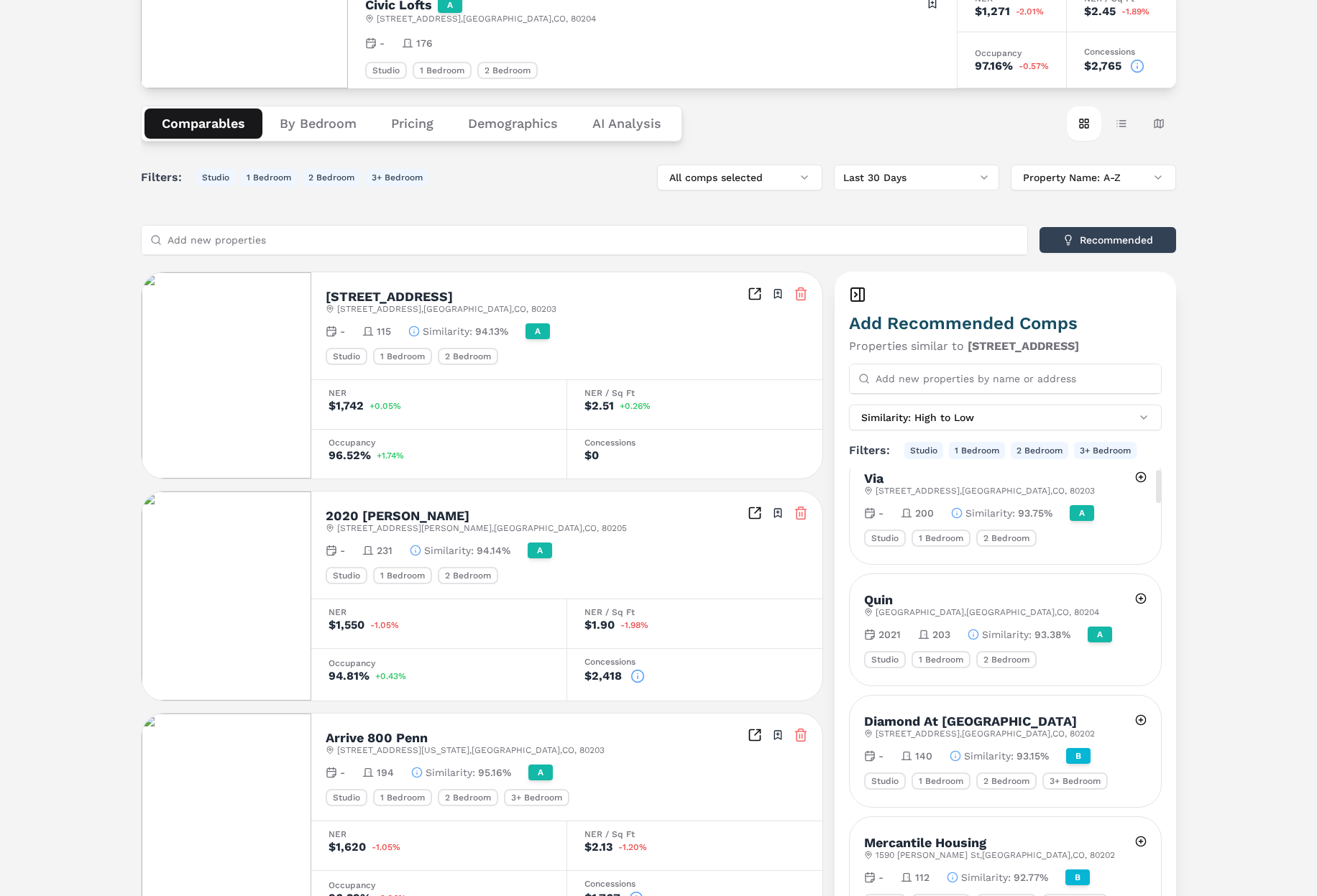
scroll to position [0, 0]
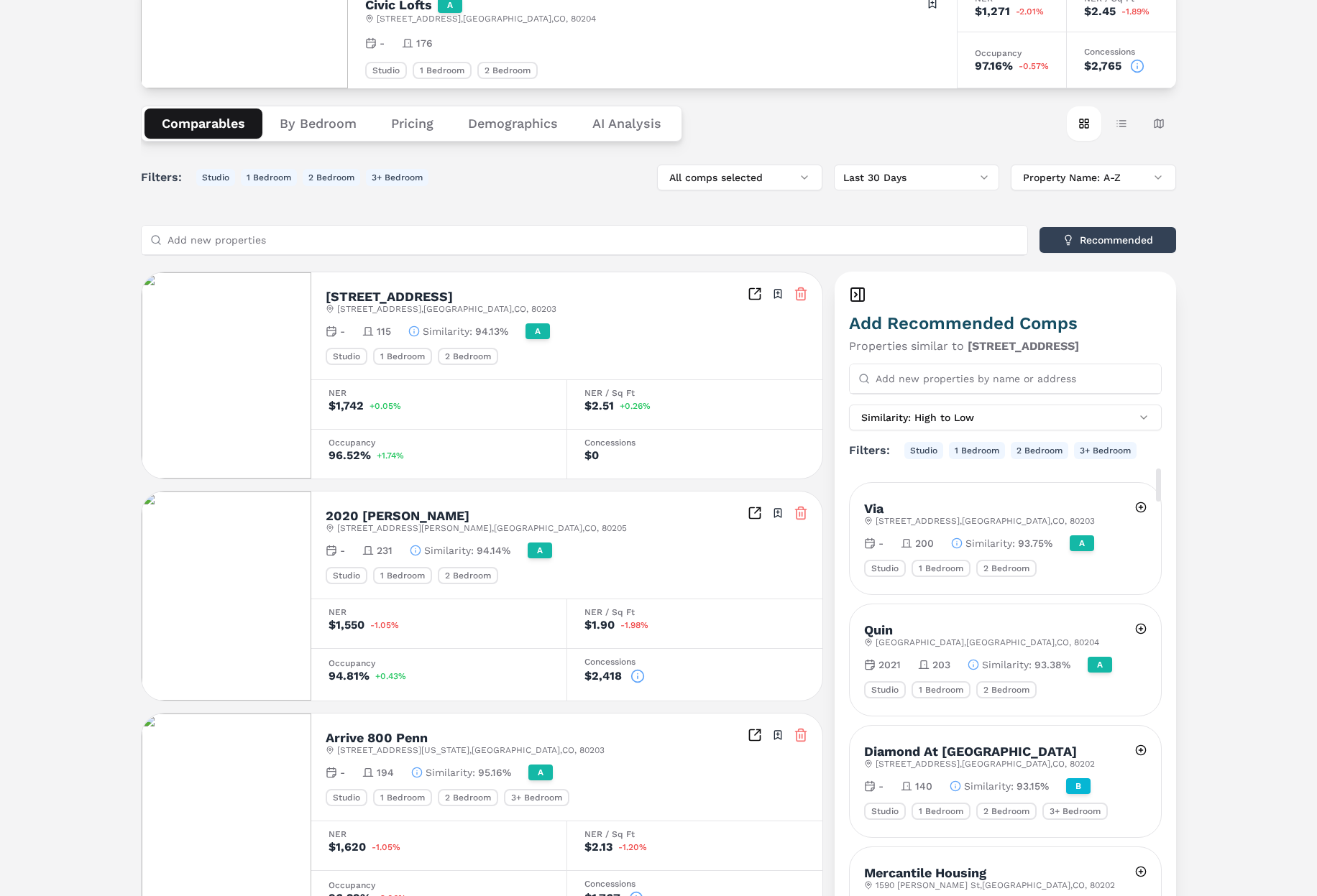
click at [919, 381] on input "Add new properties by name or address" at bounding box center [1014, 379] width 277 height 28
click at [857, 293] on icon at bounding box center [857, 294] width 17 height 17
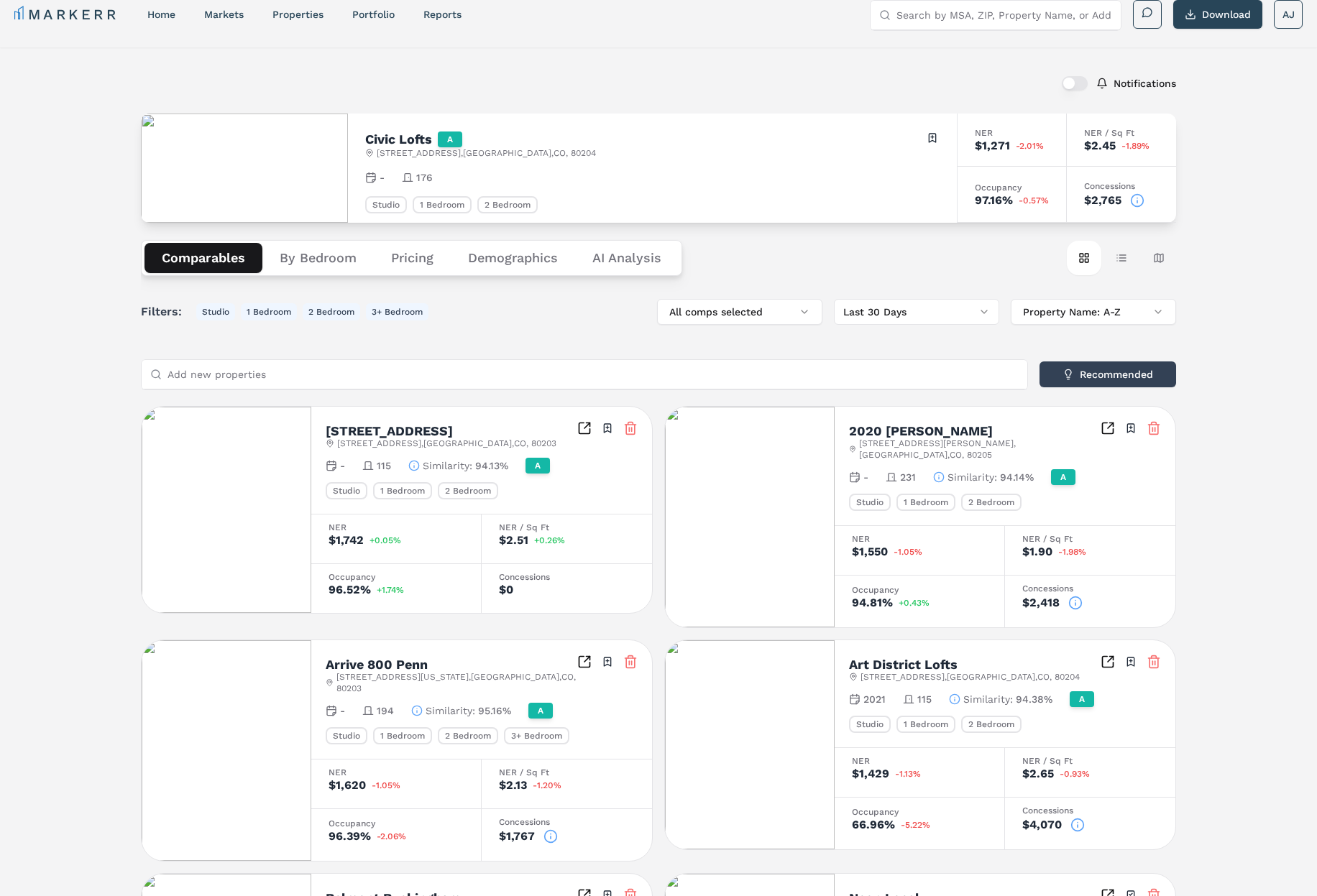
scroll to position [10, 0]
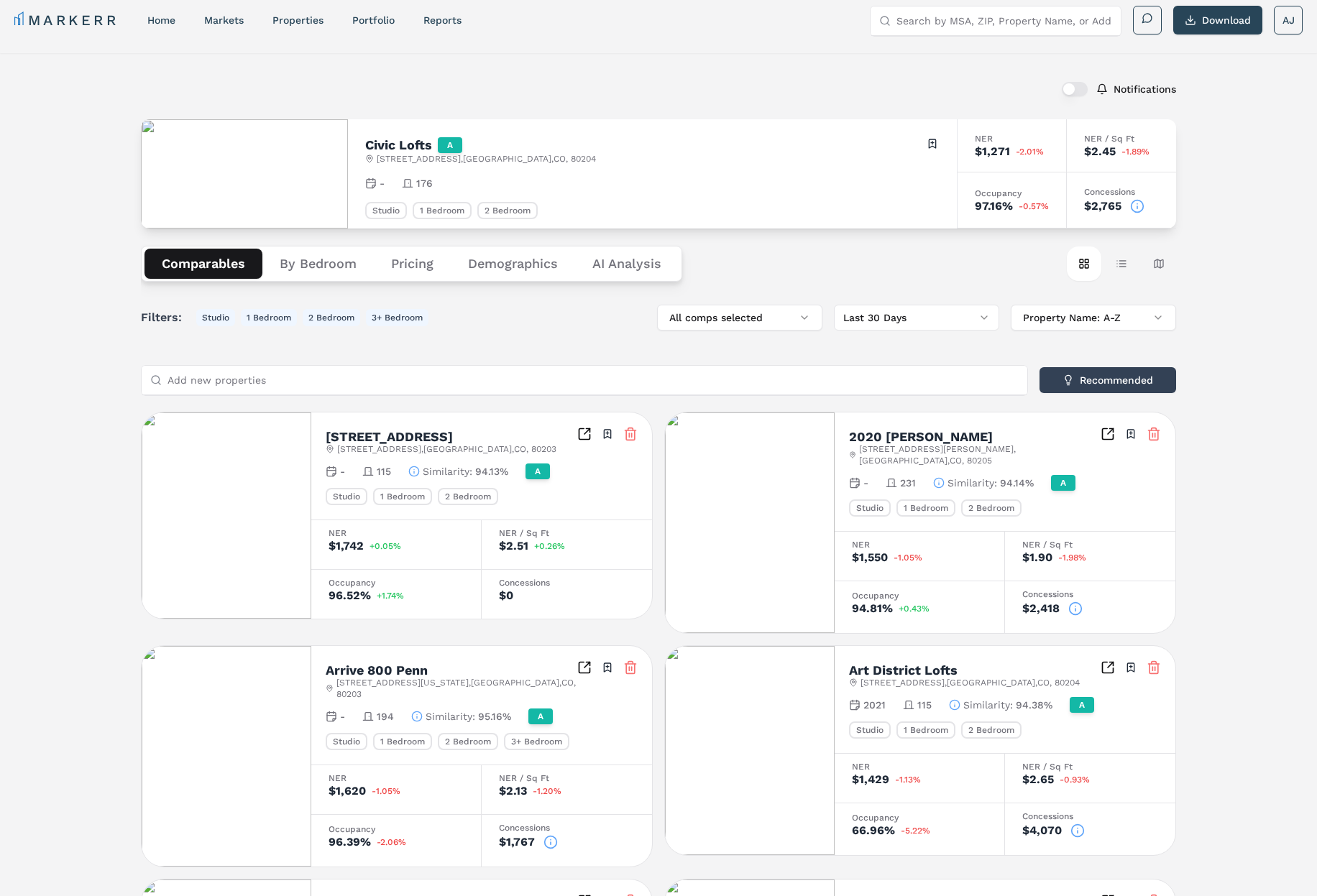
click at [954, 320] on html "MARKERR home markets properties Portfolio reports Search by MSA, ZIP, Property …" at bounding box center [658, 805] width 1317 height 1630
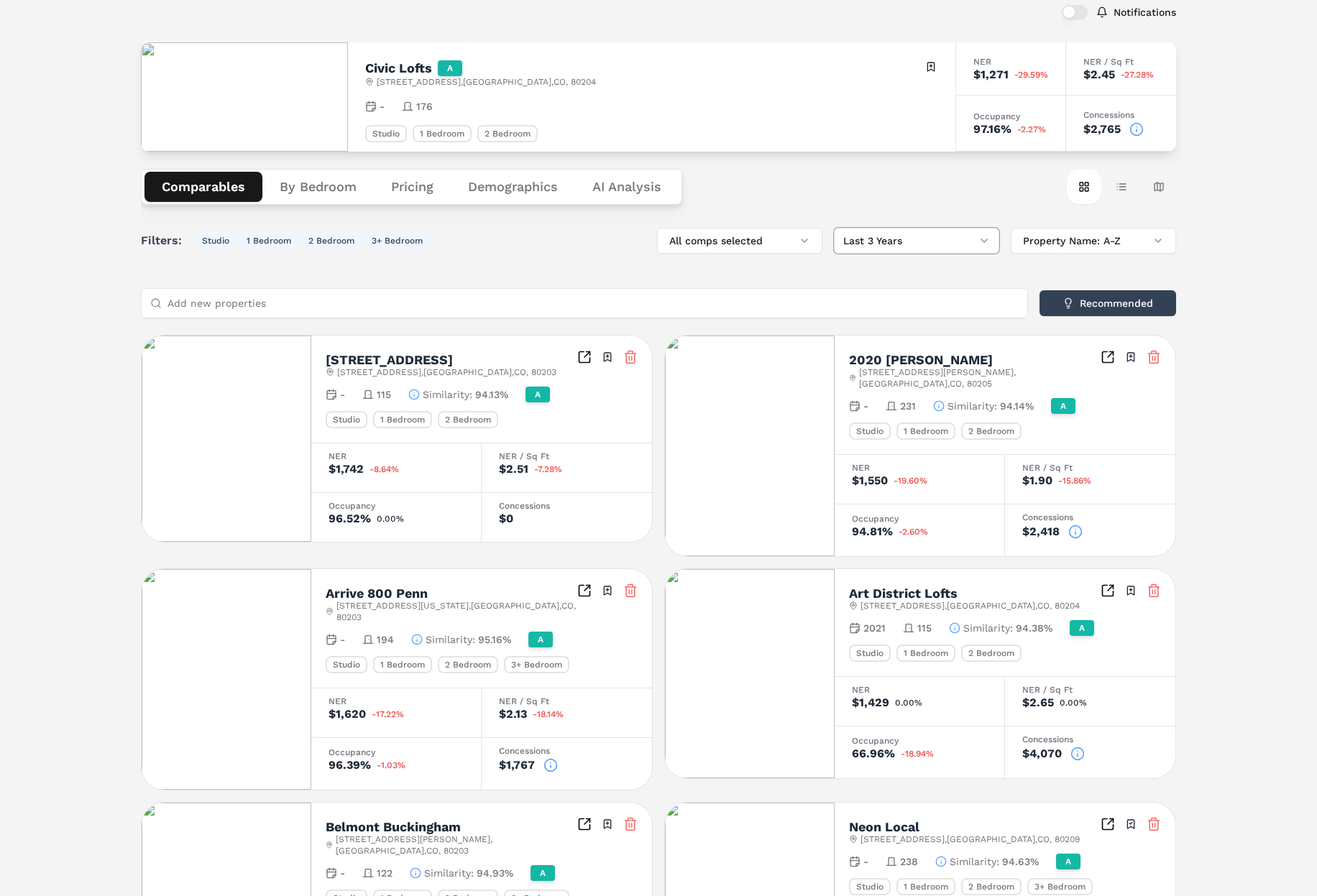
scroll to position [100, 0]
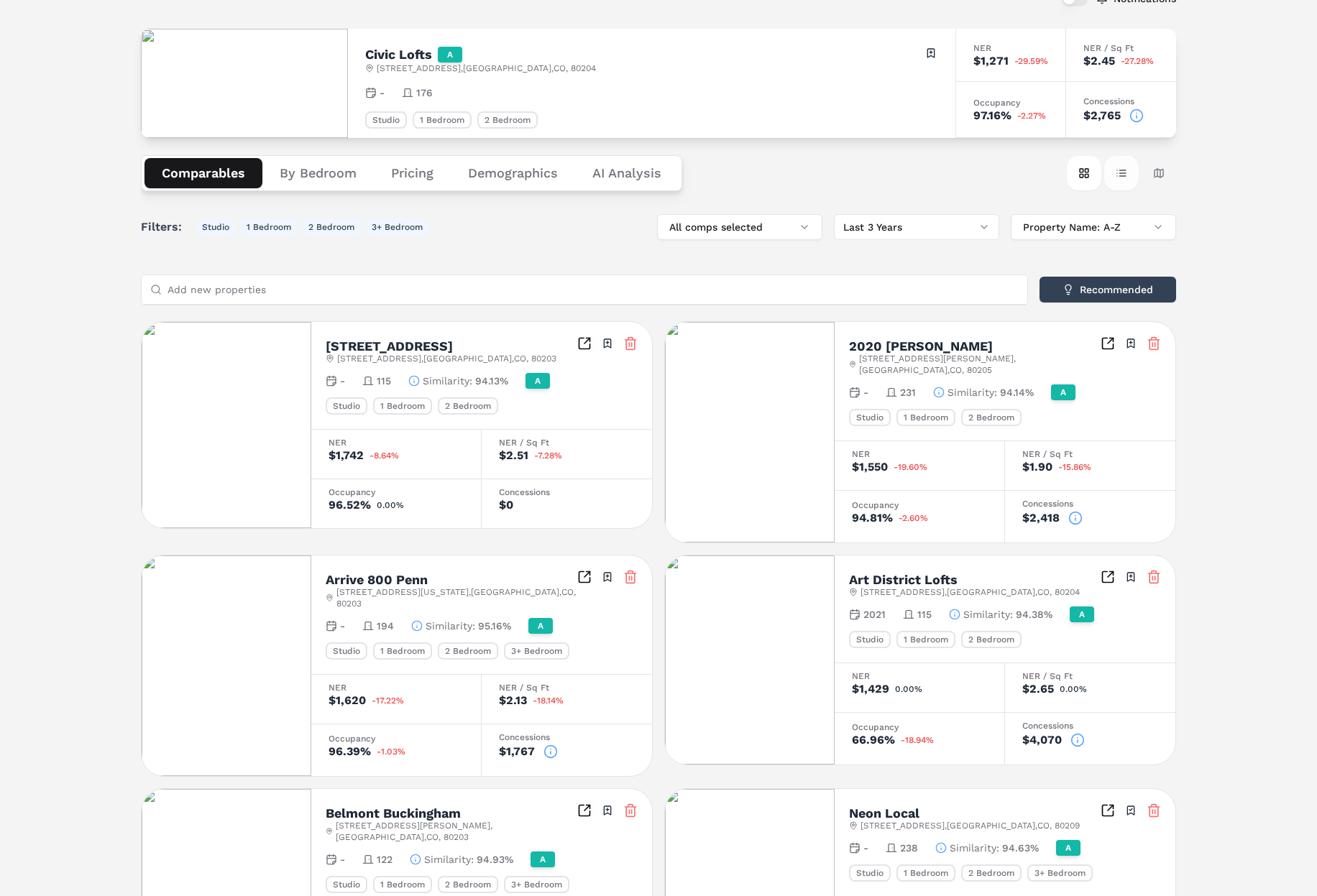
click at [1120, 177] on button "Table view" at bounding box center [1121, 172] width 35 height 35
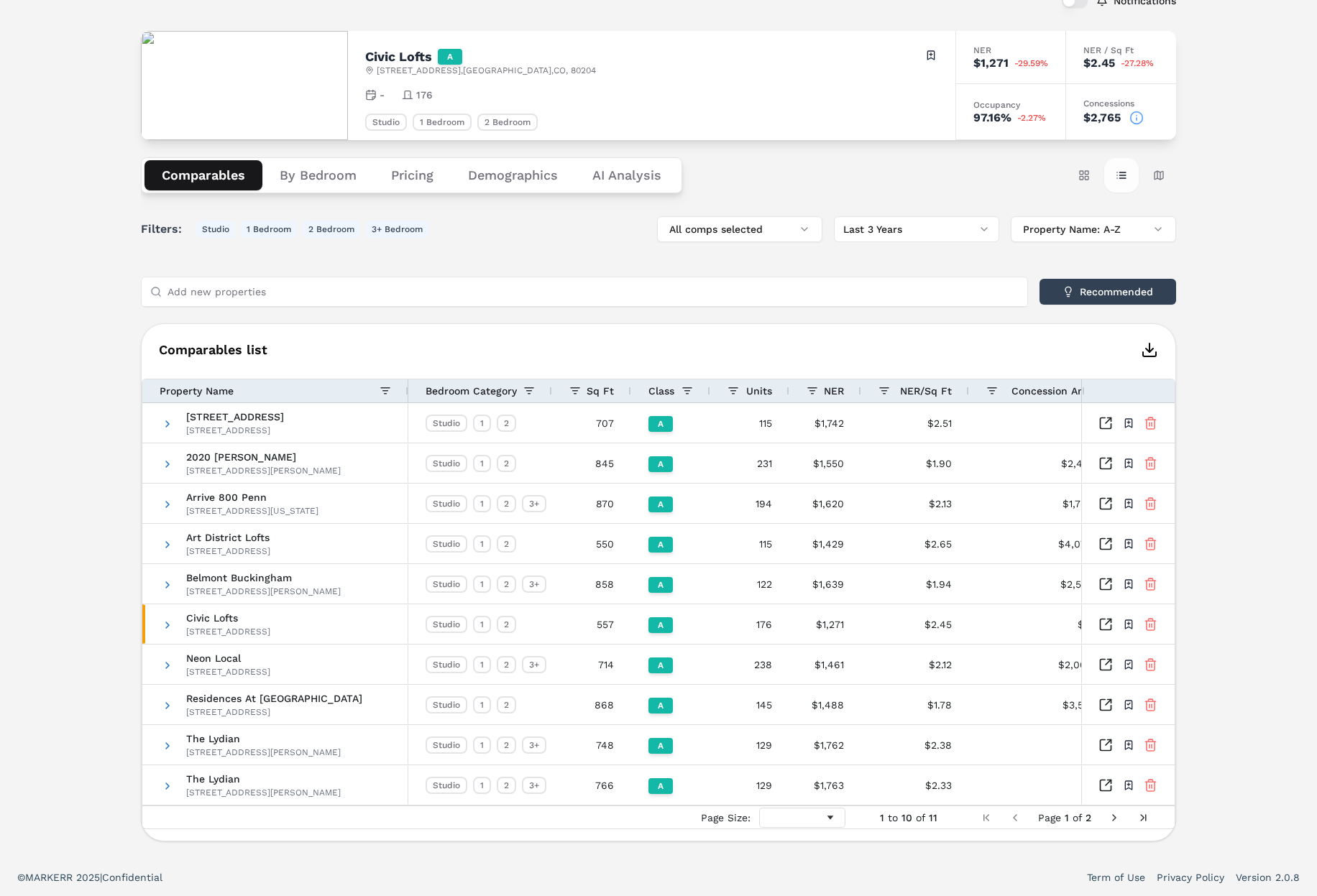
scroll to position [99, 0]
click at [1175, 172] on button "Map view" at bounding box center [1159, 175] width 35 height 35
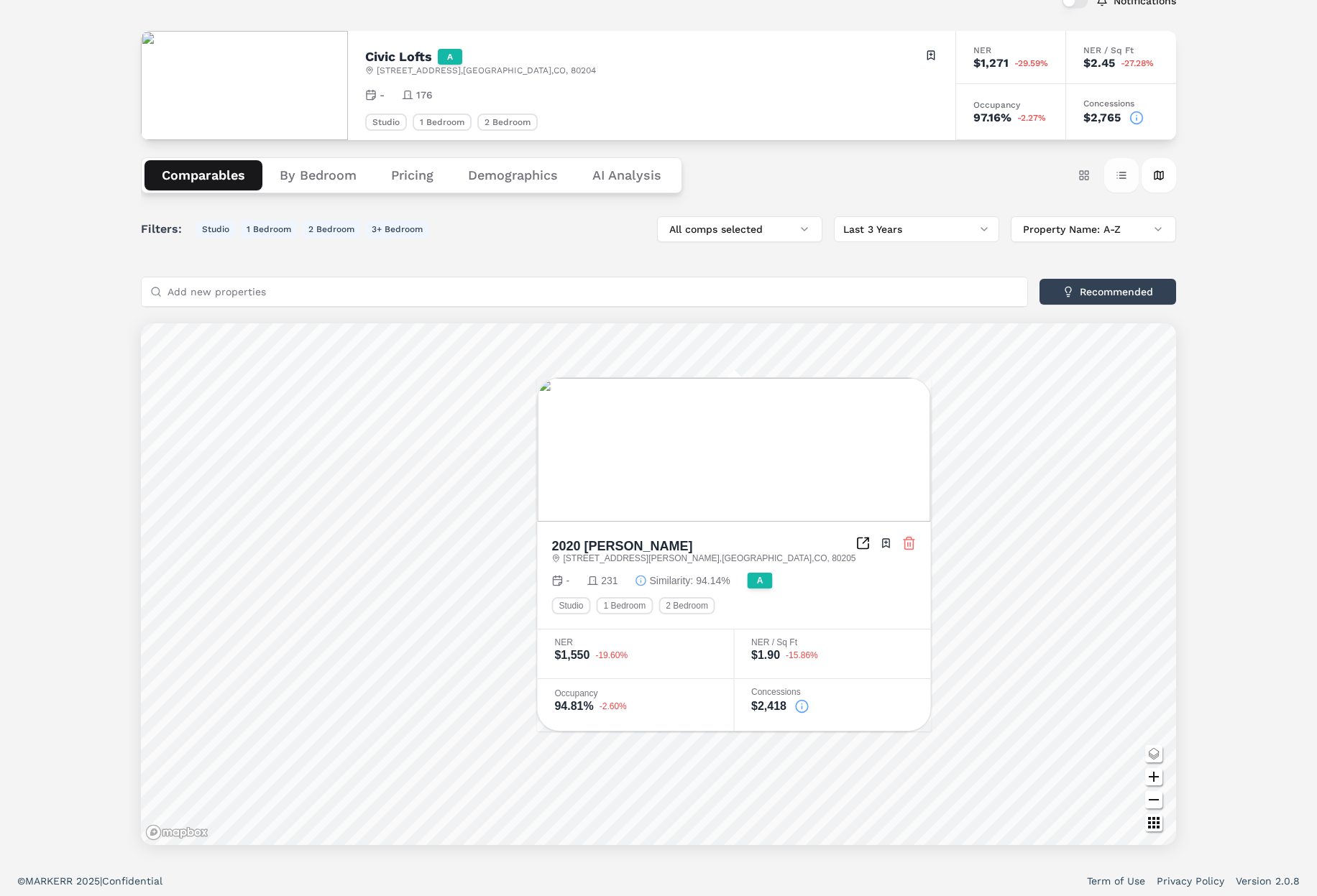
click at [1122, 181] on button "Table view" at bounding box center [1121, 175] width 35 height 35
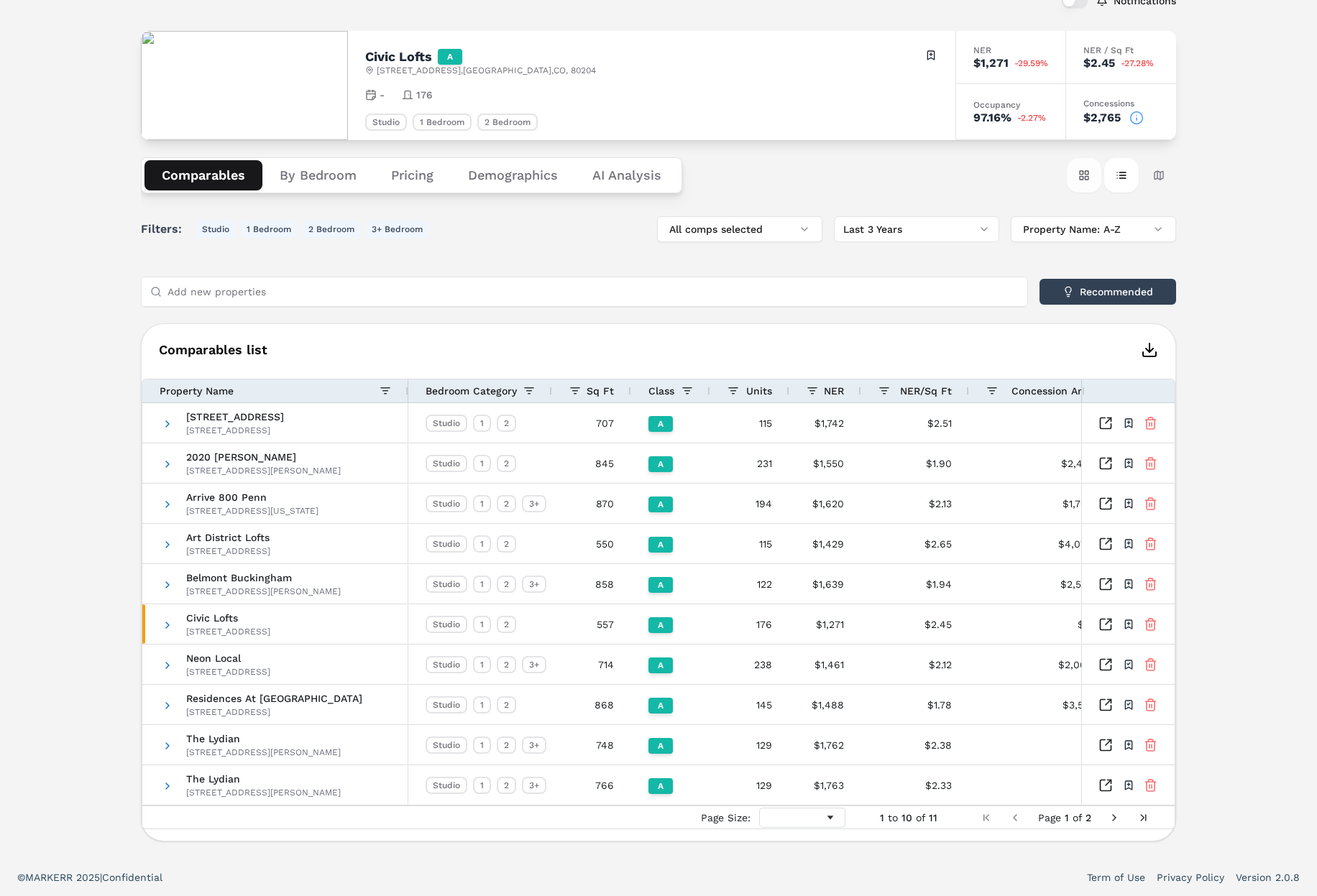
click at [1080, 171] on button "Card view" at bounding box center [1084, 175] width 35 height 35
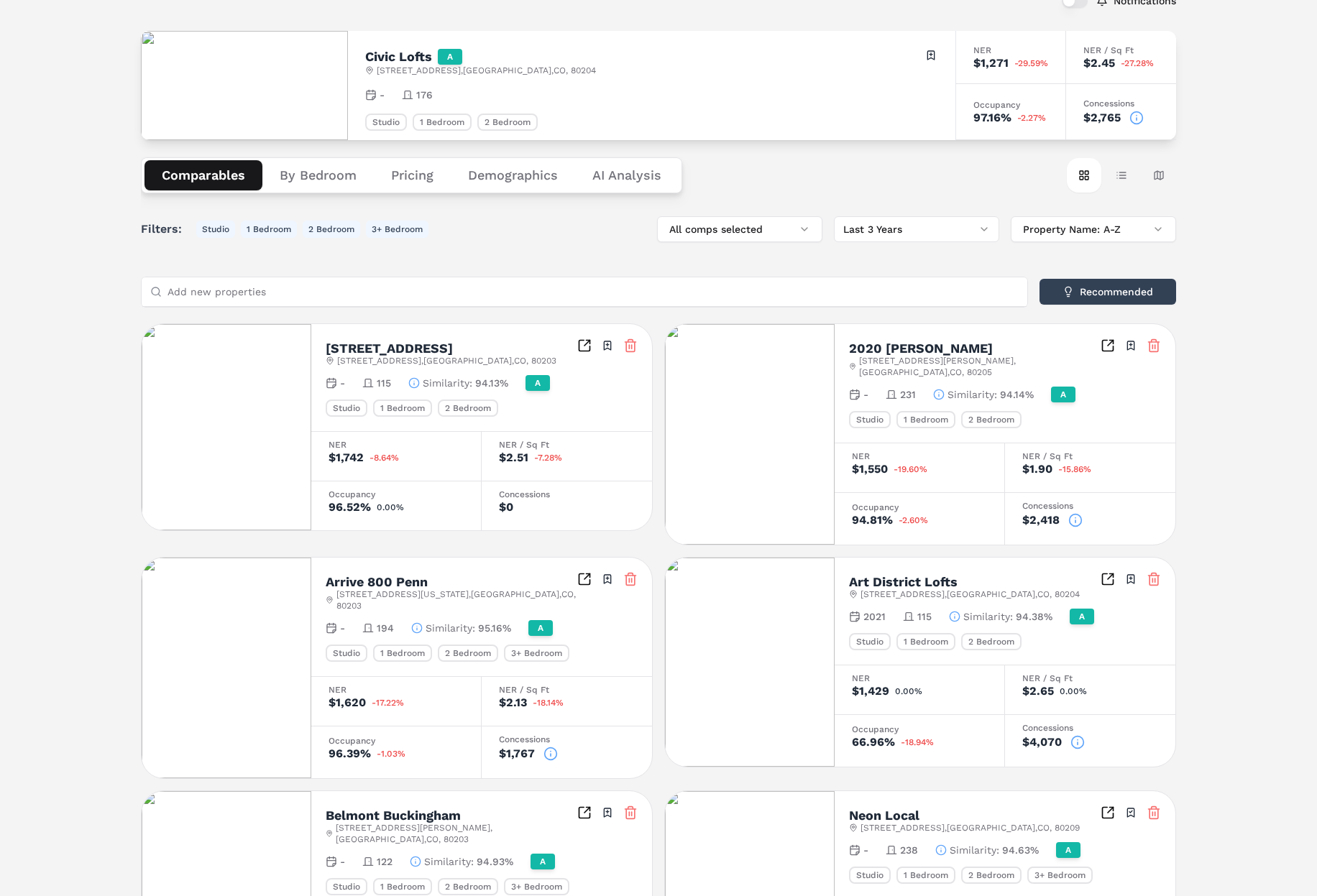
click at [478, 388] on span "94.13%" at bounding box center [491, 383] width 33 height 14
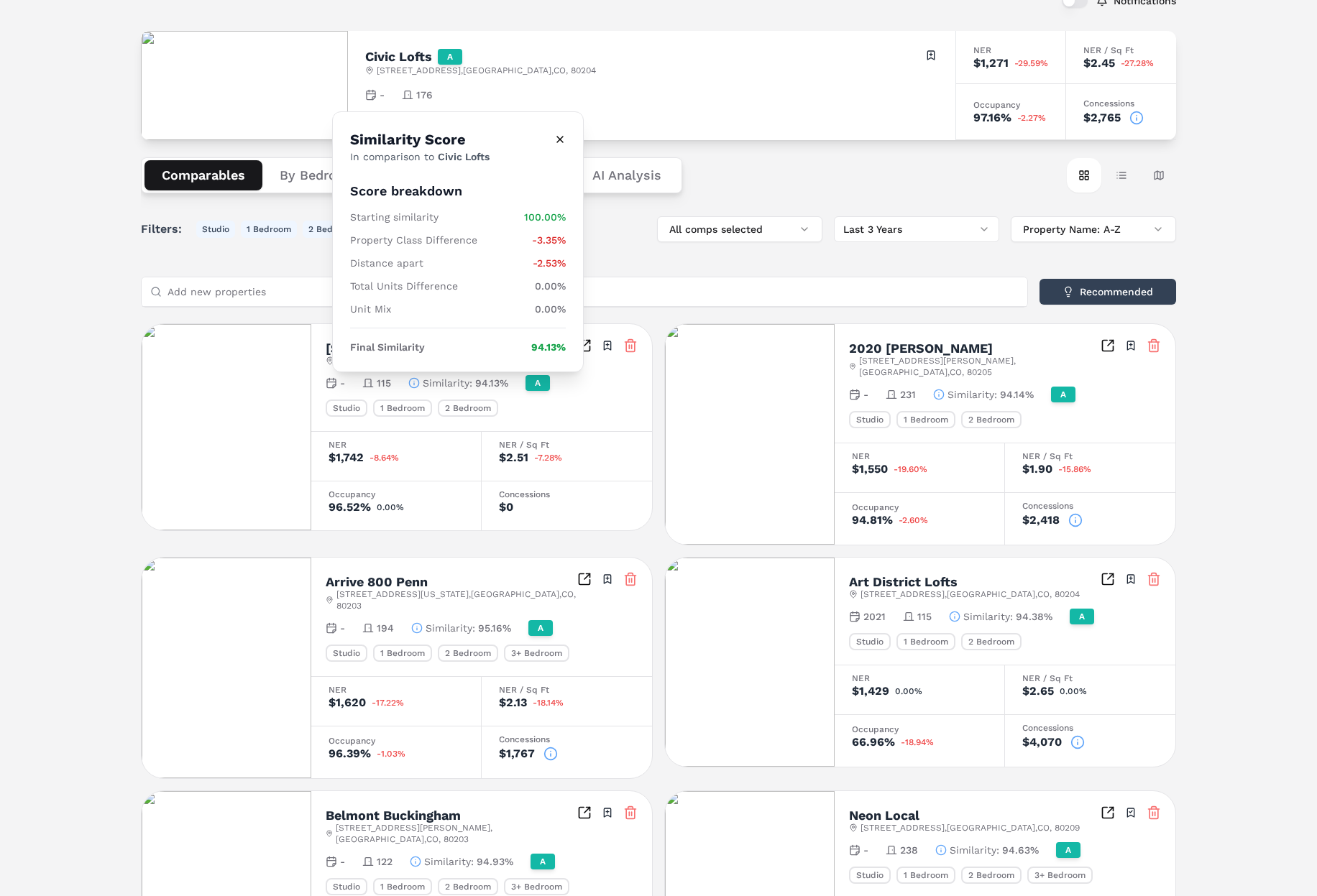
click at [490, 385] on span "94.13%" at bounding box center [491, 383] width 33 height 14
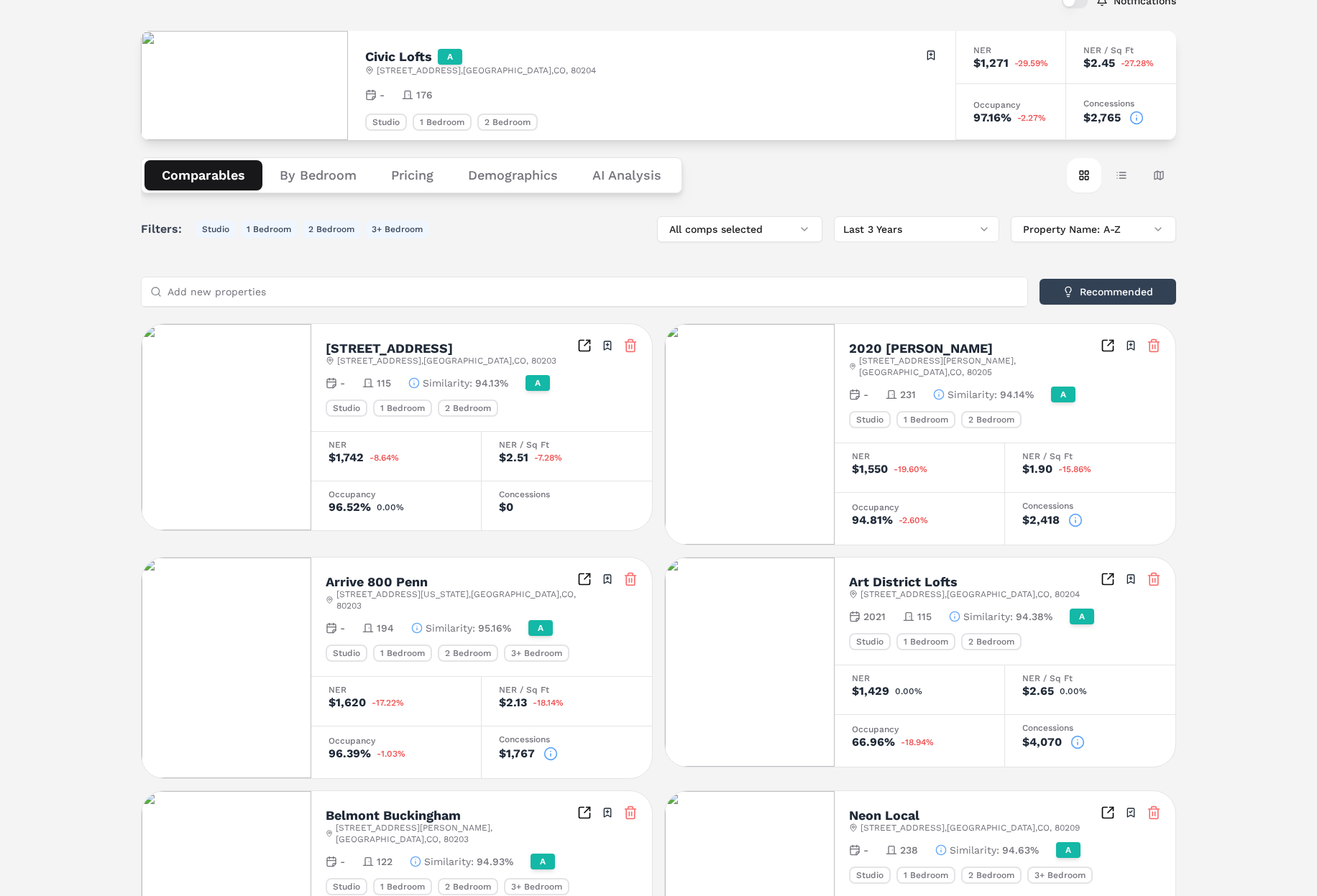
click at [490, 385] on span "94.13%" at bounding box center [491, 383] width 33 height 14
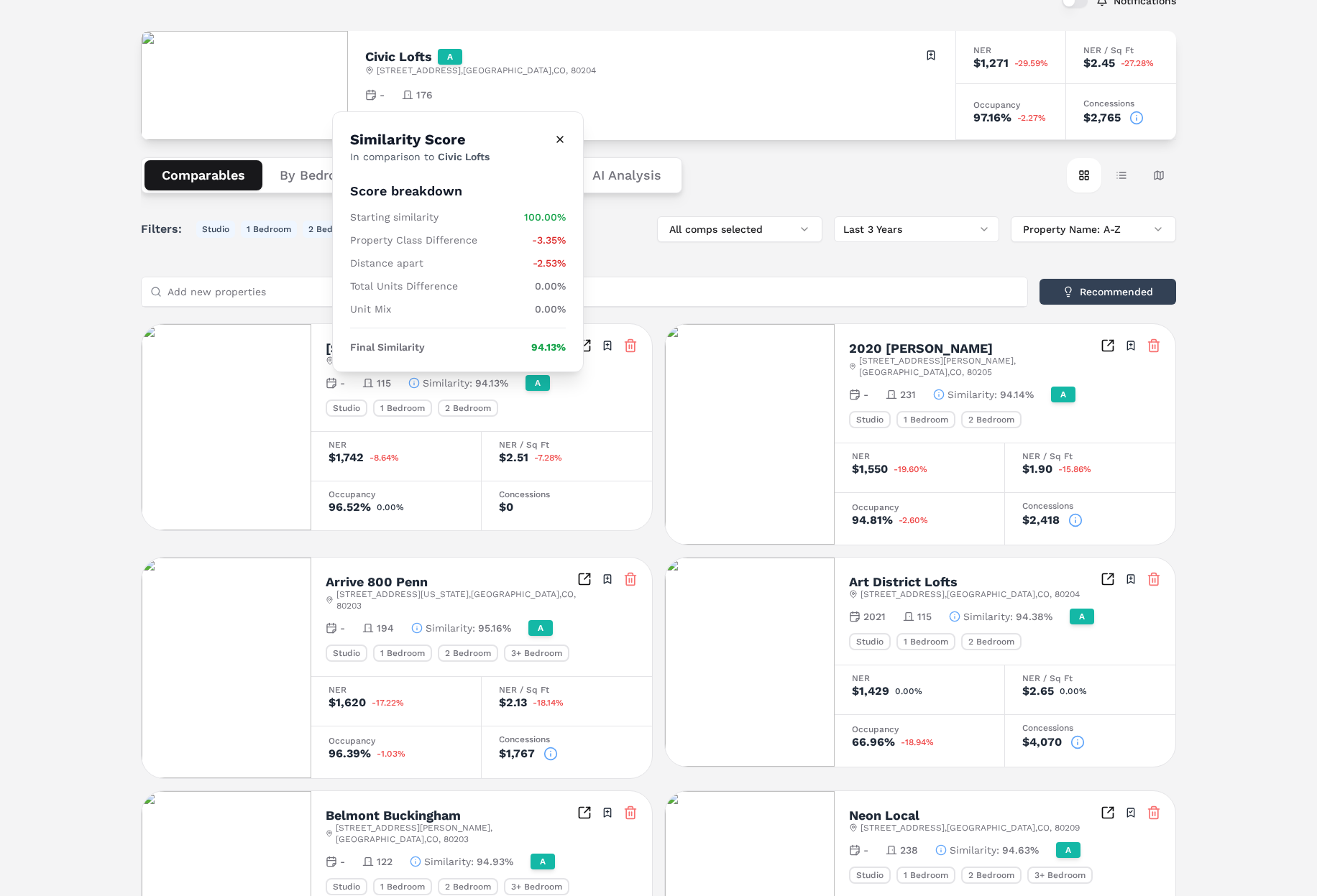
click at [669, 266] on div "Filters: Studio 1 Bedroom 2 Bedroom 3+ Bedroom All comps selected Last 3 Years …" at bounding box center [658, 846] width 1035 height 1260
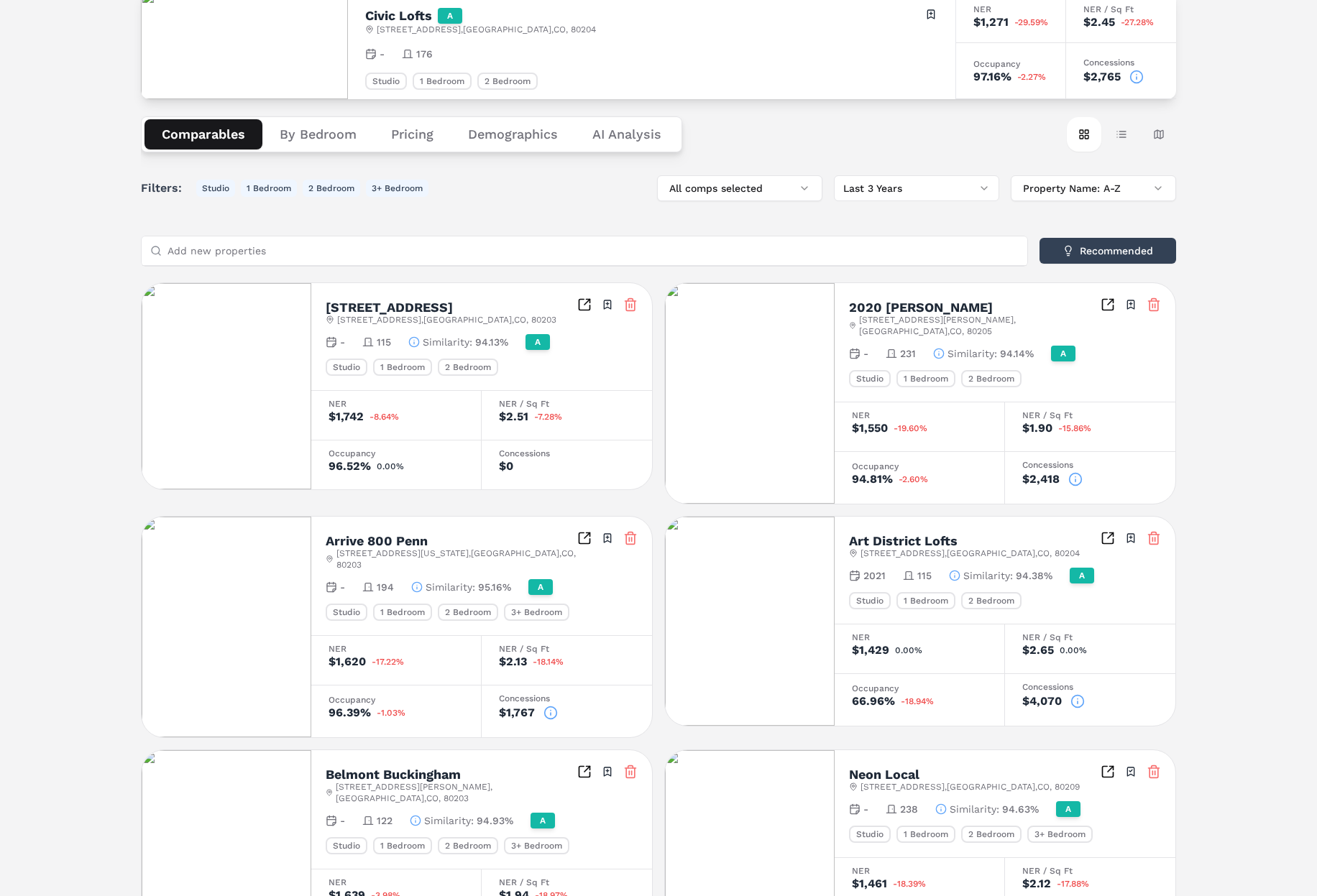
scroll to position [140, 0]
click at [1121, 138] on button "Table view" at bounding box center [1121, 132] width 35 height 35
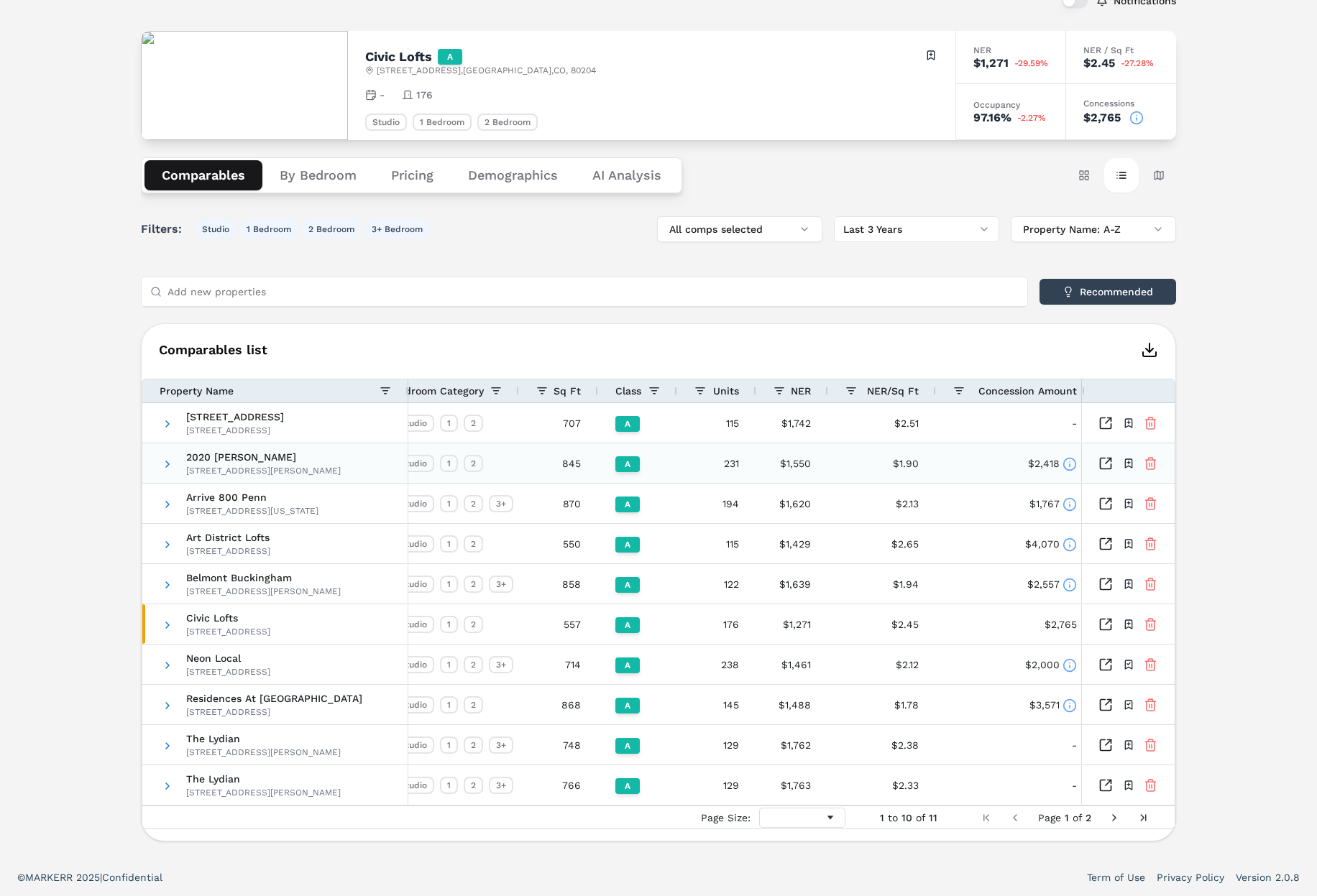
scroll to position [0, 28]
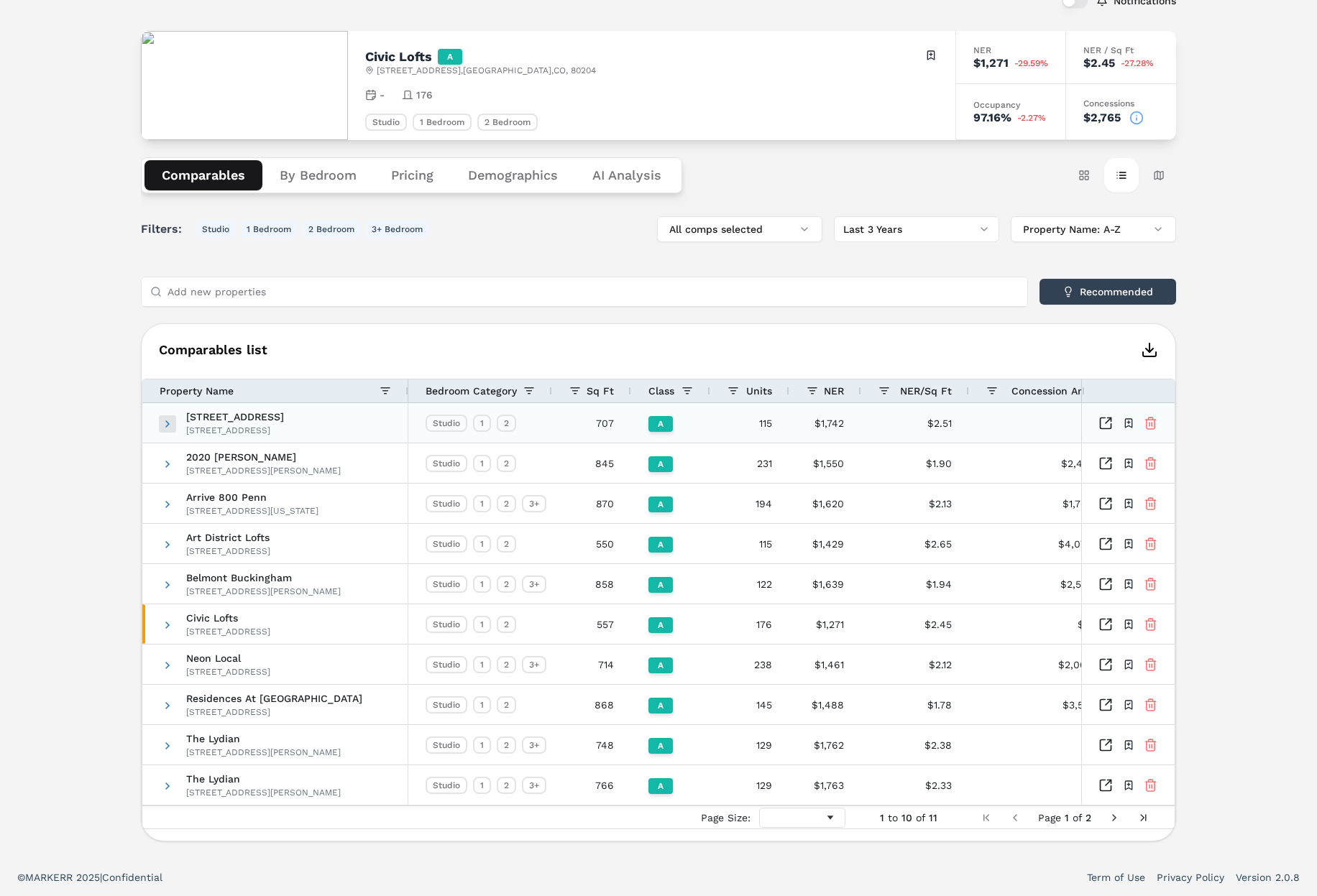
click at [167, 427] on span at bounding box center [167, 424] width 12 height 12
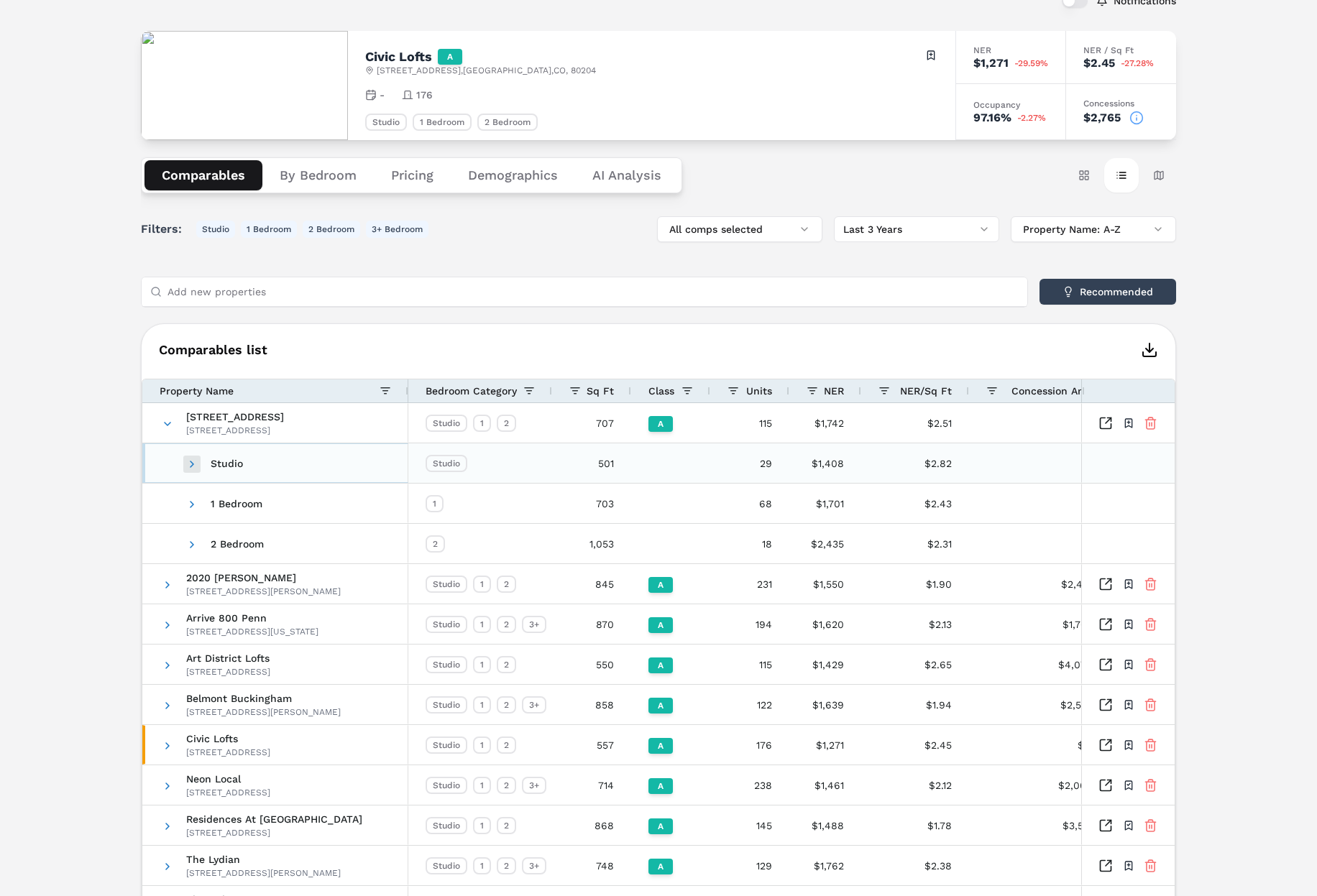
click at [189, 465] on span at bounding box center [191, 464] width 12 height 12
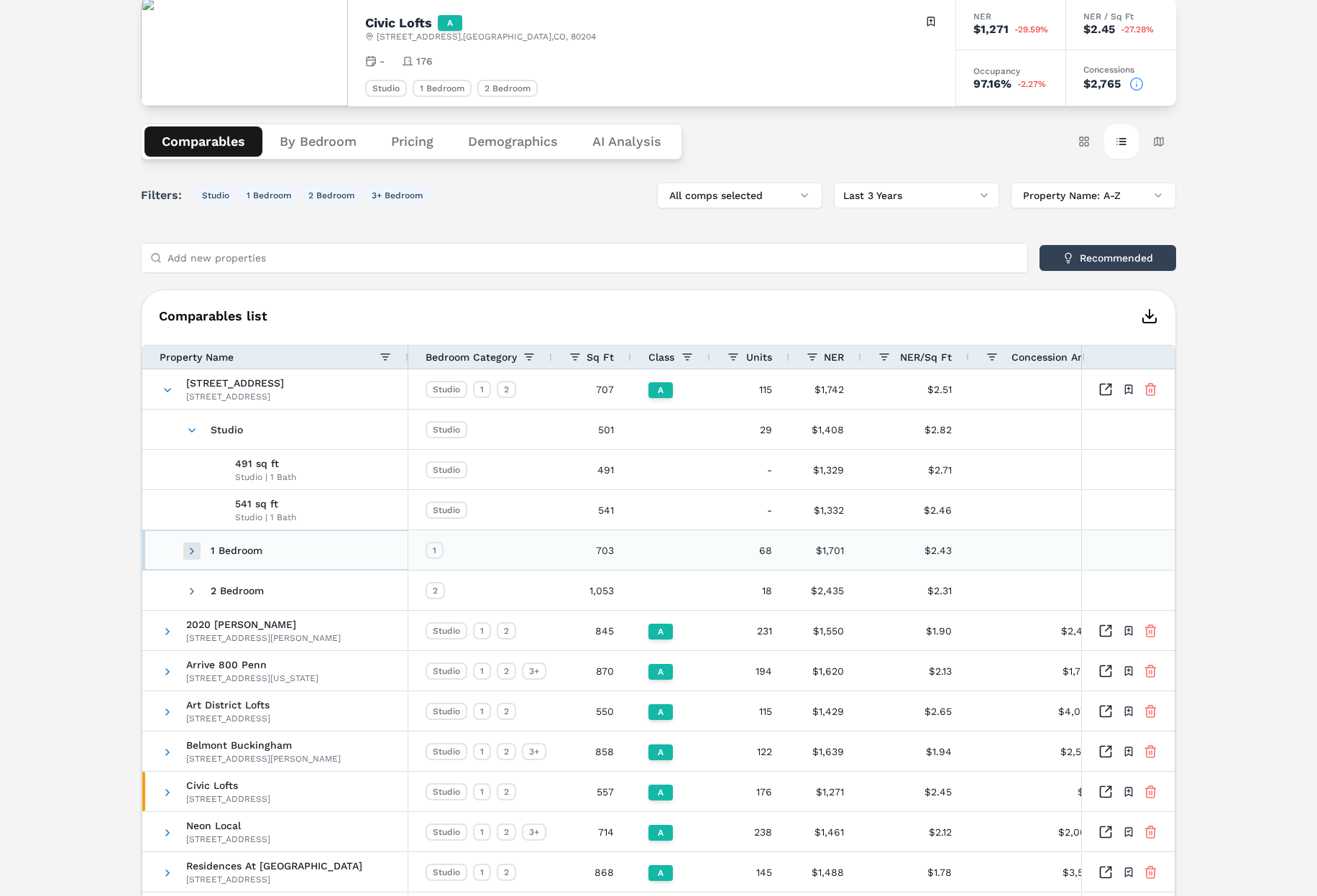
click at [196, 552] on span at bounding box center [191, 551] width 12 height 12
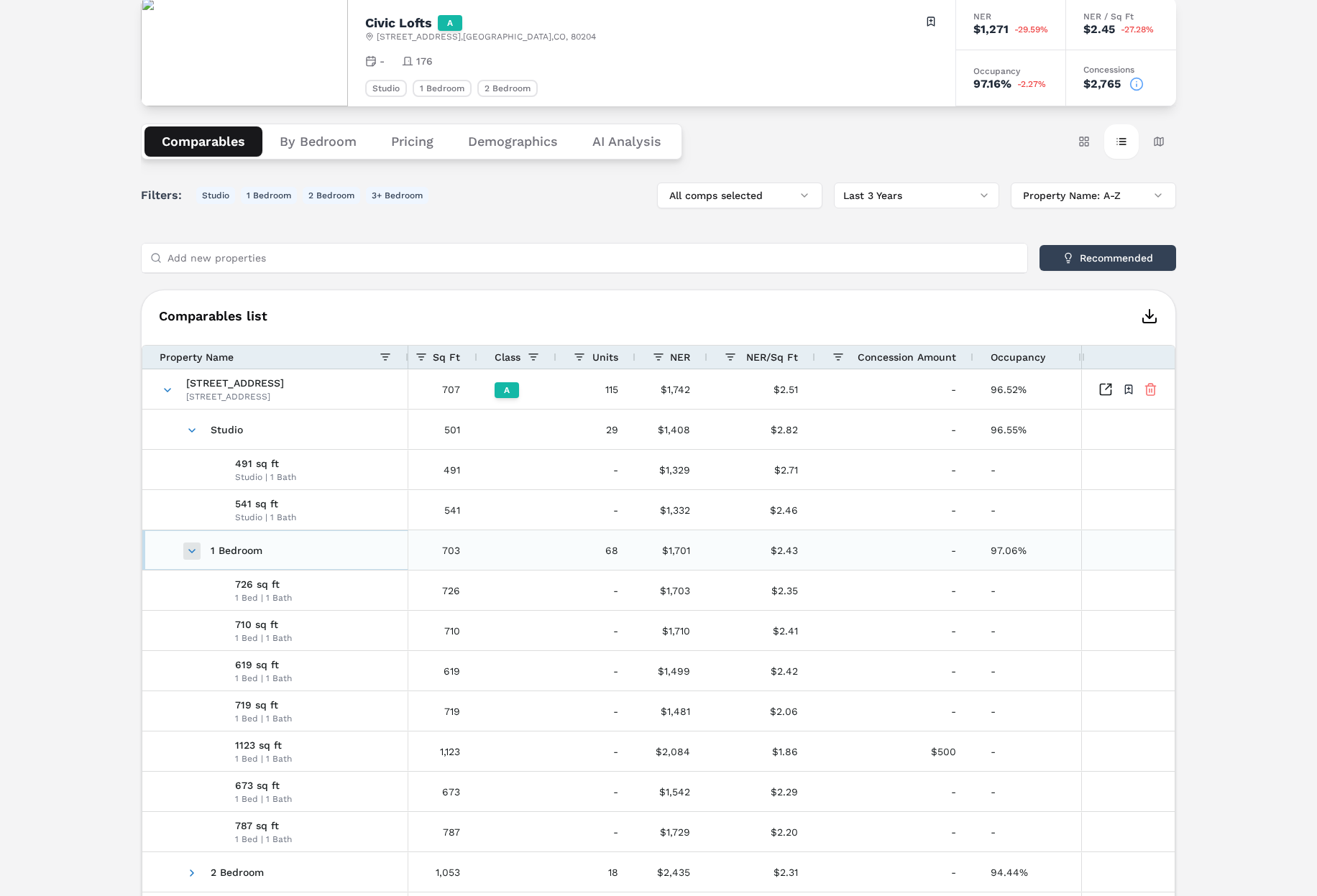
click at [191, 549] on span at bounding box center [191, 551] width 12 height 12
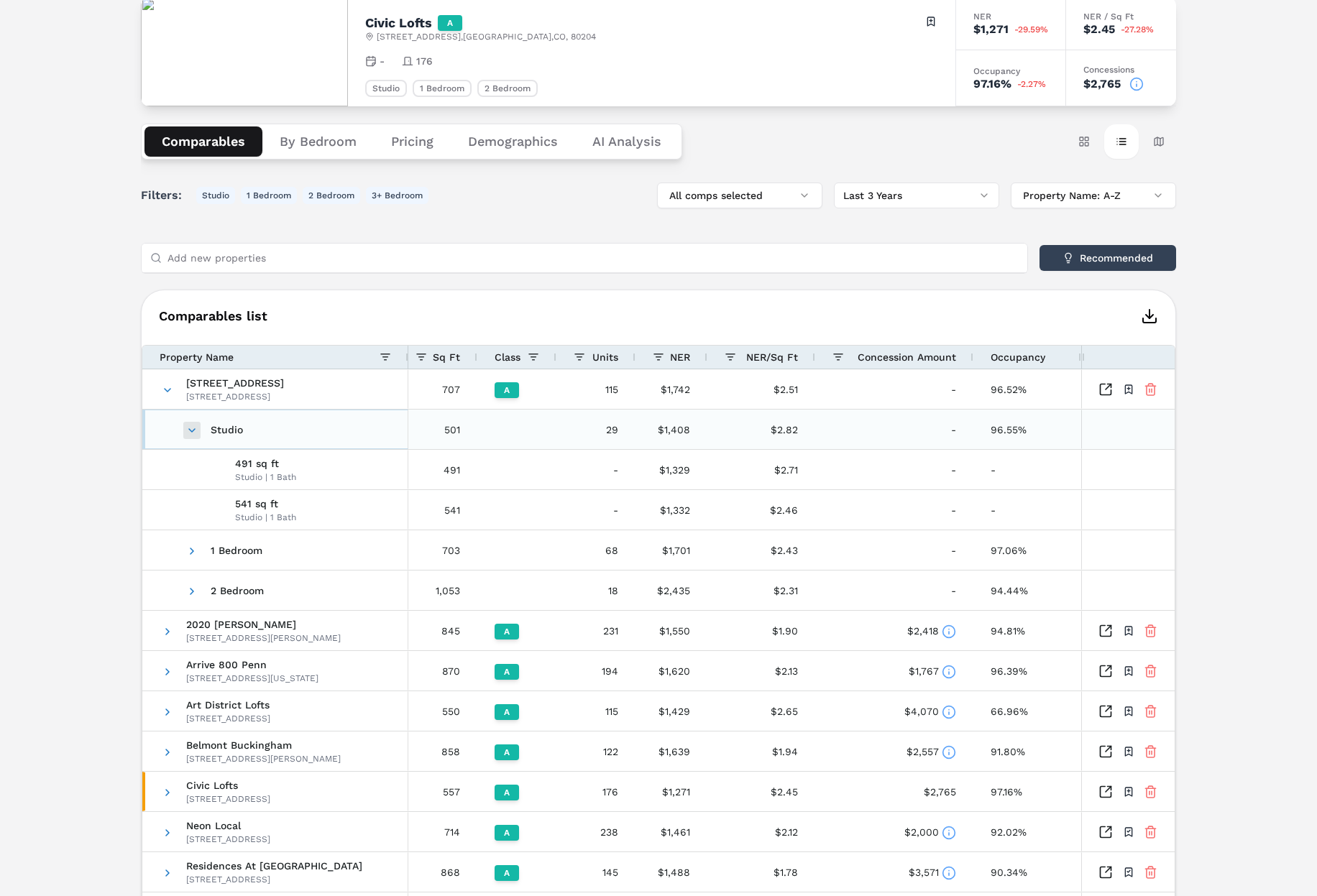
click at [190, 428] on span at bounding box center [191, 430] width 12 height 12
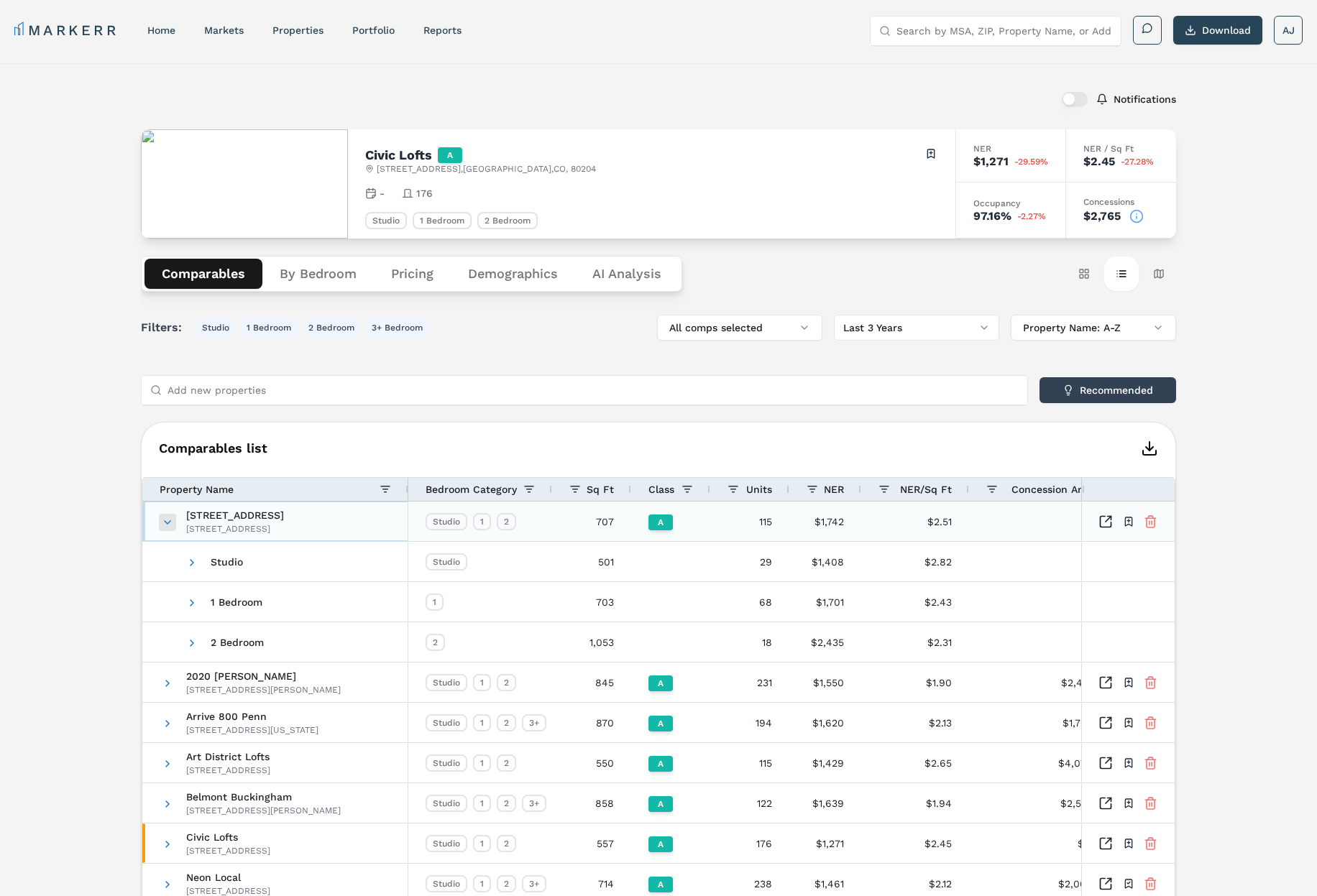
click at [165, 520] on span at bounding box center [167, 522] width 12 height 12
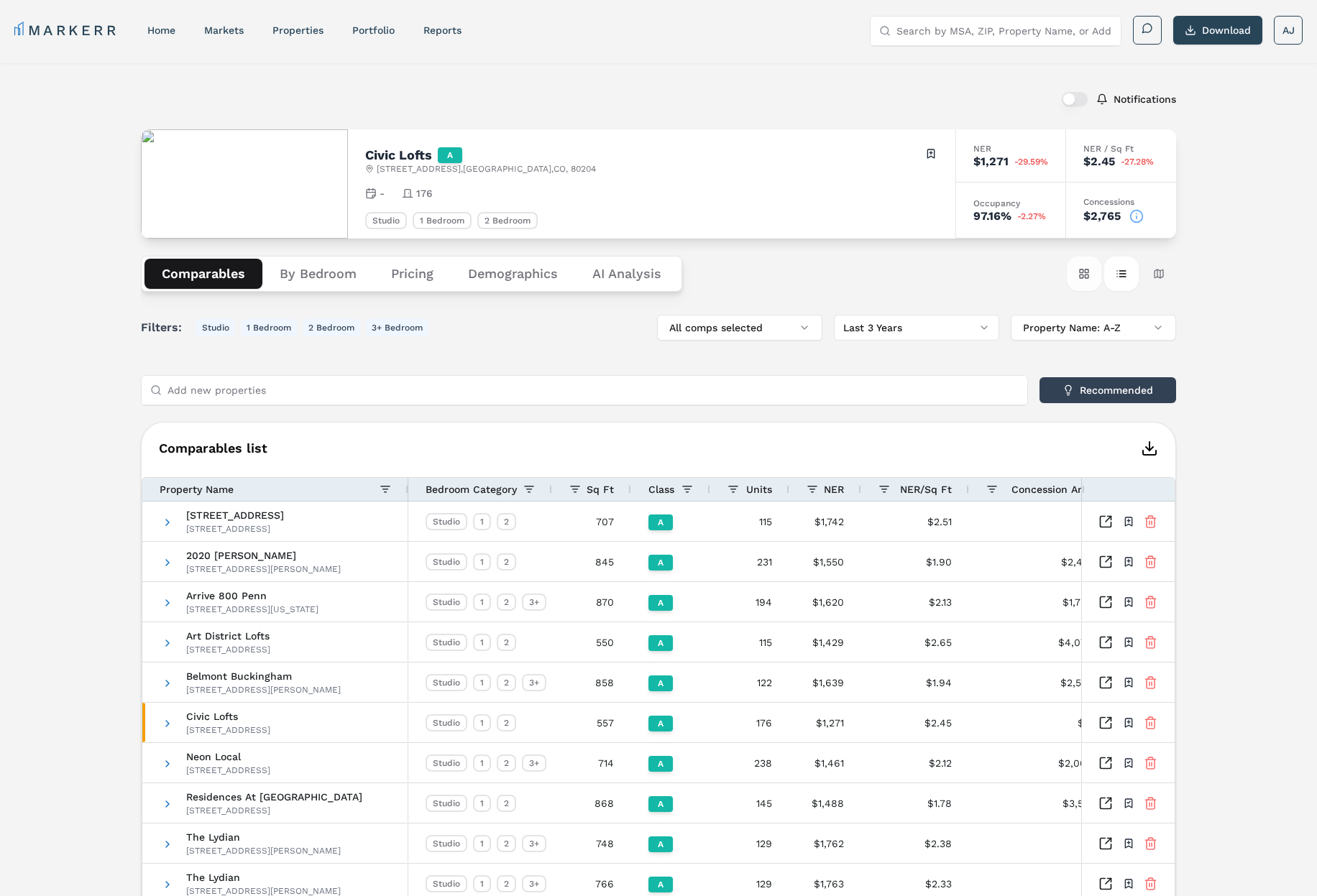
click at [1079, 272] on button "Card view" at bounding box center [1084, 274] width 35 height 35
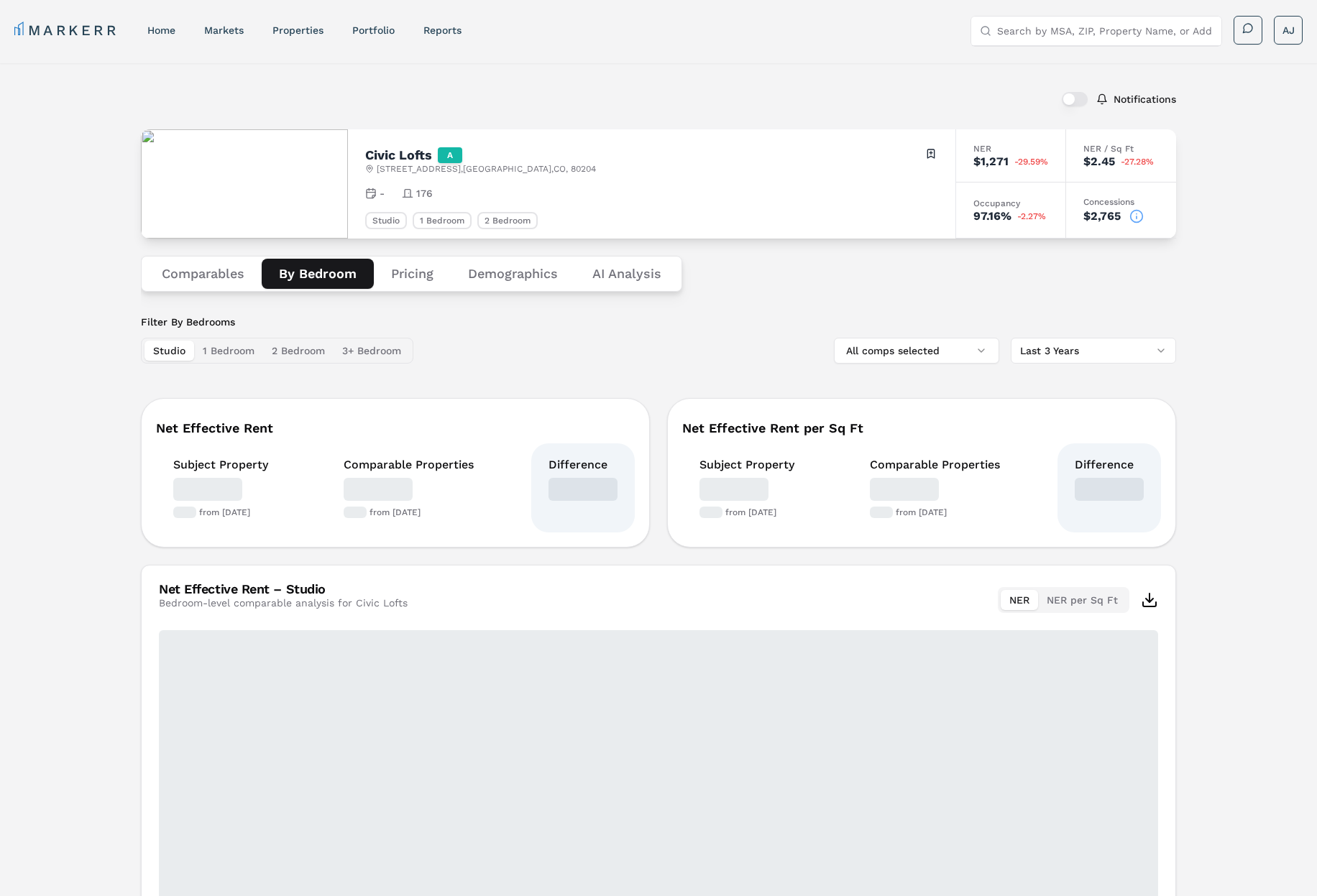
click at [305, 267] on button "By Bedroom" at bounding box center [317, 274] width 112 height 30
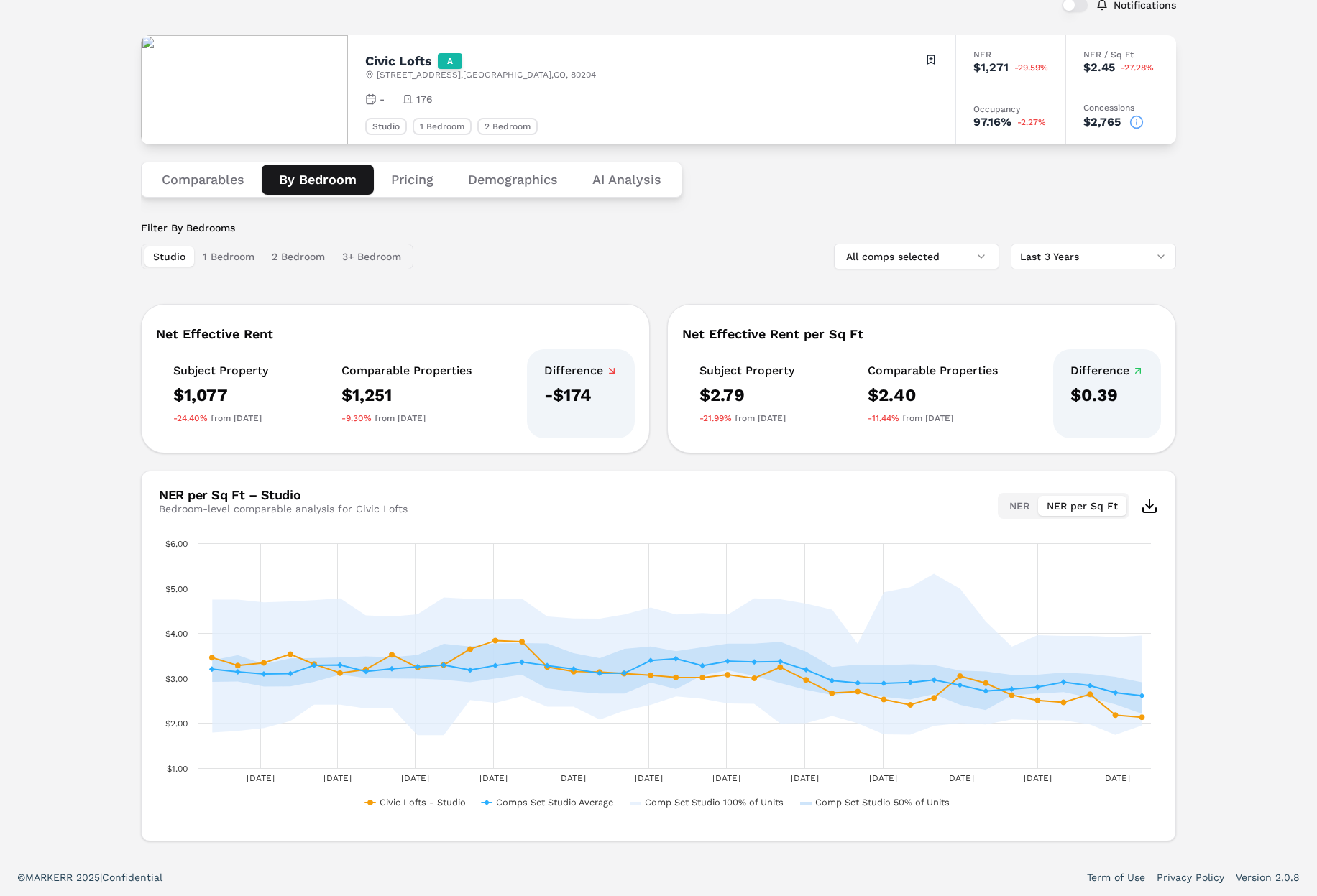
click at [1073, 503] on button "NER per Sq Ft" at bounding box center [1081, 506] width 88 height 20
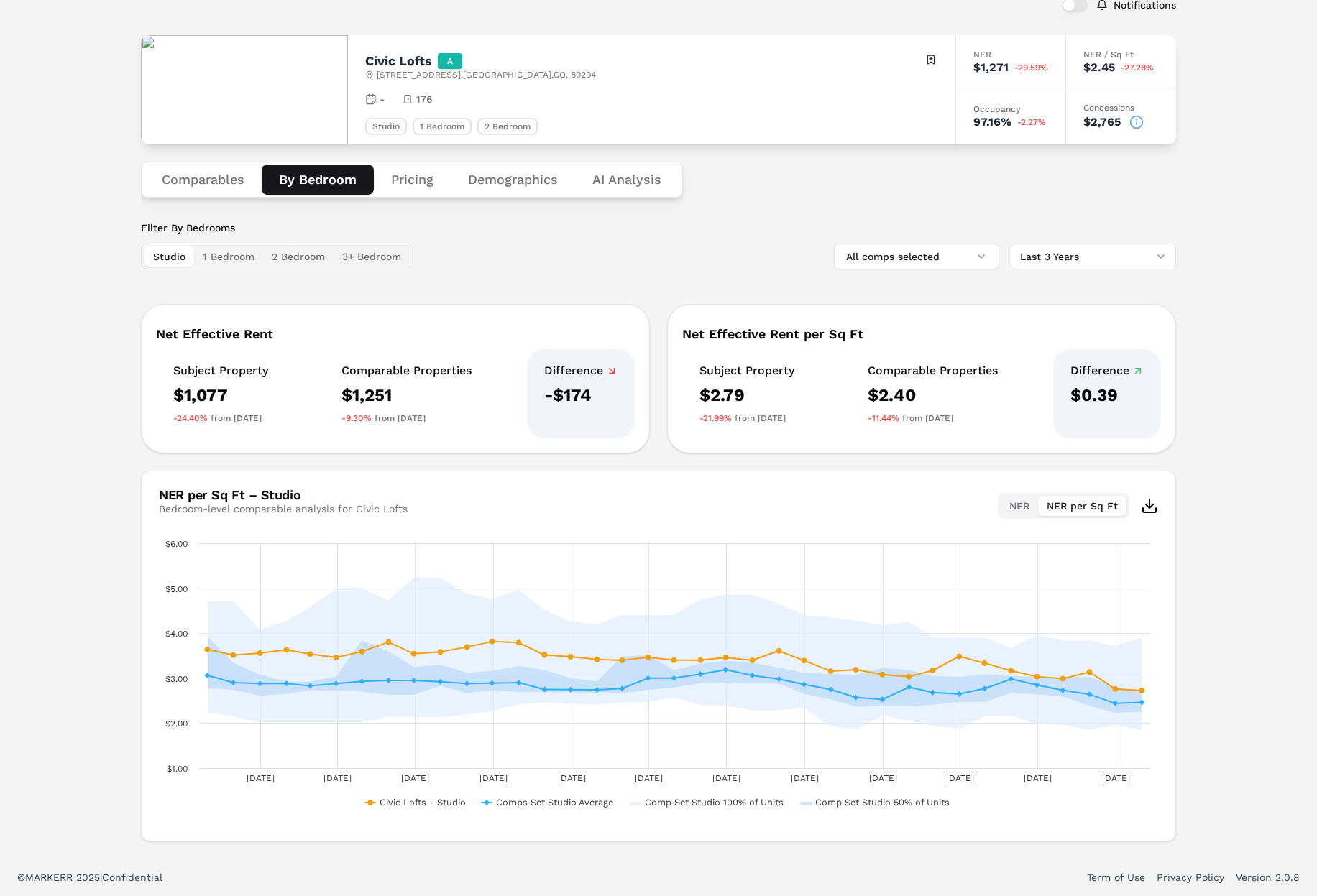
click at [1027, 501] on button "NER" at bounding box center [1019, 506] width 37 height 20
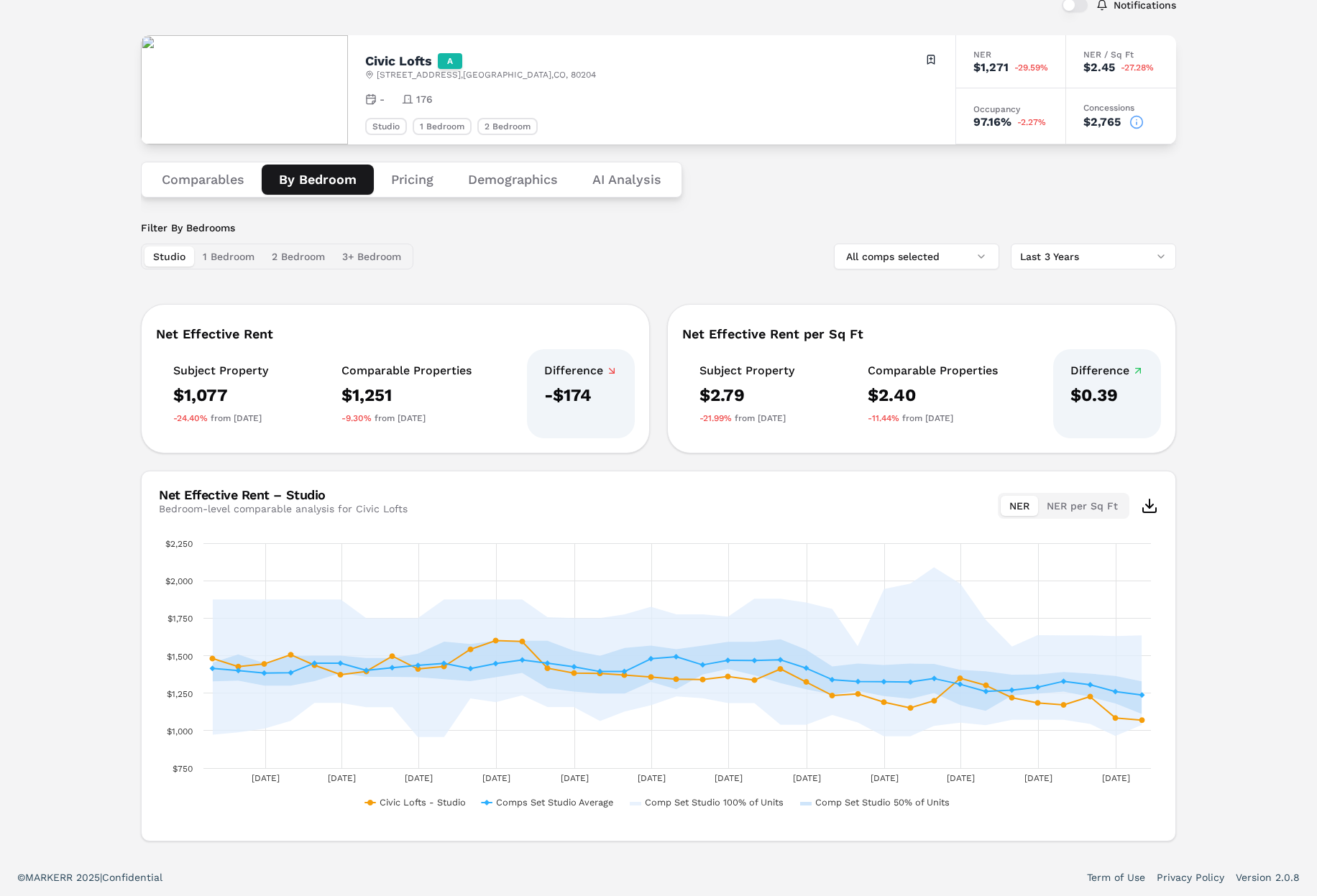
drag, startPoint x: 343, startPoint y: 417, endPoint x: 358, endPoint y: 418, distance: 15.0
click at [348, 417] on div "Comparable Properties $1,251 -9.30% from [DATE]" at bounding box center [406, 394] width 165 height 89
click at [1088, 253] on html "MARKERR home markets properties Portfolio reports Search by MSA, ZIP, Property …" at bounding box center [658, 401] width 1317 height 990
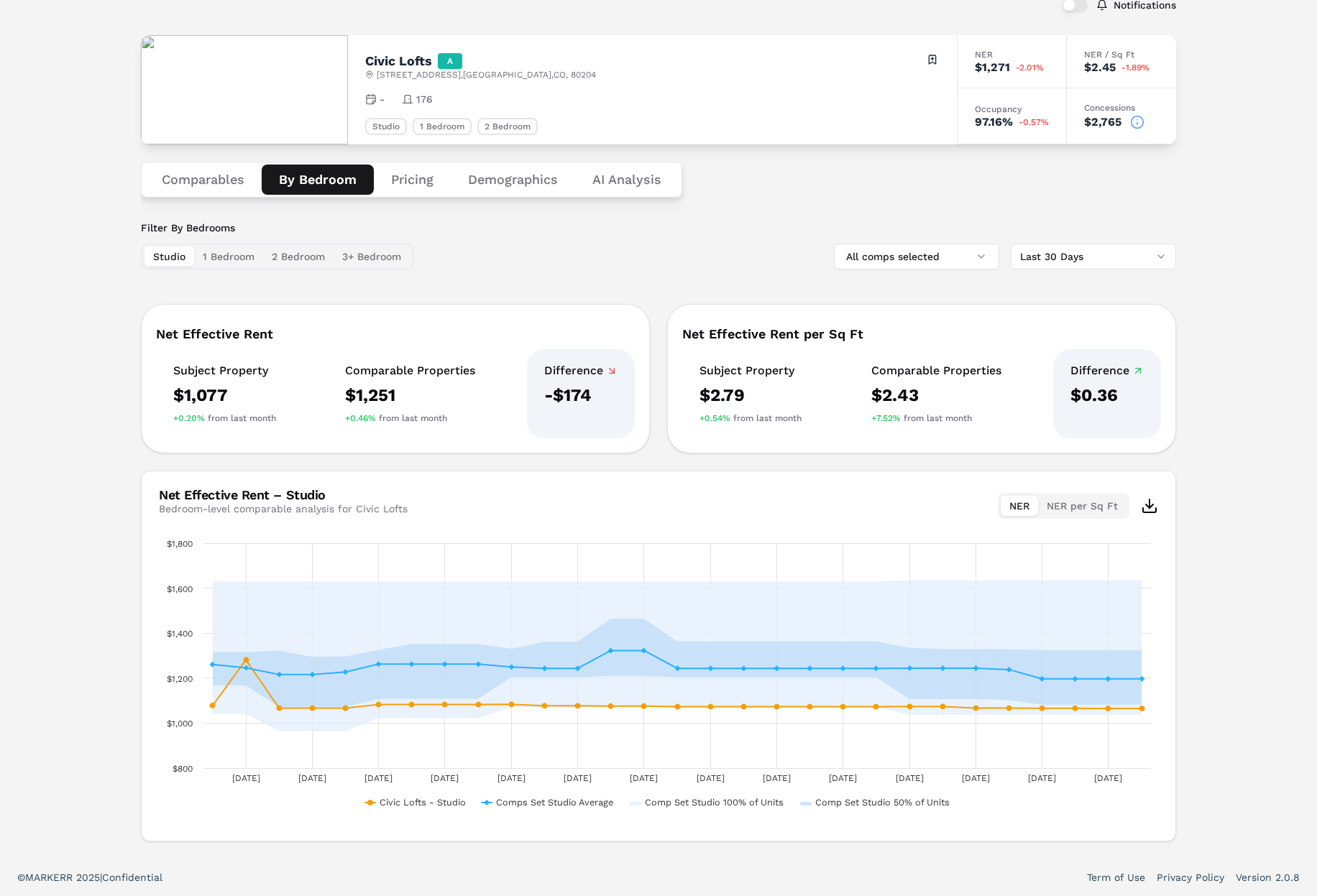
click at [1052, 260] on html "MARKERR home markets properties Portfolio reports Search by MSA, ZIP, Property …" at bounding box center [658, 401] width 1317 height 990
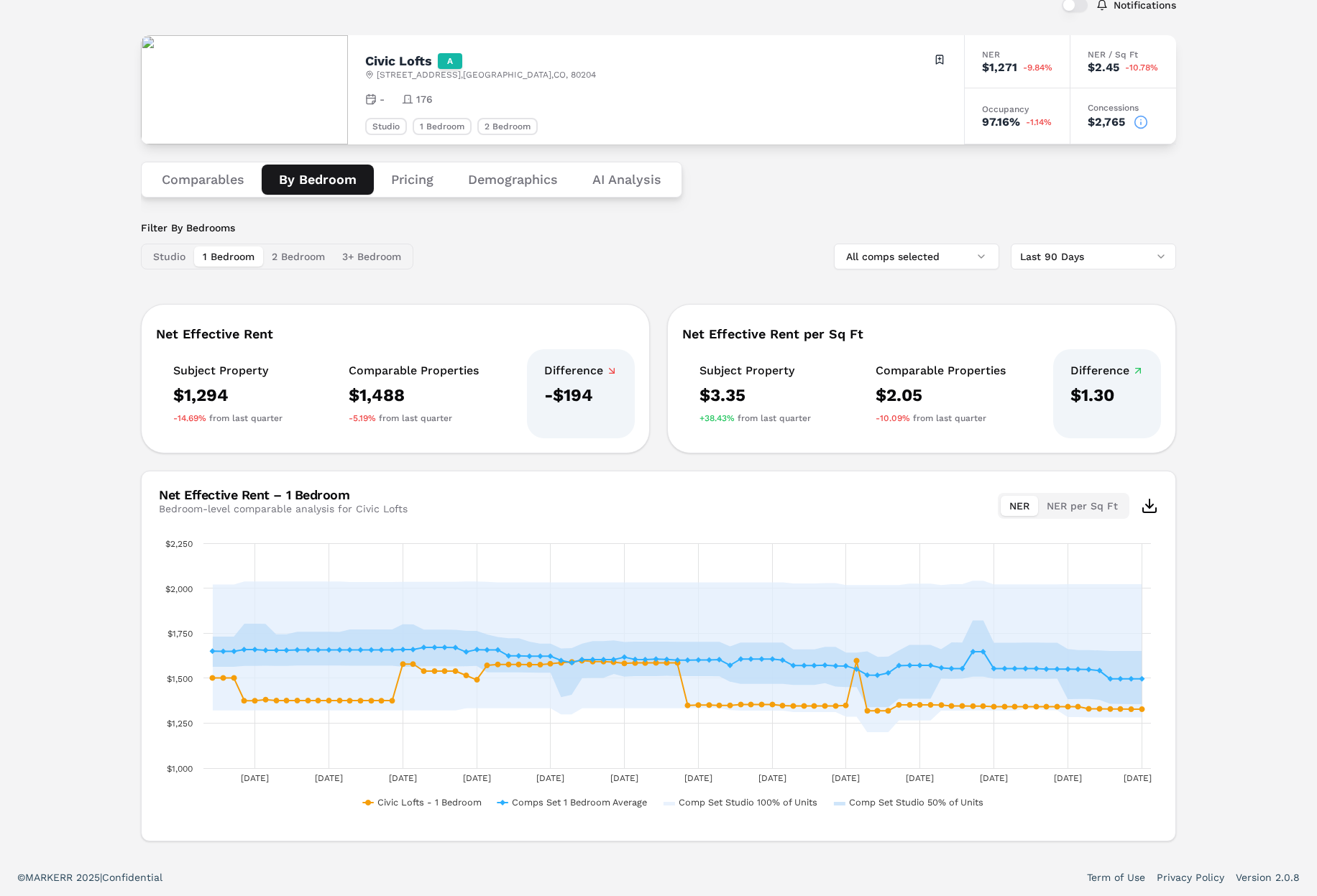
click at [228, 255] on button "1 Bedroom" at bounding box center [229, 256] width 69 height 20
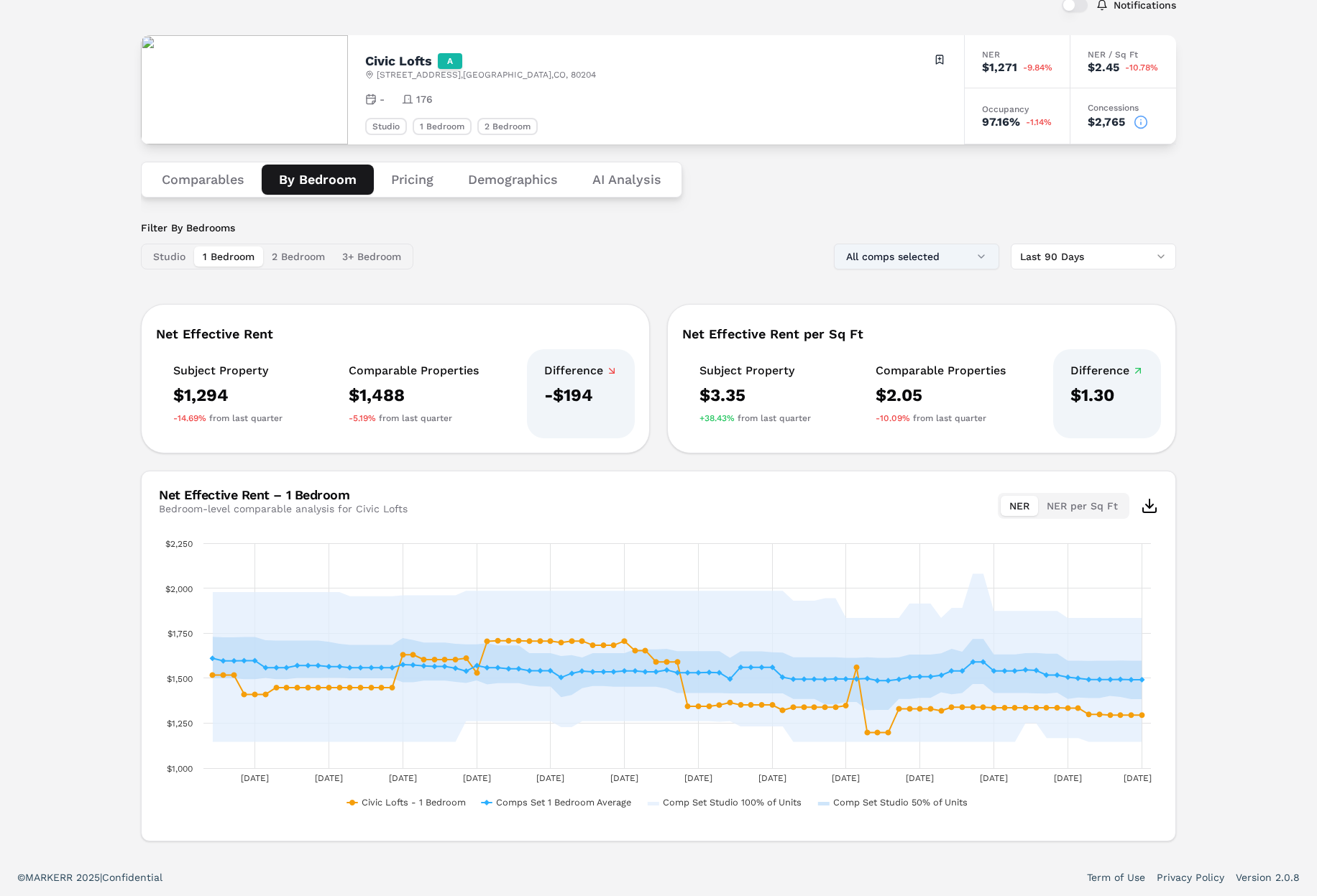
click at [969, 247] on button "All comps selected" at bounding box center [917, 256] width 165 height 26
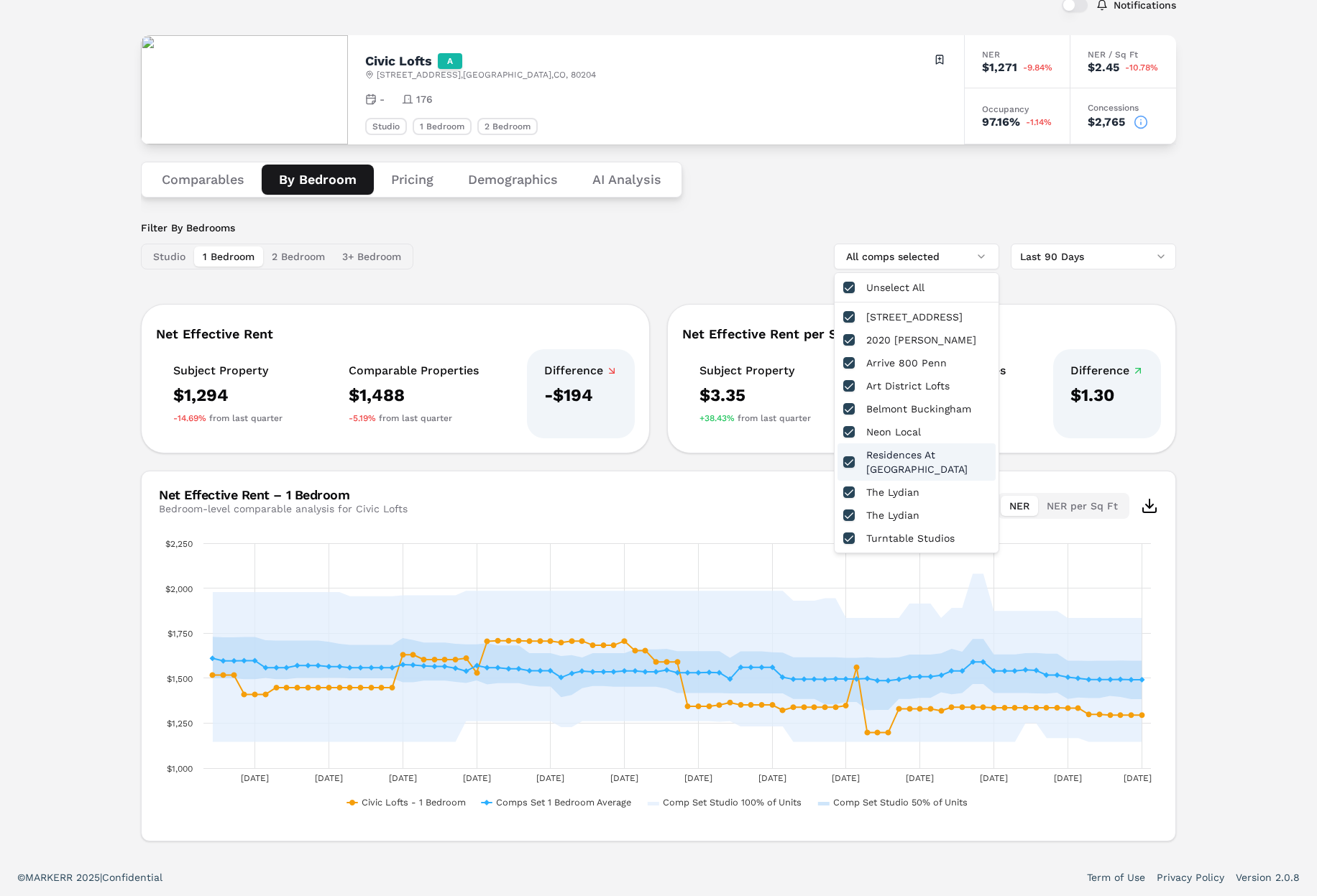
click at [895, 452] on div "Residences At [GEOGRAPHIC_DATA]" at bounding box center [917, 462] width 158 height 37
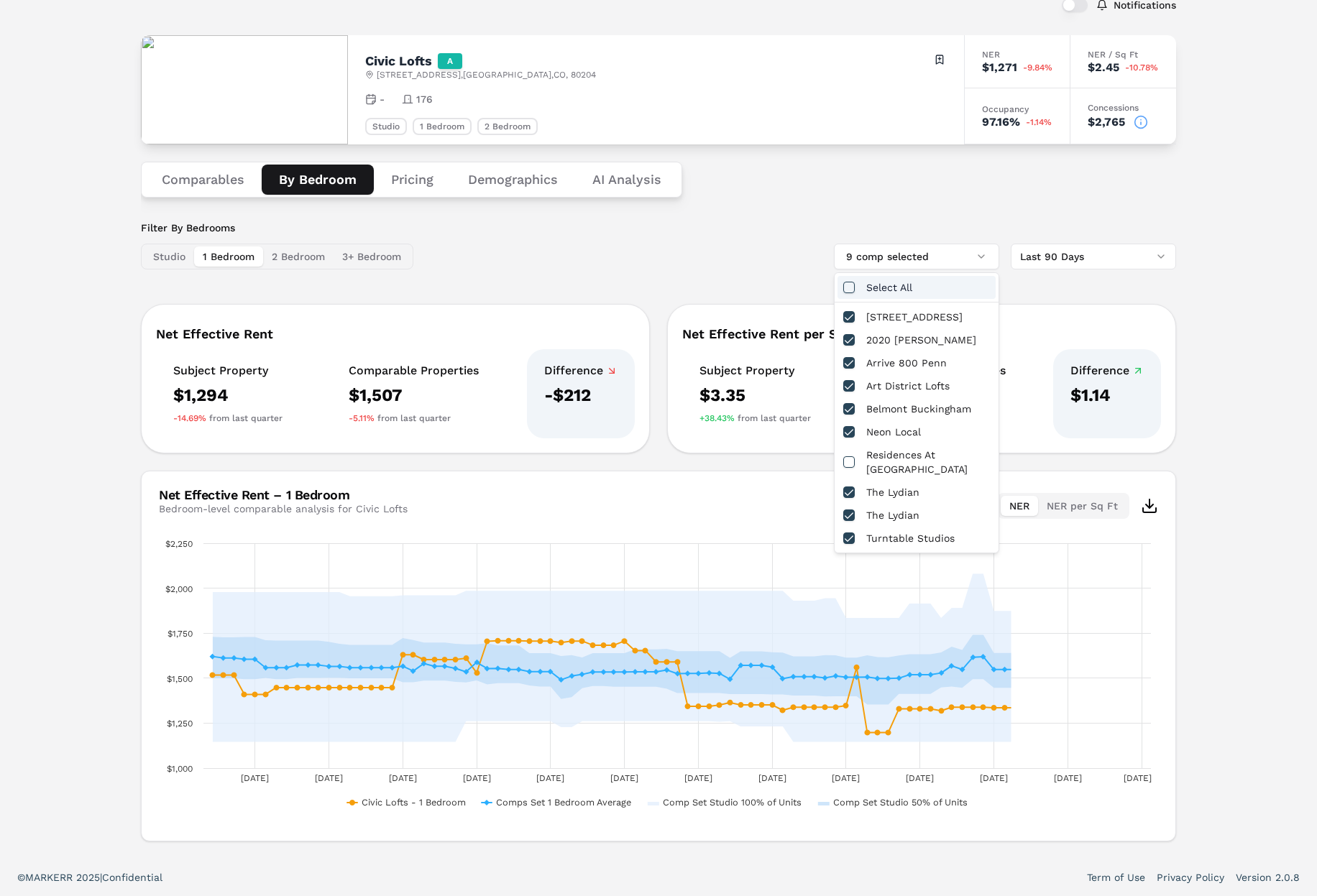
click at [925, 219] on div "Comparables By Bedroom Pricing Demographics AI Analysis Filter By Bedrooms Stud…" at bounding box center [658, 492] width 1035 height 697
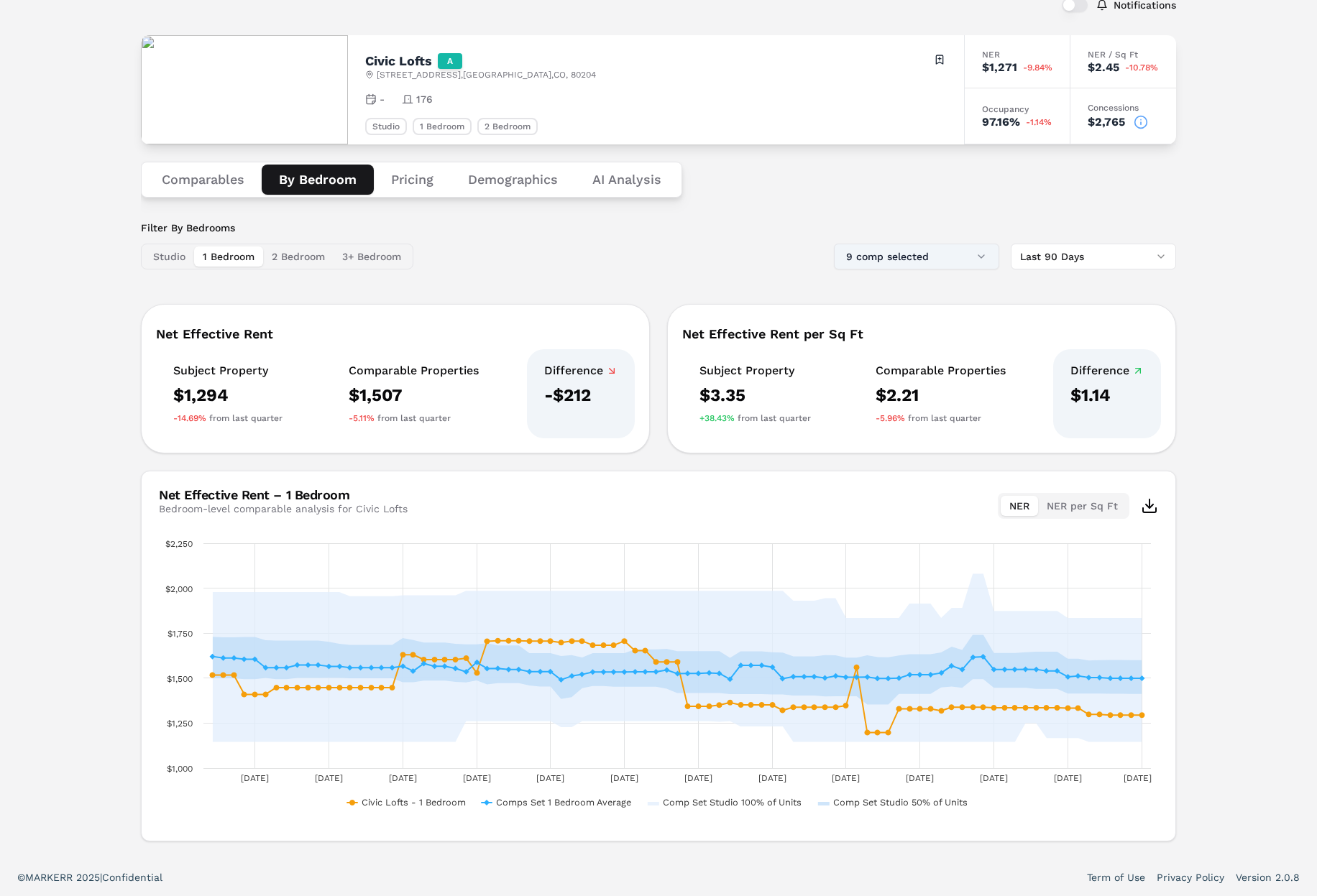
click at [964, 257] on button "9 comp selected" at bounding box center [917, 256] width 165 height 26
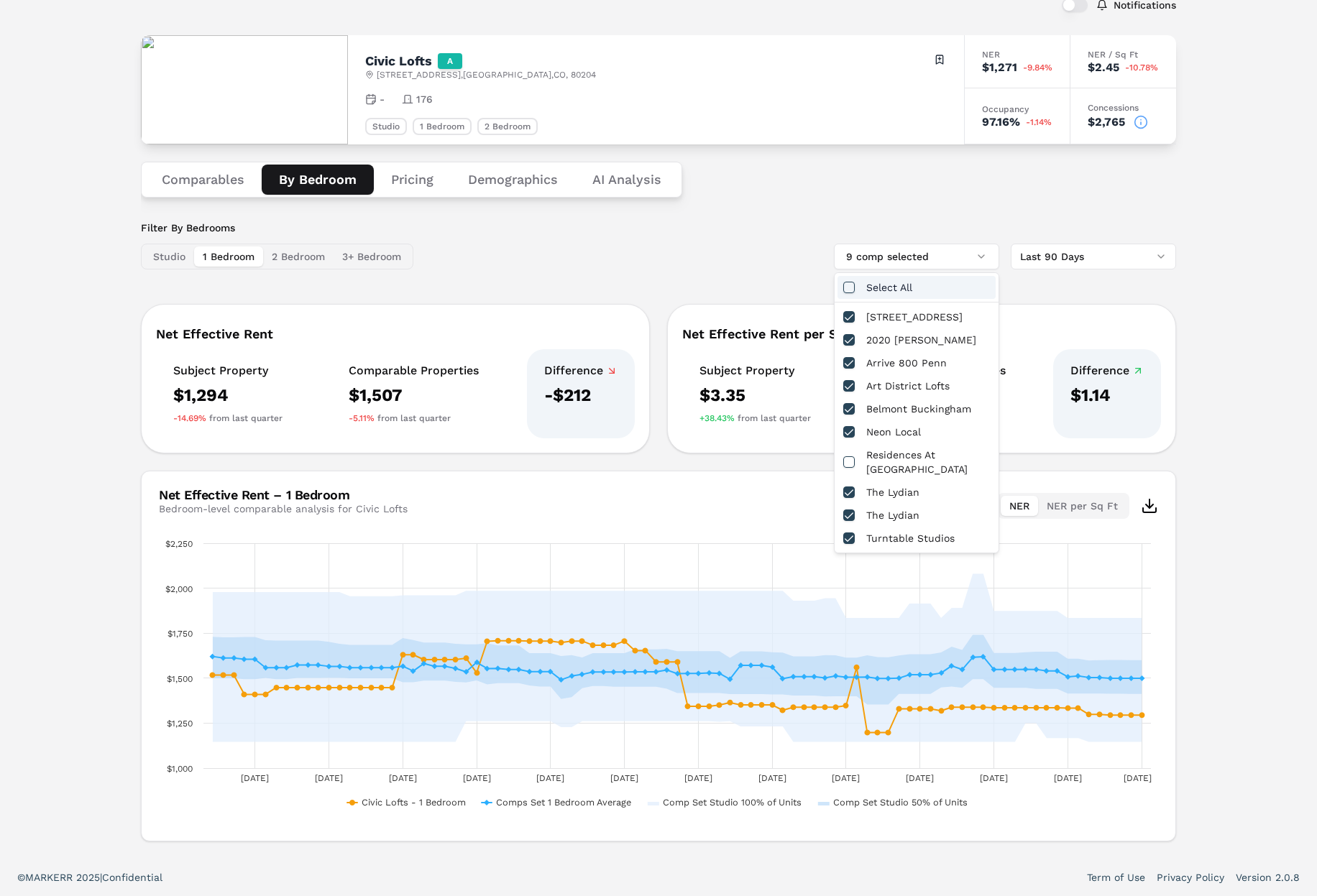
click at [861, 284] on div "Select All" at bounding box center [917, 287] width 158 height 23
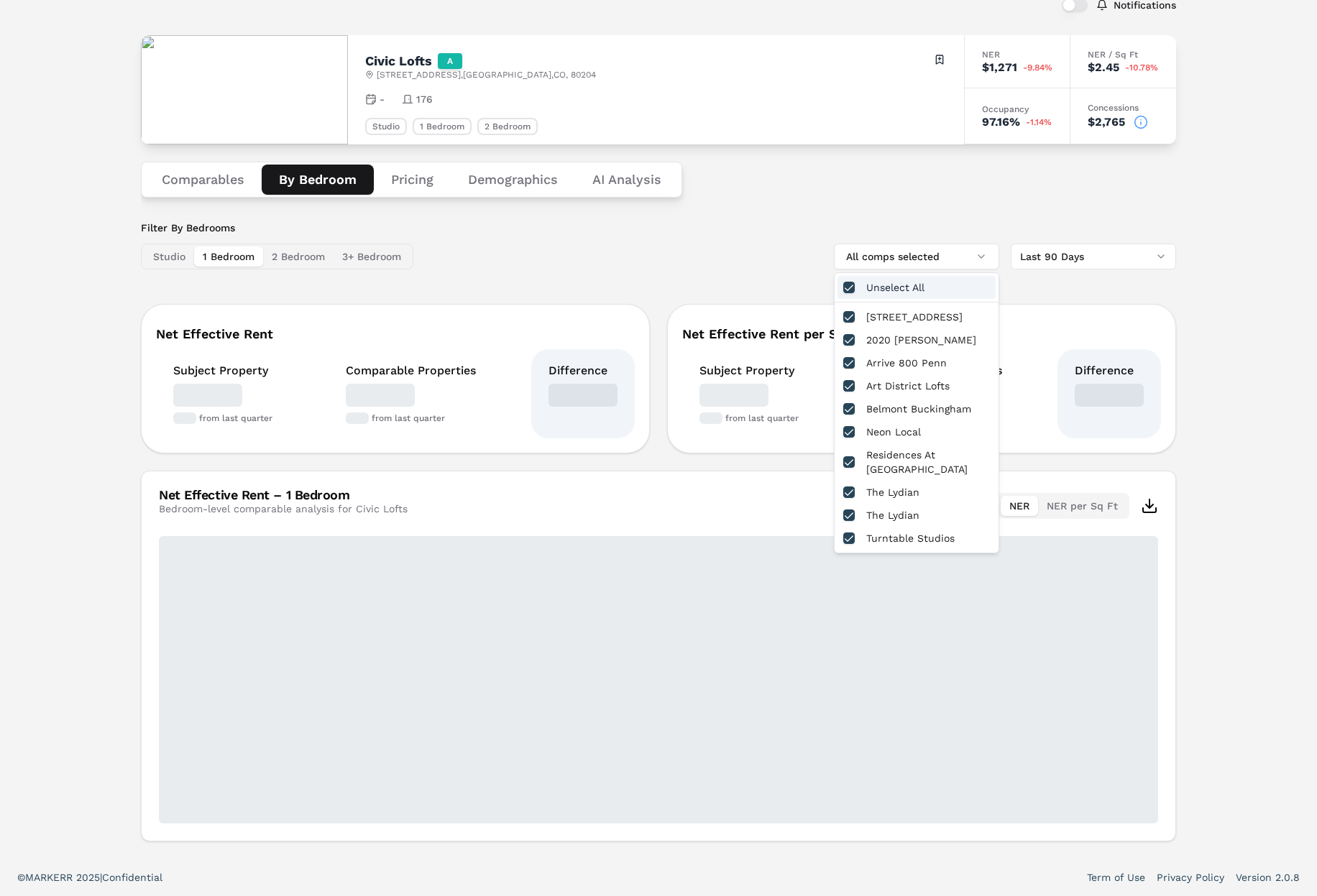
click at [742, 232] on div "Filter By Bedrooms Studio 1 Bedroom 2 Bedroom 3+ Bedroom All comps selected Las…" at bounding box center [658, 244] width 1035 height 49
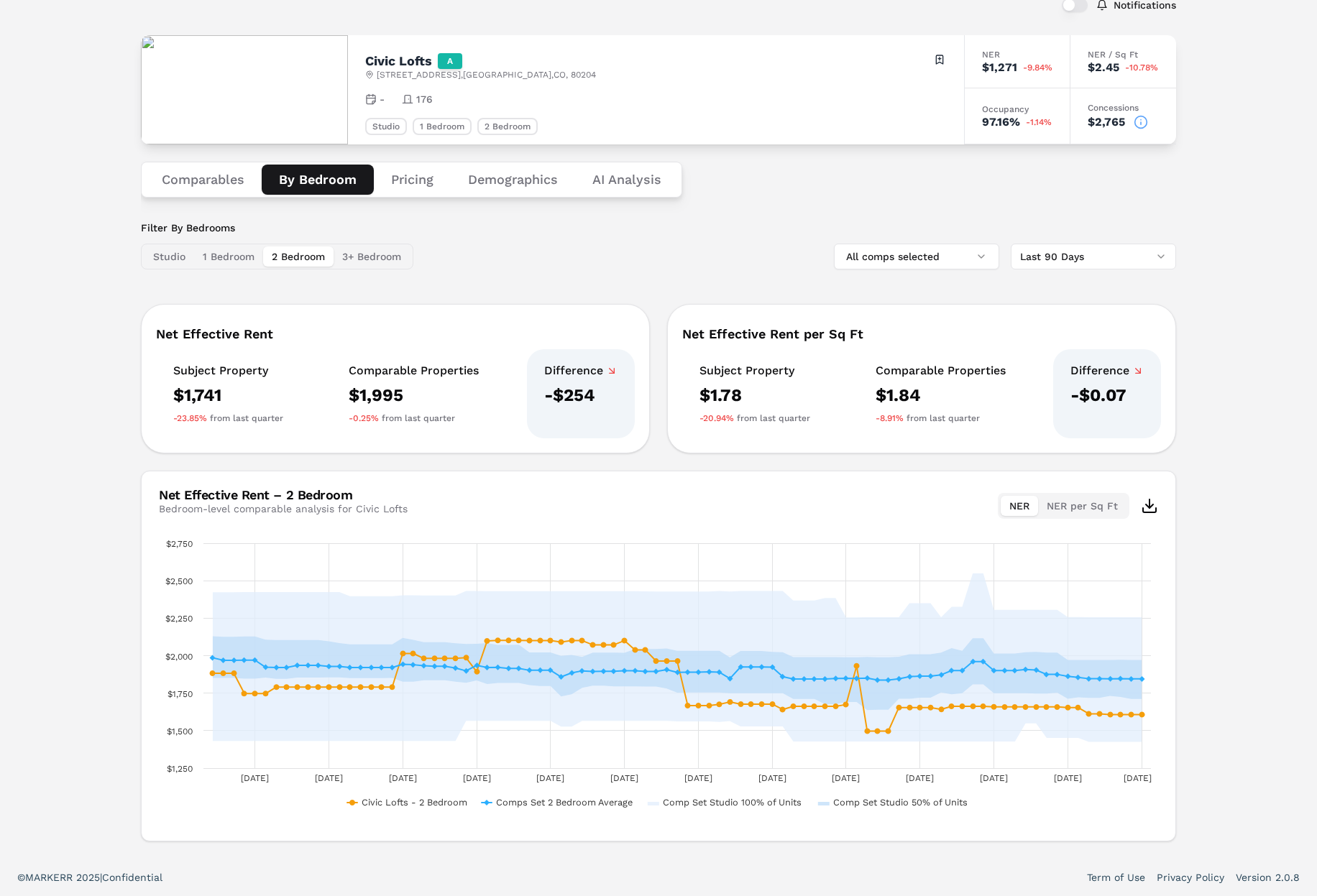
click at [309, 253] on button "2 Bedroom" at bounding box center [298, 256] width 70 height 20
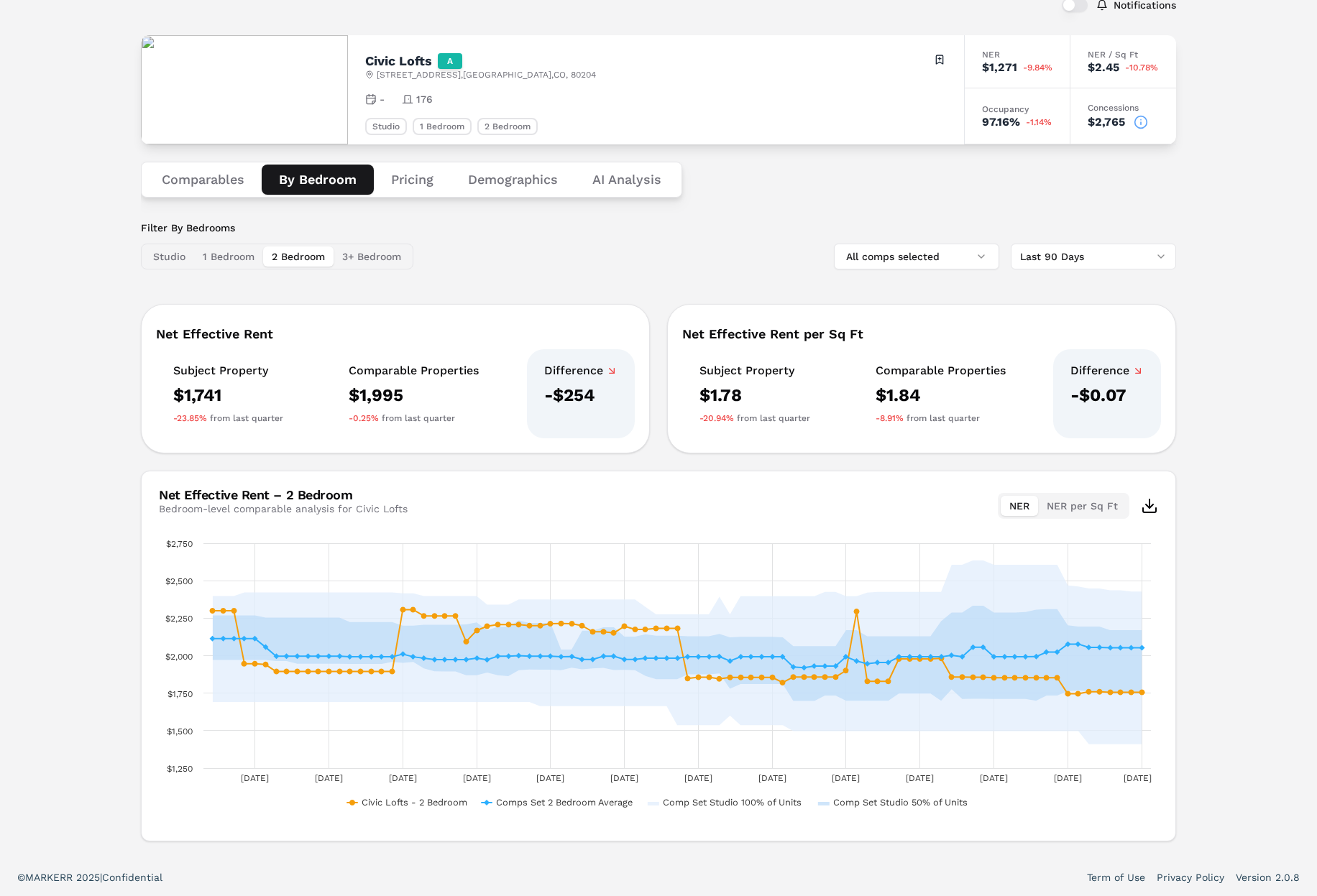
click at [475, 227] on div "Filter By Bedrooms Studio 1 Bedroom 2 Bedroom 3+ Bedroom All comps selected Las…" at bounding box center [658, 244] width 1035 height 49
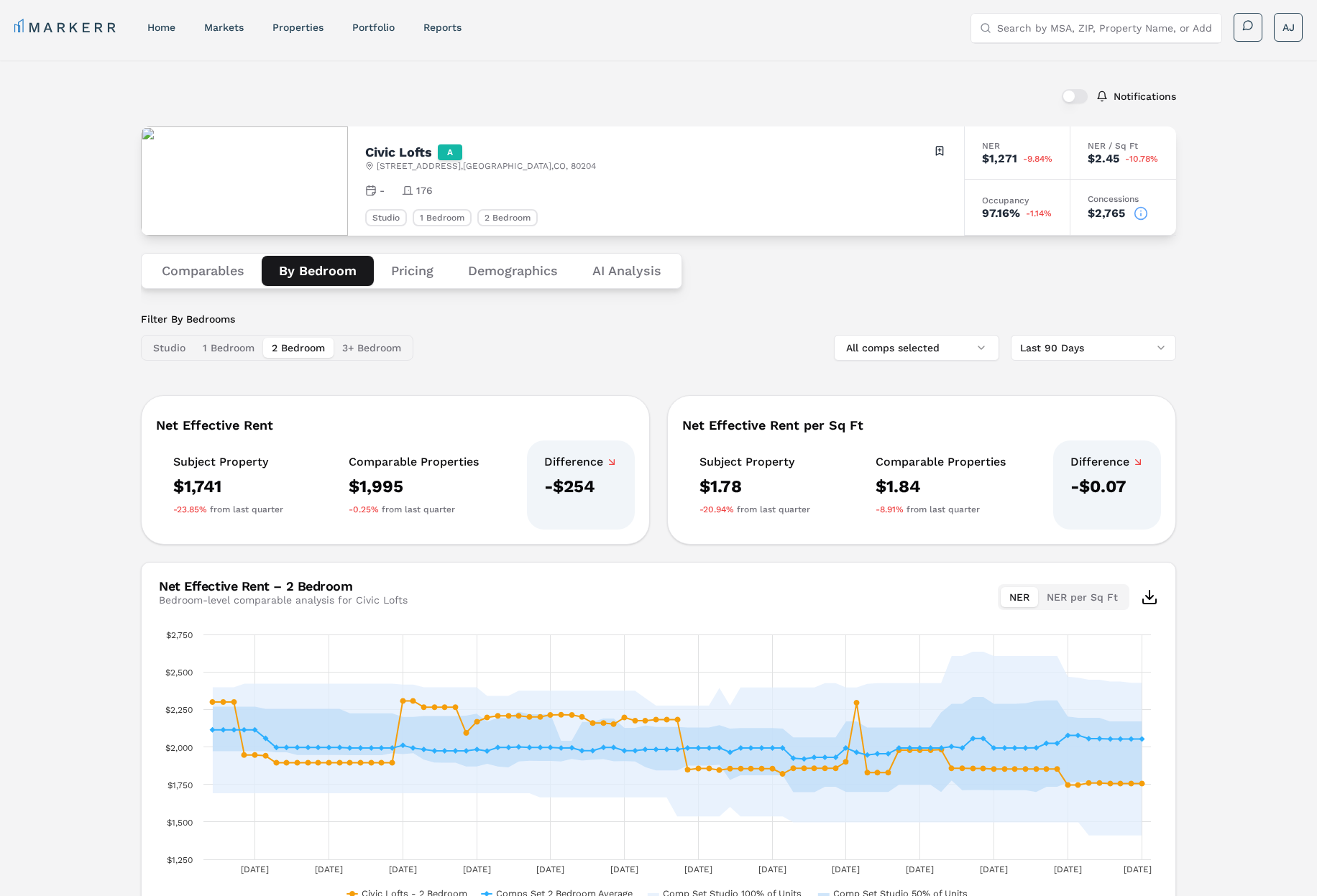
scroll to position [0, 0]
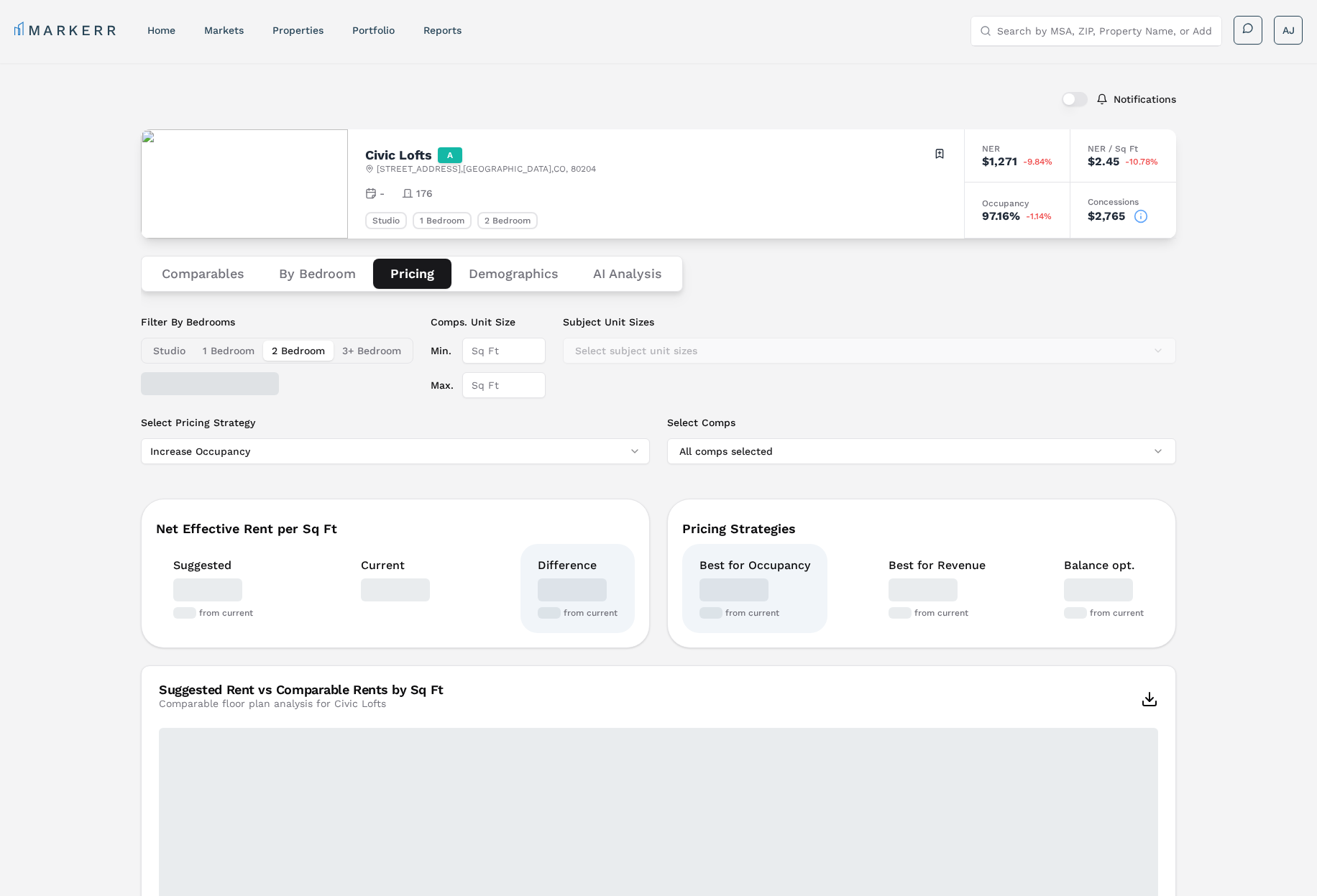
click at [412, 271] on button "Pricing" at bounding box center [413, 274] width 78 height 30
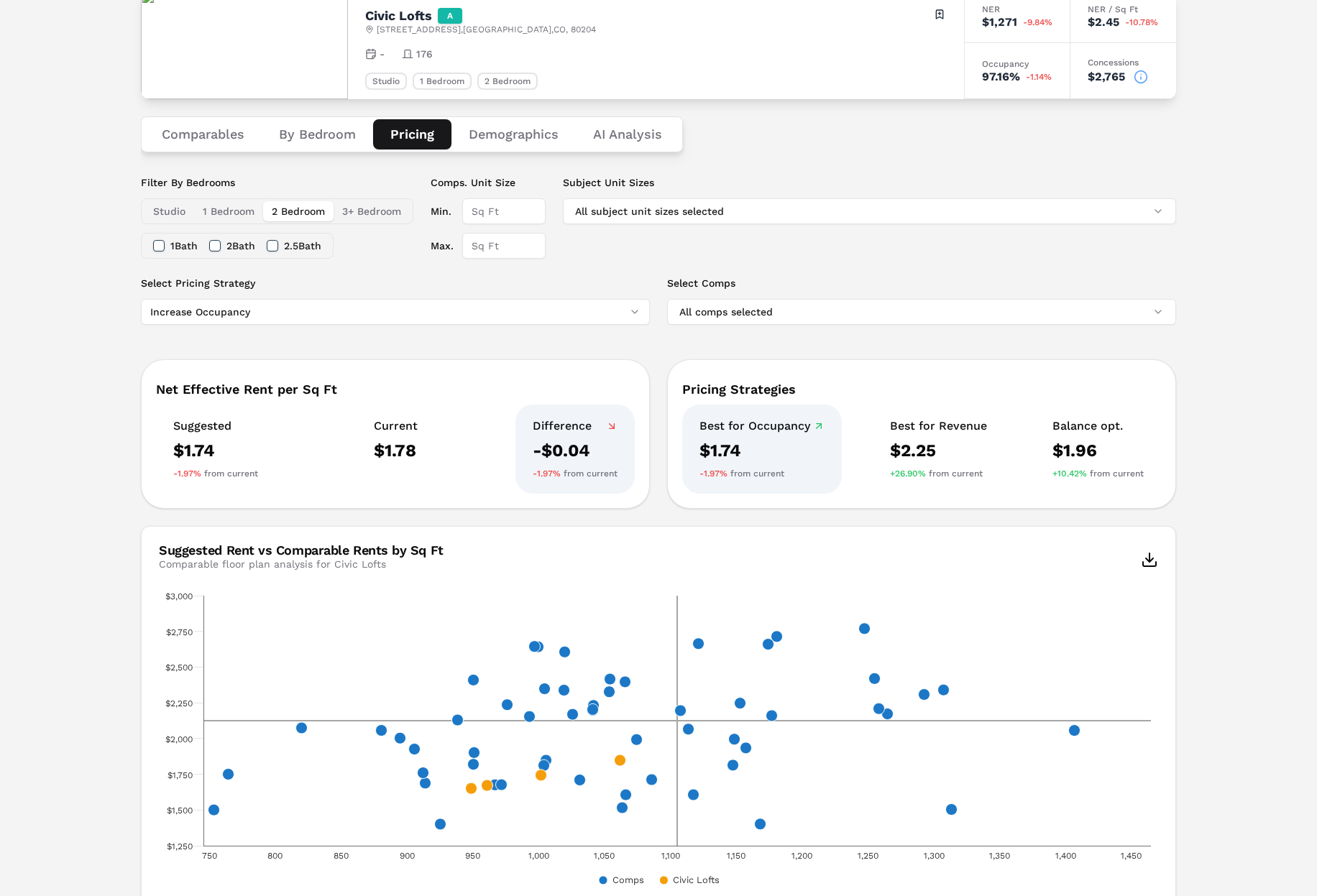
scroll to position [144, 0]
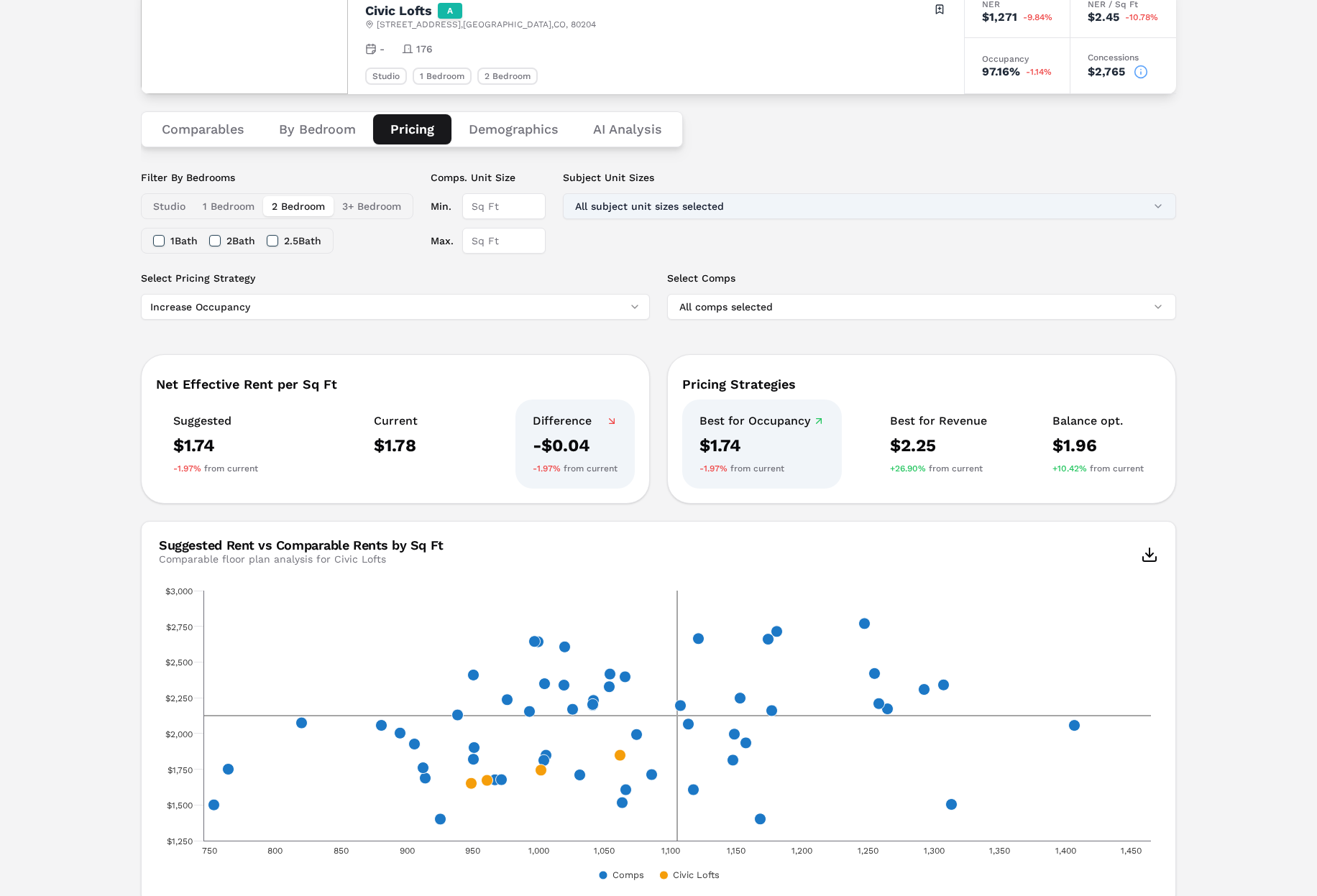
click at [663, 214] on button "All subject unit sizes selected" at bounding box center [870, 205] width 614 height 26
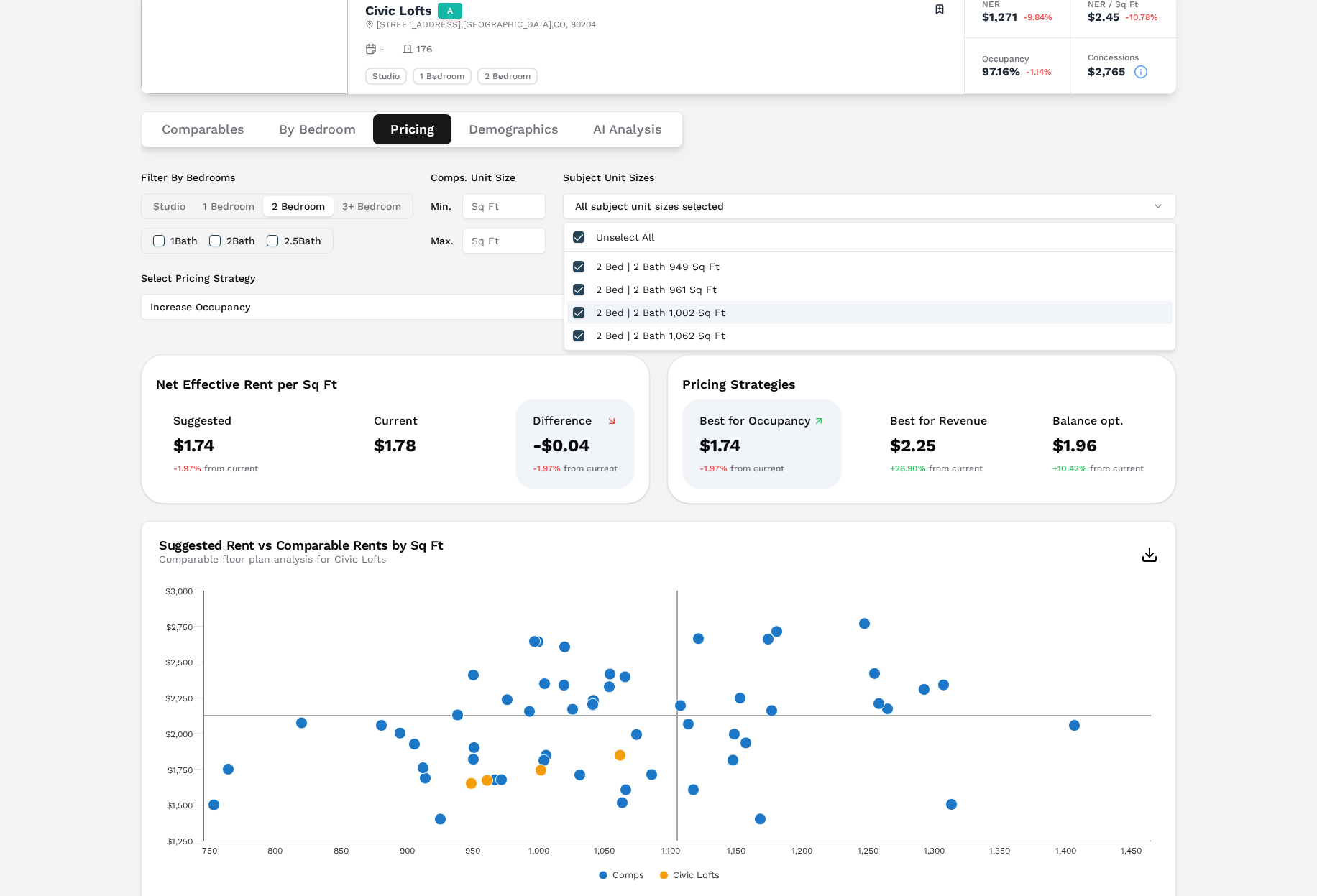
drag, startPoint x: 510, startPoint y: 265, endPoint x: 440, endPoint y: 268, distance: 70.1
click at [508, 265] on div "Filter By Bedrooms Studio 1 Bedroom 2 Bedroom 3+ Bedroom 1 Bath 2 Bath 2.5 Bath…" at bounding box center [658, 220] width 1035 height 100
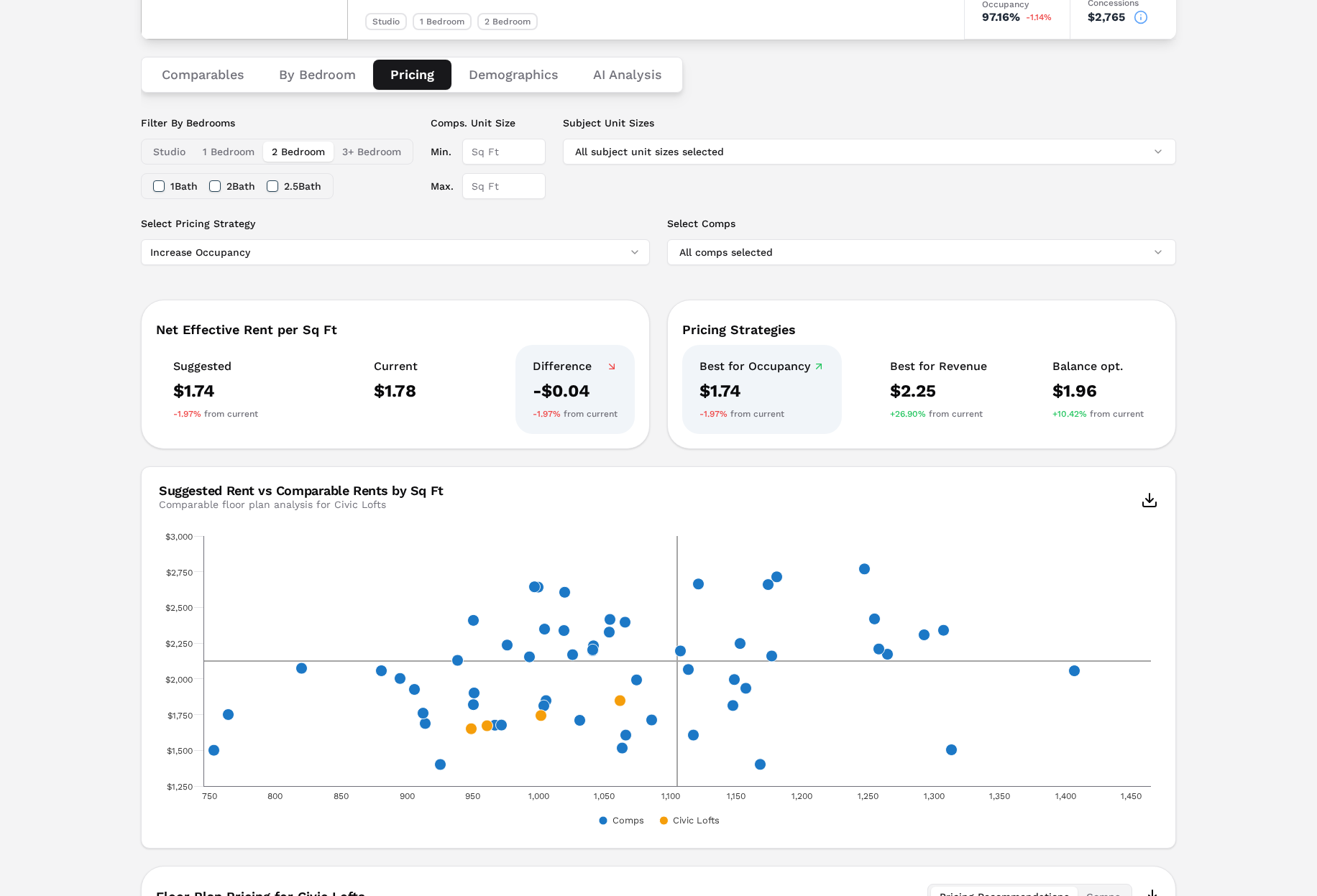
scroll to position [244, 0]
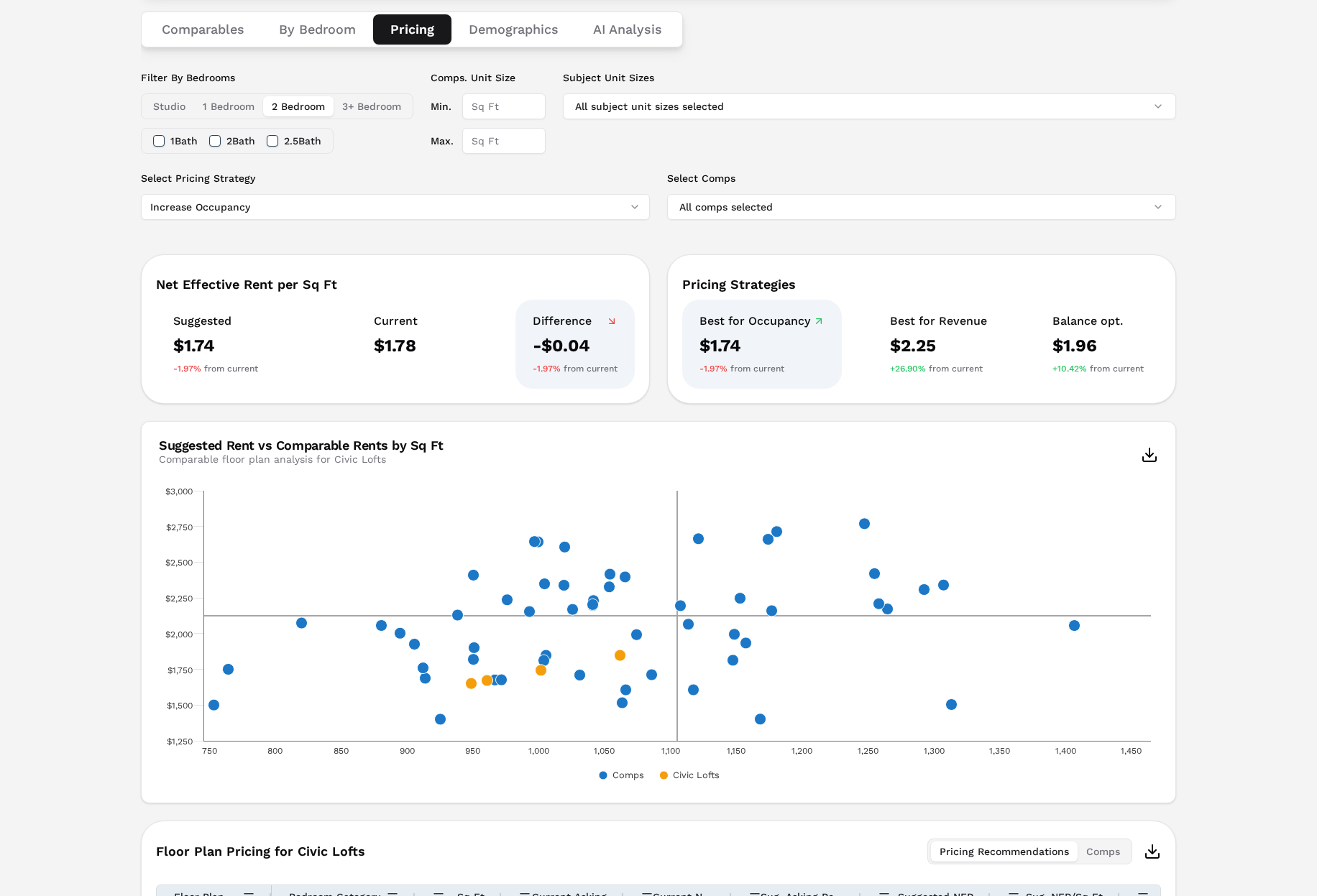
click at [465, 202] on html "MARKERR home markets properties Portfolio reports Search by MSA, ZIP, Property …" at bounding box center [658, 474] width 1317 height 1436
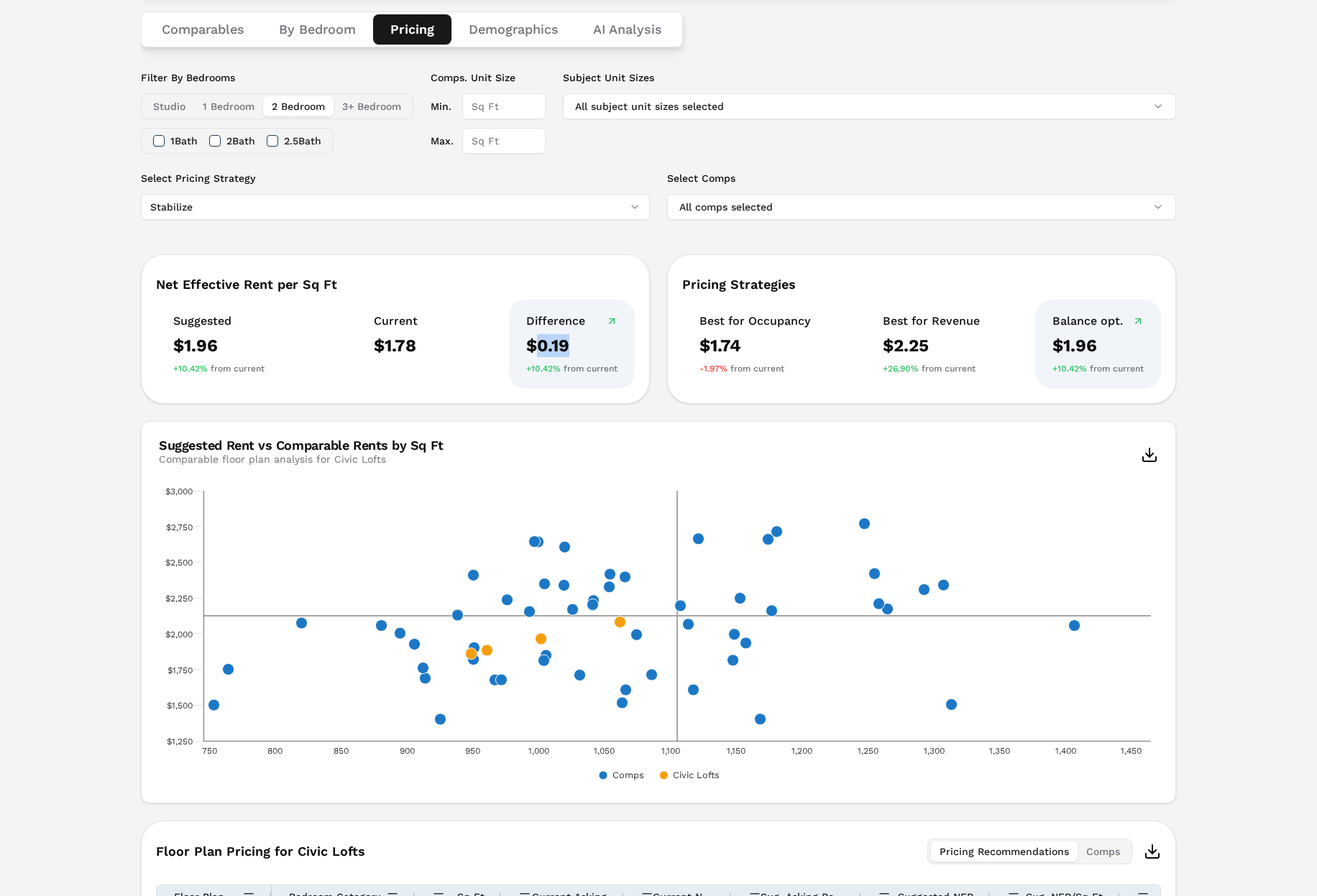
drag, startPoint x: 570, startPoint y: 349, endPoint x: 542, endPoint y: 348, distance: 28.0
click at [542, 348] on div "$0.19" at bounding box center [572, 346] width 92 height 23
drag, startPoint x: 566, startPoint y: 345, endPoint x: 582, endPoint y: 344, distance: 16.0
click at [566, 345] on div "$0.19" at bounding box center [572, 346] width 92 height 23
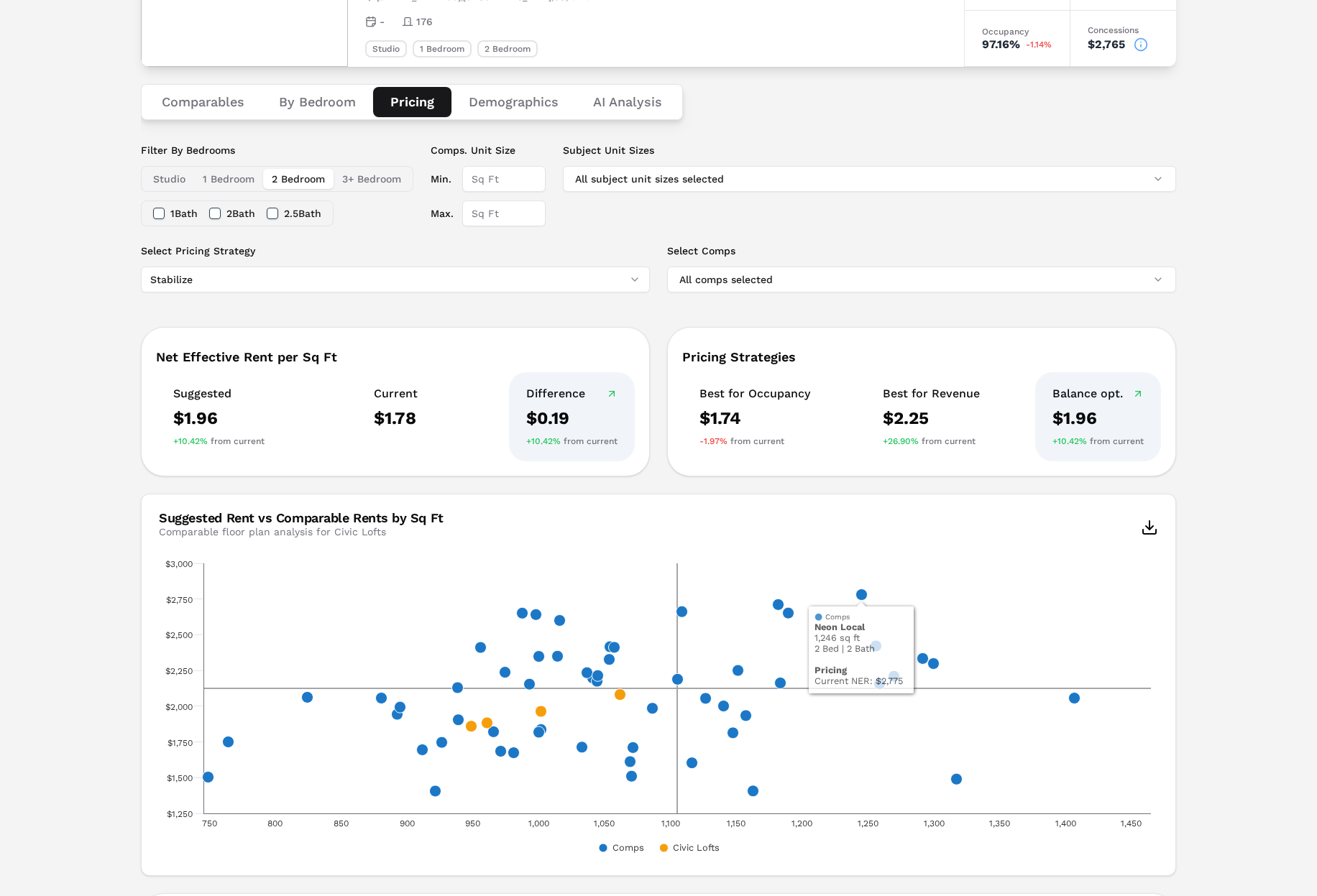
scroll to position [168, 0]
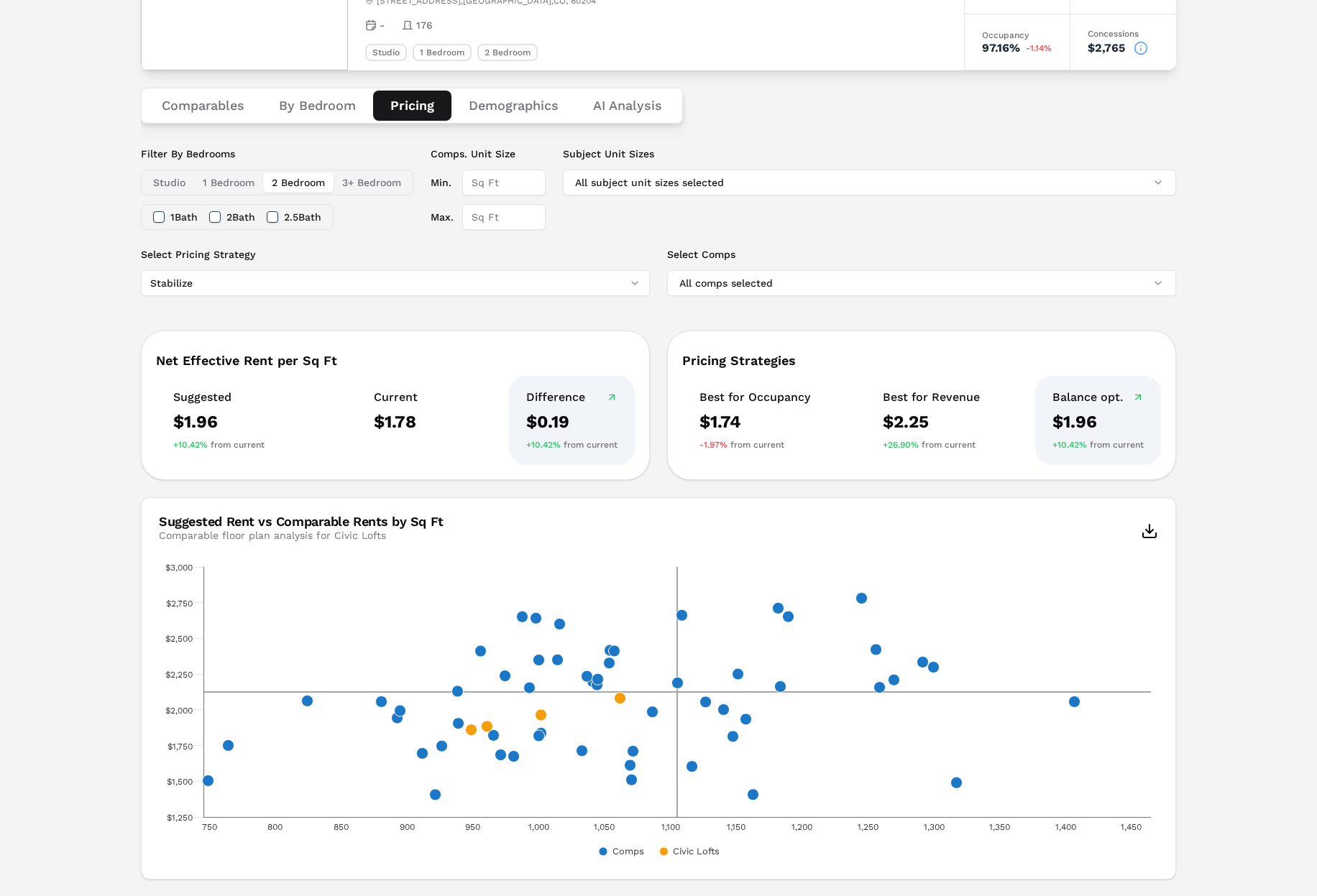
click at [501, 220] on input "Max." at bounding box center [504, 217] width 84 height 26
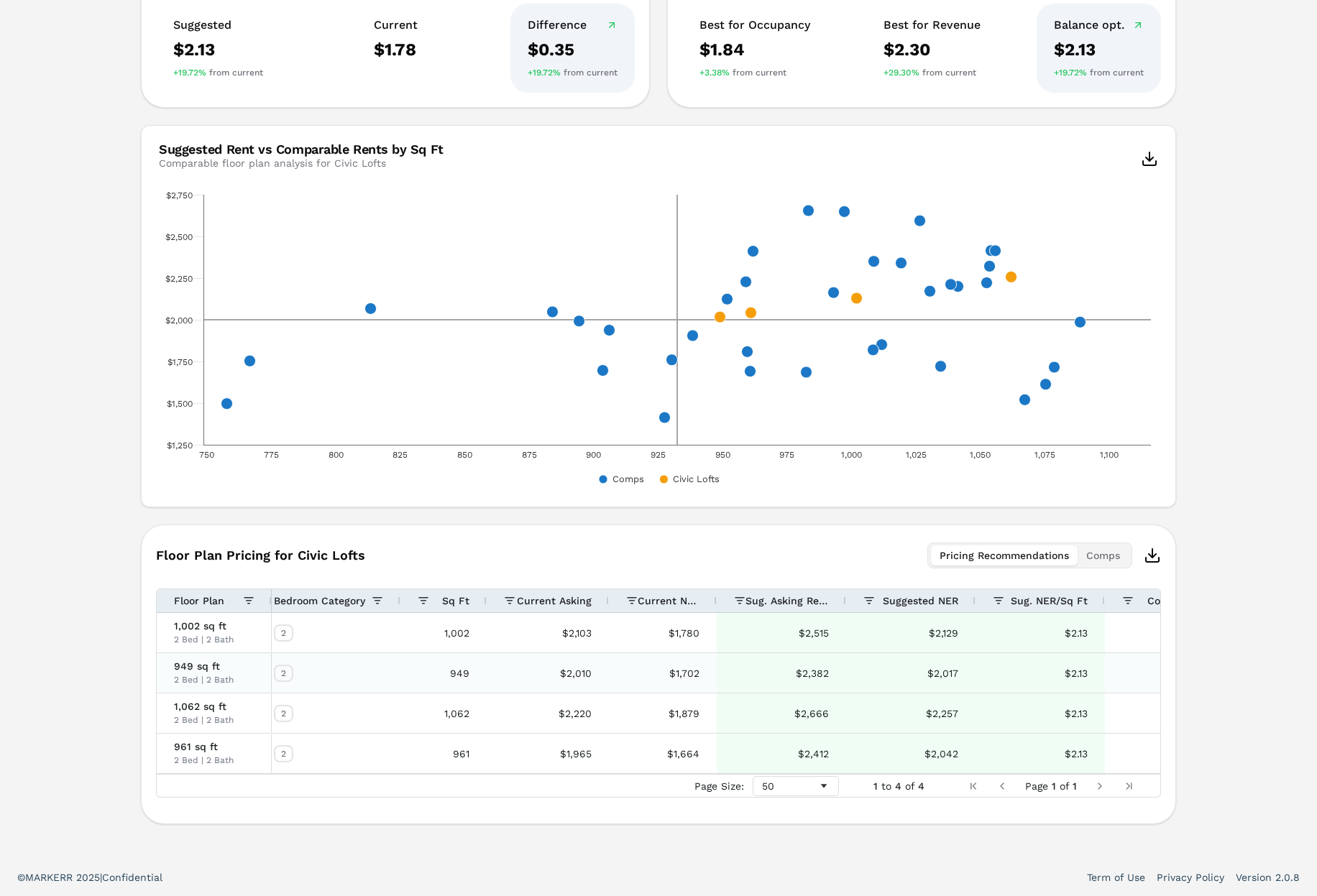
scroll to position [0, 44]
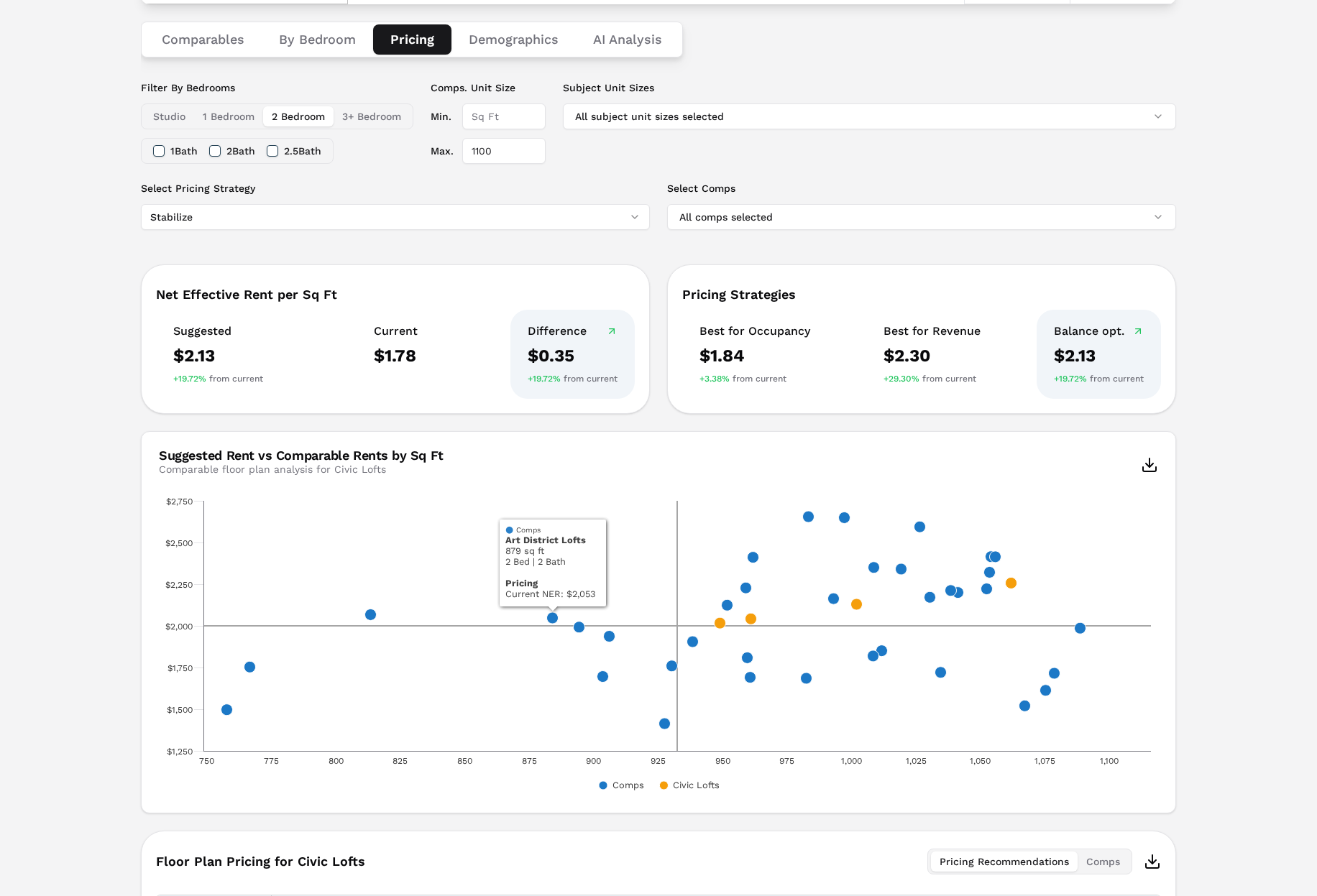
type input "1100"
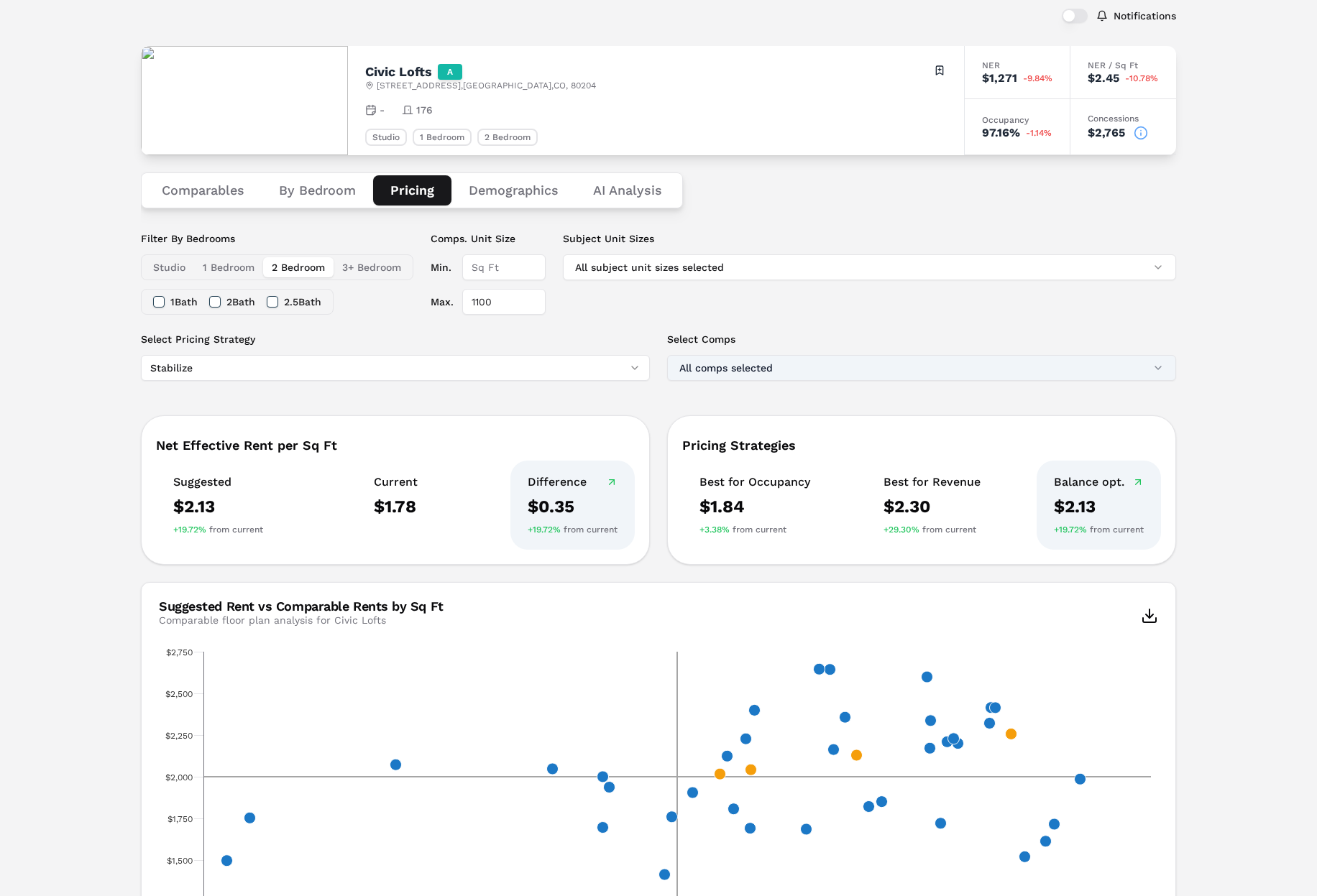
click at [727, 371] on button "All comps selected" at bounding box center [921, 367] width 509 height 26
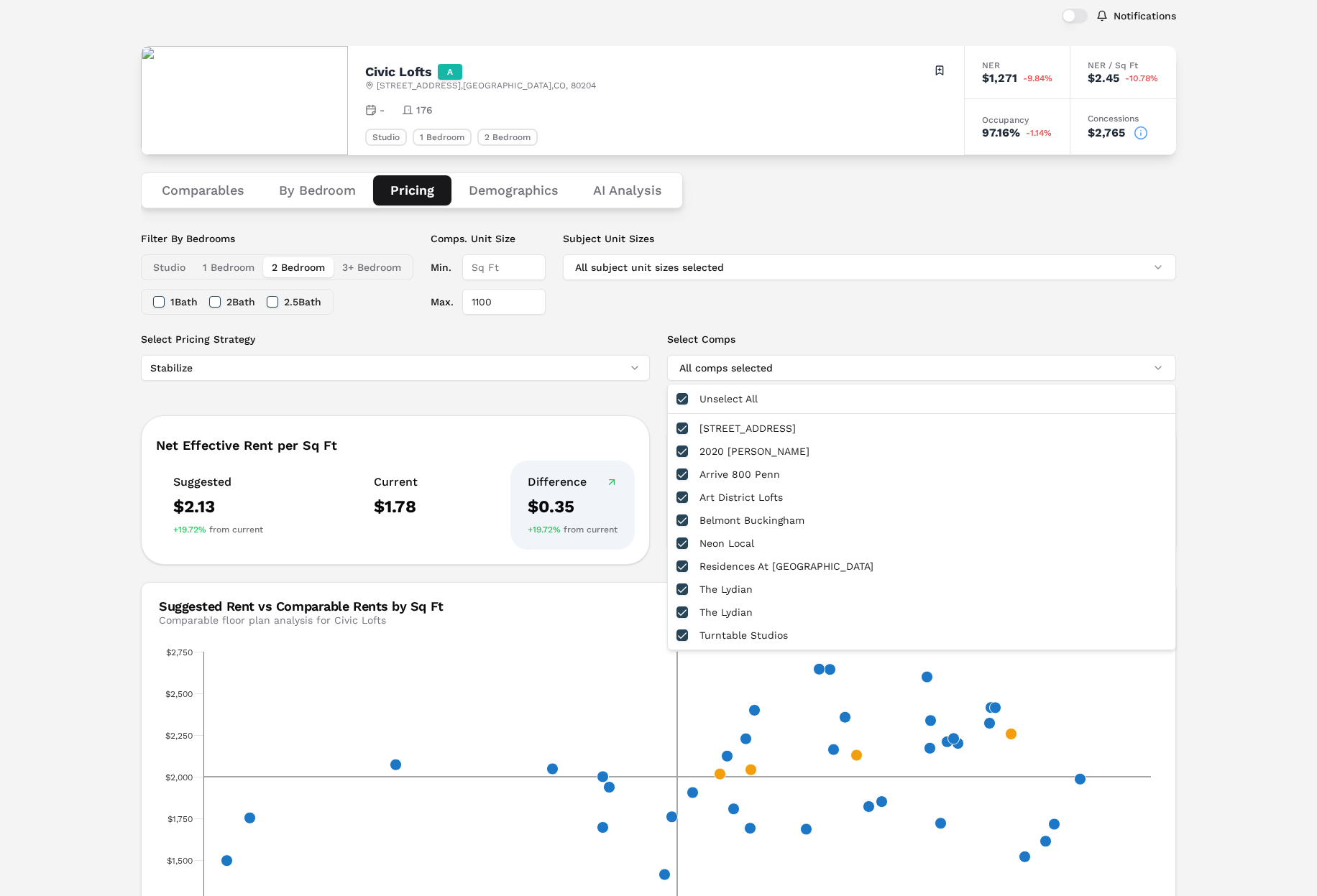
click at [718, 329] on div "Filter By Bedrooms Studio 1 Bedroom 2 Bedroom 3+ Bedroom 1 Bath 2 Bath 2.5 Bath…" at bounding box center [658, 281] width 1035 height 100
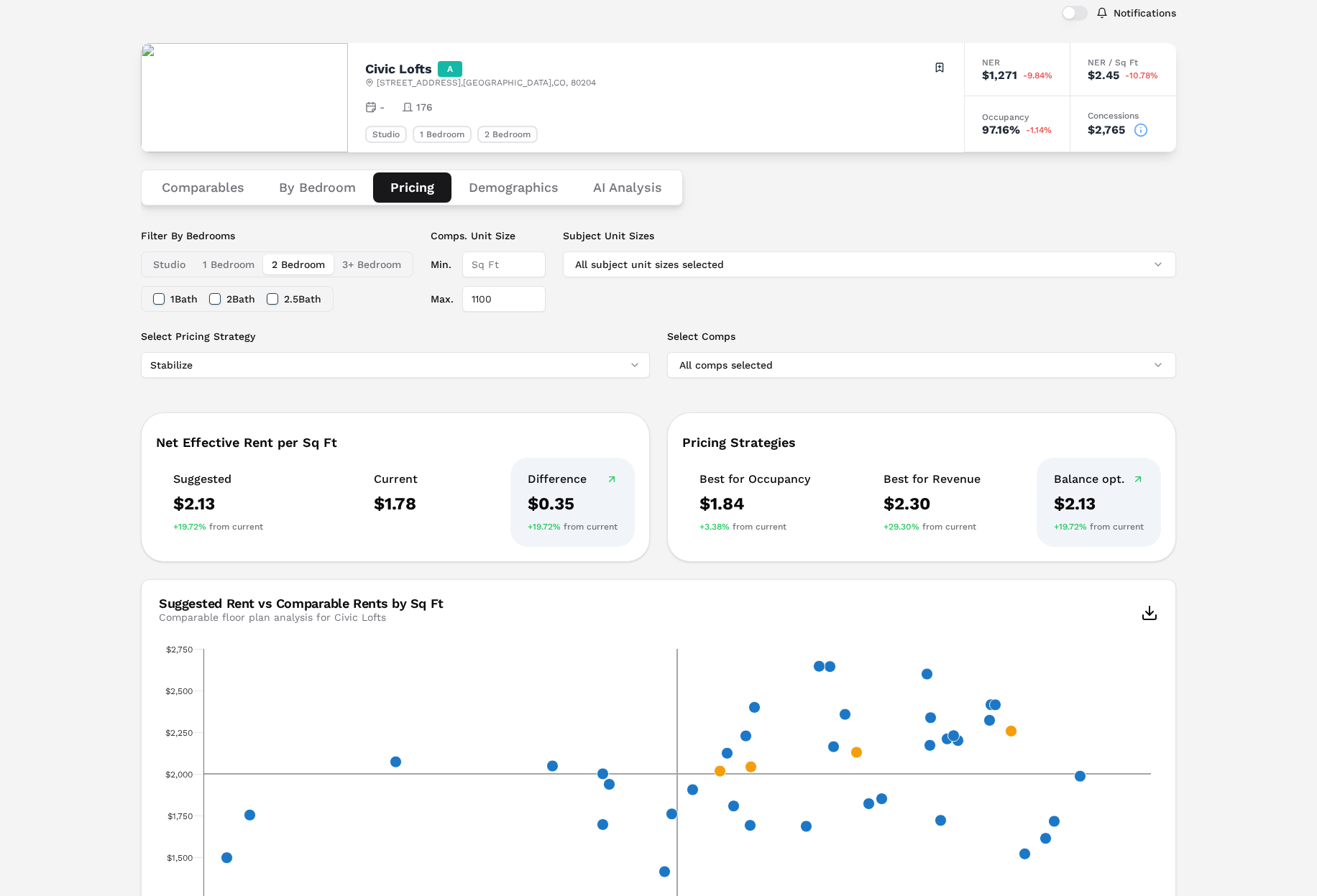
click at [503, 300] on input "1100" at bounding box center [504, 299] width 84 height 26
click at [681, 302] on div "Subject Unit Sizes All subject unit sizes selected" at bounding box center [870, 270] width 614 height 84
click at [771, 204] on div "Comparables By Bedroom Pricing Demographics AI Analysis" at bounding box center [658, 187] width 1035 height 70
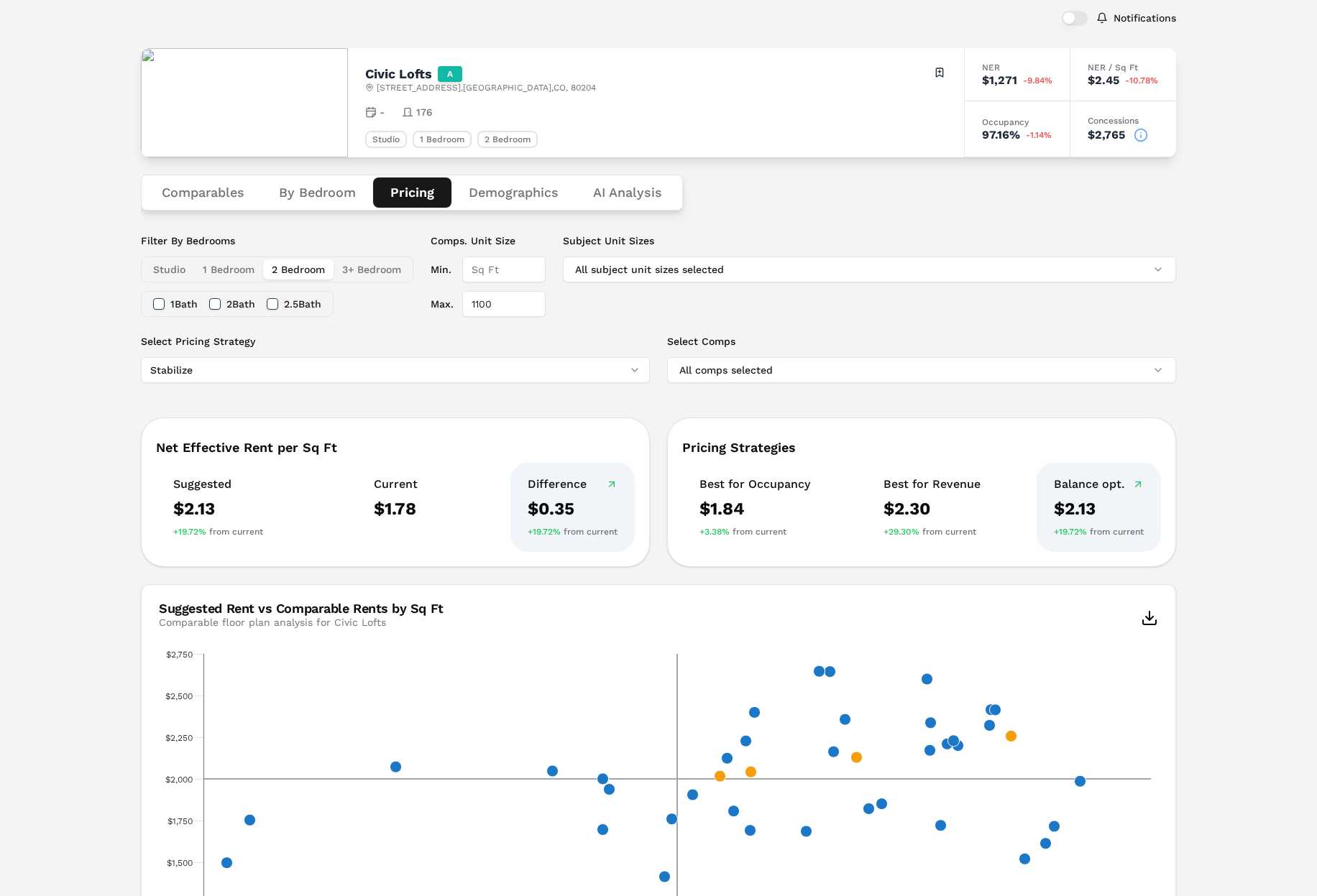
click at [915, 212] on div "Comparables By Bedroom Pricing Demographics AI Analysis" at bounding box center [658, 192] width 1035 height 70
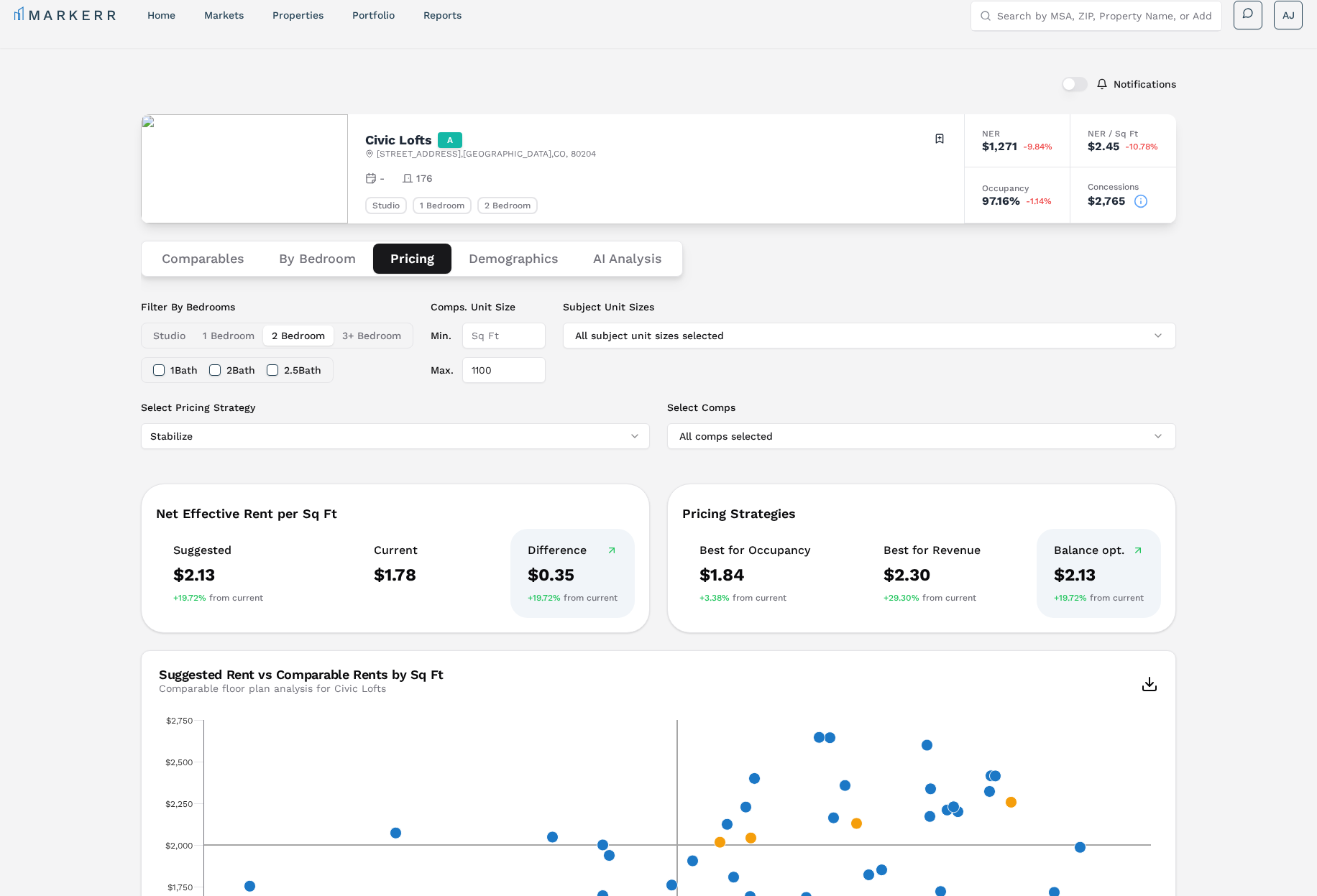
scroll to position [0, 0]
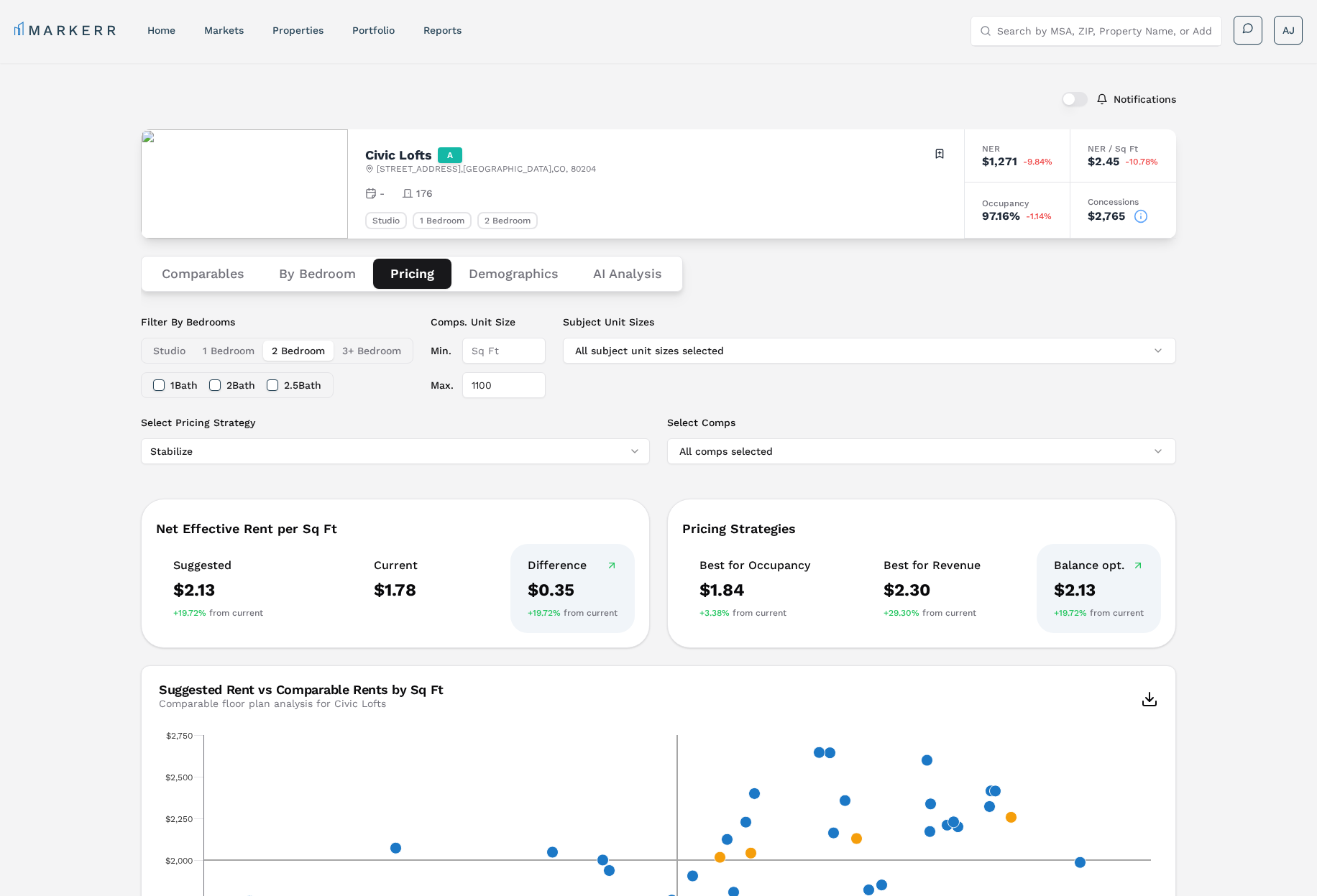
click at [1000, 95] on div "Notifications" at bounding box center [658, 100] width 1035 height 37
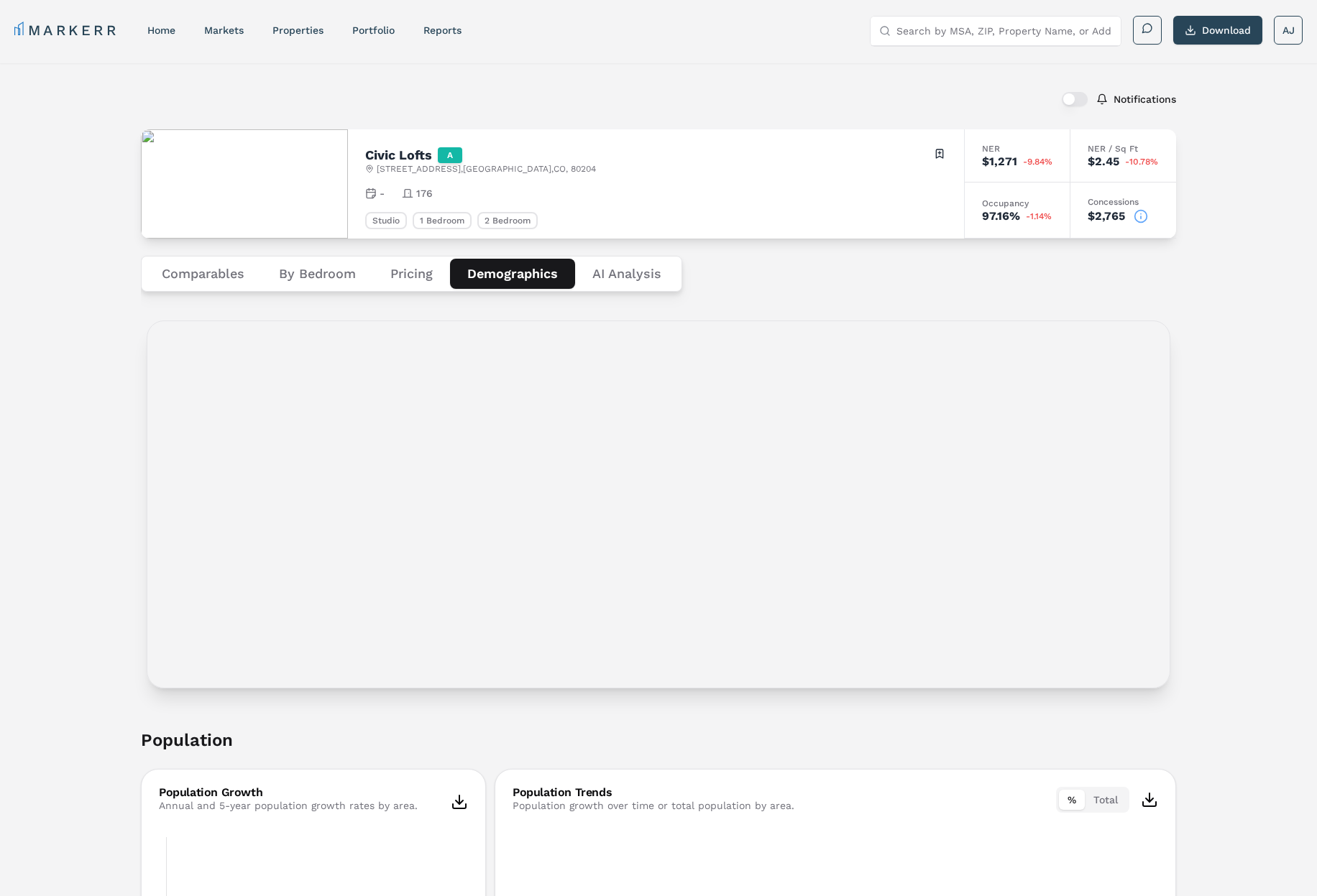
click at [494, 274] on button "Demographics" at bounding box center [512, 274] width 125 height 30
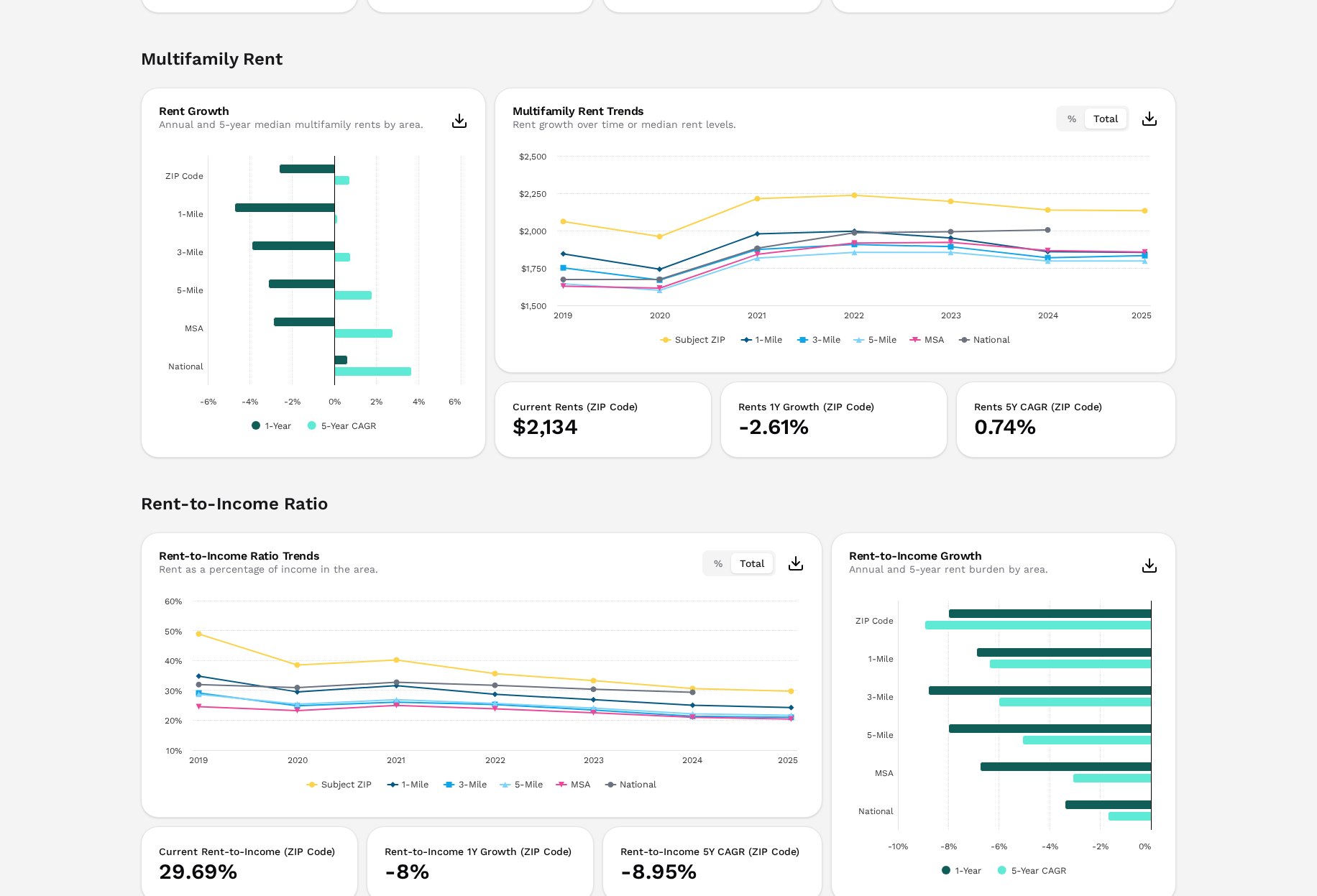
scroll to position [2522, 0]
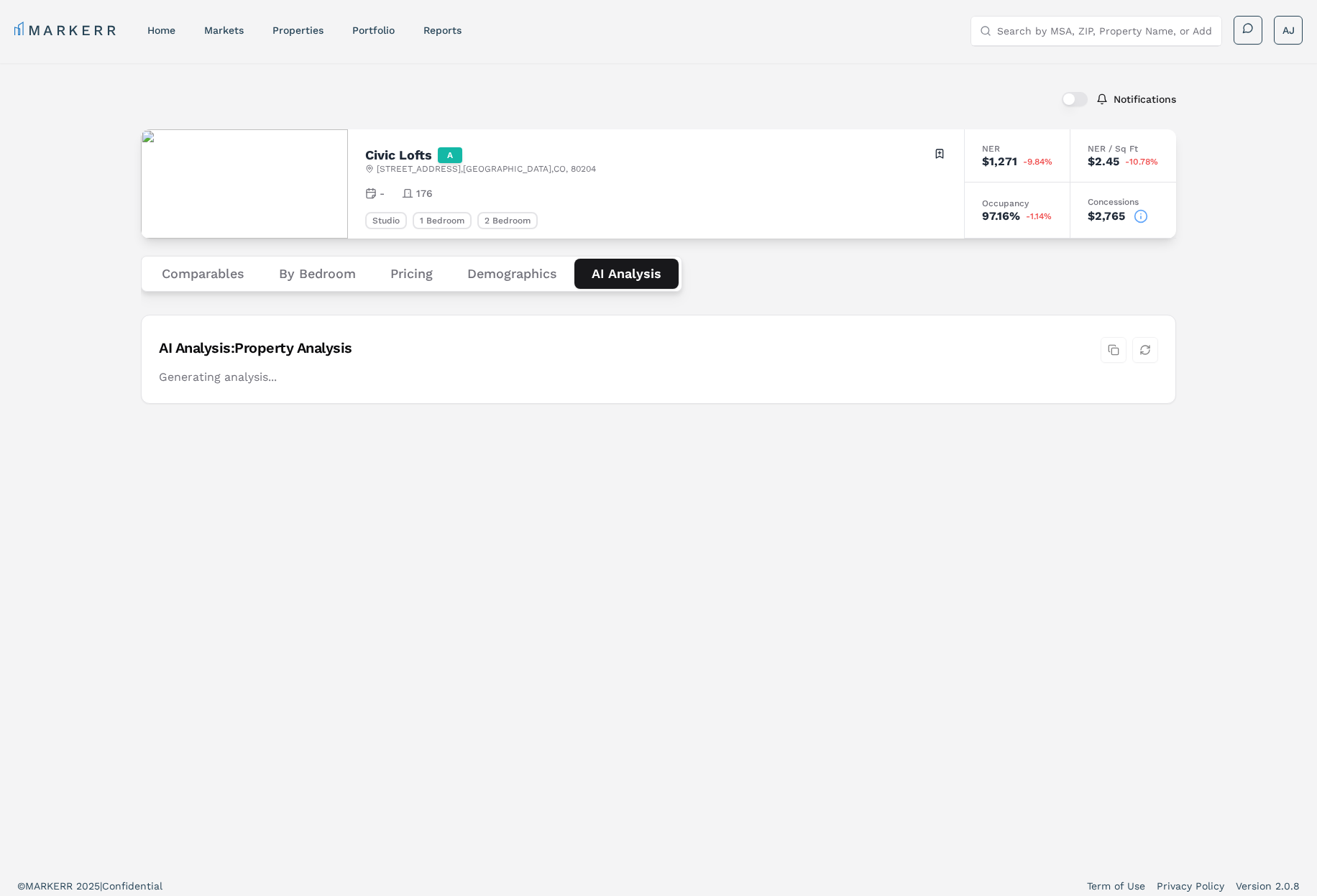
click at [632, 275] on Analysis "AI Analysis" at bounding box center [626, 274] width 104 height 30
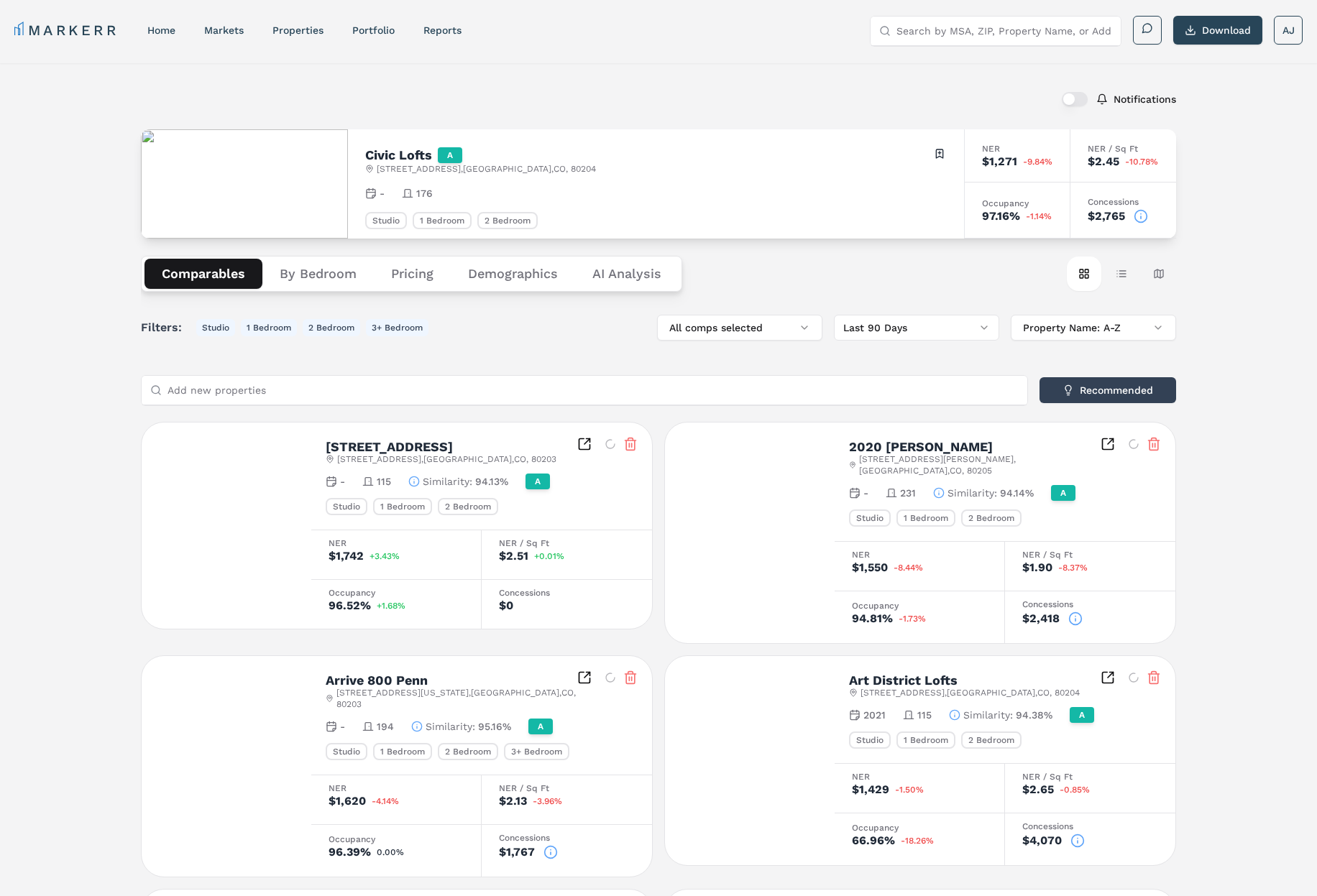
click at [212, 277] on button "Comparables" at bounding box center [203, 274] width 118 height 30
click at [1075, 92] on button "button" at bounding box center [1074, 99] width 26 height 14
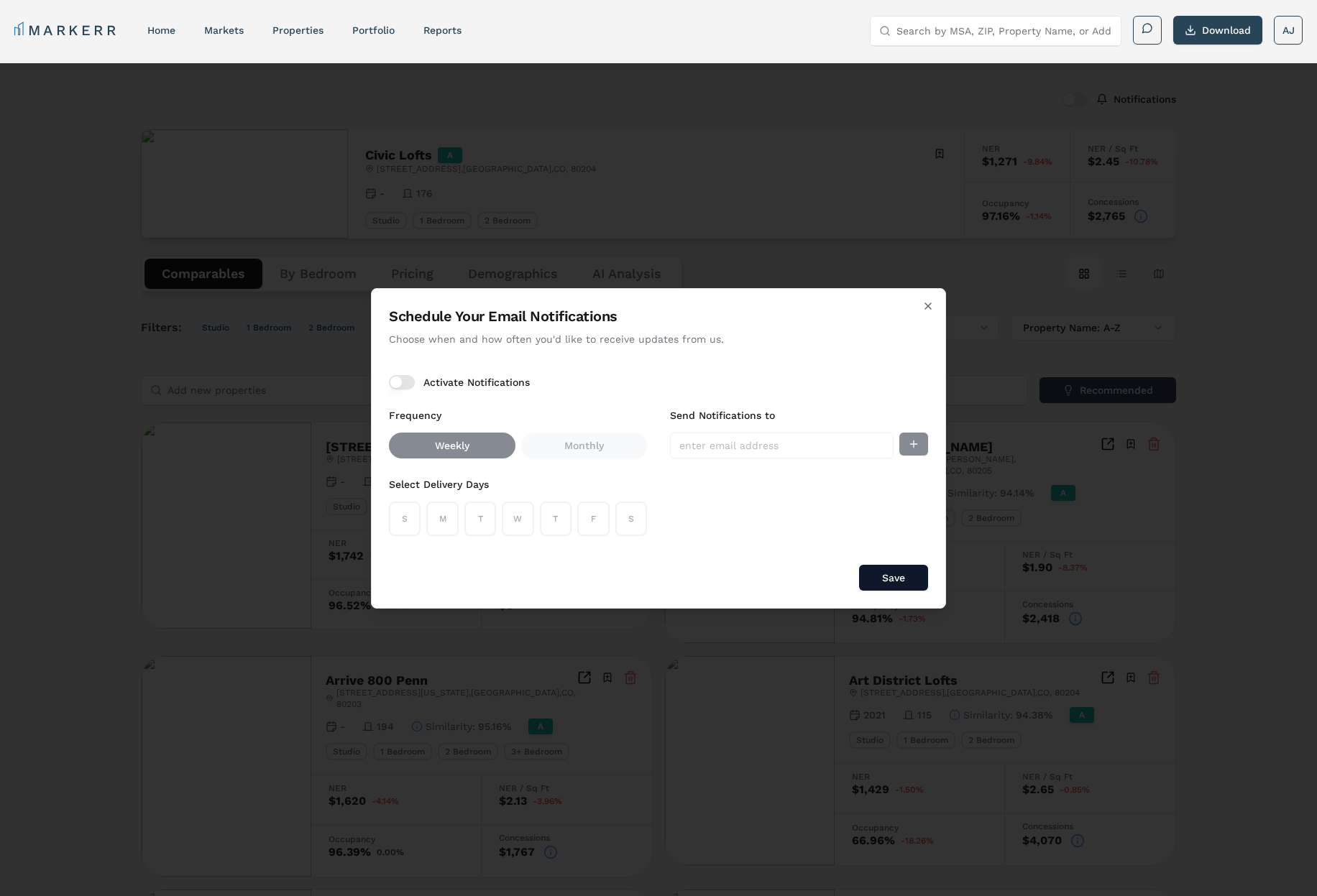
click at [414, 380] on div "Activate Notifications" at bounding box center [658, 382] width 539 height 14
click at [408, 383] on button "Activate Notifications" at bounding box center [401, 382] width 26 height 14
click at [792, 452] on input "Send Notifications to" at bounding box center [781, 445] width 223 height 26
click at [926, 308] on icon "button" at bounding box center [928, 306] width 12 height 12
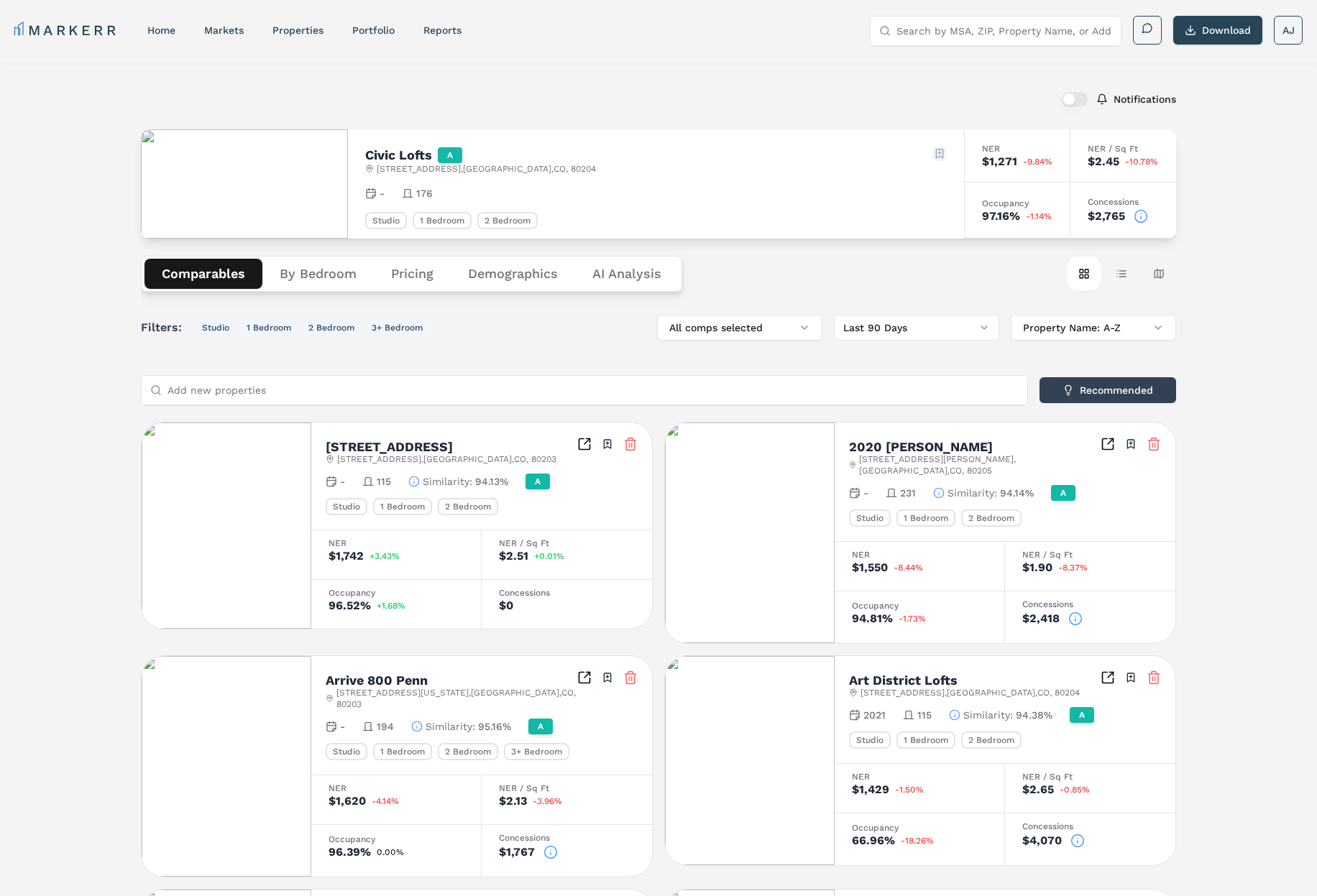
click at [943, 158] on html "MARKERR home markets properties Portfolio reports Search by MSA, ZIP, Property …" at bounding box center [658, 815] width 1317 height 1630
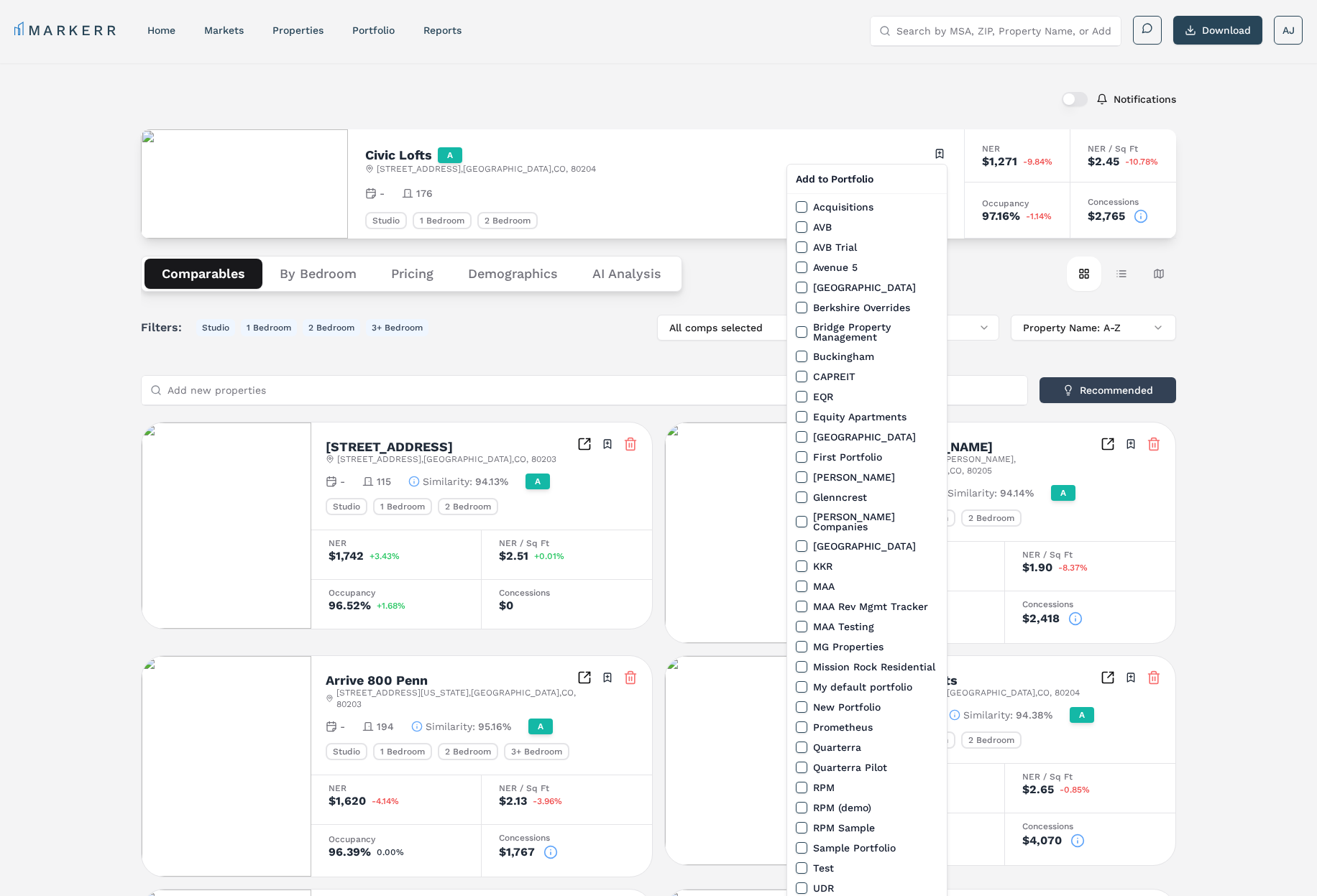
click at [892, 103] on html "MARKERR home markets properties Portfolio reports Search by MSA, ZIP, Property …" at bounding box center [658, 815] width 1317 height 1630
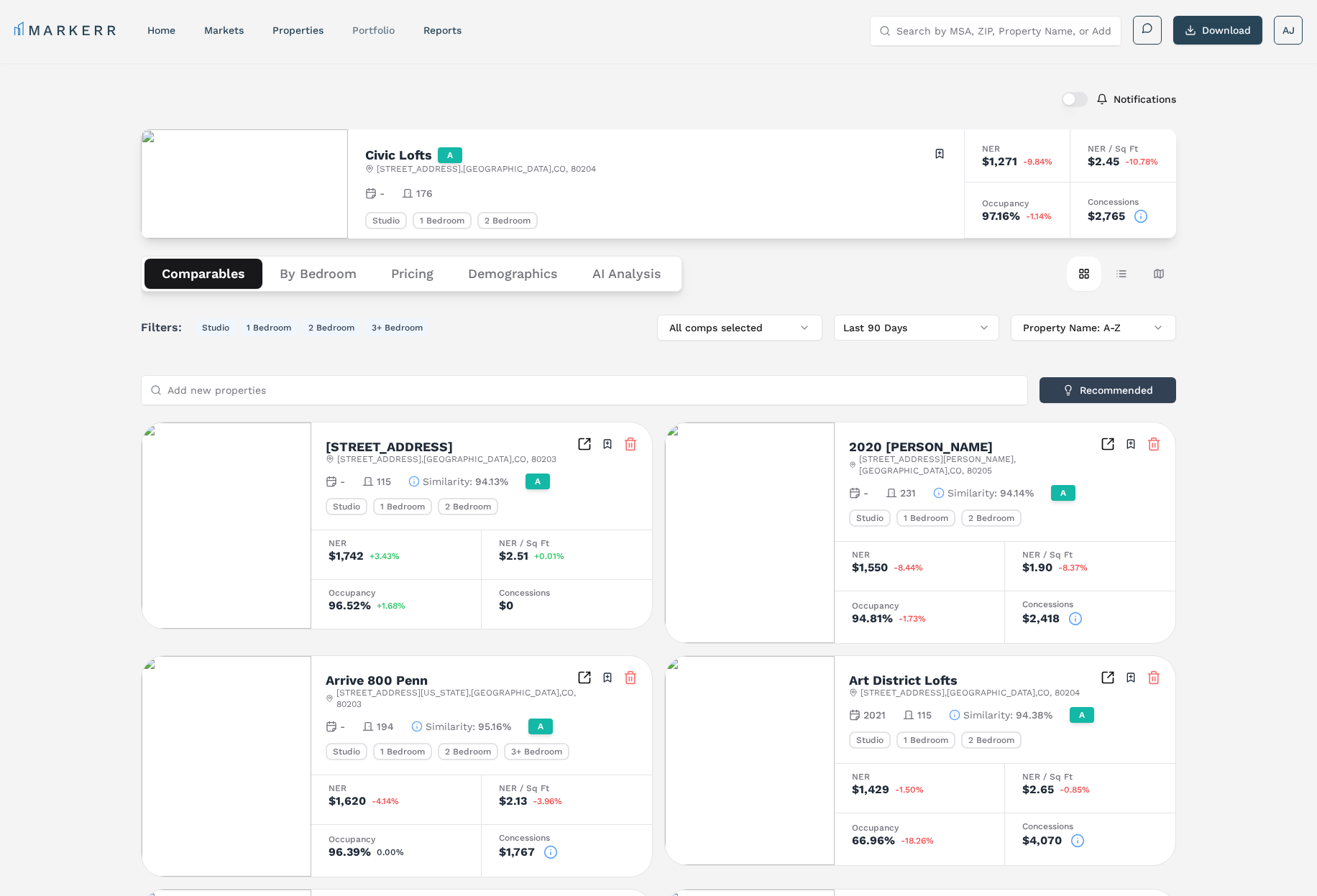
click at [387, 32] on link "Portfolio" at bounding box center [373, 29] width 43 height 12
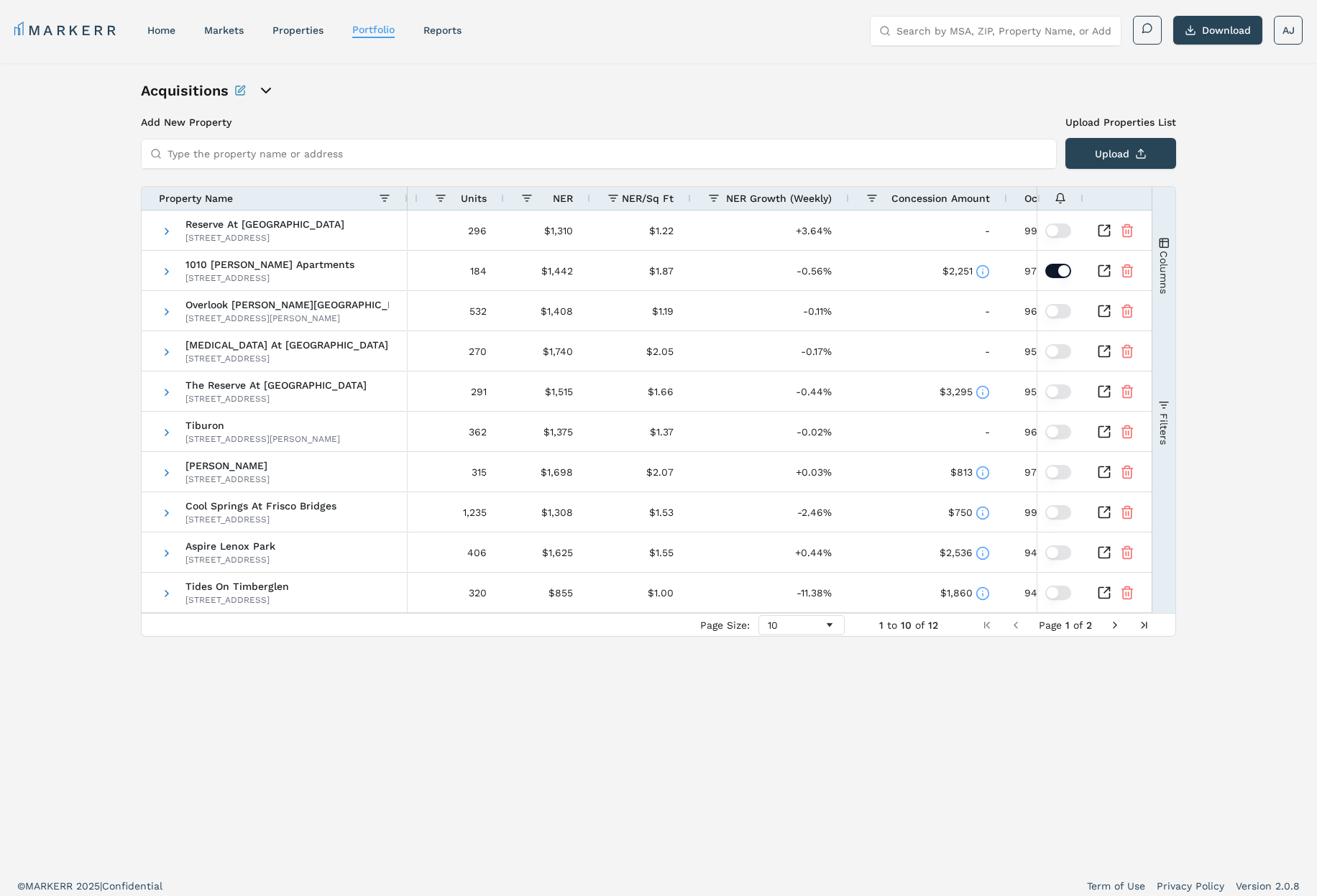
click at [1166, 265] on span "Columns" at bounding box center [1163, 271] width 12 height 44
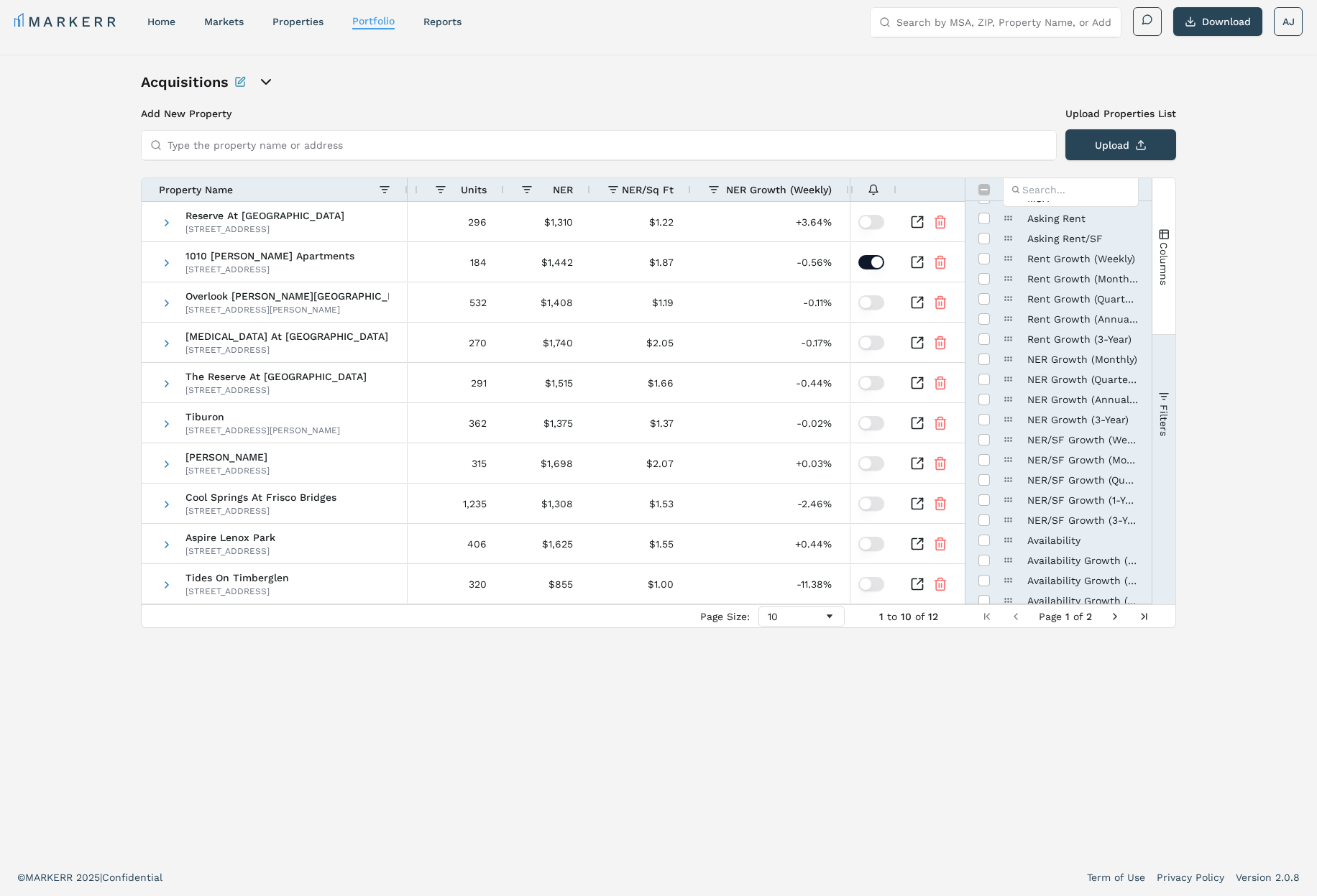
click at [1162, 297] on button "Columns" at bounding box center [1164, 256] width 23 height 156
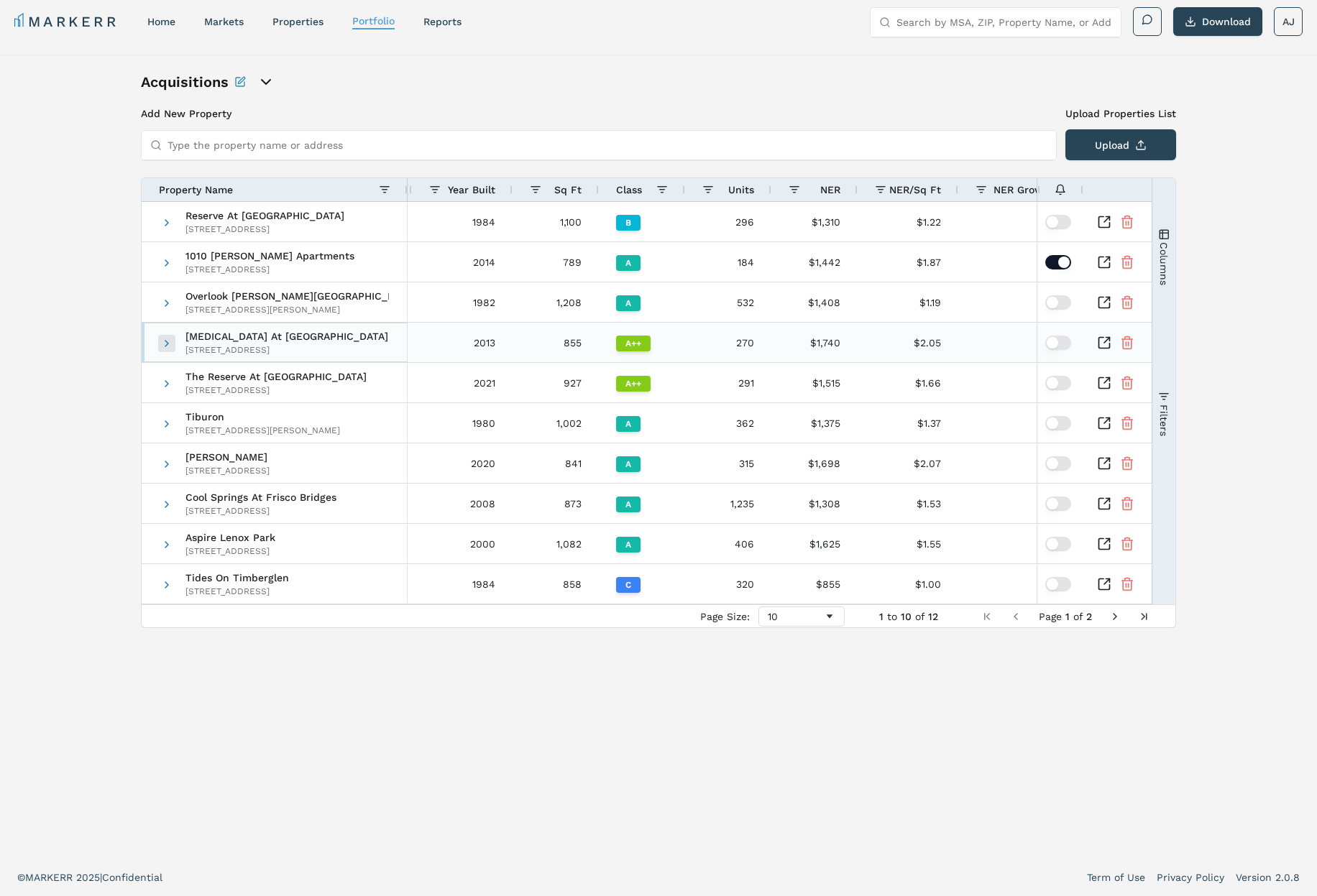
click at [164, 344] on span at bounding box center [166, 343] width 12 height 12
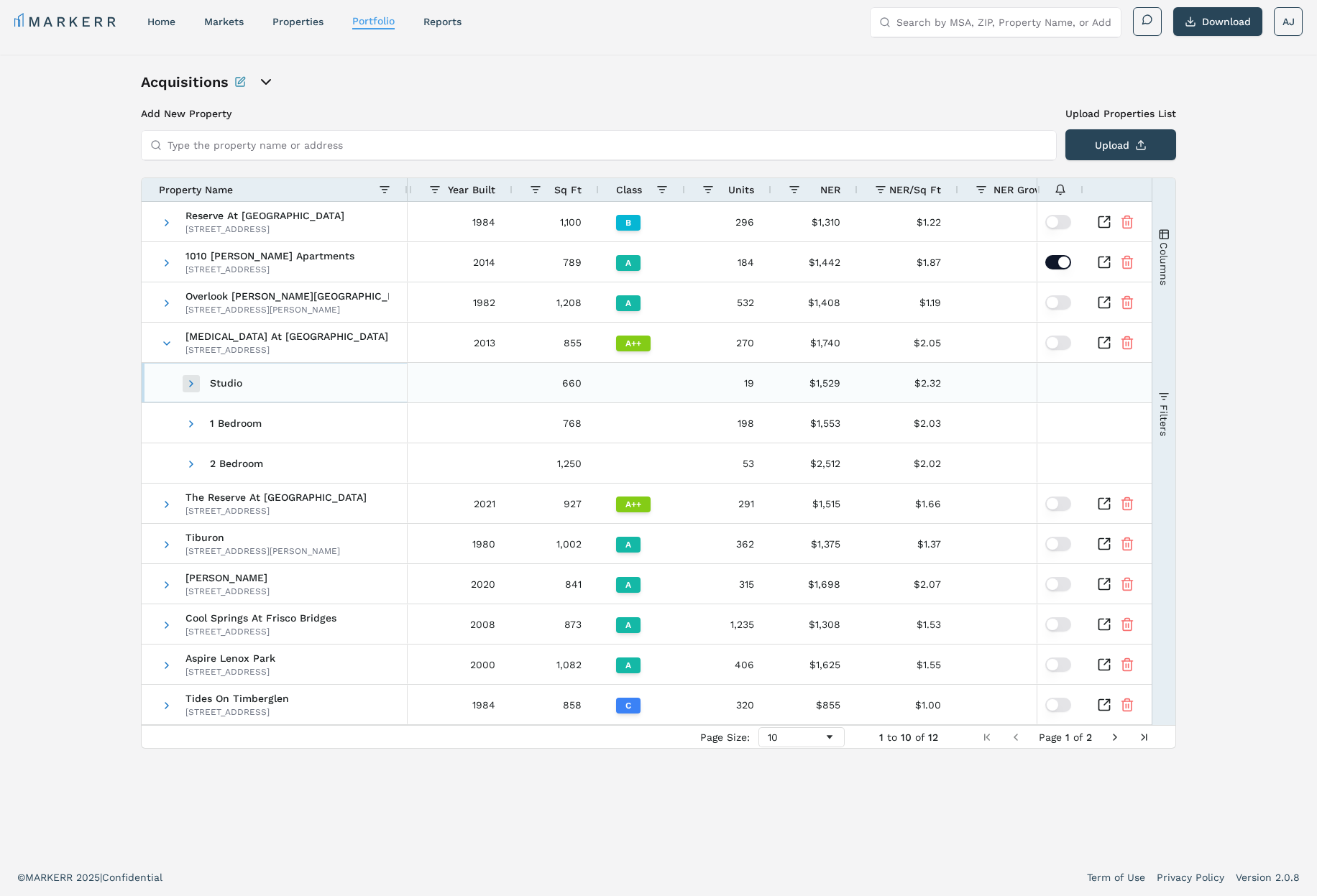
click at [189, 383] on span at bounding box center [191, 383] width 12 height 12
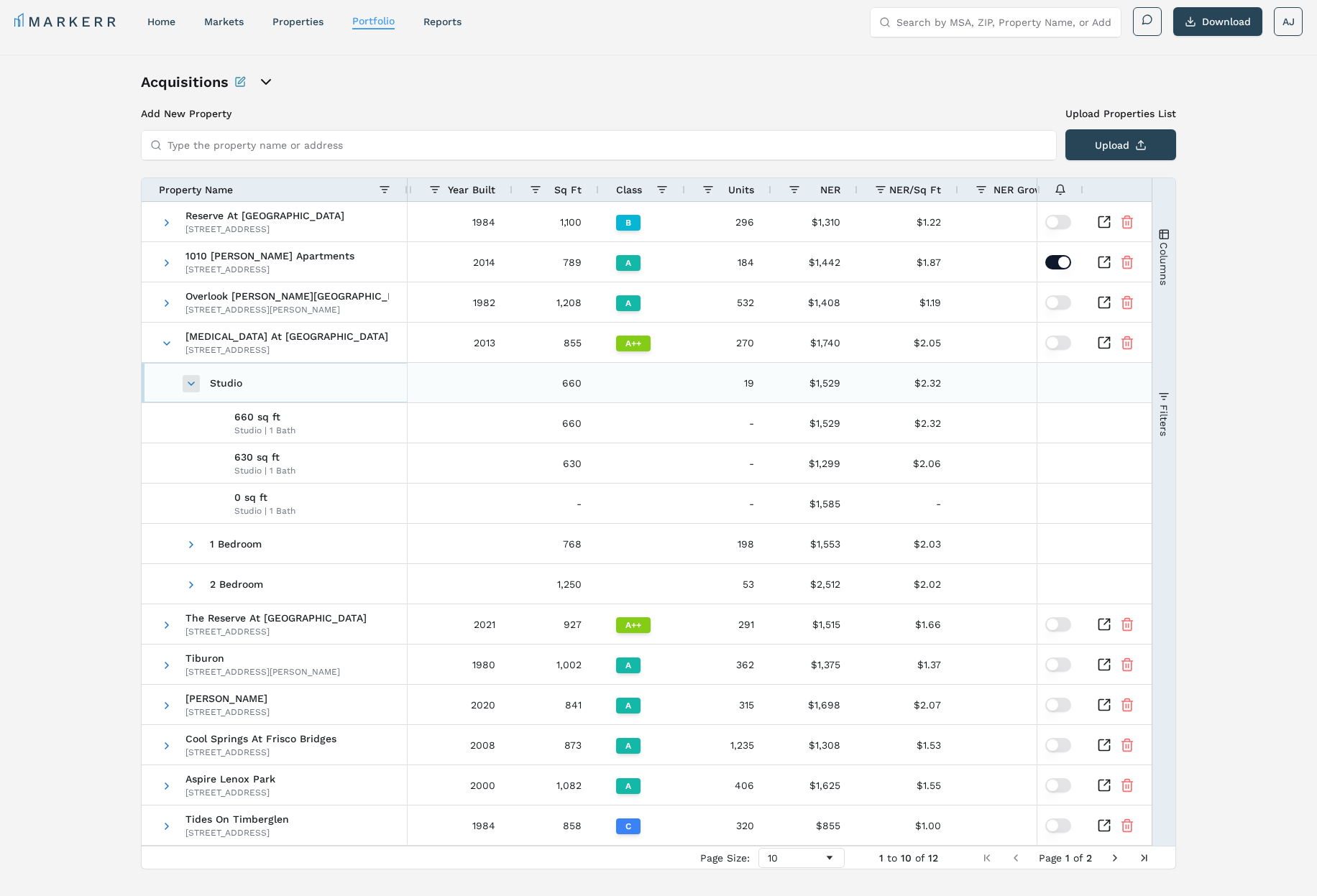
click at [193, 385] on span at bounding box center [191, 383] width 12 height 12
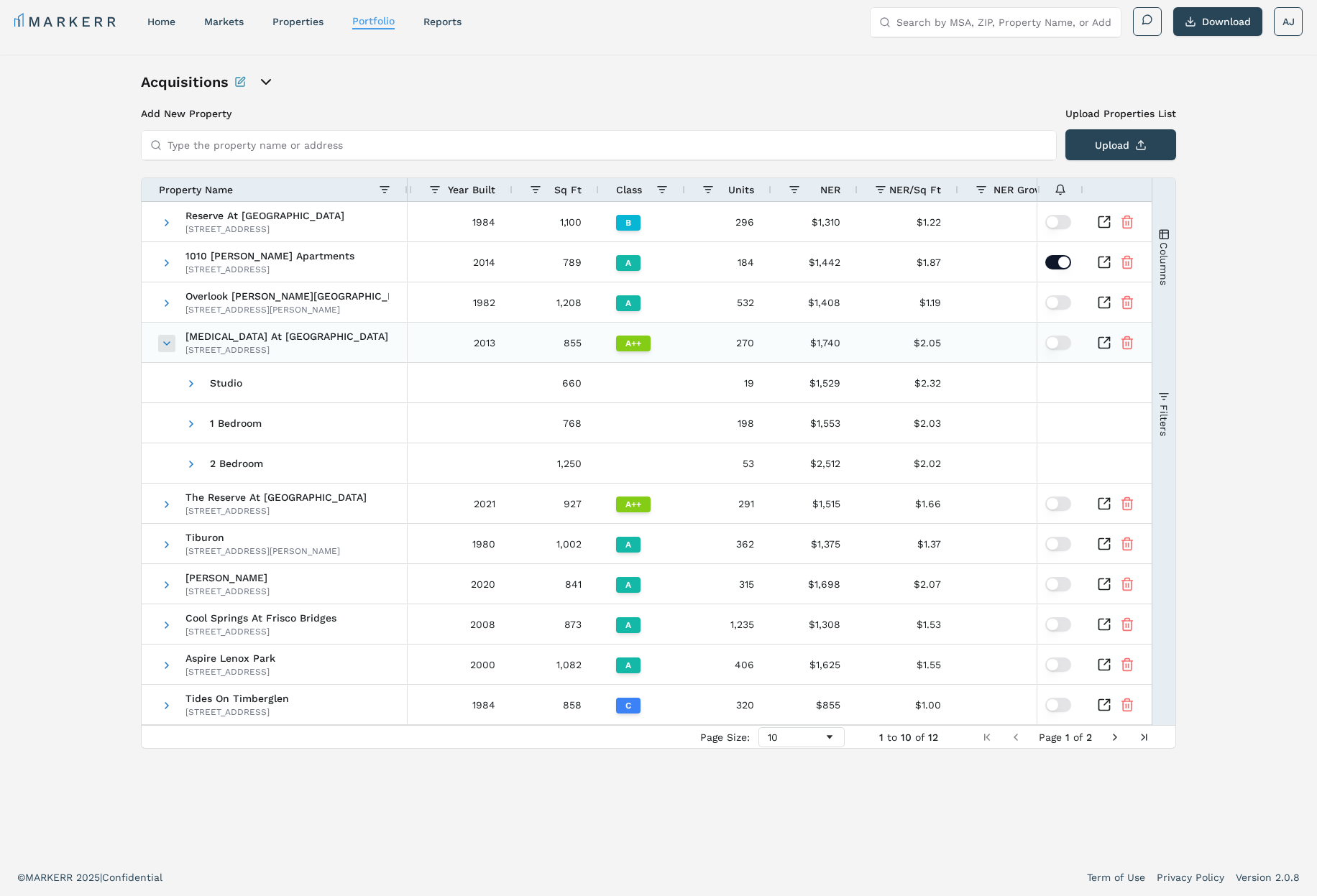
click at [167, 342] on span at bounding box center [166, 343] width 12 height 12
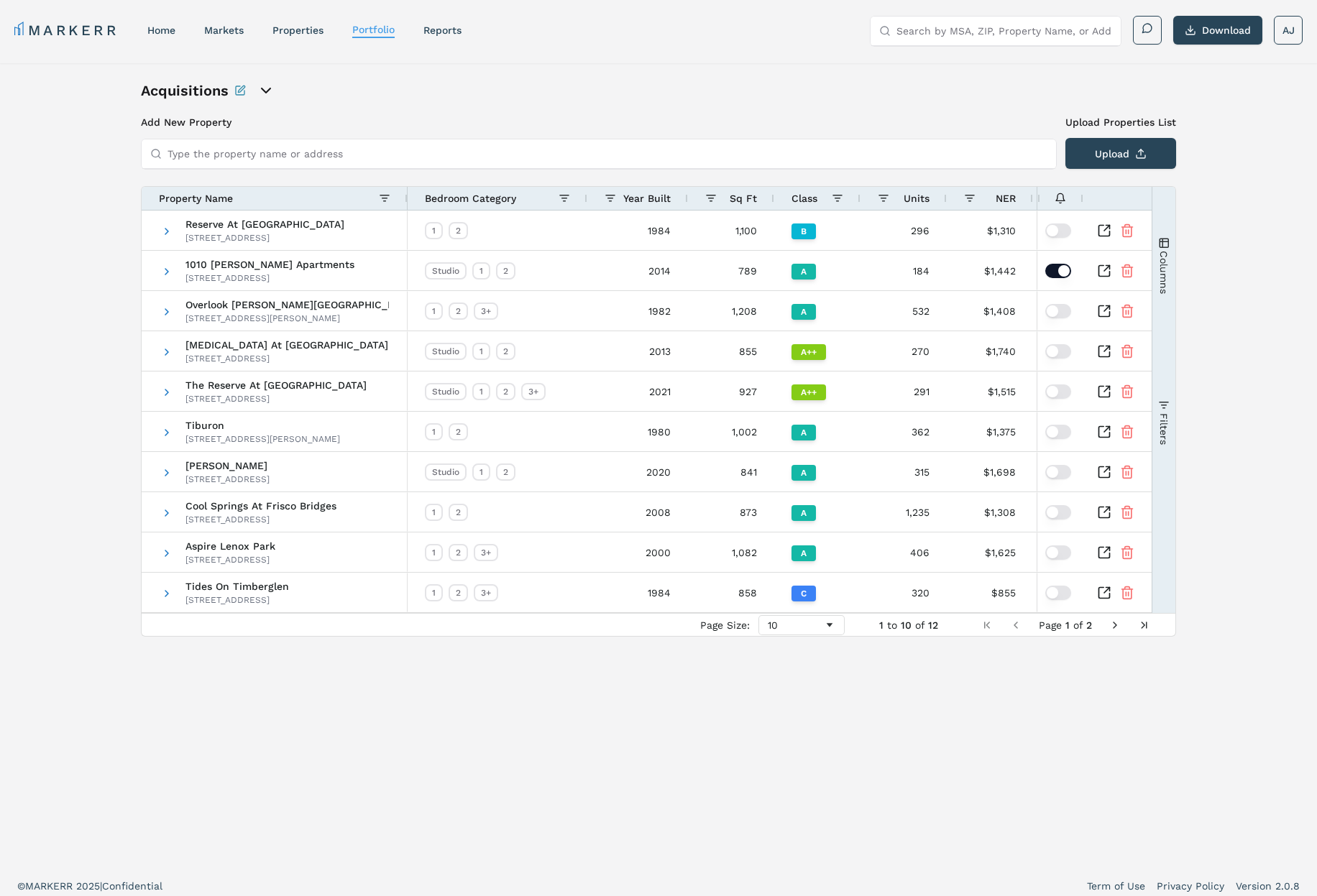
click at [435, 107] on div "Acquisitions Add New Property Upload Properties List Type the property name or …" at bounding box center [658, 466] width 1035 height 770
click at [510, 102] on div "Acquisitions Add New Property Upload Properties List Type the property name or …" at bounding box center [658, 466] width 1035 height 770
click at [307, 31] on link "properties" at bounding box center [297, 29] width 51 height 12
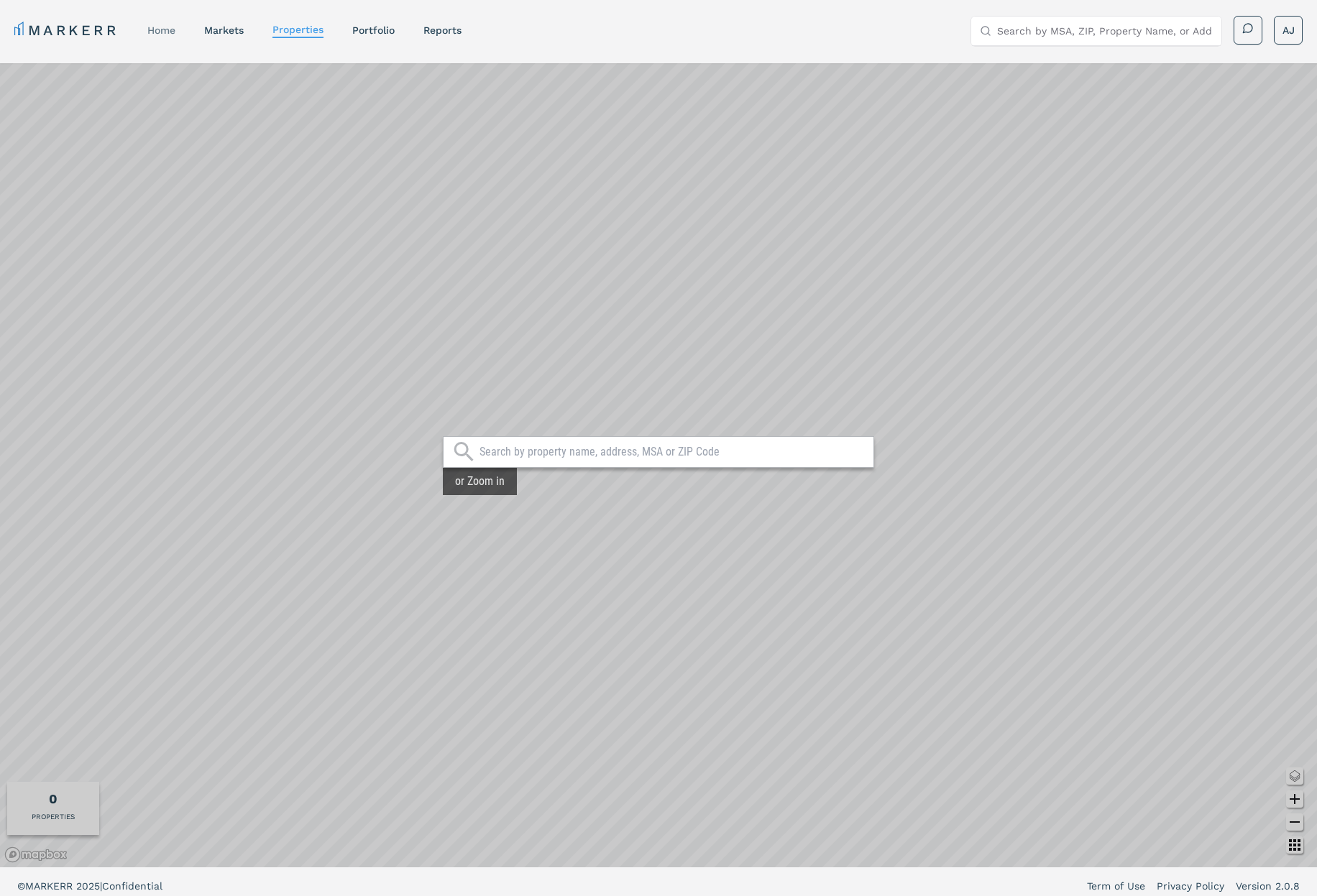
click at [168, 31] on link "home" at bounding box center [162, 29] width 28 height 12
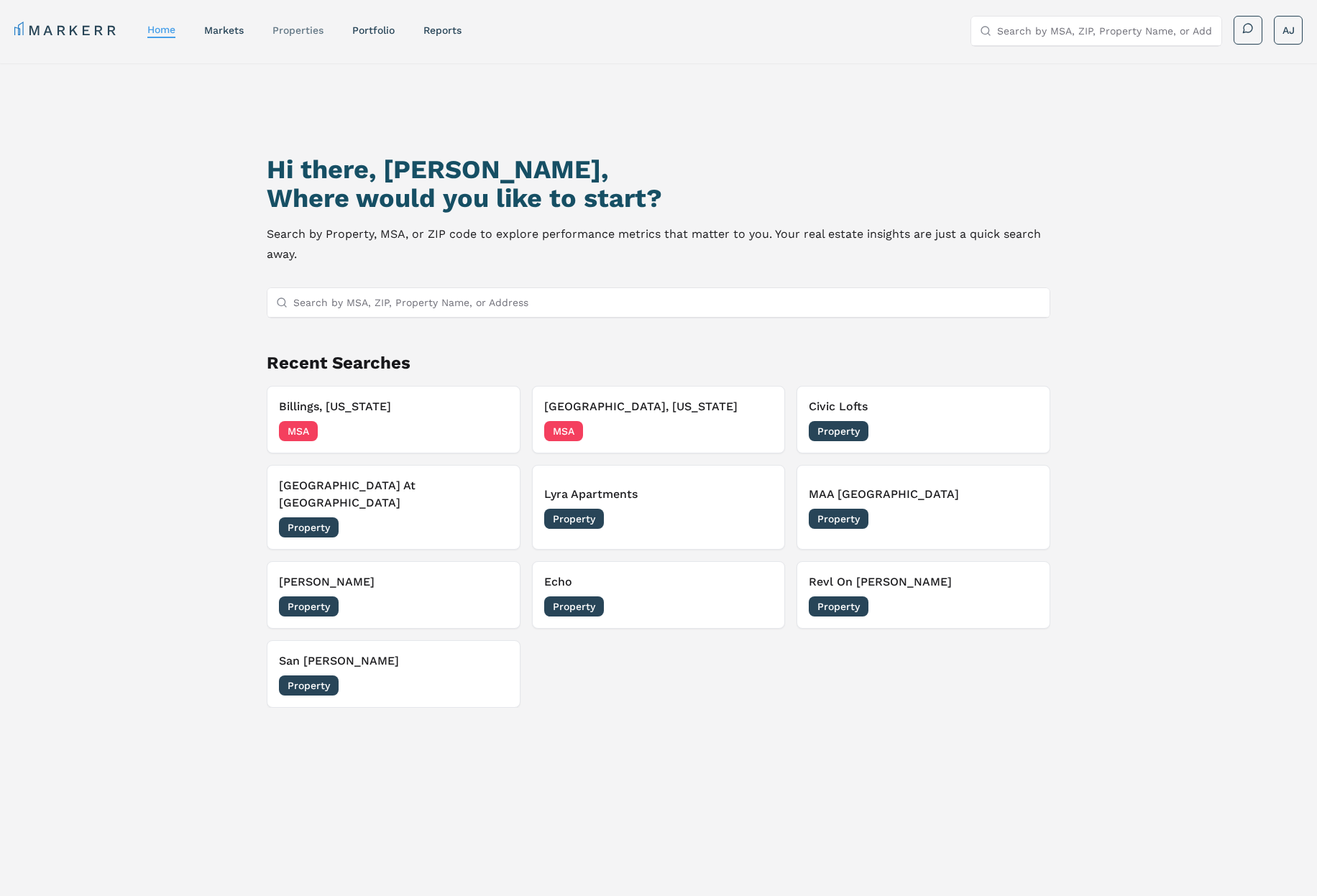
click at [310, 33] on link "properties" at bounding box center [297, 29] width 51 height 12
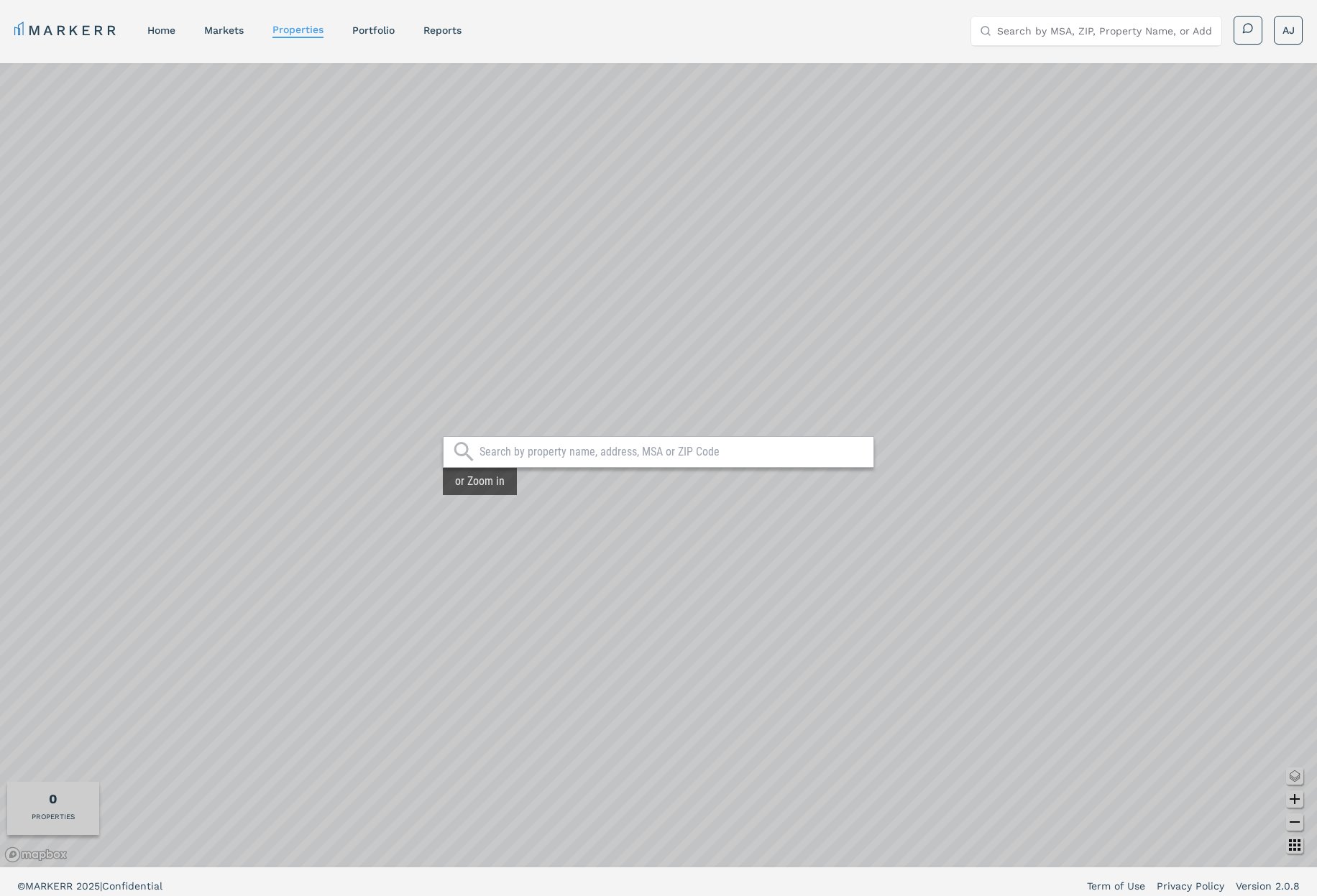
click at [529, 454] on input "text" at bounding box center [672, 452] width 387 height 14
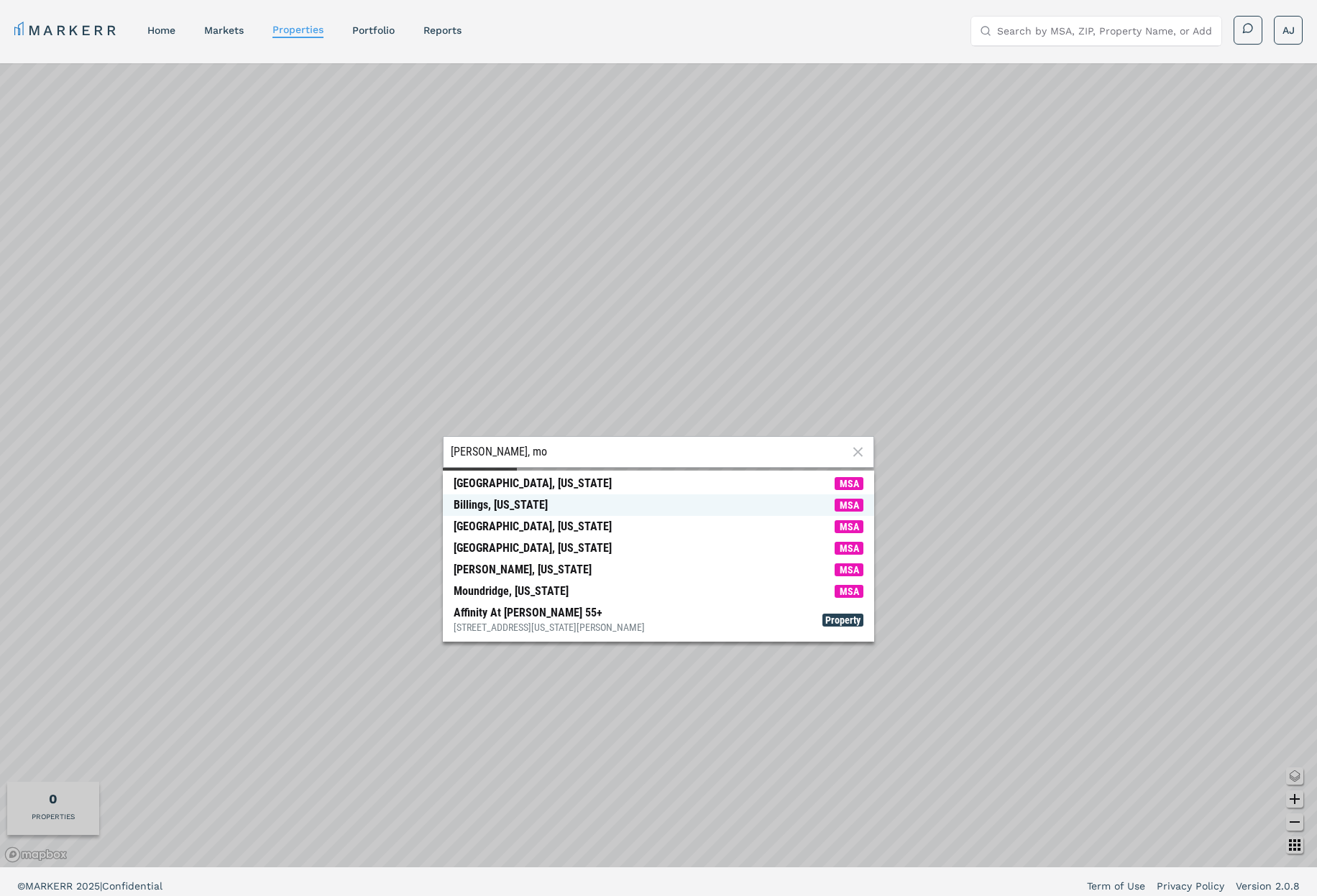
type input "billings, mo"
click at [542, 499] on span "Billings, Montana MSA" at bounding box center [658, 505] width 431 height 21
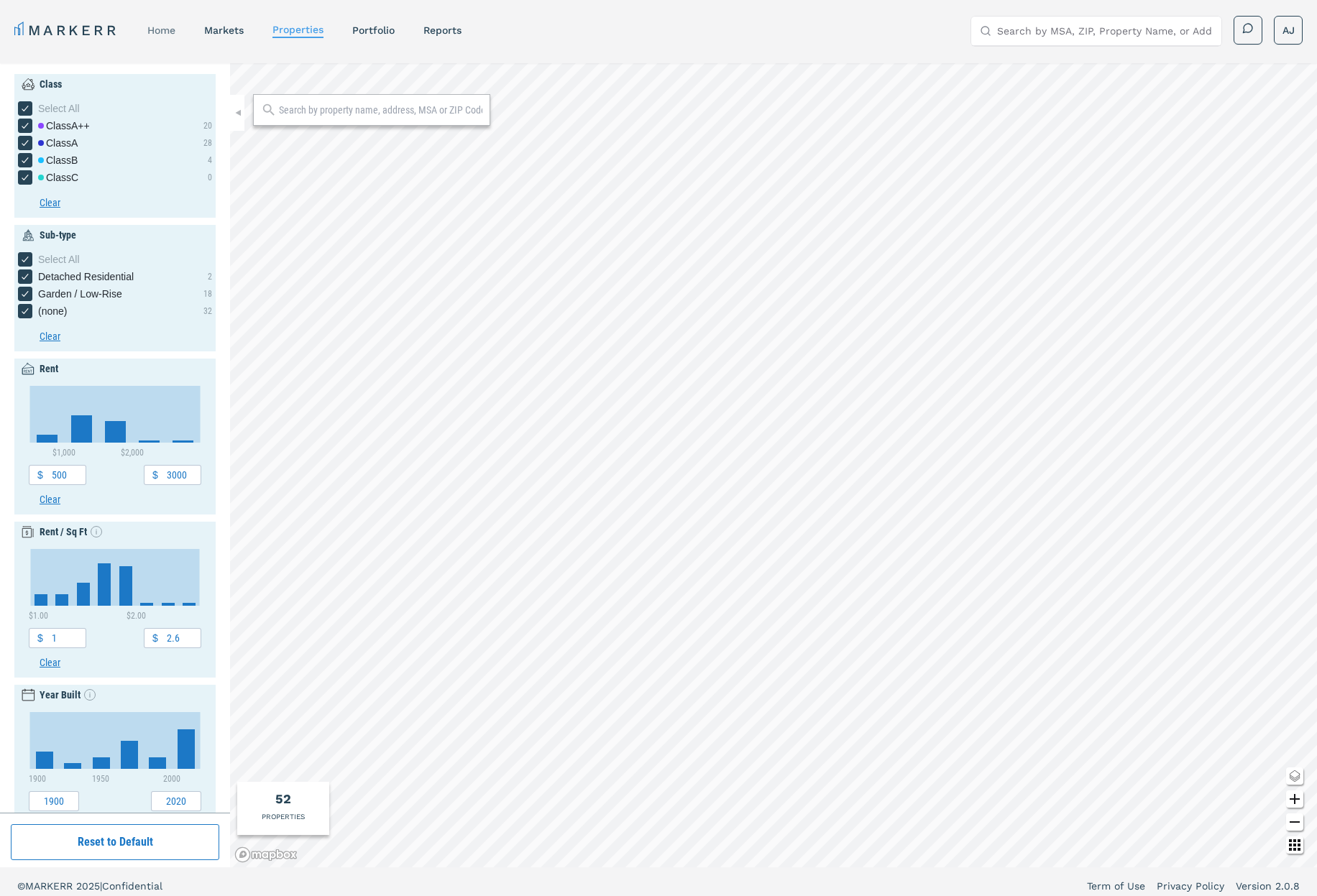
click at [167, 30] on link "home" at bounding box center [162, 29] width 28 height 12
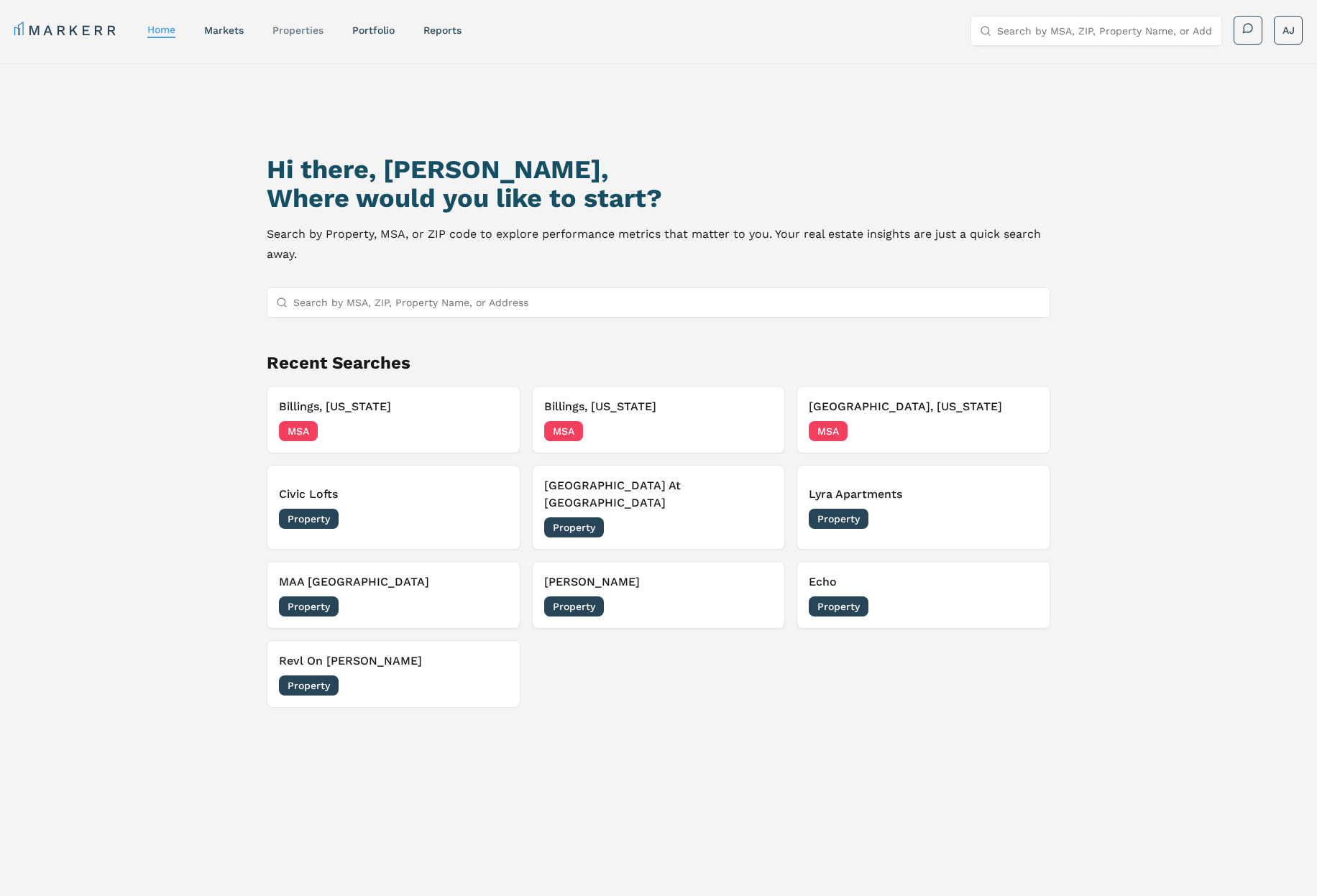
click at [302, 30] on link "properties" at bounding box center [297, 29] width 51 height 12
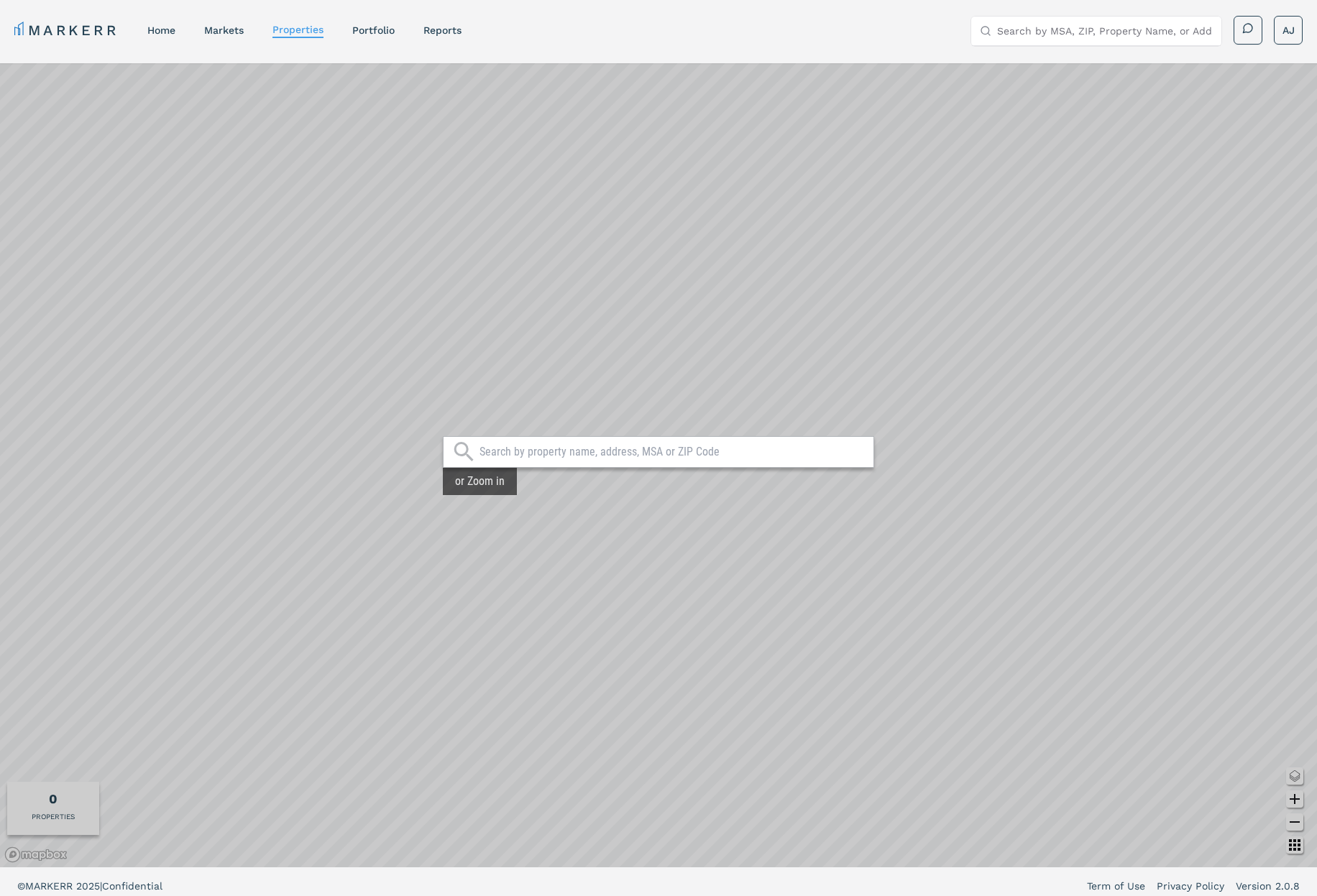
click at [568, 450] on input "text" at bounding box center [672, 452] width 387 height 14
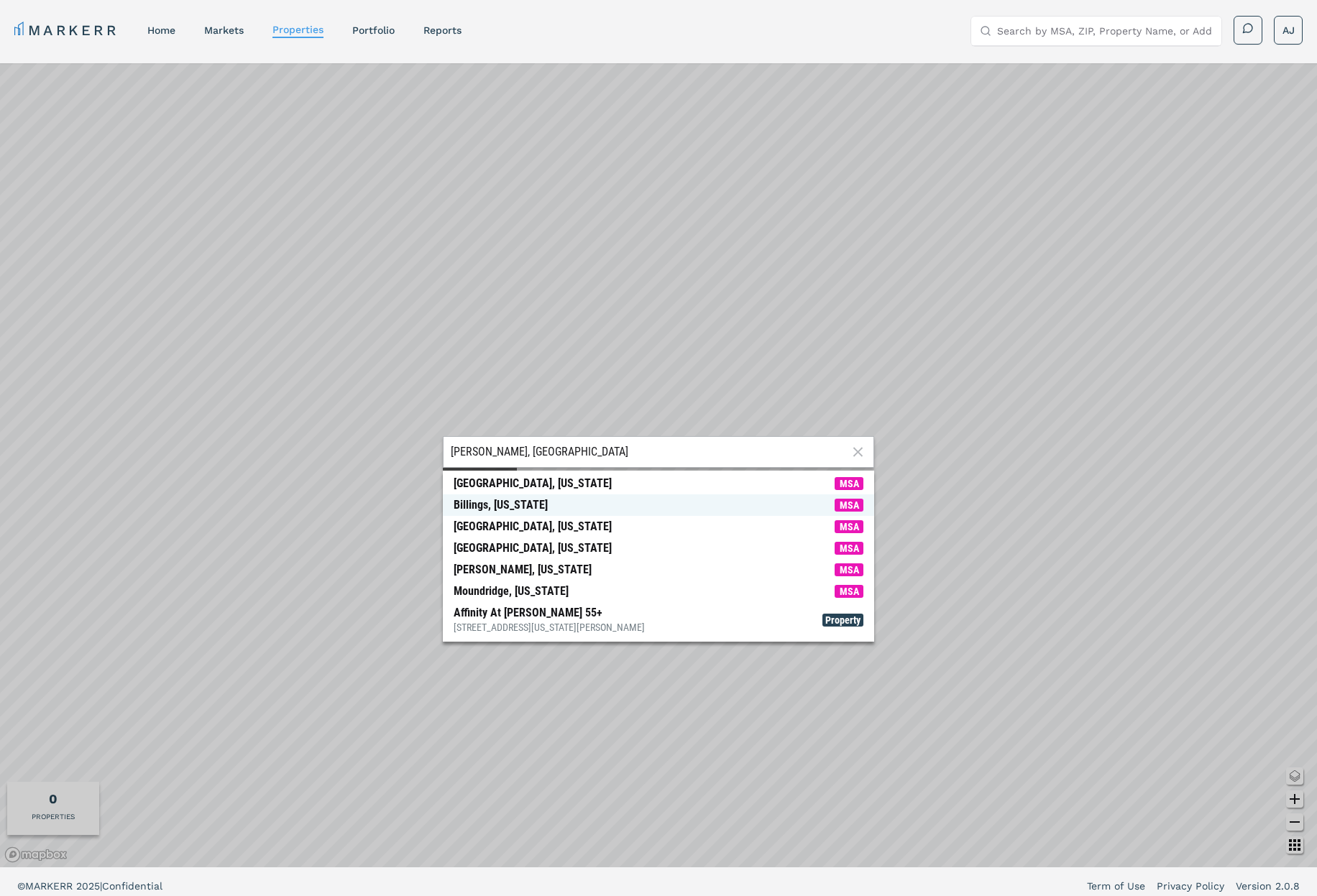
type input "Billings, MO"
click at [533, 499] on div "Billings, [US_STATE]" at bounding box center [501, 505] width 94 height 14
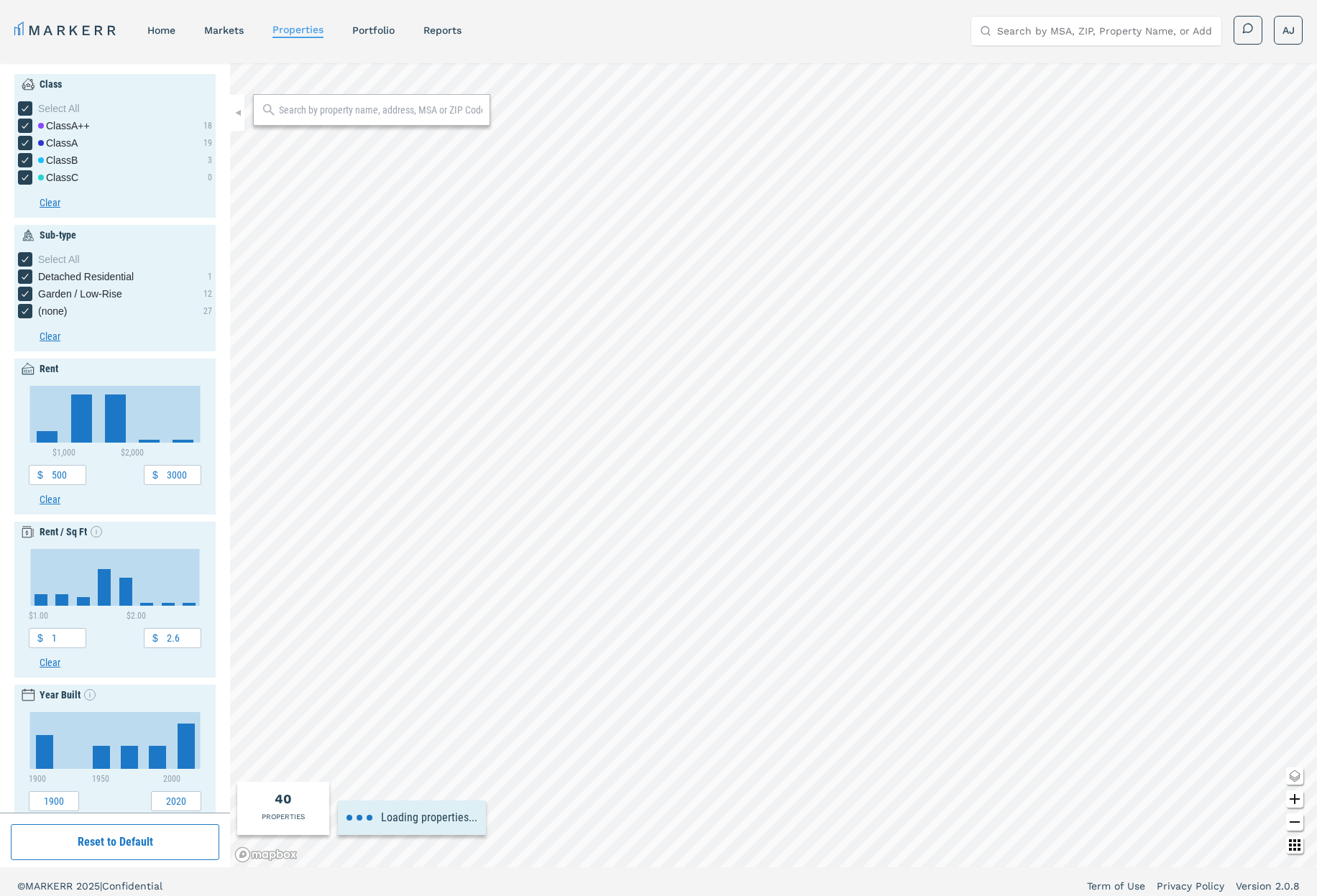
type input "2040"
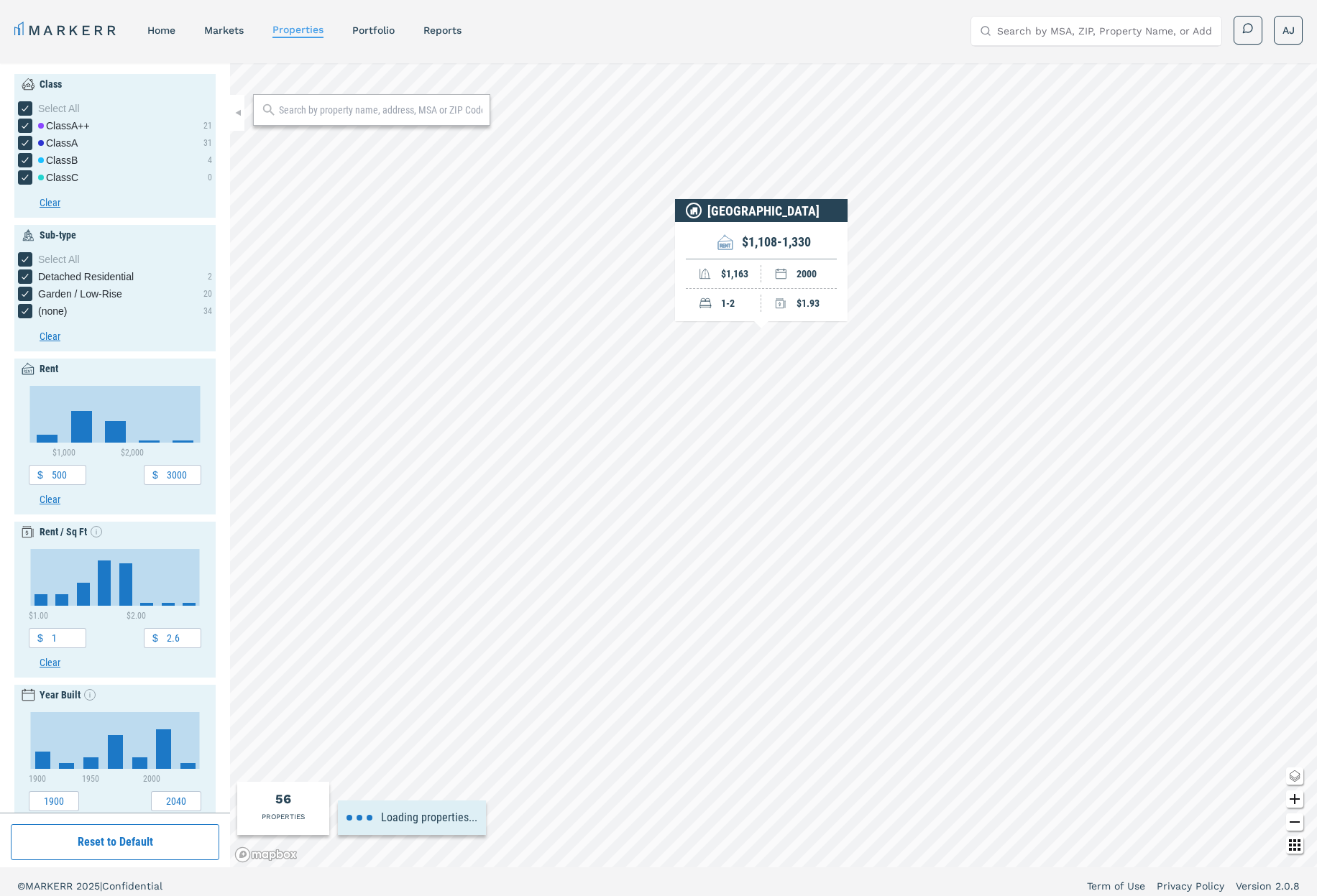
type input "800"
type input "1950"
type input "2020"
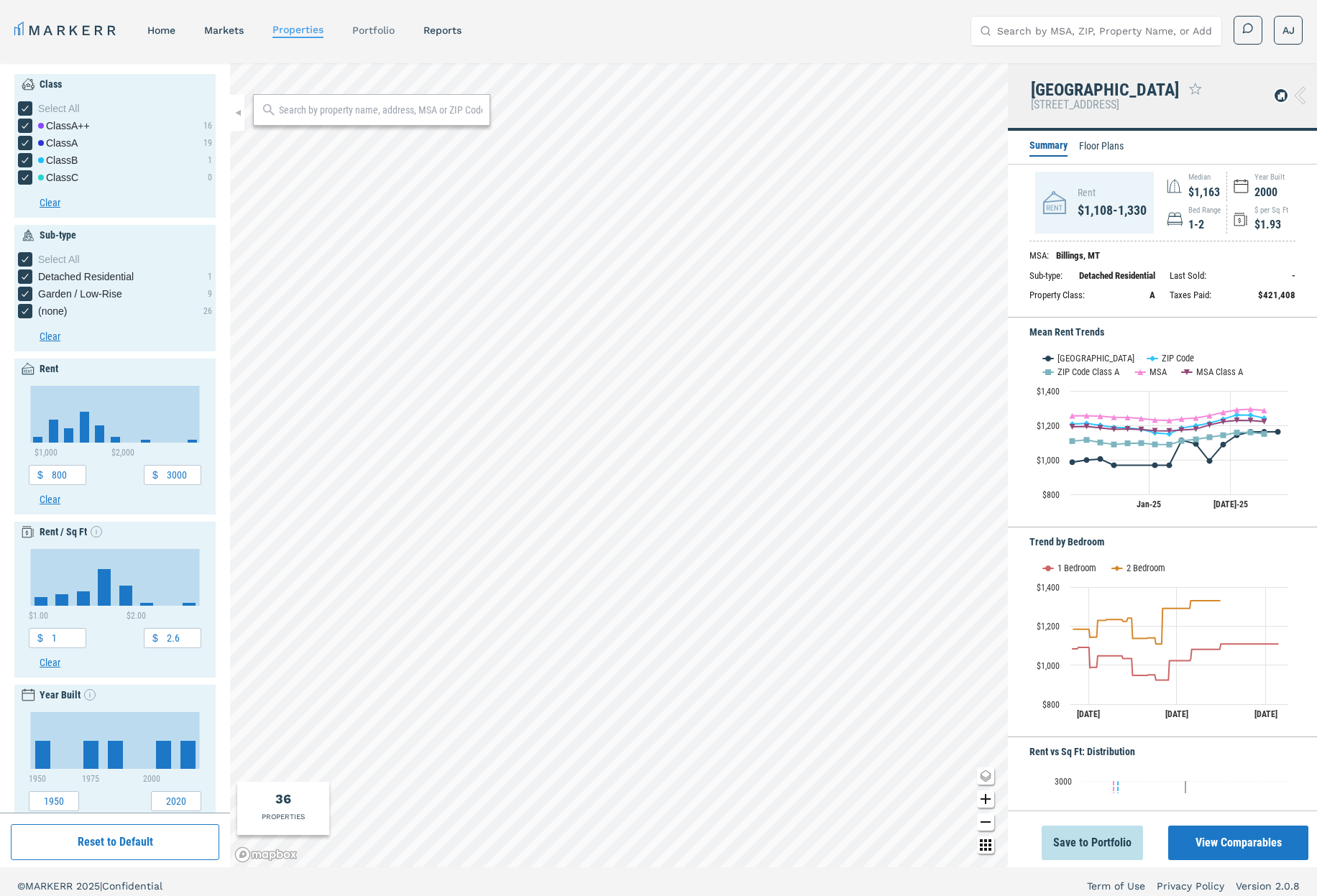
click at [387, 32] on link "Portfolio" at bounding box center [373, 29] width 43 height 12
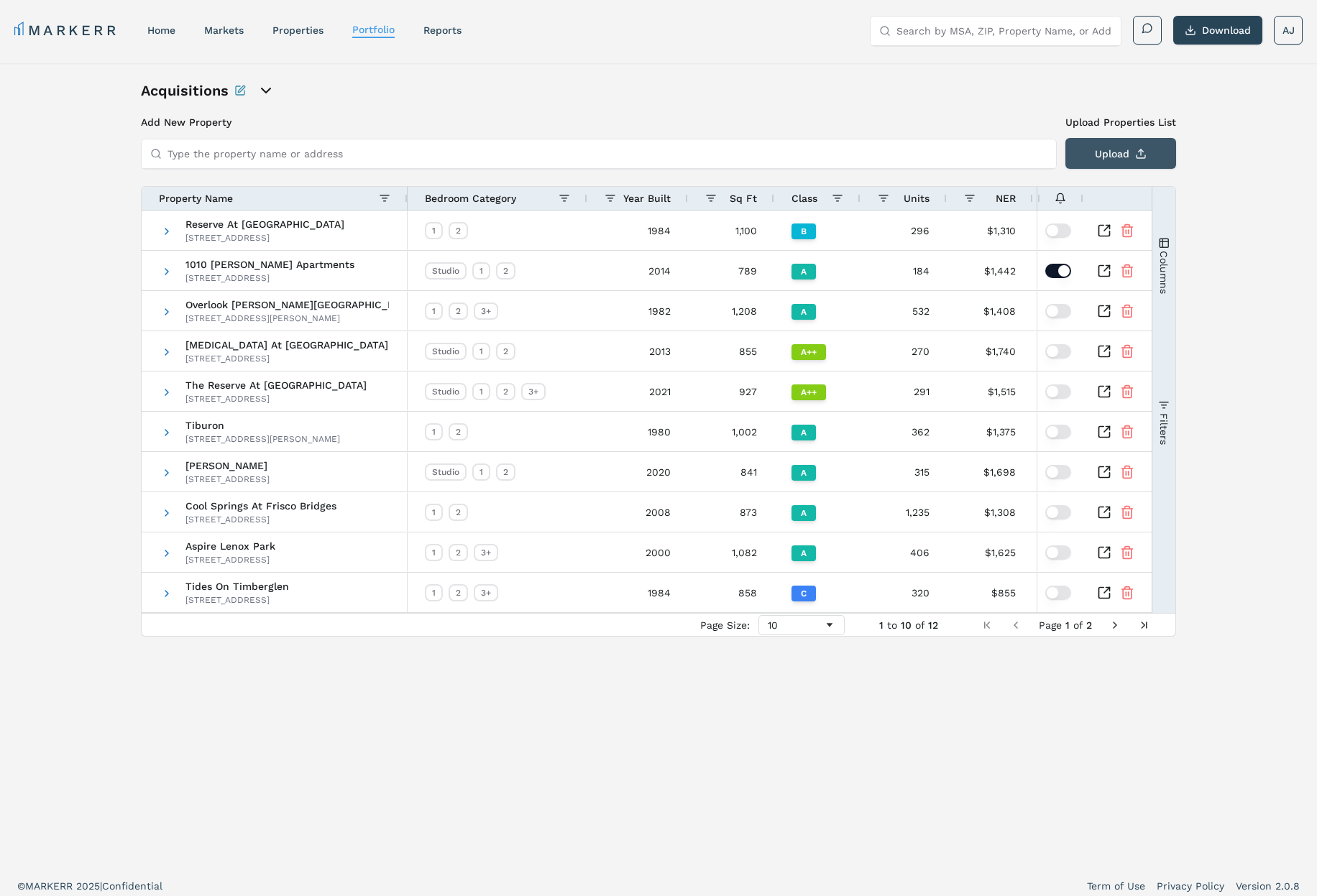
click at [1120, 149] on button "Upload" at bounding box center [1120, 153] width 110 height 31
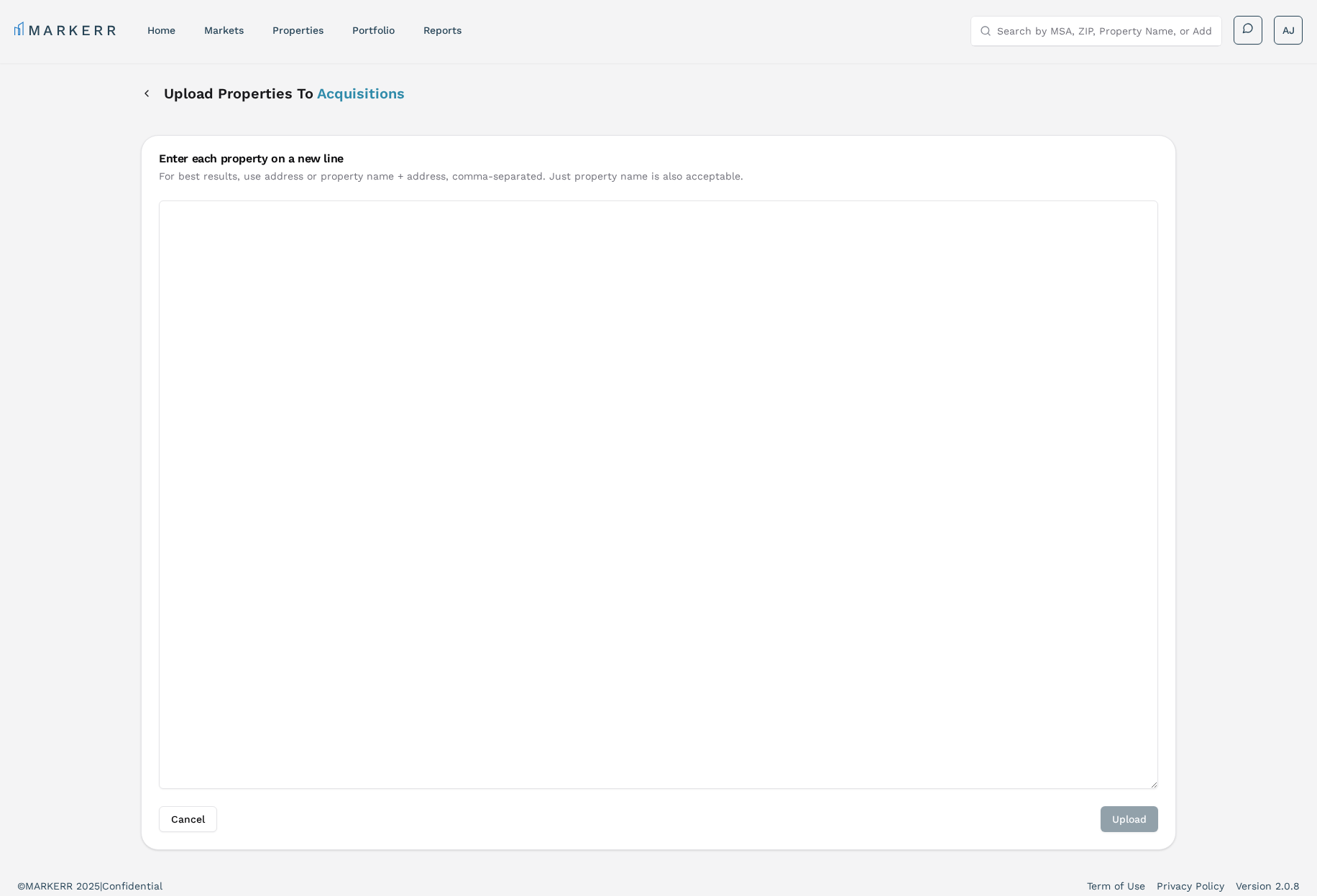
click at [491, 340] on textarea "Enter each property on a new line" at bounding box center [659, 495] width 1000 height 588
click at [146, 91] on button "Back" at bounding box center [146, 93] width 12 height 26
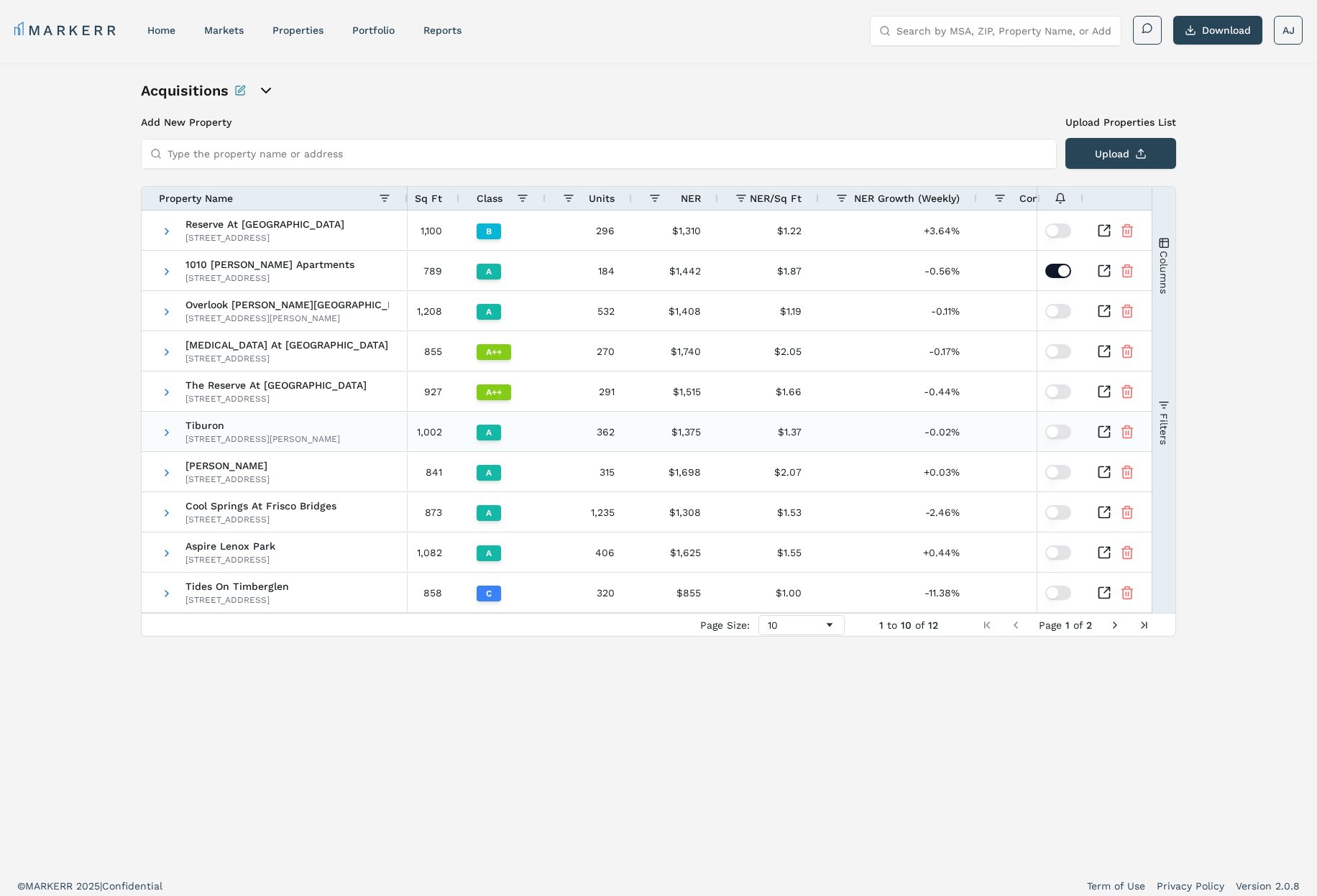
scroll to position [0, 285]
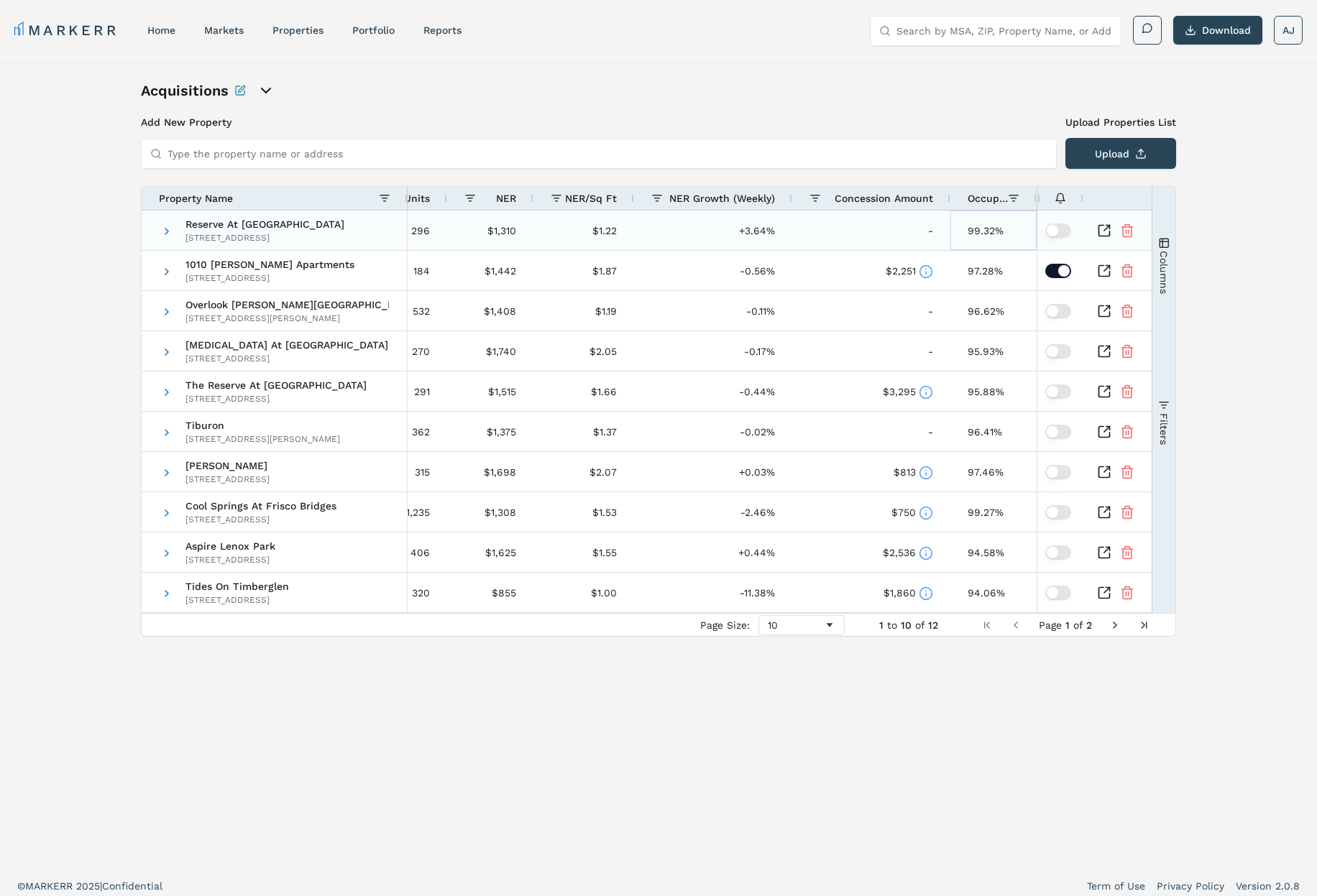
click at [996, 237] on div "99.32%" at bounding box center [993, 230] width 86 height 39
click at [997, 234] on div "99.32%" at bounding box center [993, 230] width 86 height 39
click at [974, 112] on div "Acquisitions Add New Property Upload Properties List Type the property name or …" at bounding box center [658, 466] width 1035 height 770
click at [448, 107] on div "Acquisitions Add New Property Upload Properties List Type the property name or …" at bounding box center [658, 466] width 1035 height 770
click at [155, 24] on link "home" at bounding box center [162, 29] width 28 height 12
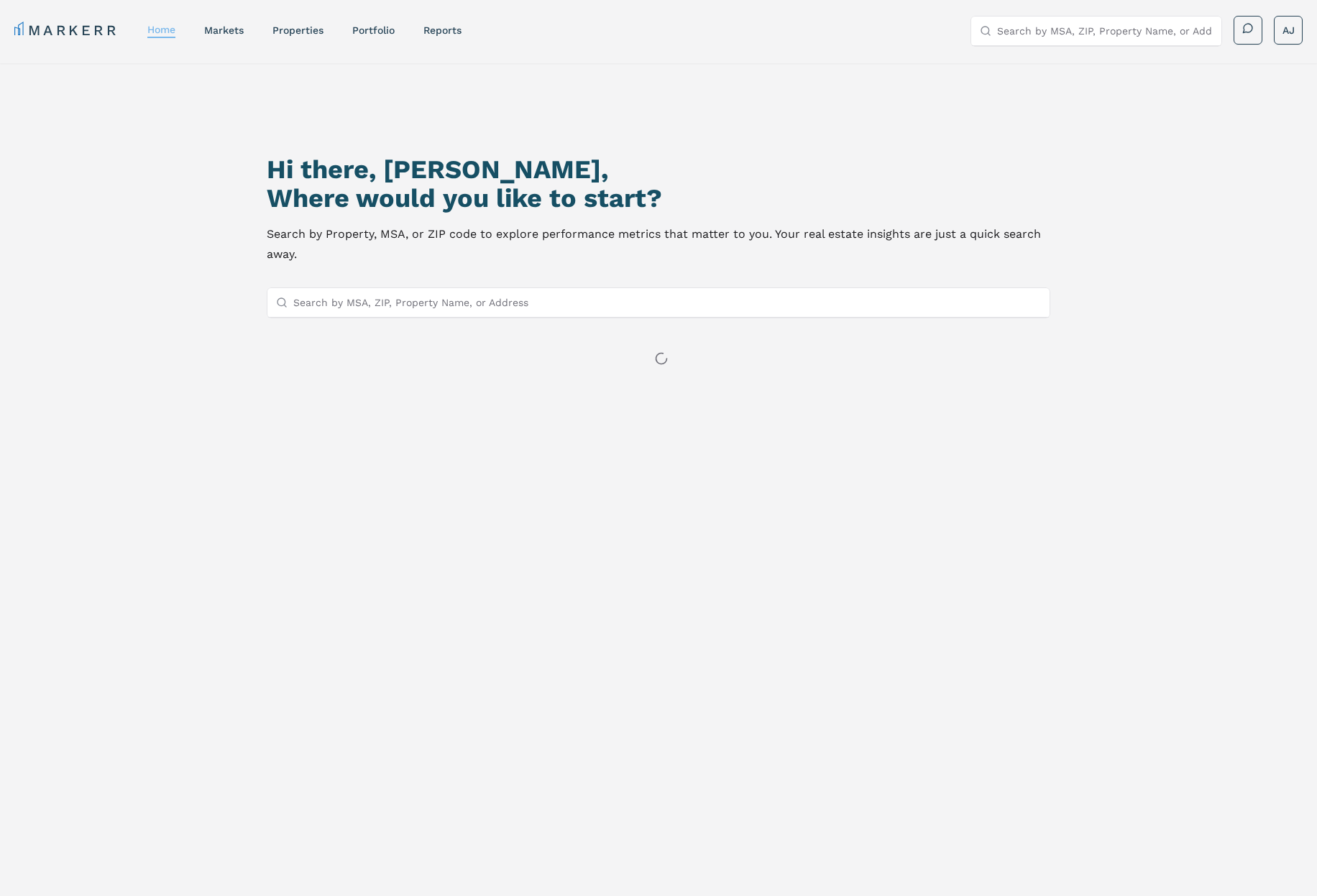
click at [162, 27] on link "home" at bounding box center [162, 29] width 28 height 12
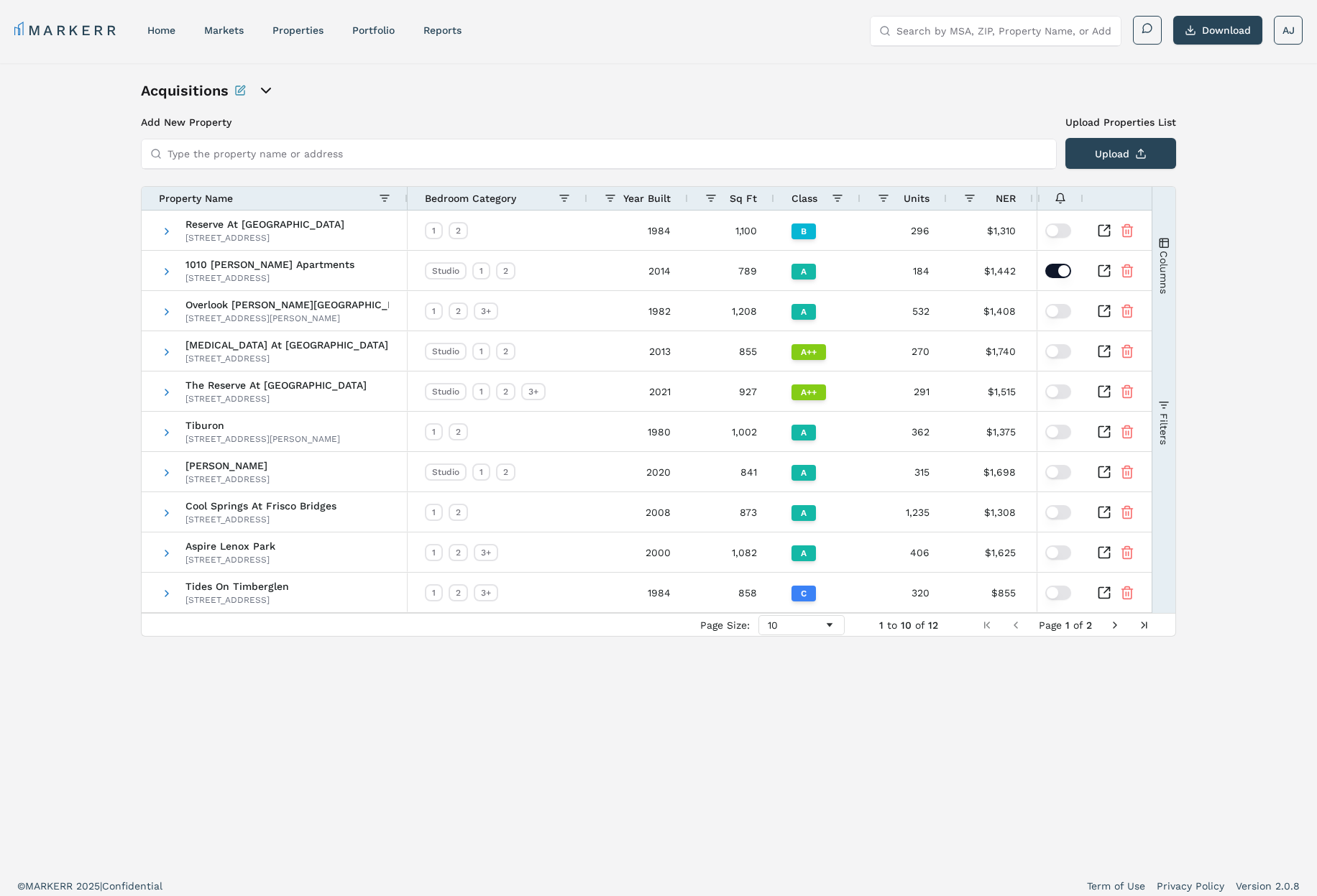
click at [367, 88] on div "Acquisitions" at bounding box center [302, 91] width 324 height 20
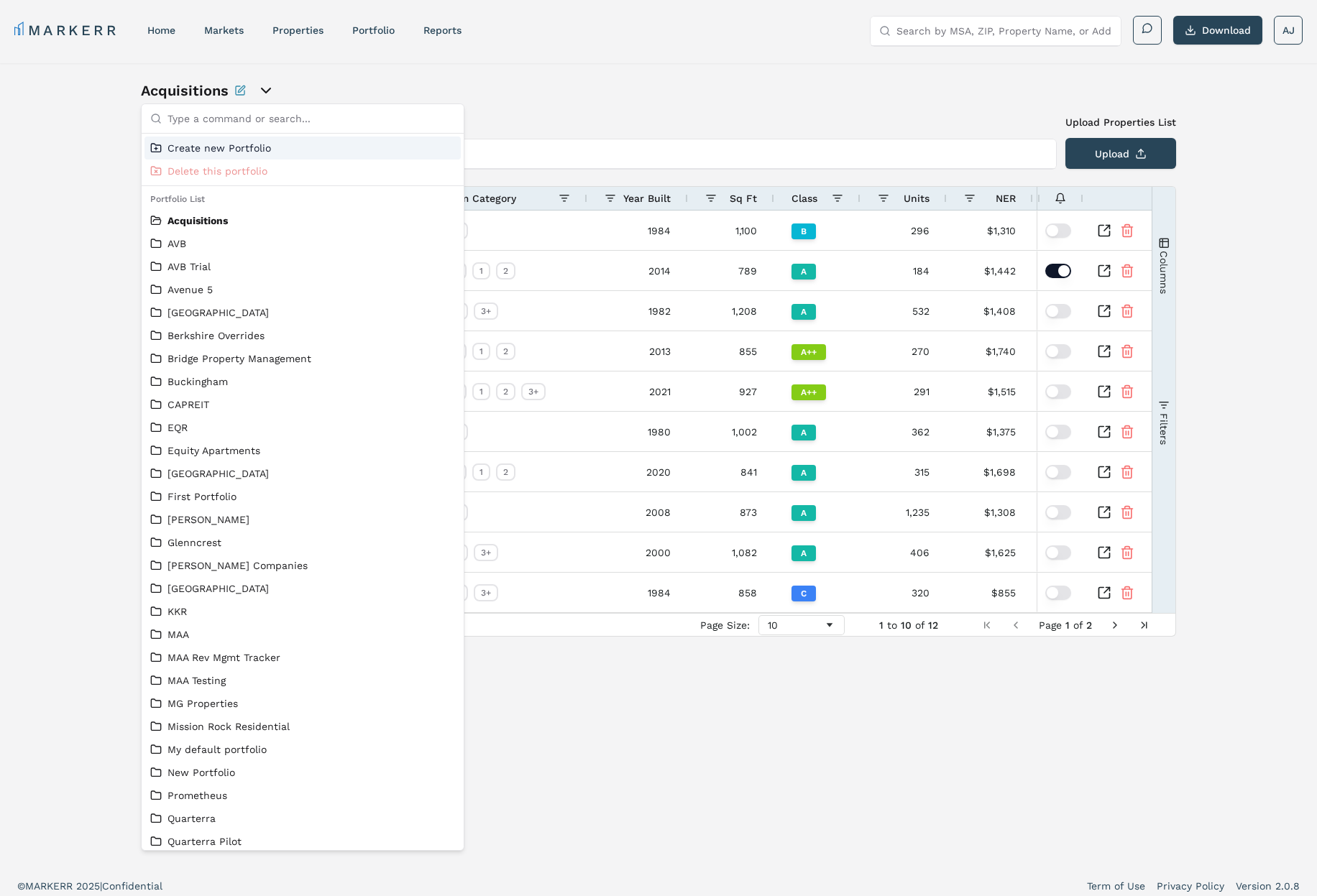
click at [344, 72] on div "Acquisitions Add New Property Upload Properties List Type the property name or …" at bounding box center [658, 465] width 1317 height 804
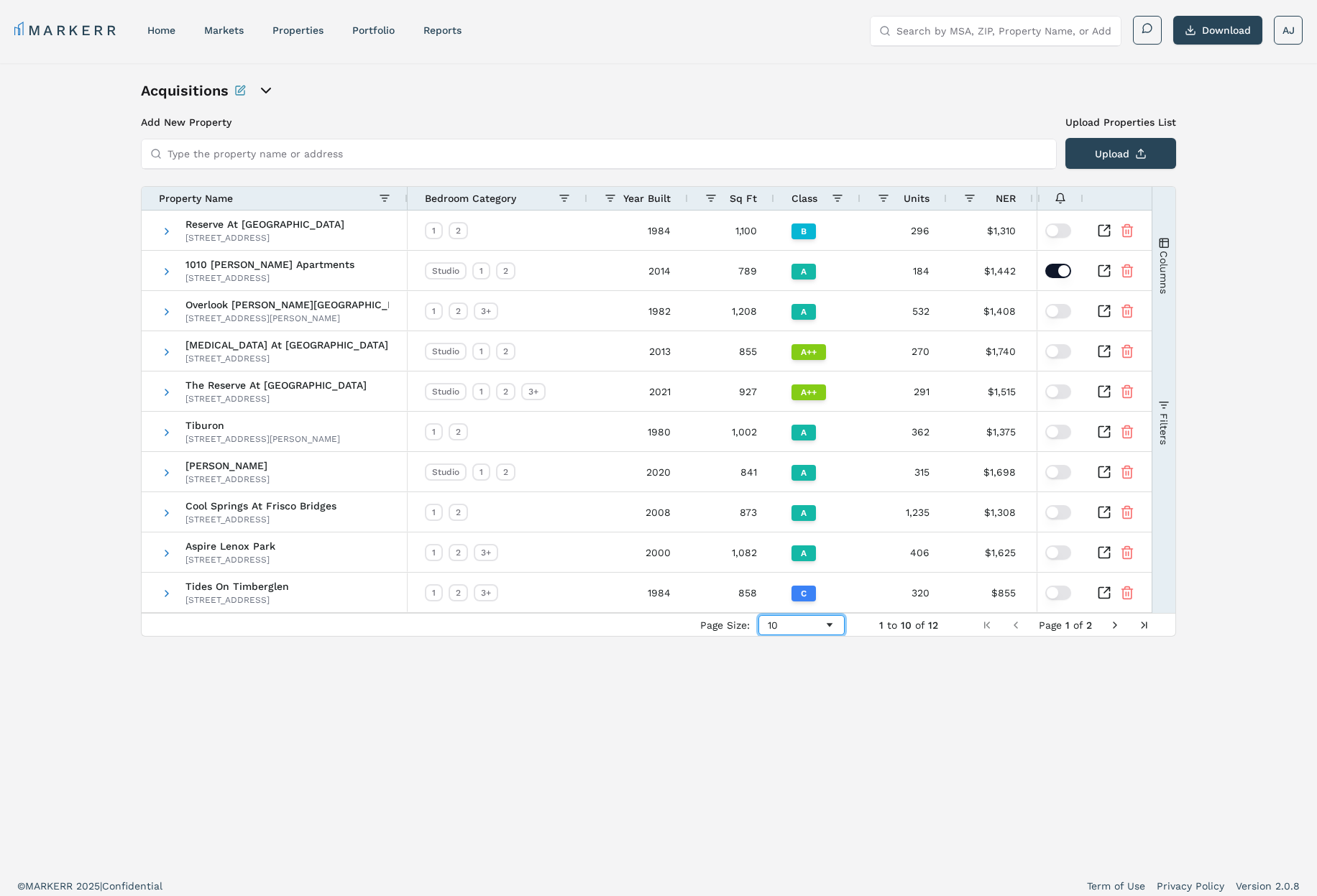
click at [799, 621] on div "10" at bounding box center [795, 625] width 56 height 12
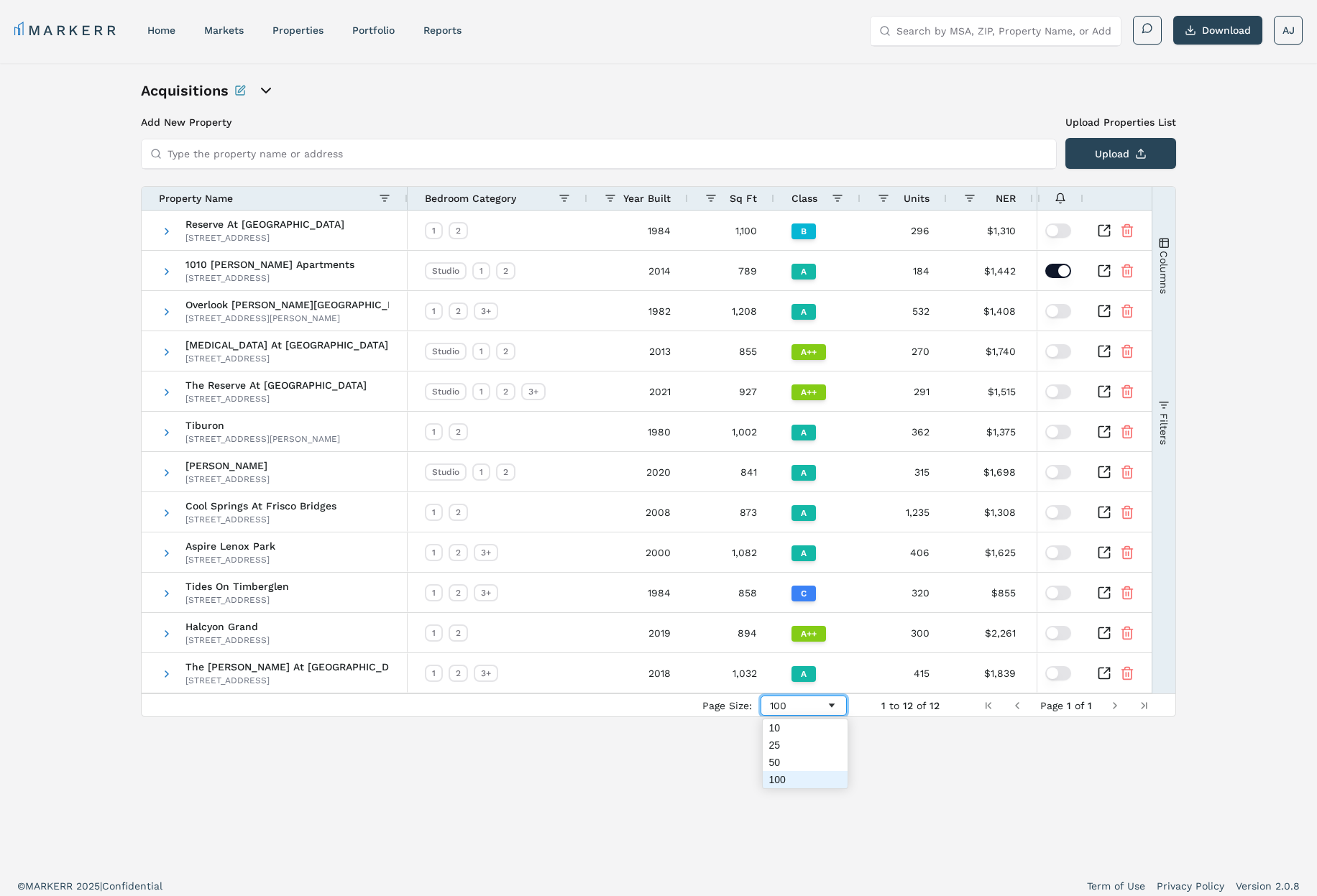
drag, startPoint x: 825, startPoint y: 708, endPoint x: 820, endPoint y: 702, distance: 7.8
click at [825, 708] on div "100" at bounding box center [798, 705] width 56 height 12
drag, startPoint x: 823, startPoint y: 707, endPoint x: 813, endPoint y: 703, distance: 10.8
click at [823, 707] on div "25" at bounding box center [798, 705] width 56 height 12
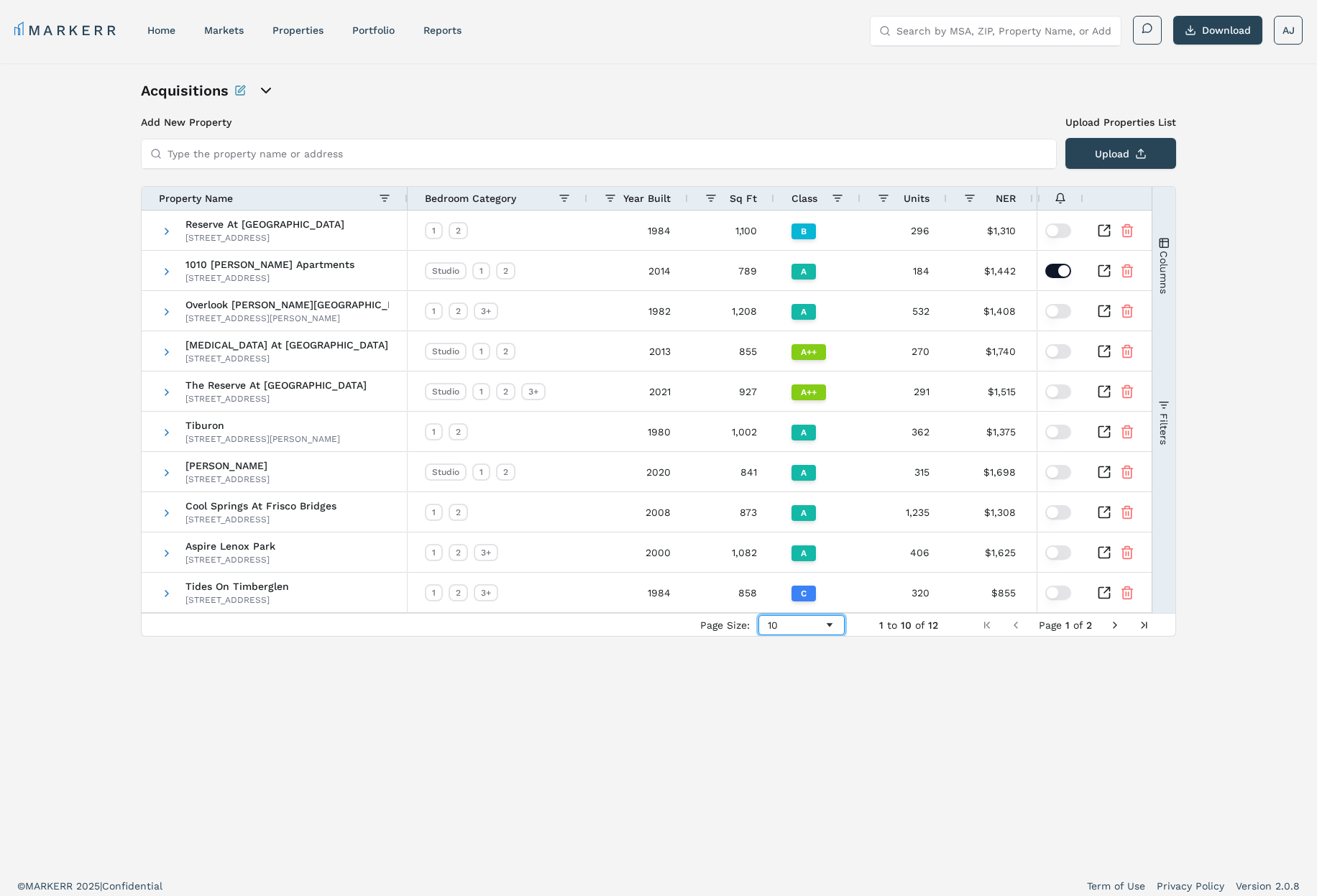
drag, startPoint x: 798, startPoint y: 724, endPoint x: 819, endPoint y: 707, distance: 27.0
click at [842, 637] on div "Acquisitions Add New Property Upload Properties List Type the property name or …" at bounding box center [658, 466] width 1035 height 770
click at [831, 632] on div "10" at bounding box center [801, 625] width 86 height 20
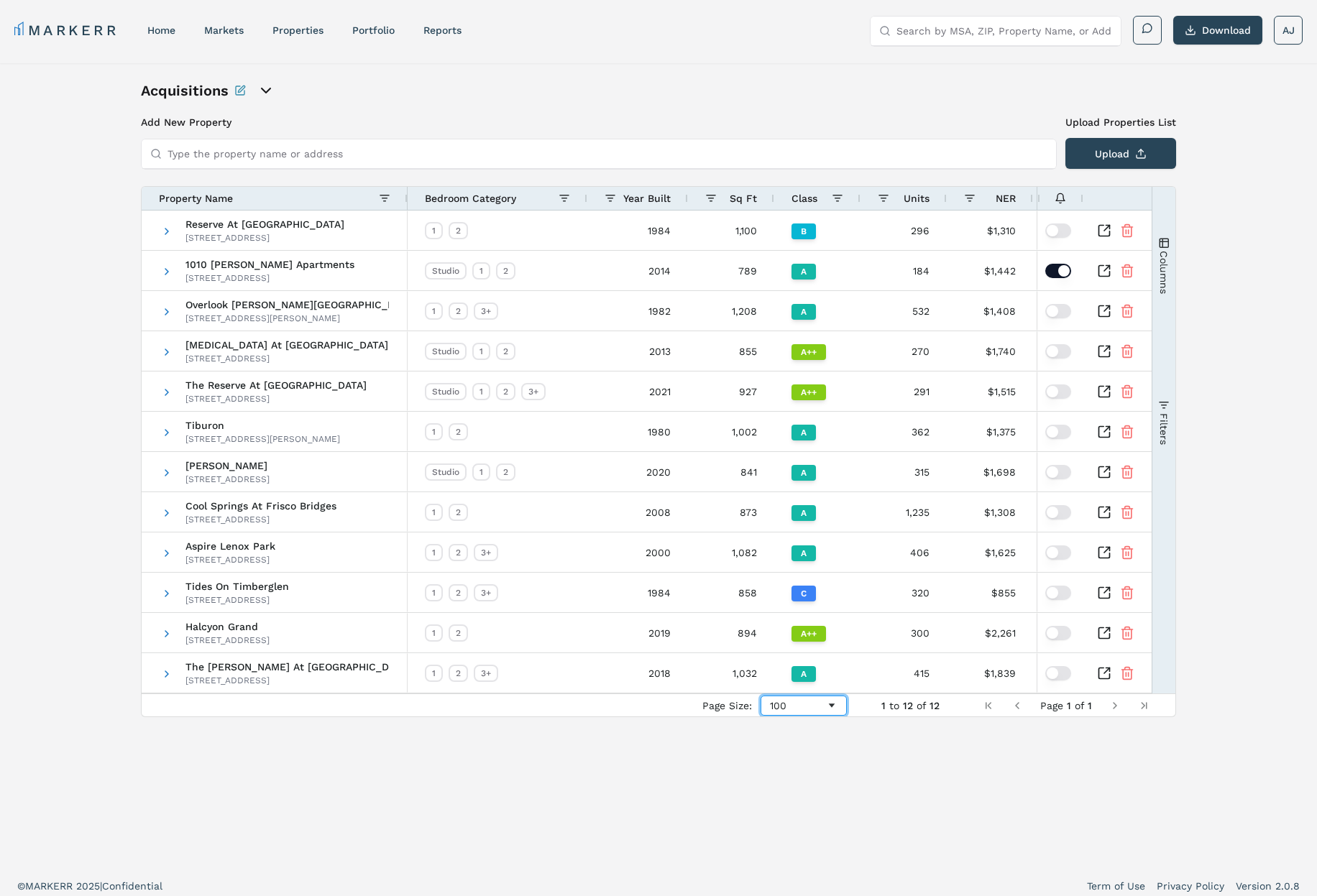
click at [799, 703] on div "100" at bounding box center [798, 705] width 56 height 12
click at [814, 708] on div "50" at bounding box center [798, 705] width 56 height 12
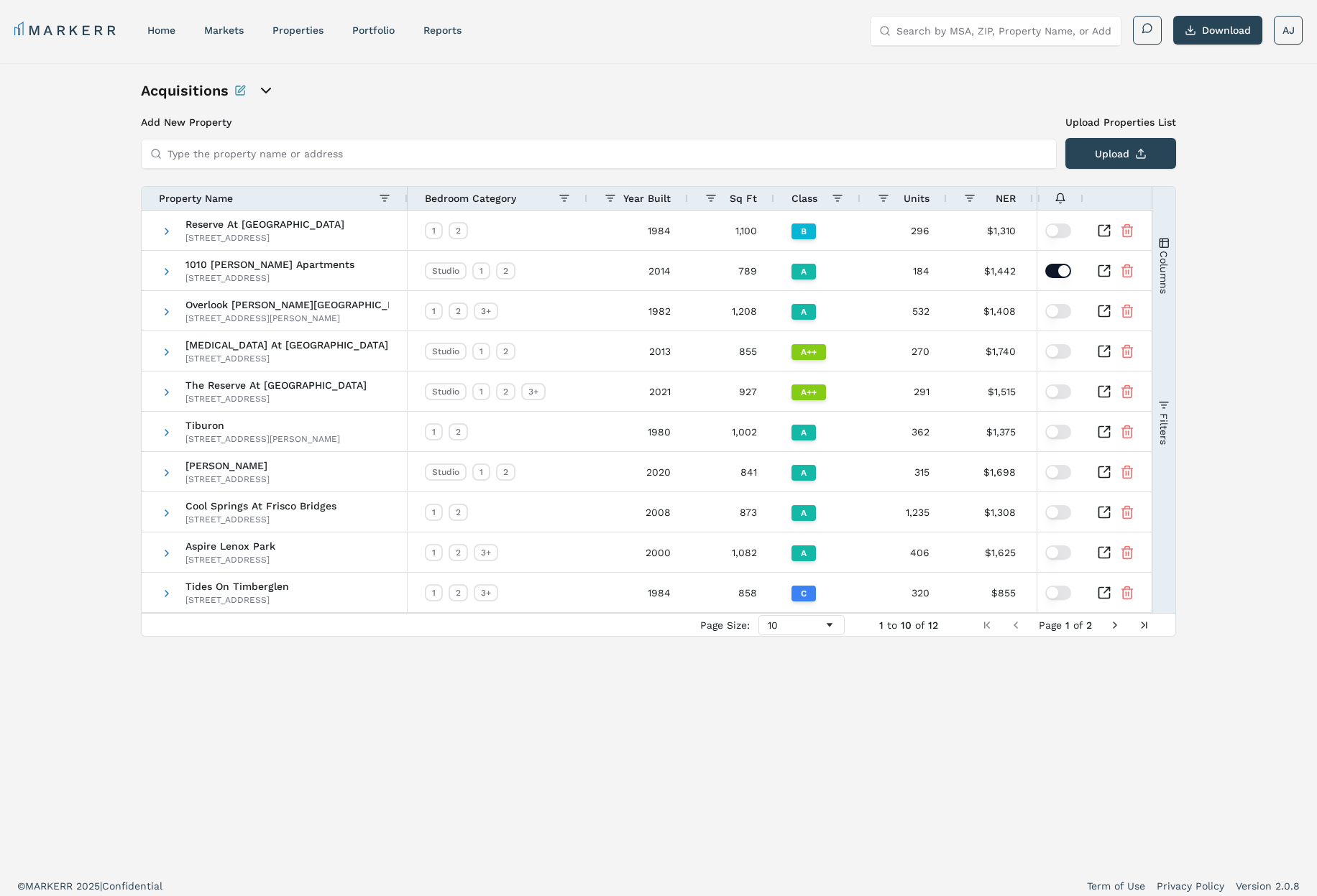
click at [832, 638] on div "Acquisitions Add New Property Upload Properties List Type the property name or …" at bounding box center [658, 466] width 1035 height 770
click at [704, 673] on div "Acquisitions Add New Property Upload Properties List Type the property name or …" at bounding box center [658, 466] width 1035 height 770
click at [842, 92] on div "Acquisitions" at bounding box center [658, 91] width 1035 height 20
click at [752, 116] on h3 "Add New Property" at bounding box center [598, 122] width 916 height 14
click at [845, 90] on div "Acquisitions" at bounding box center [658, 91] width 1035 height 20
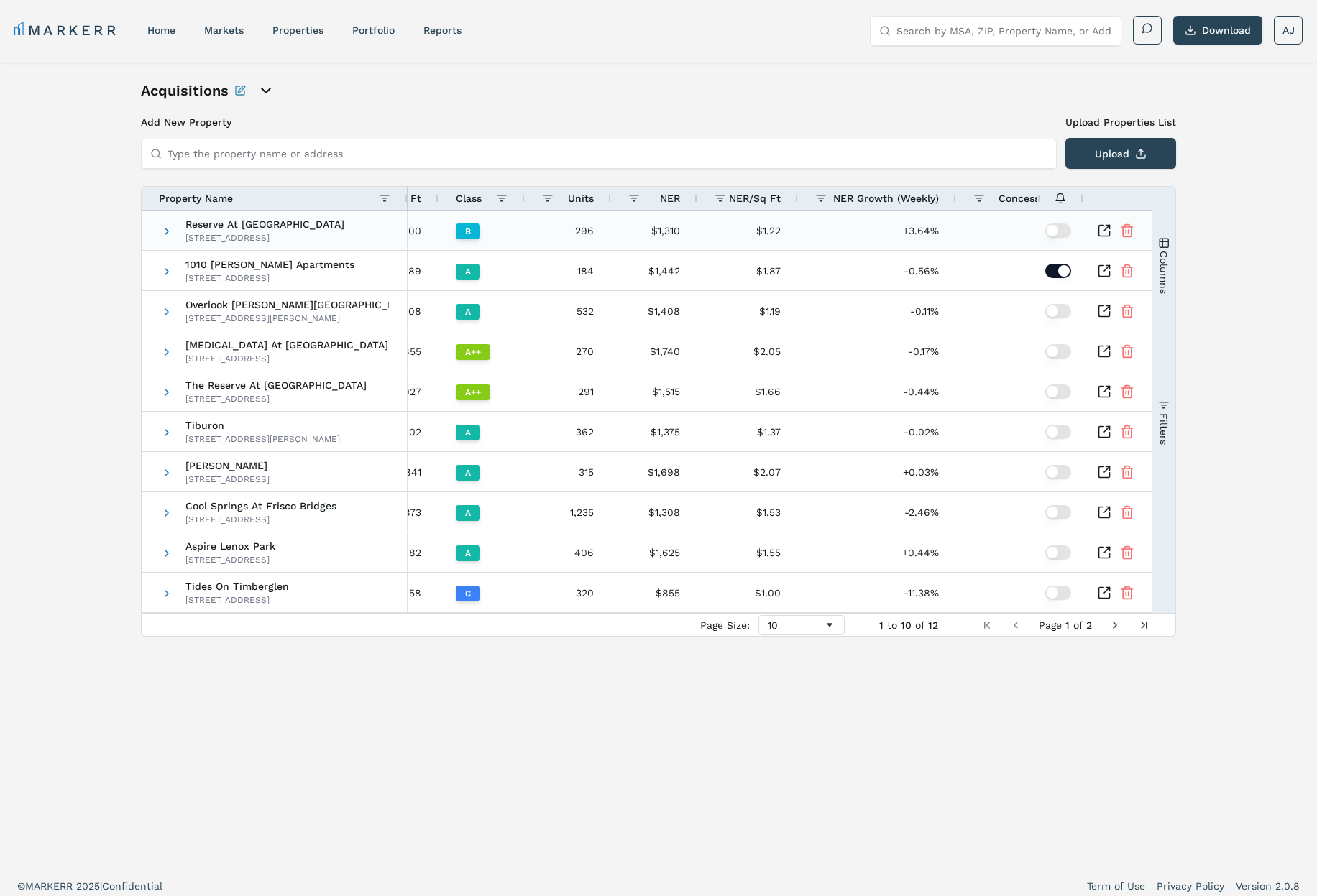
scroll to position [0, 197]
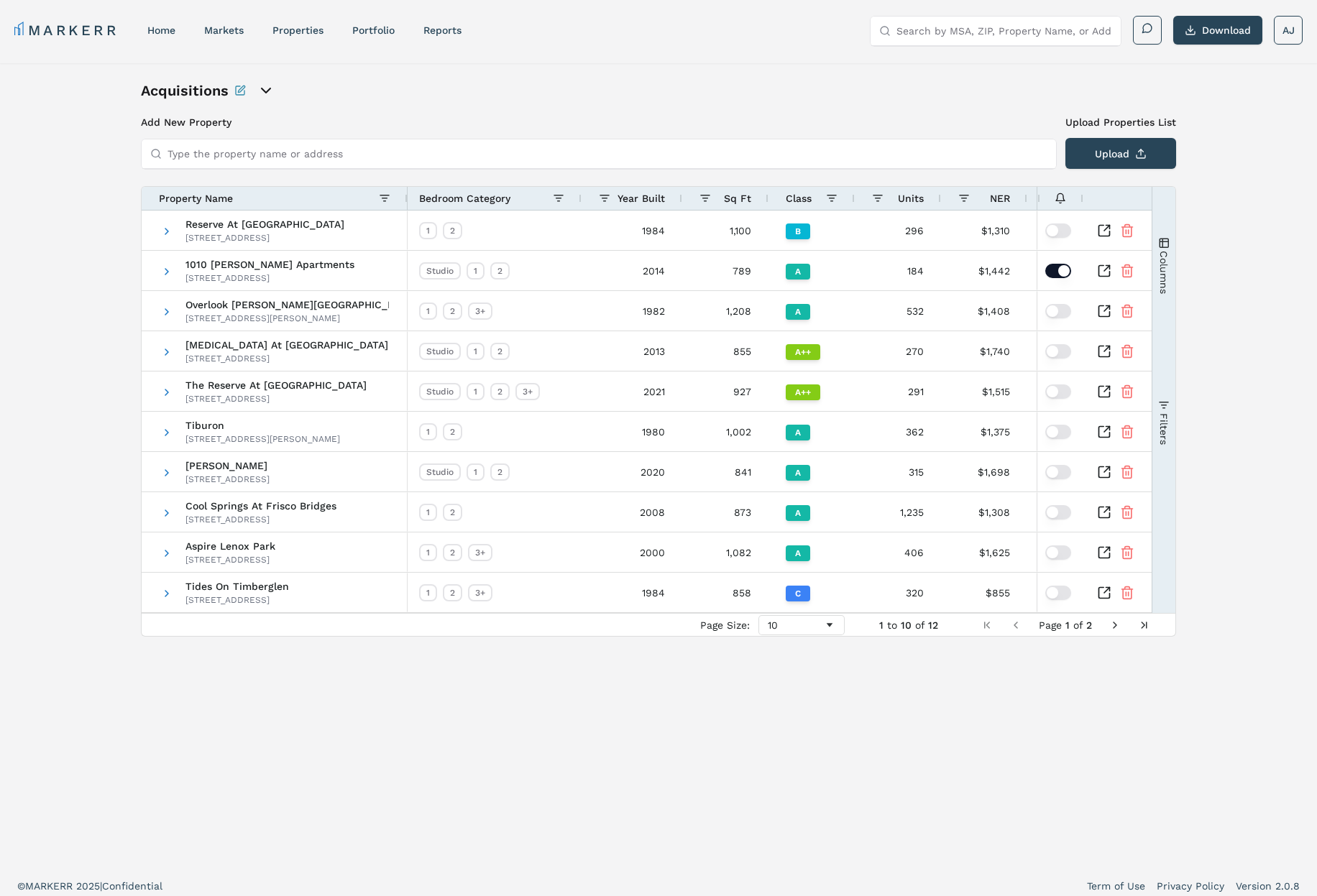
click at [1179, 257] on div "Acquisitions Add New Property Upload Properties List Type the property name or …" at bounding box center [658, 465] width 1317 height 804
click at [1171, 259] on button "Columns" at bounding box center [1164, 265] width 23 height 156
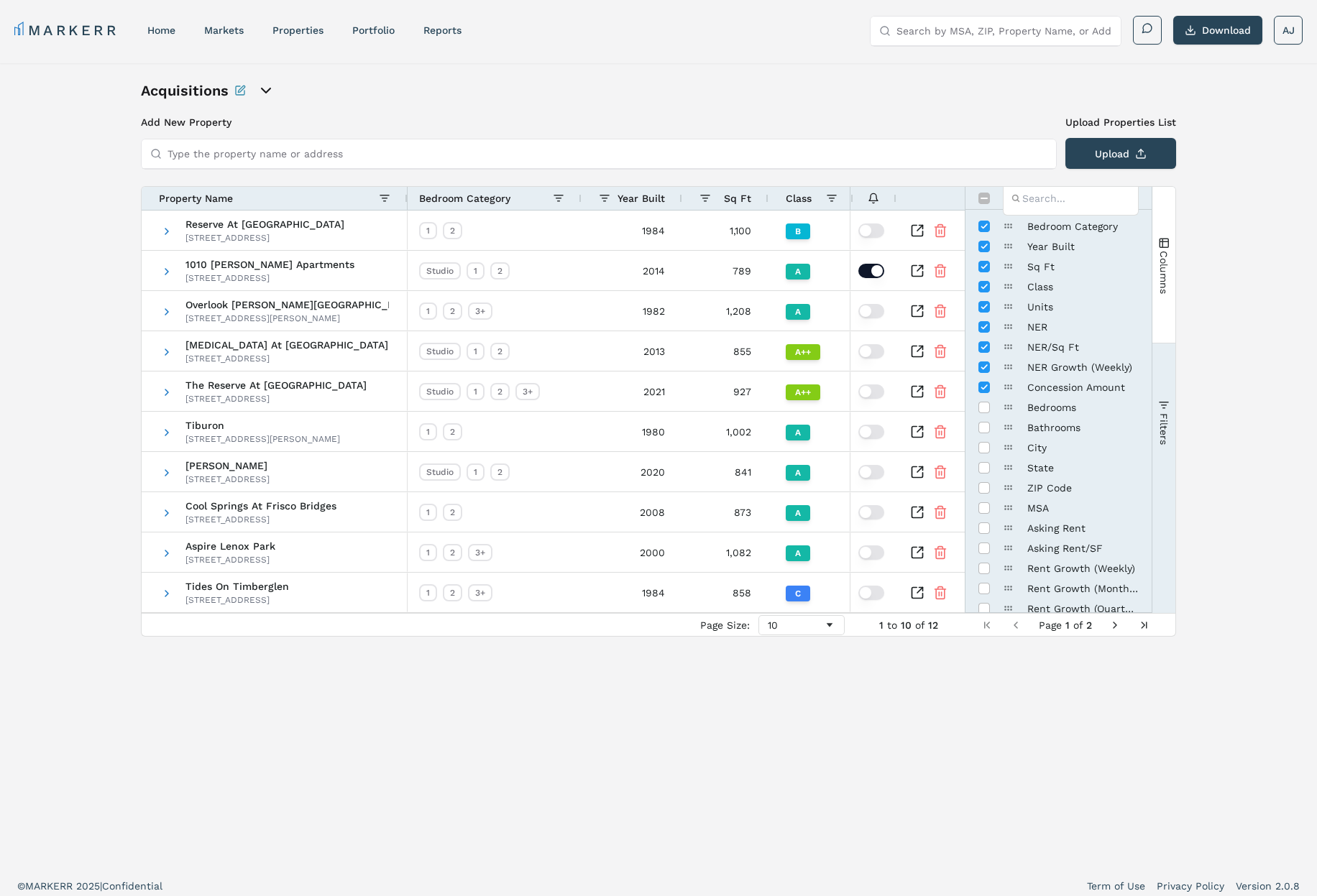
click at [1171, 259] on button "Columns" at bounding box center [1164, 265] width 23 height 156
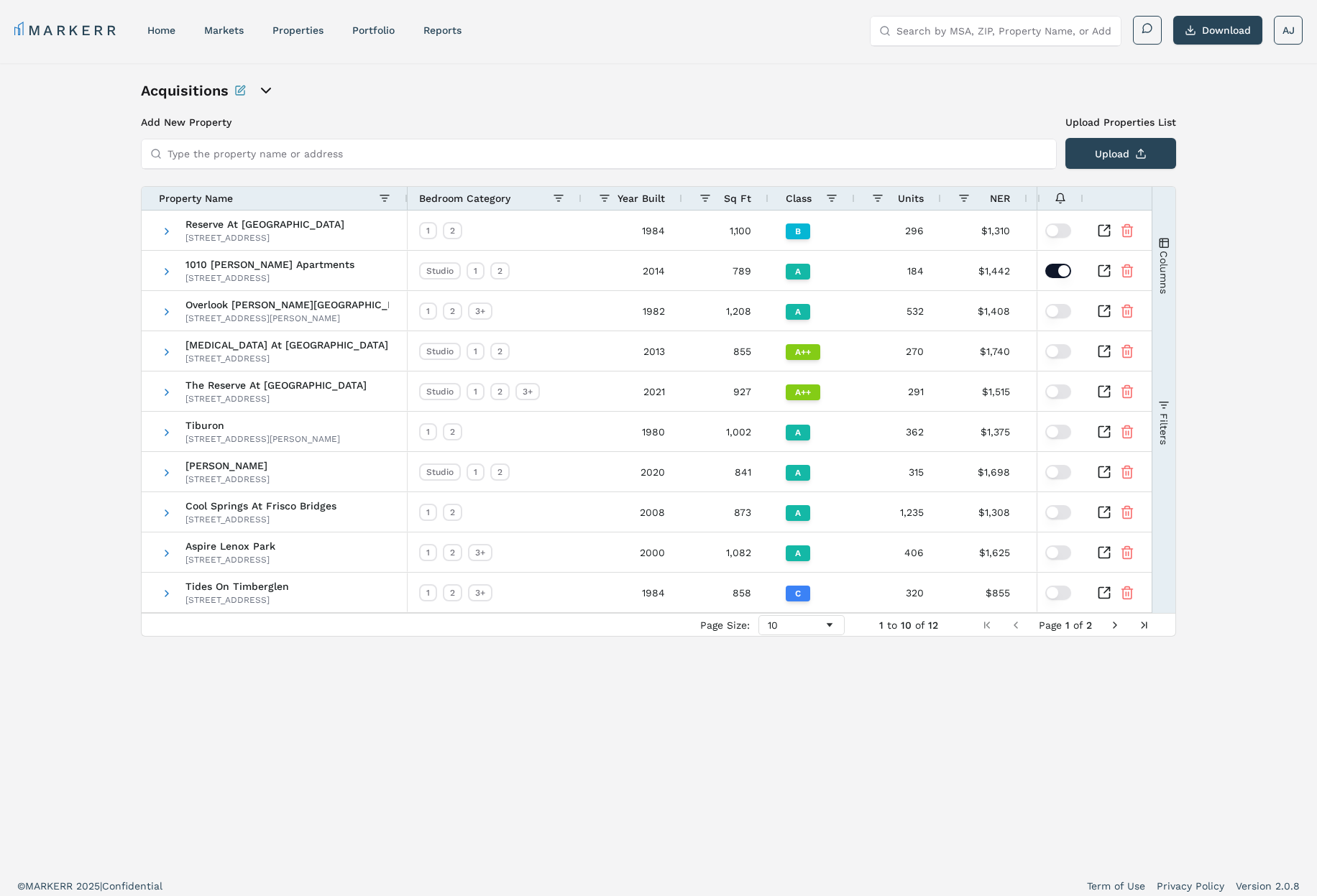
click at [1165, 405] on span "button" at bounding box center [1163, 404] width 12 height 12
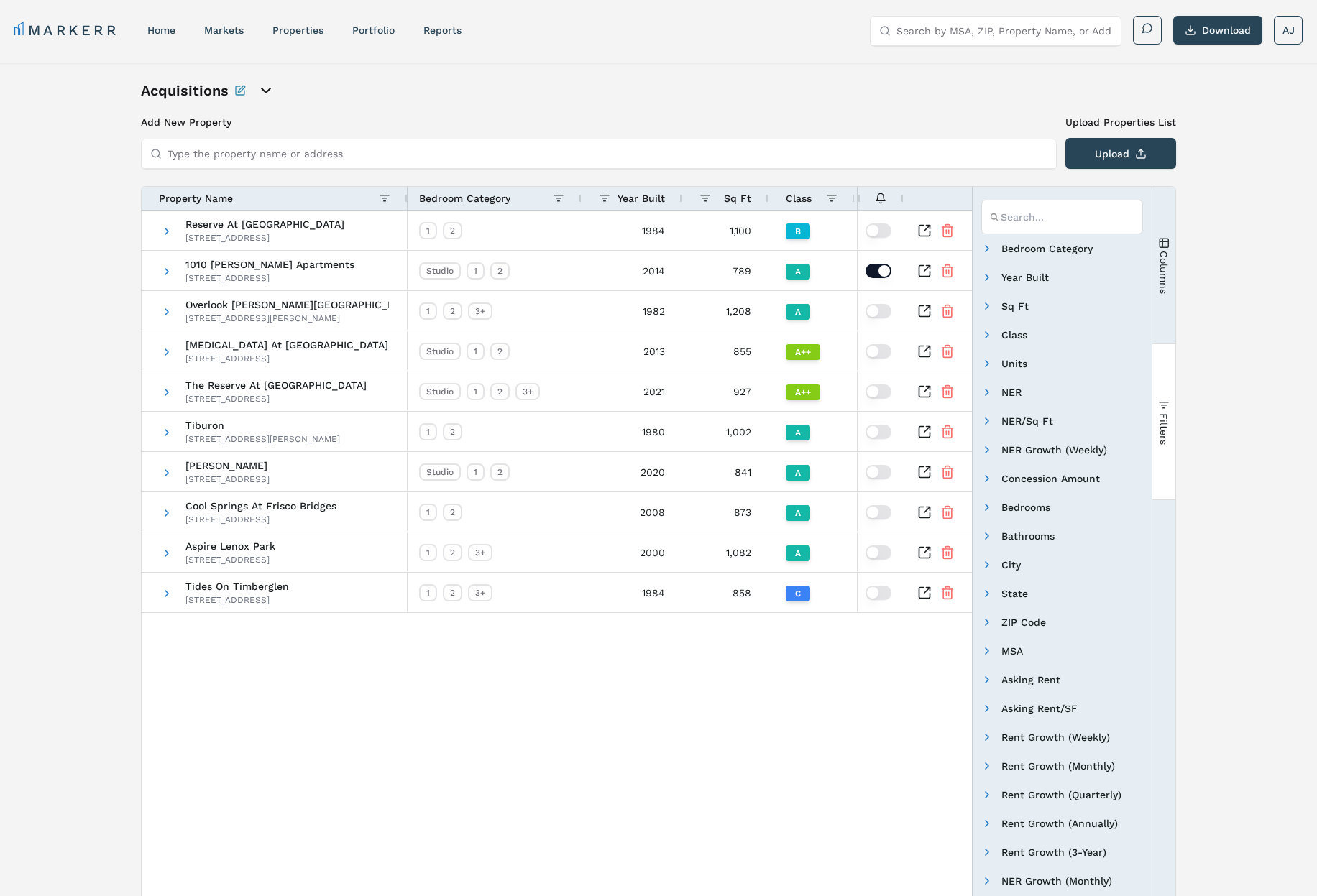
click at [1165, 404] on span "button" at bounding box center [1163, 404] width 12 height 12
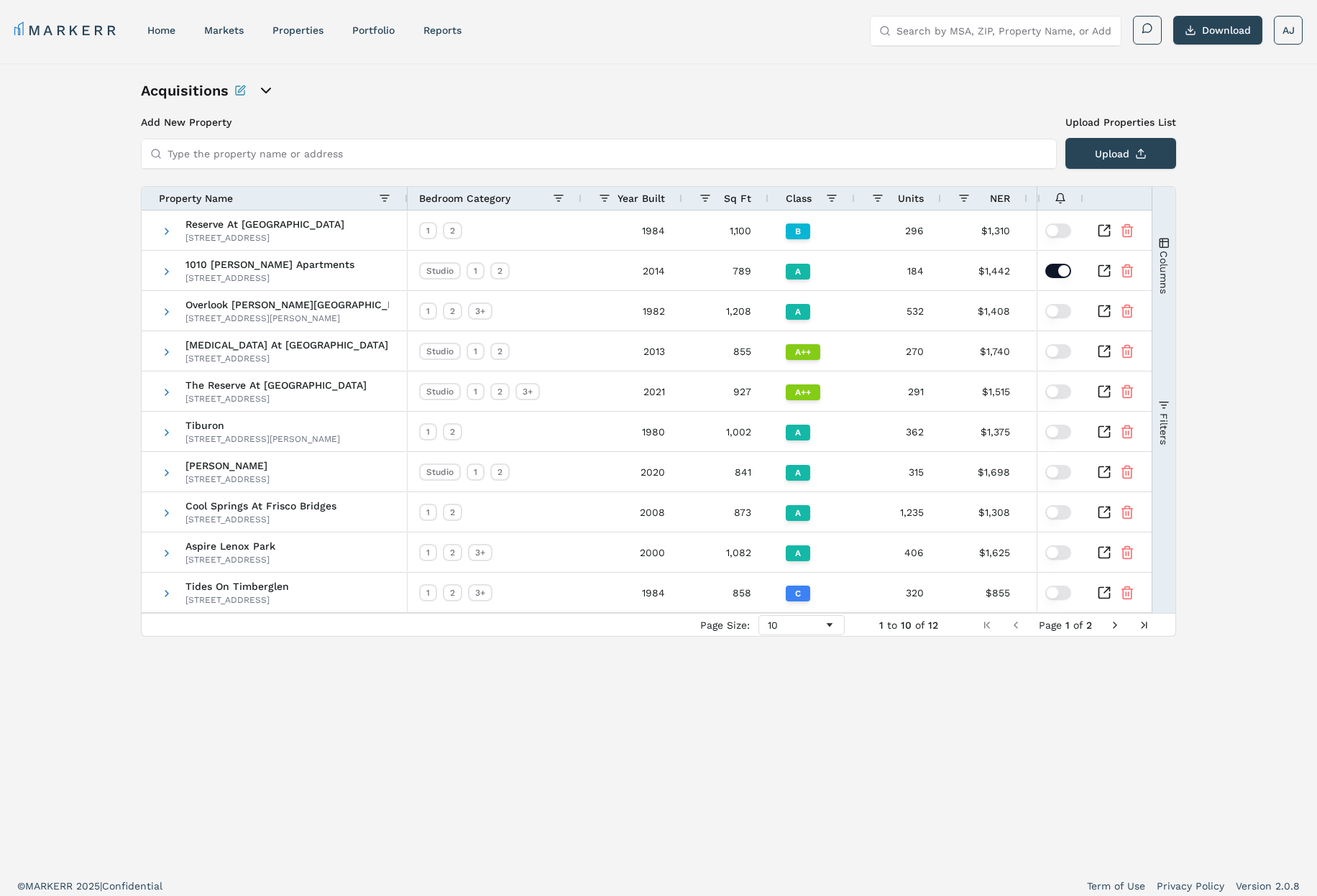
click at [1000, 30] on input "Search by MSA, ZIP, Property Name, or Address" at bounding box center [1004, 31] width 216 height 28
click at [990, 29] on input "Search by MSA, ZIP, Property Name, or Address" at bounding box center [1004, 31] width 216 height 28
paste input "Rimrock West Apartments"
click at [945, 31] on input "Rimrock West Apartments" at bounding box center [1004, 31] width 216 height 28
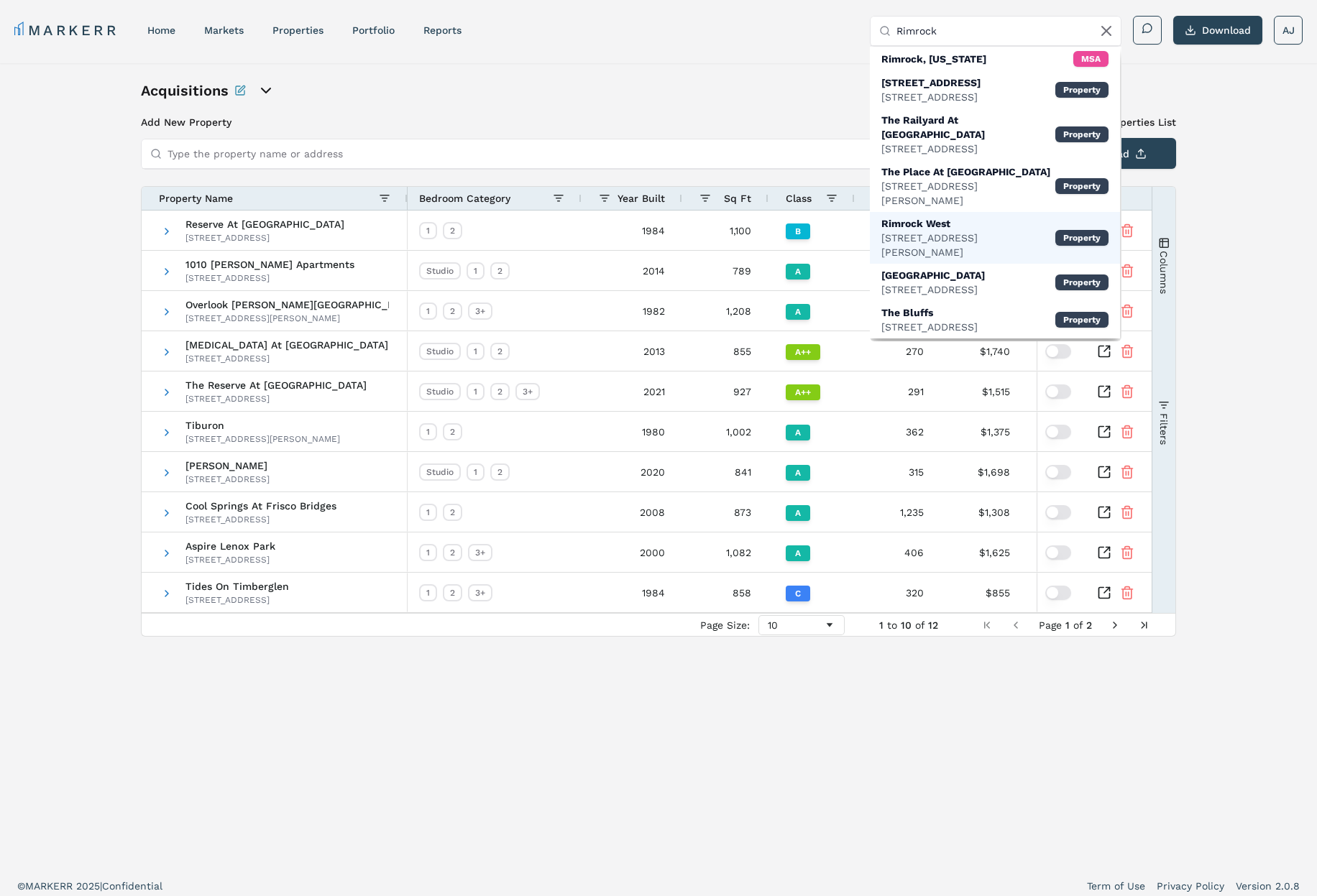
type input "Rimrock"
click at [967, 216] on div "Rimrock West" at bounding box center [968, 223] width 174 height 14
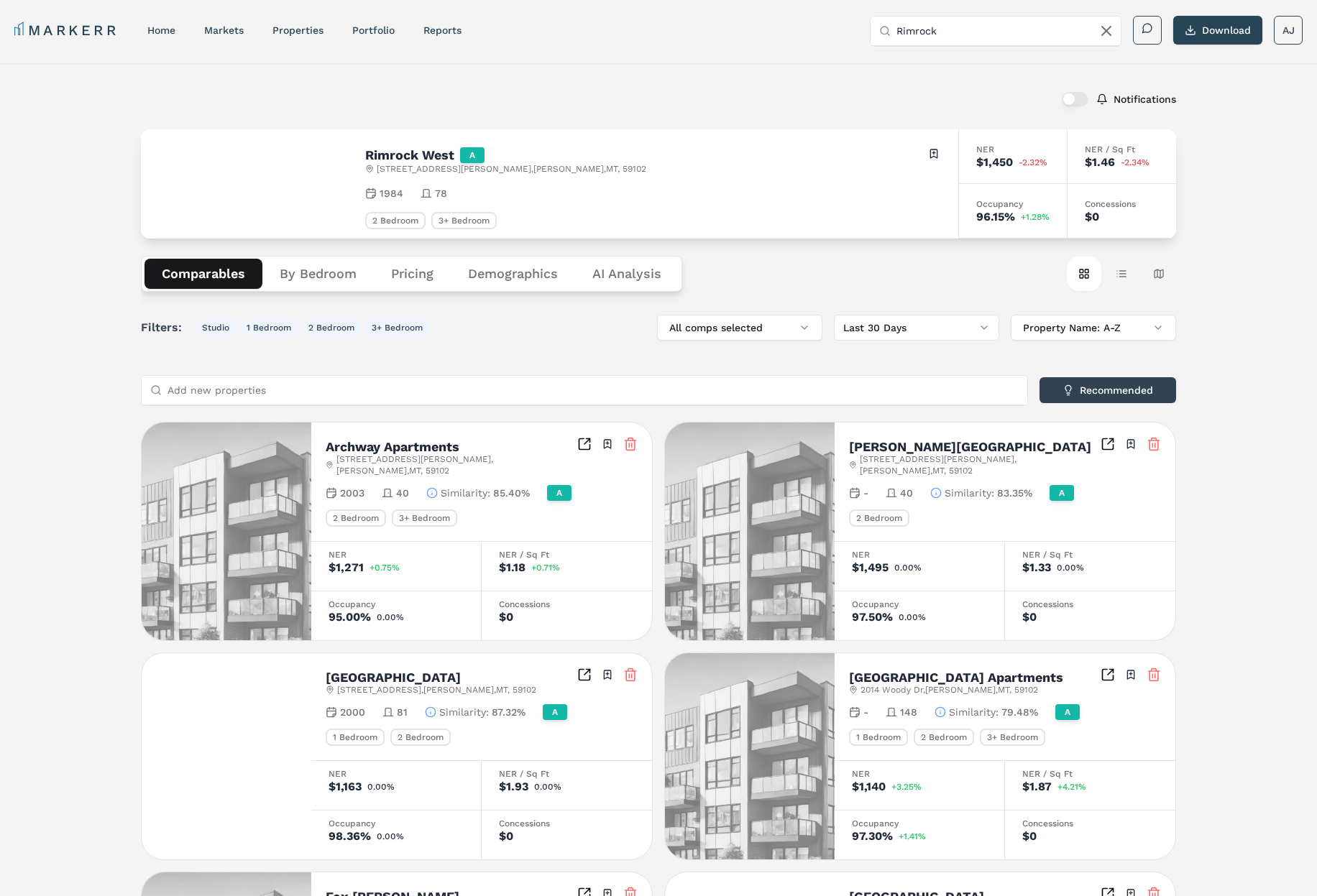
click at [309, 275] on button "By Bedroom" at bounding box center [317, 274] width 111 height 30
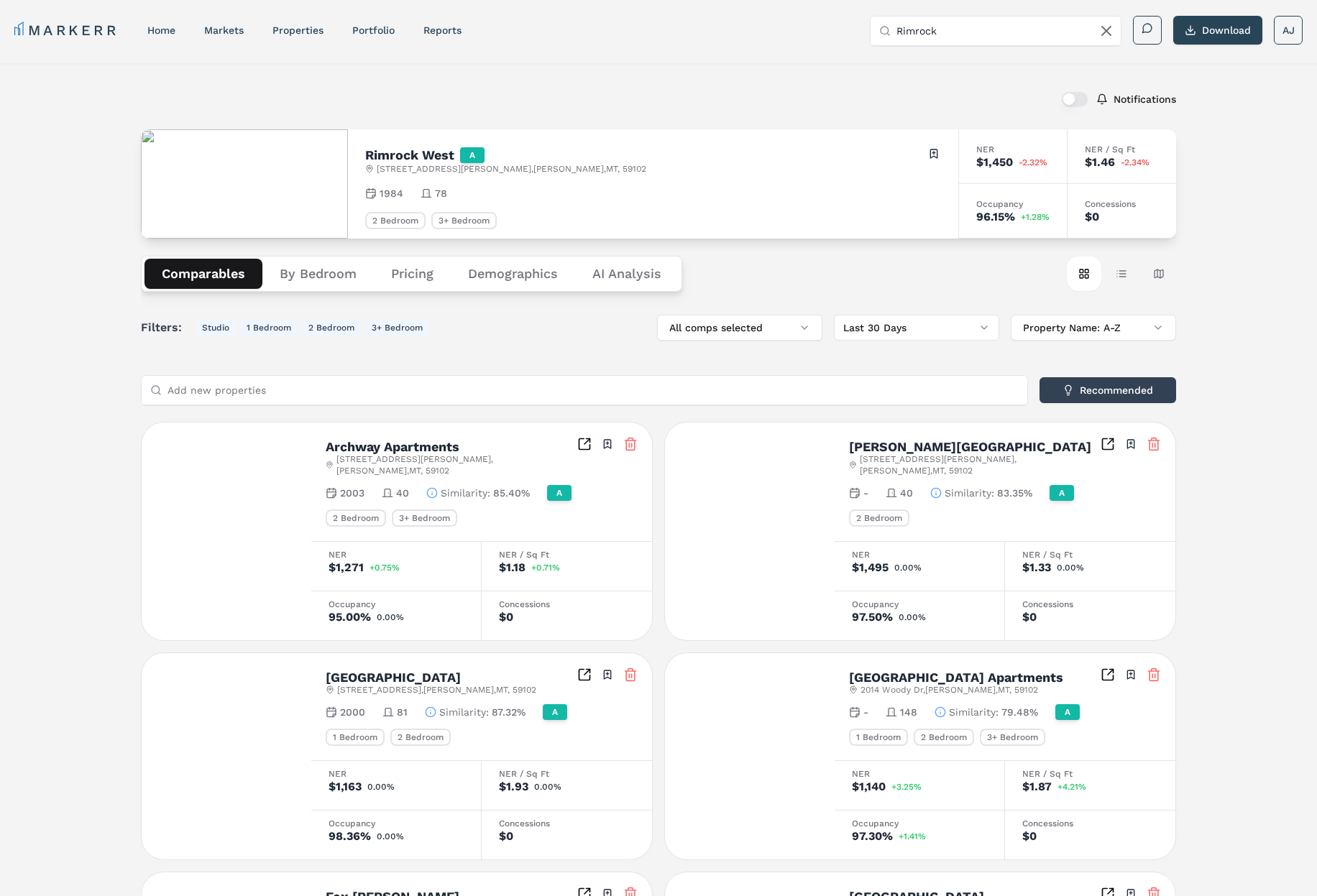
drag, startPoint x: 210, startPoint y: 276, endPoint x: 221, endPoint y: 275, distance: 11.0
click at [212, 276] on button "Comparables" at bounding box center [203, 274] width 118 height 30
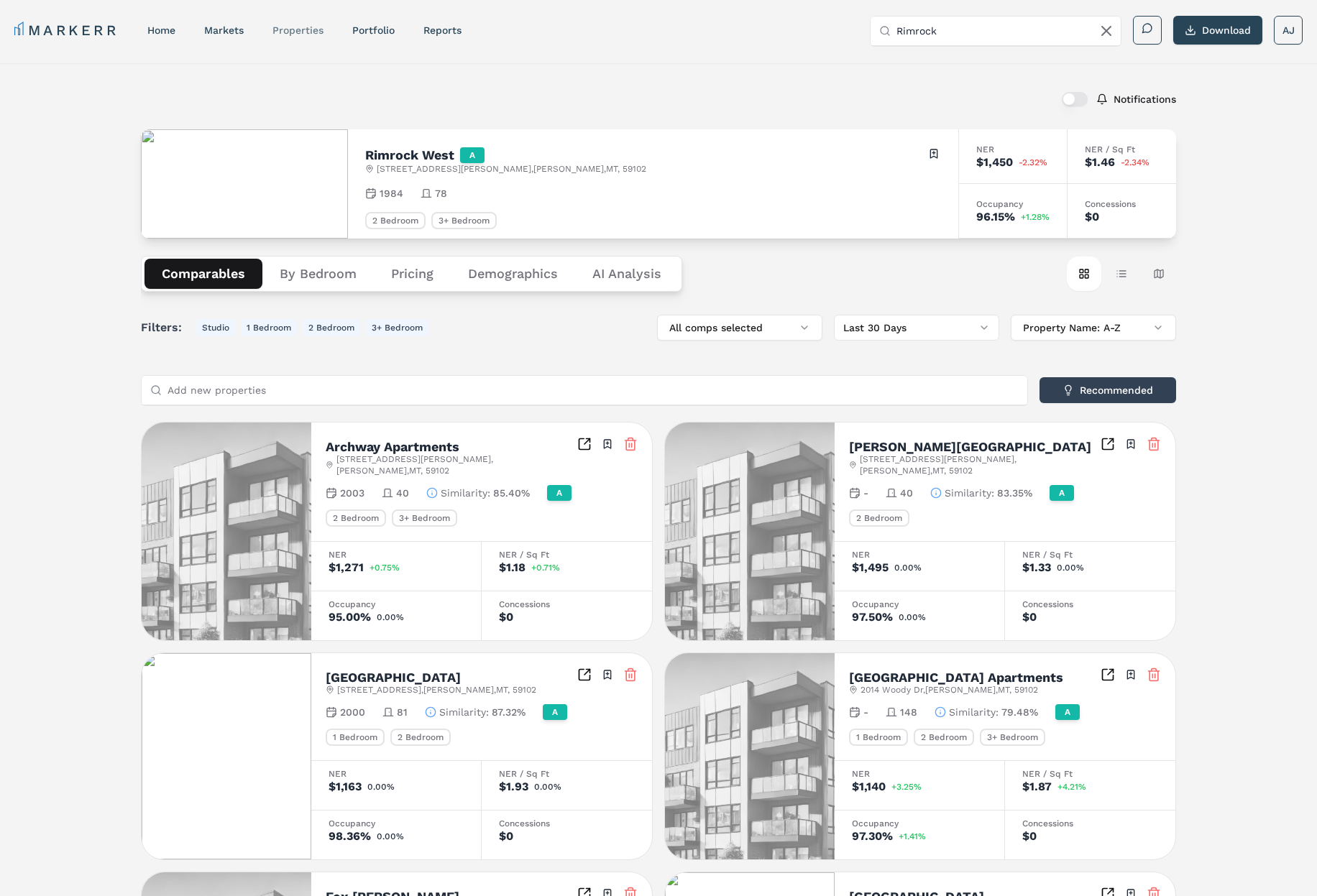
click at [313, 28] on link "properties" at bounding box center [297, 29] width 51 height 12
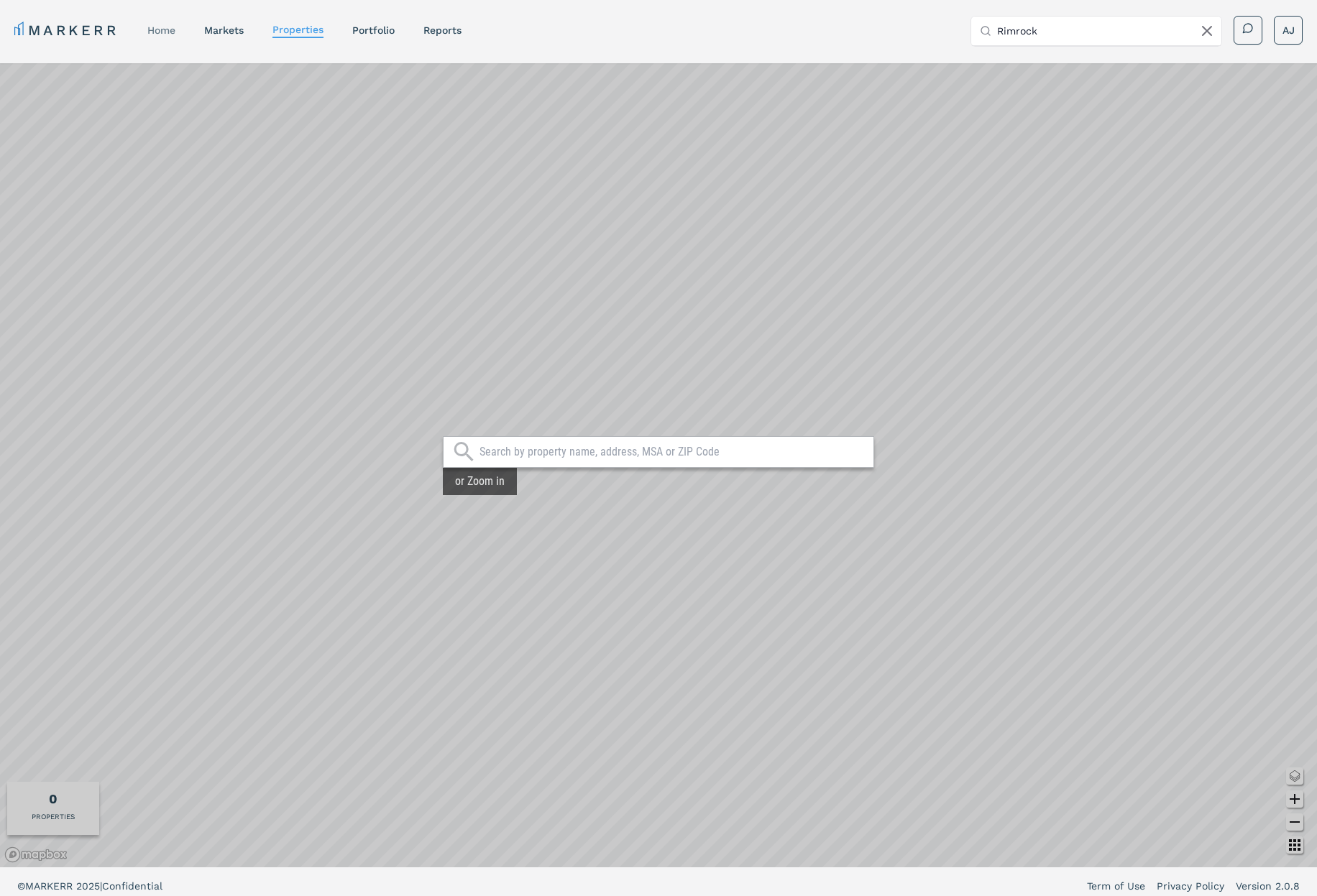
click at [154, 30] on link "home" at bounding box center [162, 29] width 28 height 12
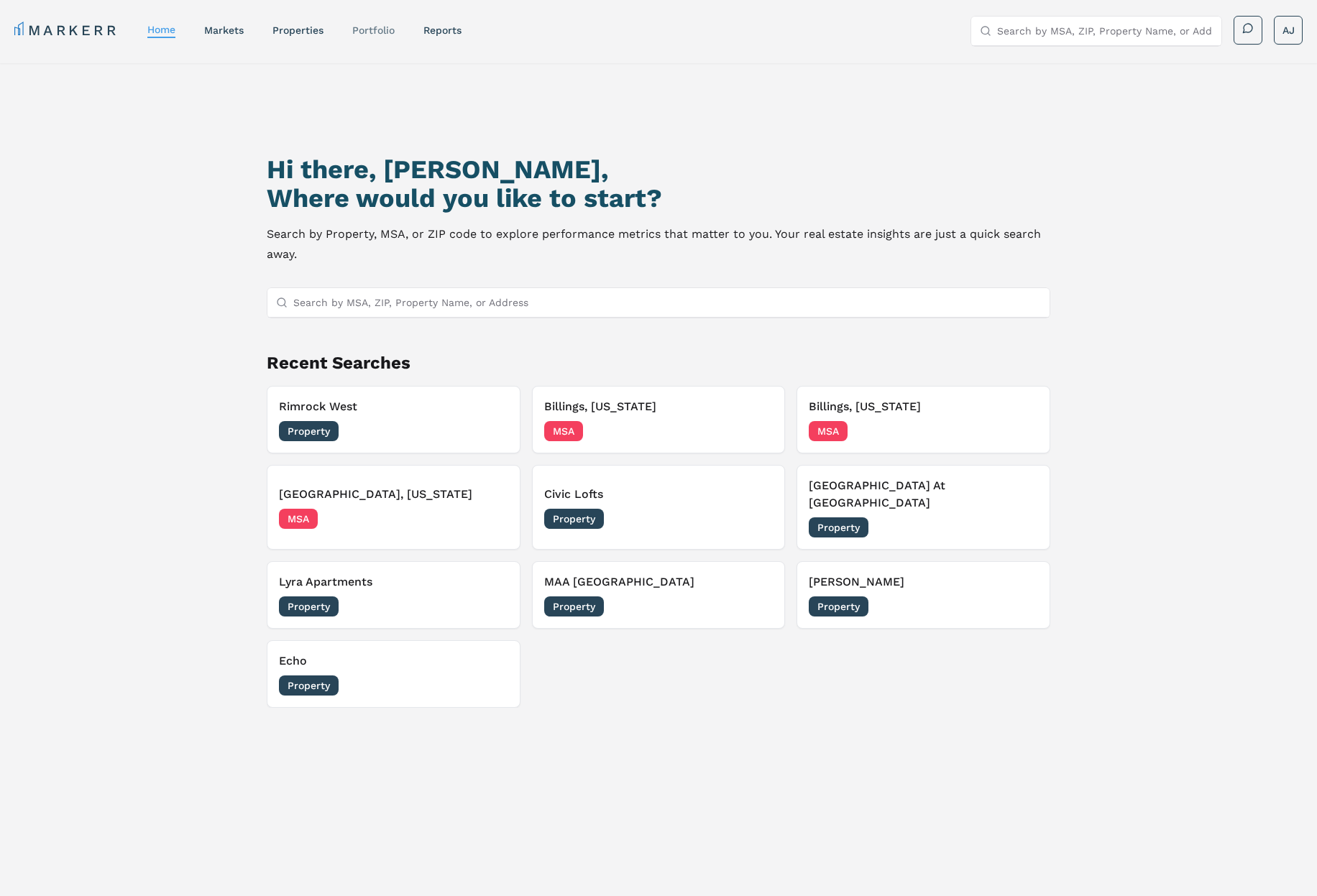
click at [381, 24] on link "Portfolio" at bounding box center [373, 29] width 43 height 12
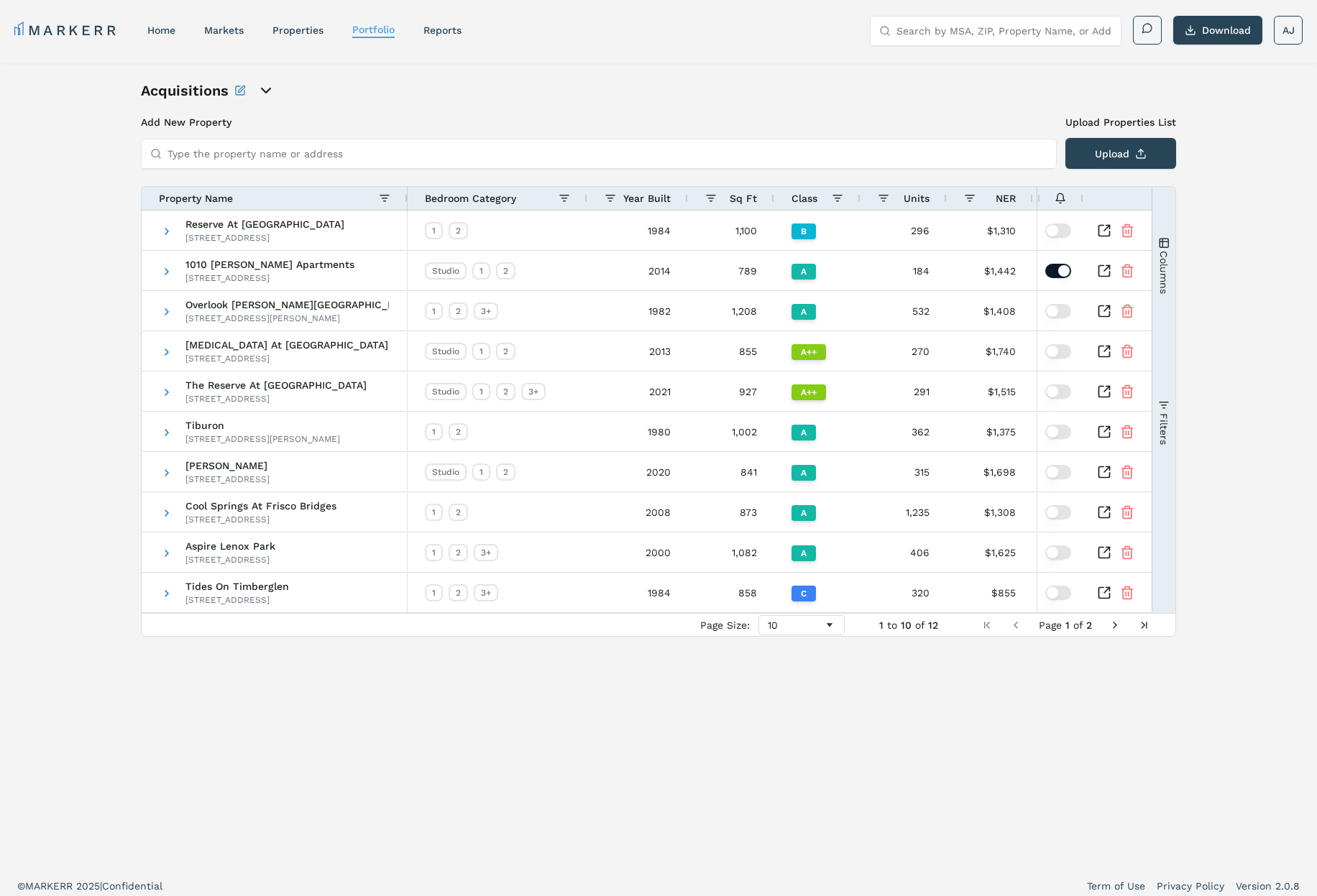
click at [979, 28] on input "Search by MSA, ZIP, Property Name, or Address" at bounding box center [1004, 31] width 216 height 28
paste input "Rocky Meadows Apartments"
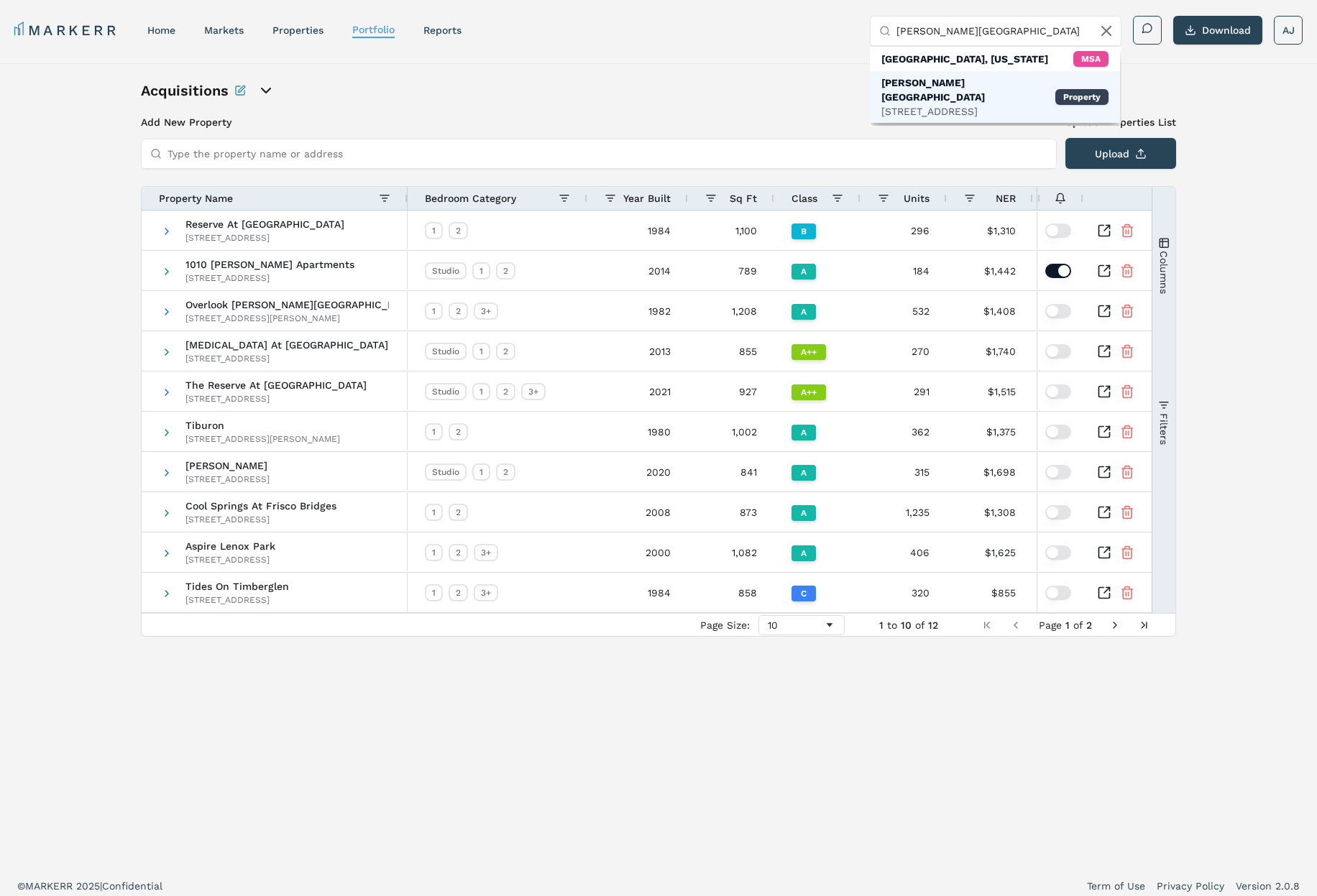
type input "Rocky Meadows Apartments"
click at [961, 88] on div "Rocky Meadows Apartments" at bounding box center [968, 90] width 174 height 28
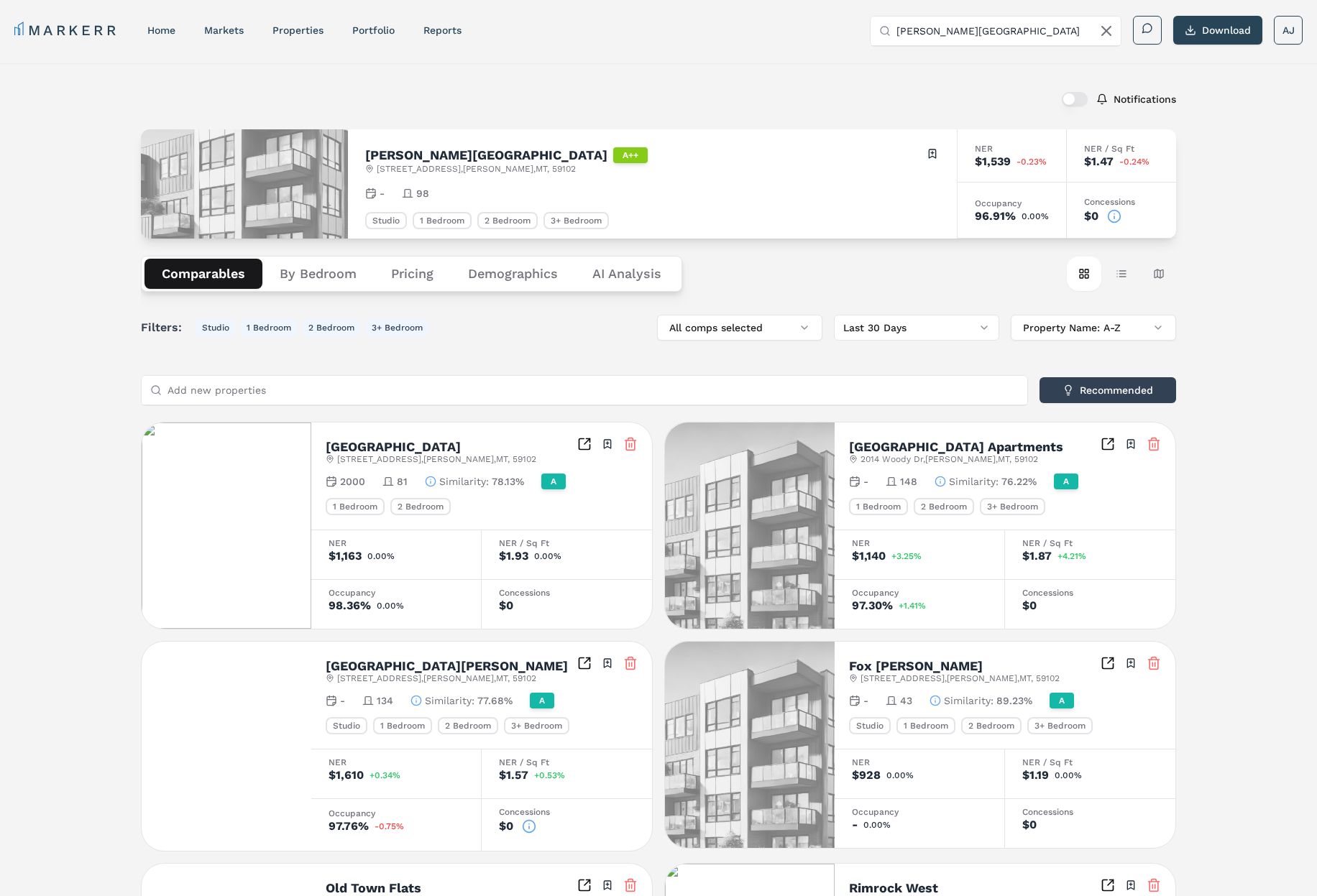
click at [1112, 218] on icon at bounding box center [1114, 216] width 14 height 14
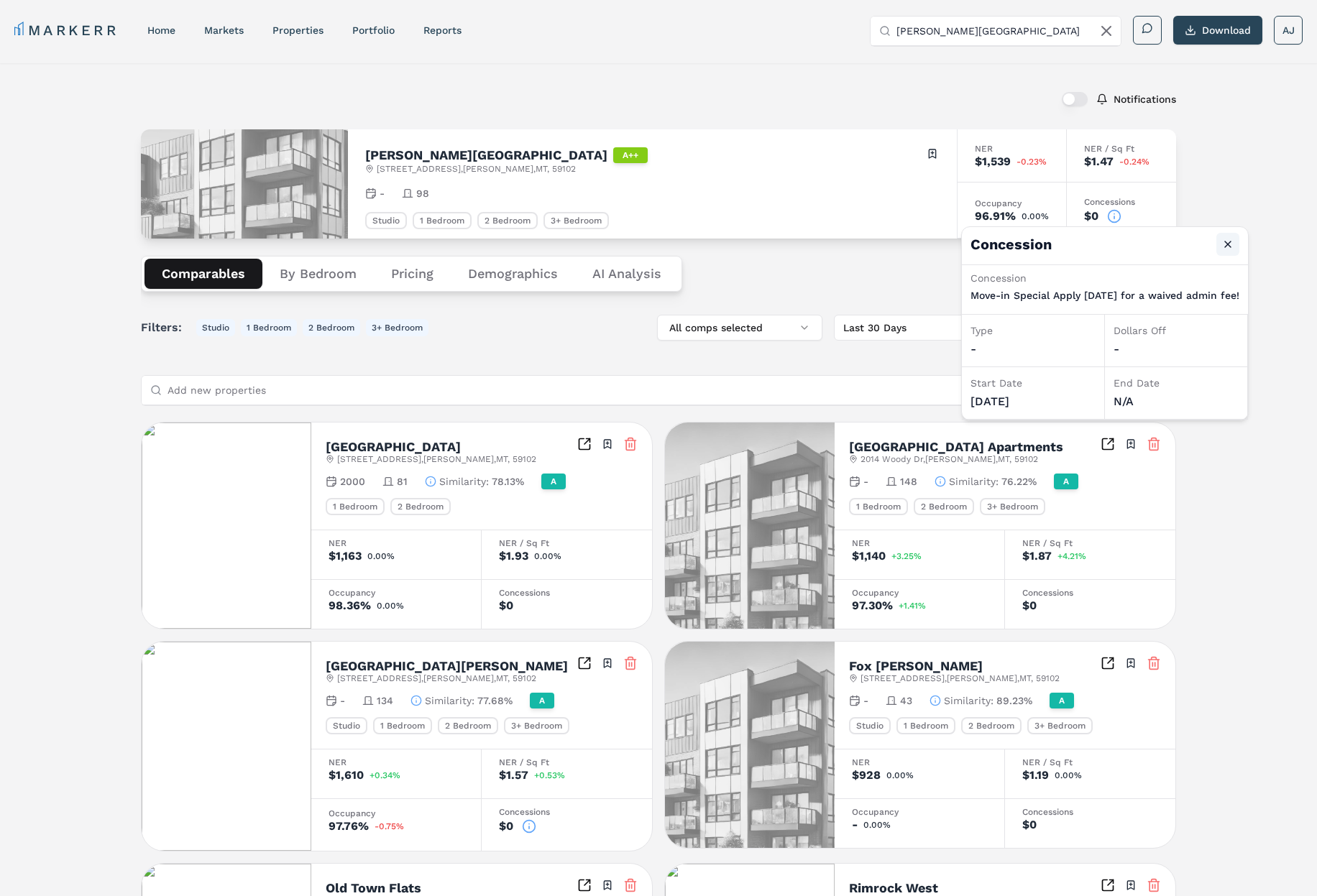
click at [1235, 245] on button "Close" at bounding box center [1228, 244] width 23 height 23
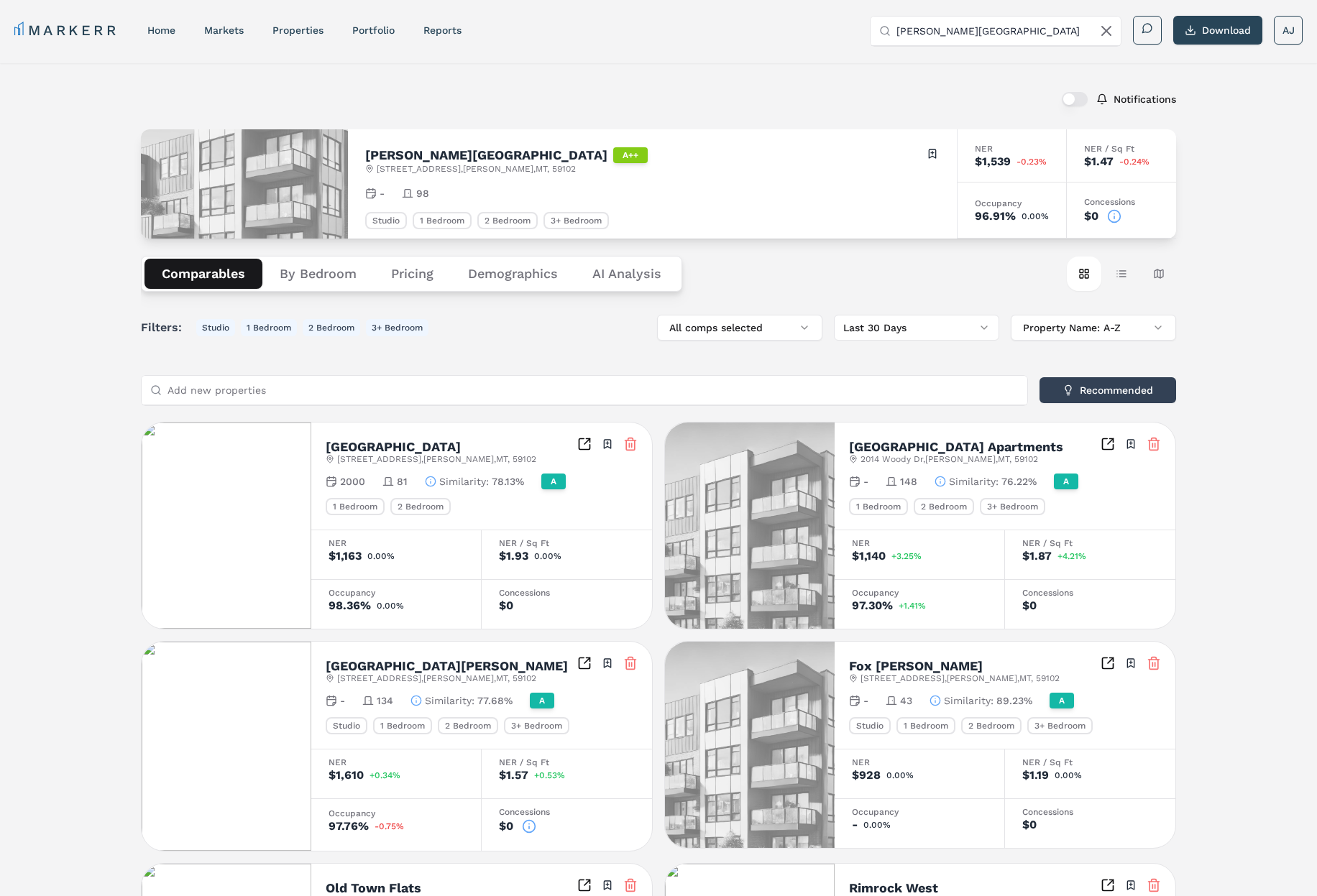
drag, startPoint x: 395, startPoint y: 168, endPoint x: 385, endPoint y: 168, distance: 10.0
click at [391, 168] on span "2440 Village Ln , Billings , MT , 59102" at bounding box center [477, 169] width 199 height 12
click at [384, 168] on span "2440 Village Ln , Billings , MT , 59102" at bounding box center [477, 169] width 199 height 12
drag, startPoint x: 384, startPoint y: 168, endPoint x: 427, endPoint y: 166, distance: 43.0
click at [398, 168] on span "2440 Village Ln , Billings , MT , 59102" at bounding box center [477, 169] width 199 height 12
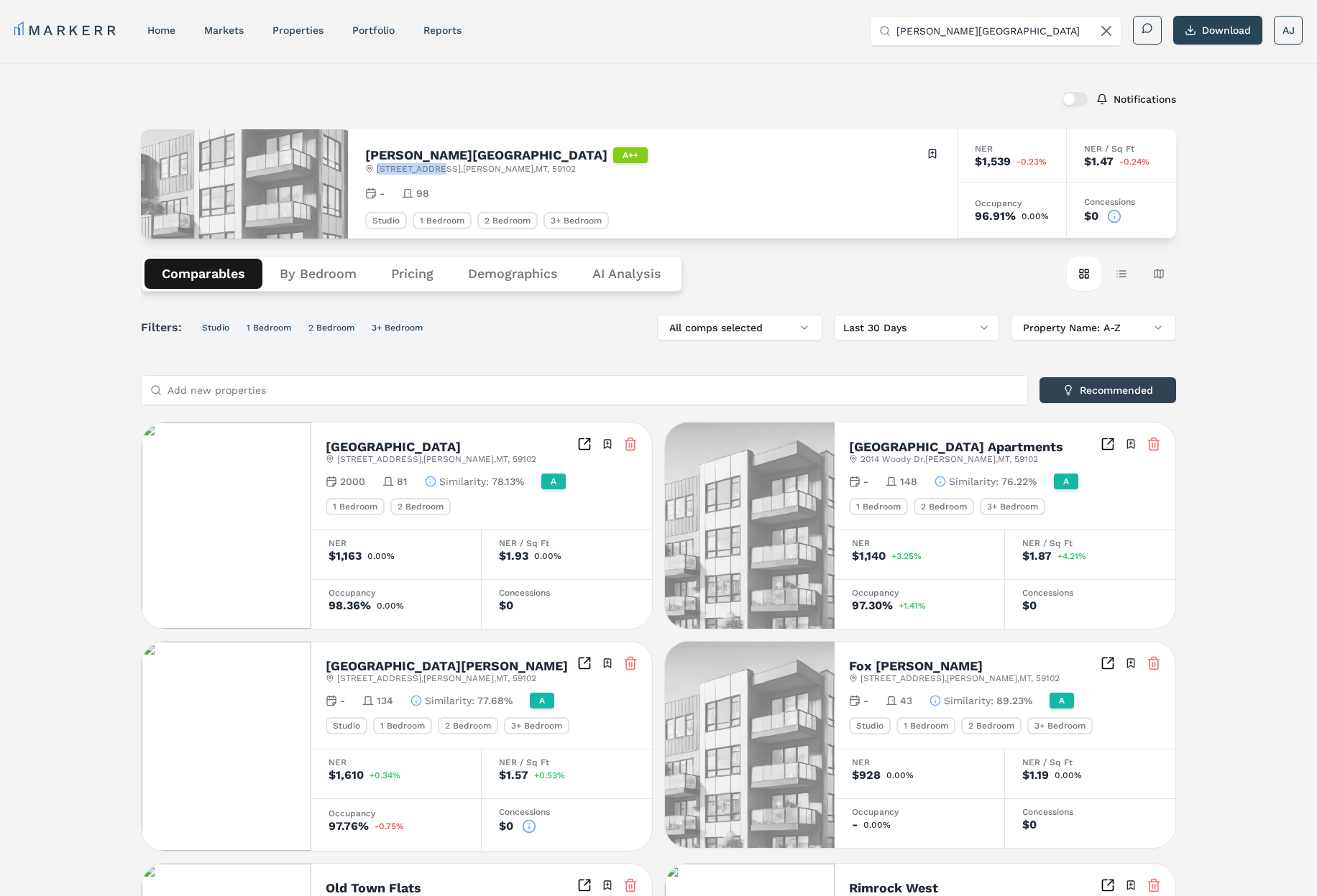
click at [427, 166] on span "2440 Village Ln , Billings , MT , 59102" at bounding box center [477, 169] width 199 height 12
copy span "2440 Village"
